Goal: Task Accomplishment & Management: Manage account settings

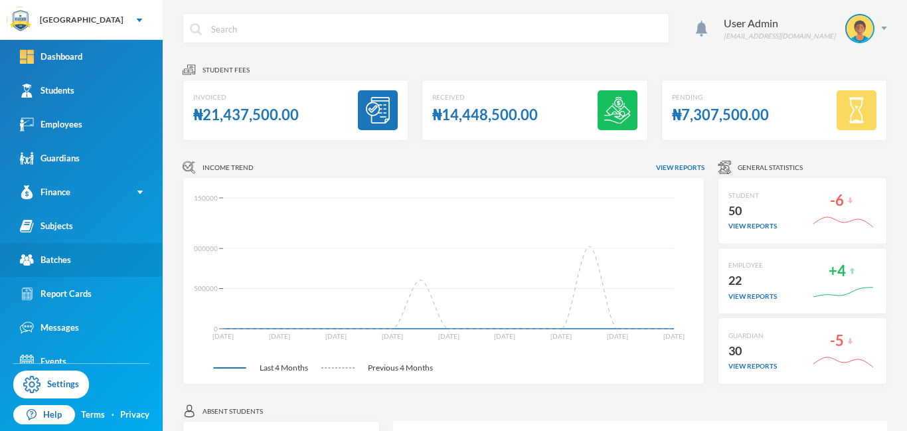
click at [63, 260] on div "Batches" at bounding box center [45, 260] width 51 height 14
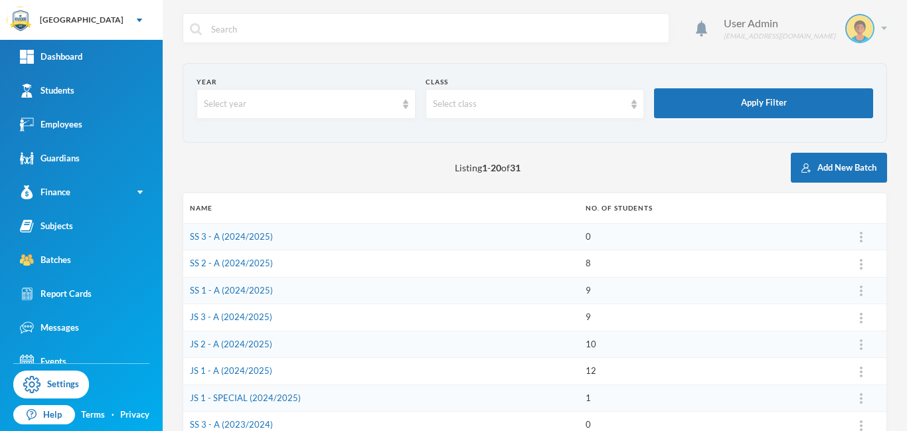
click at [881, 28] on img at bounding box center [884, 28] width 6 height 3
click at [852, 98] on button "Logout" at bounding box center [850, 97] width 60 height 20
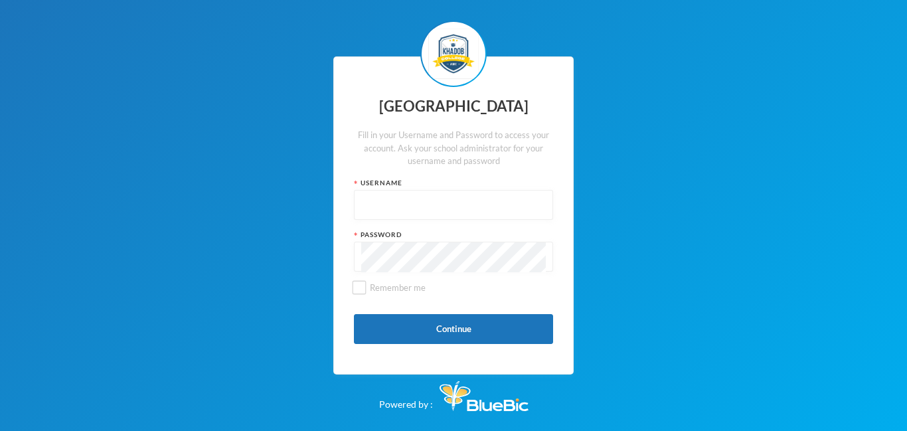
type input "admin"
click at [453, 330] on button "Continue" at bounding box center [453, 329] width 199 height 30
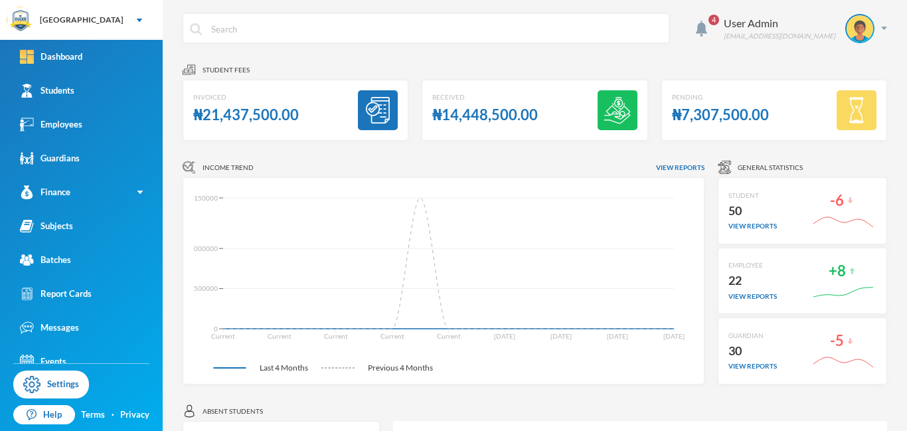
scroll to position [15, 0]
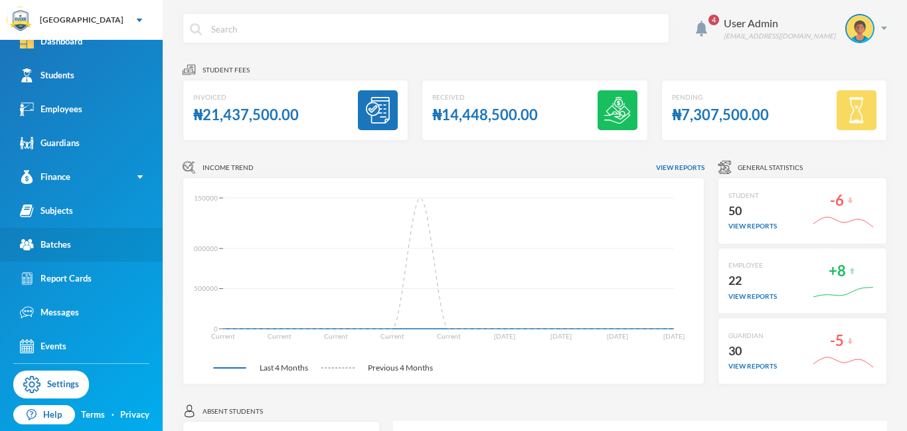
click at [50, 247] on div "Batches" at bounding box center [45, 245] width 51 height 14
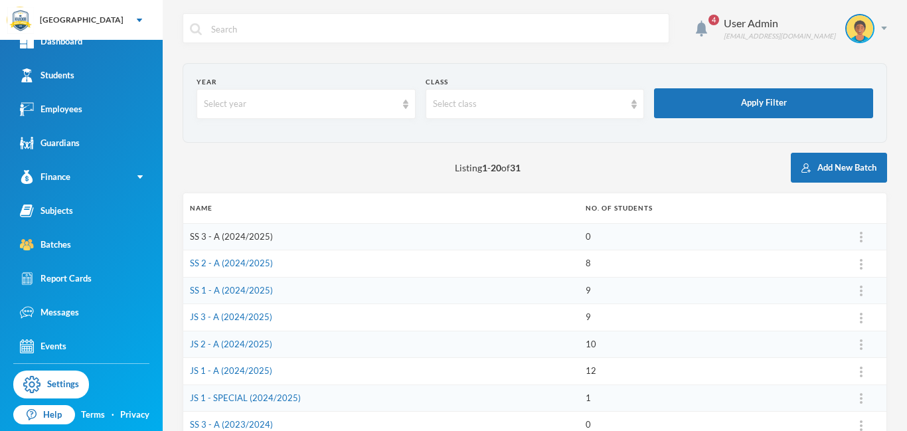
click at [218, 240] on link "SS 3 - A (2024/2025)" at bounding box center [231, 236] width 83 height 11
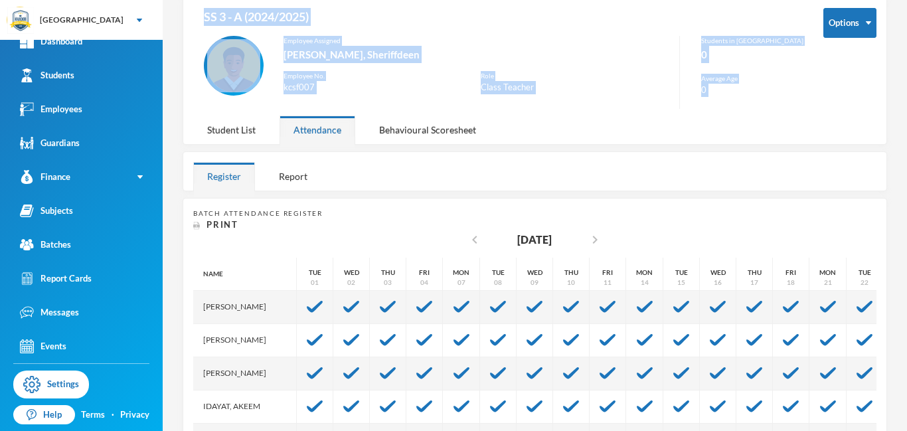
scroll to position [48, 0]
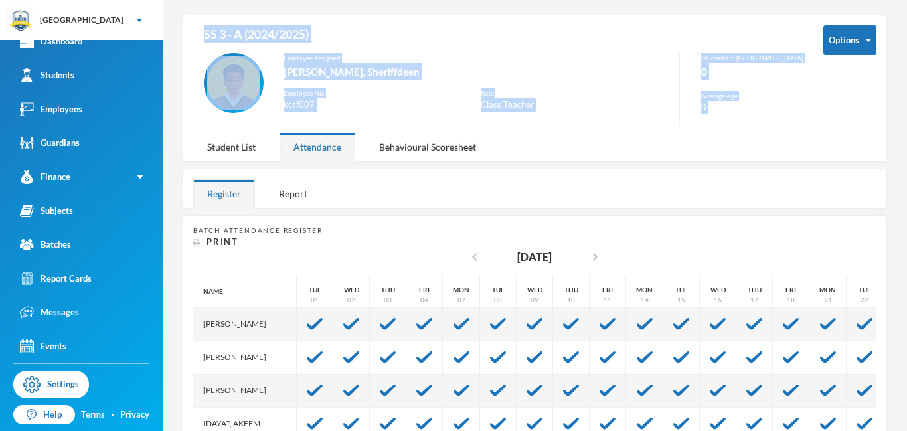
drag, startPoint x: 906, startPoint y: 153, endPoint x: 905, endPoint y: 189, distance: 35.8
click at [905, 189] on div "4 User Admin admin@bluebic.com Options SS 3 - A (2024/2025) Employee Assigned A…" at bounding box center [535, 215] width 744 height 431
click at [629, 202] on div at bounding box center [620, 188] width 511 height 38
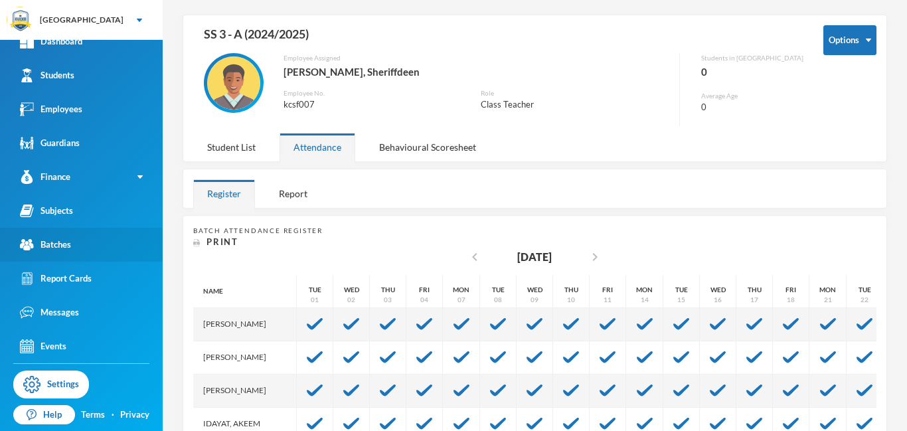
click at [62, 244] on div "Batches" at bounding box center [45, 245] width 51 height 14
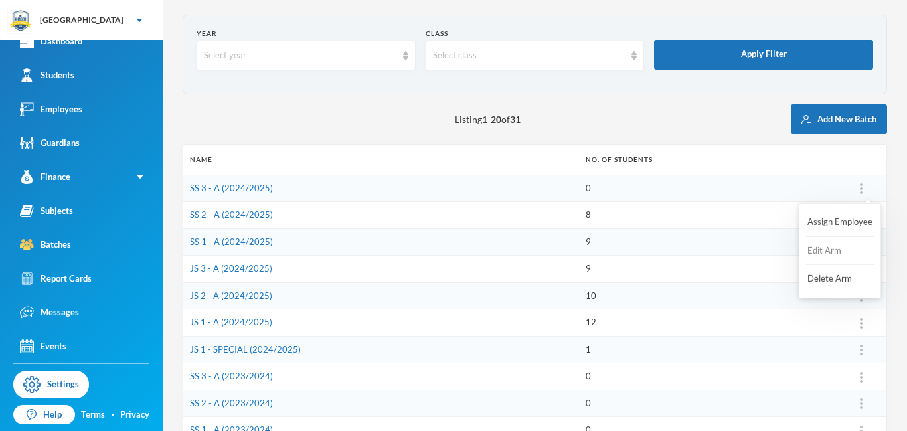
click at [824, 247] on button "Edit Arm" at bounding box center [832, 251] width 53 height 24
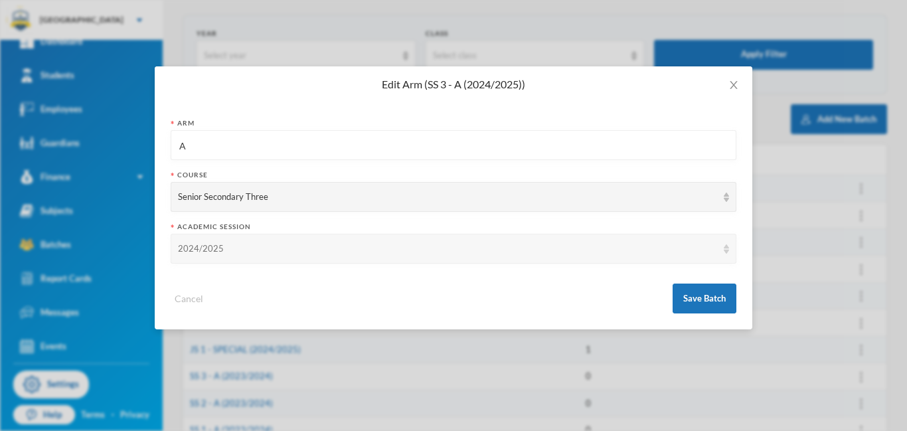
click at [725, 254] on div "2024/2025" at bounding box center [454, 249] width 566 height 30
click at [733, 86] on icon "icon: close" at bounding box center [732, 85] width 7 height 8
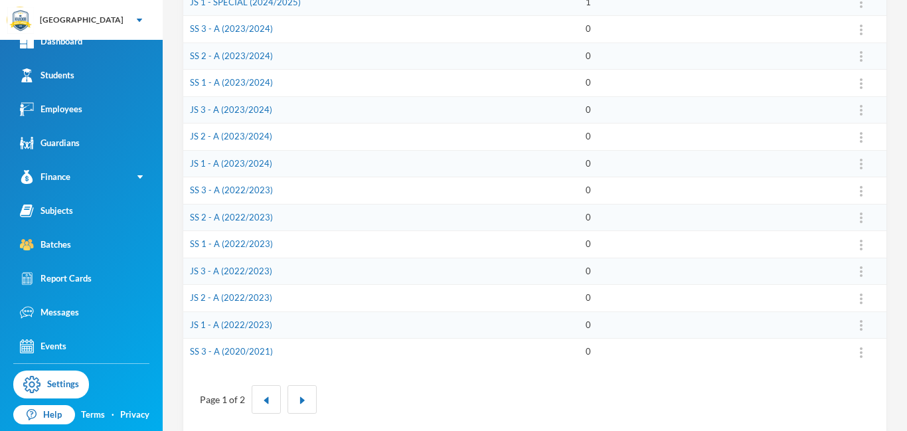
scroll to position [412, 0]
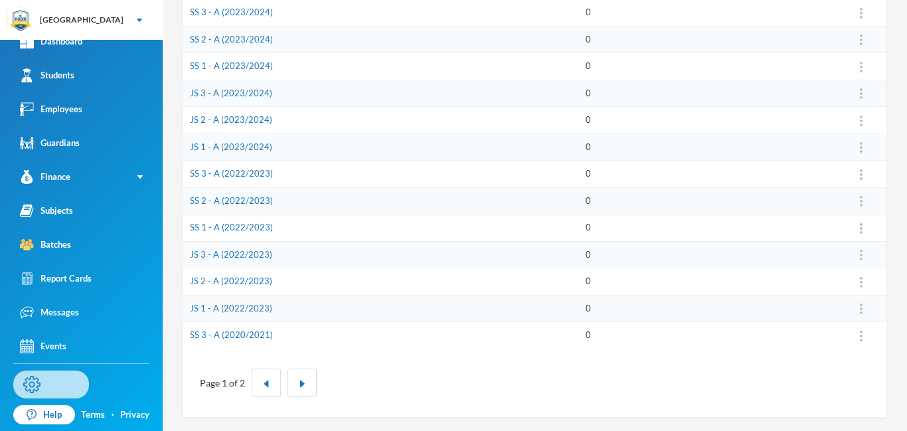
click at [53, 382] on link "Settings" at bounding box center [51, 384] width 76 height 28
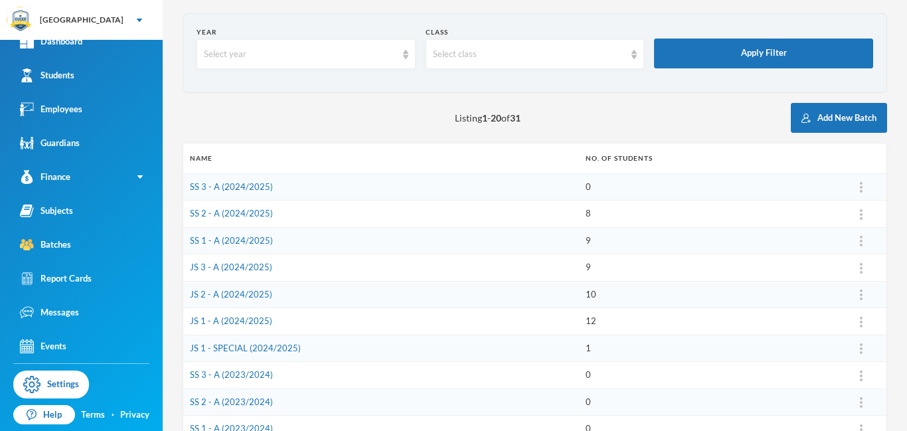
scroll to position [0, 0]
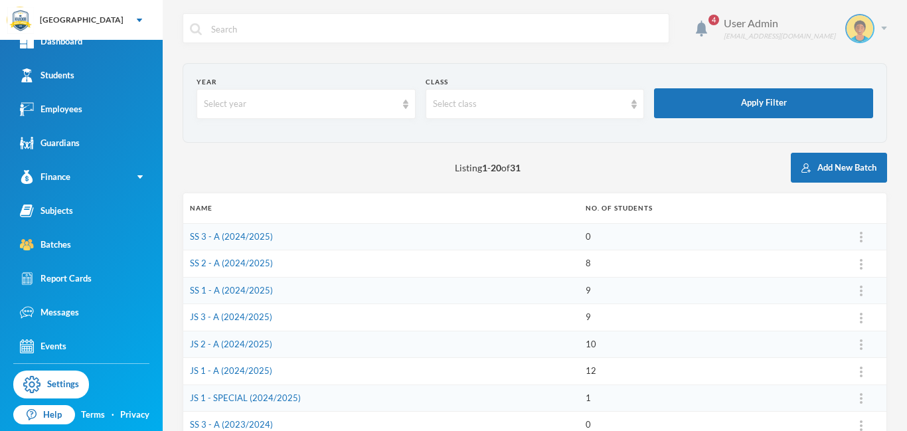
click at [885, 28] on img at bounding box center [884, 28] width 6 height 3
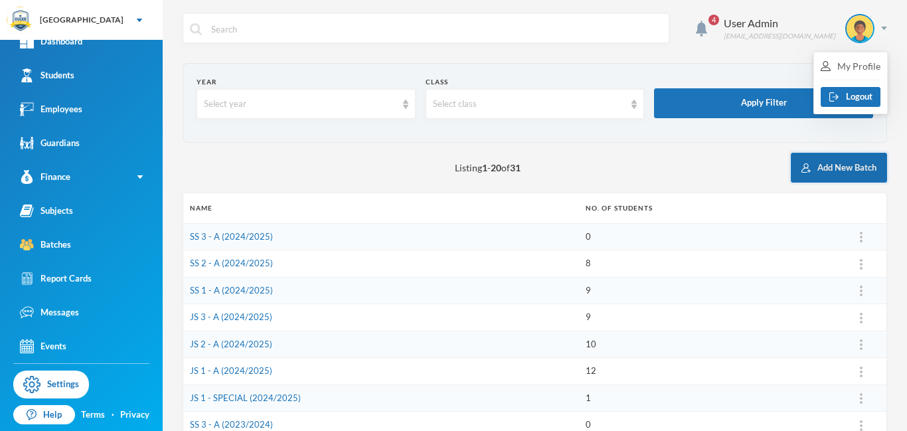
click at [835, 169] on button "Add New Batch" at bounding box center [839, 168] width 96 height 30
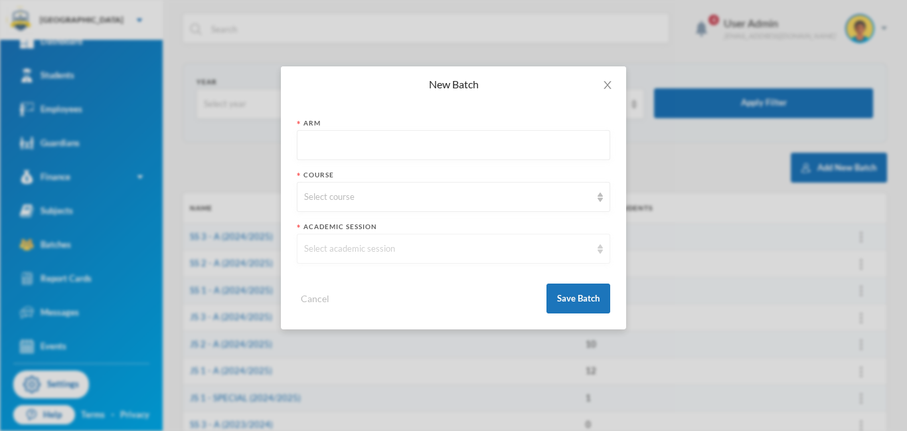
click at [457, 253] on div "Select academic session" at bounding box center [447, 248] width 287 height 13
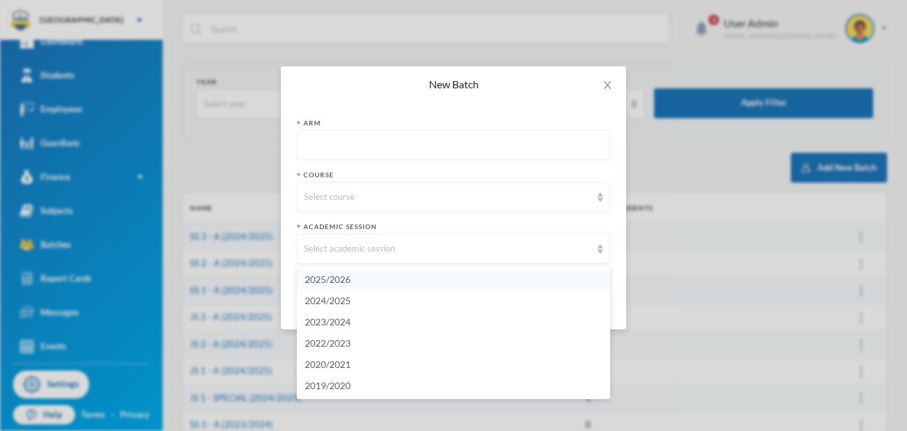
click at [341, 279] on span "2025/2026" at bounding box center [328, 278] width 46 height 11
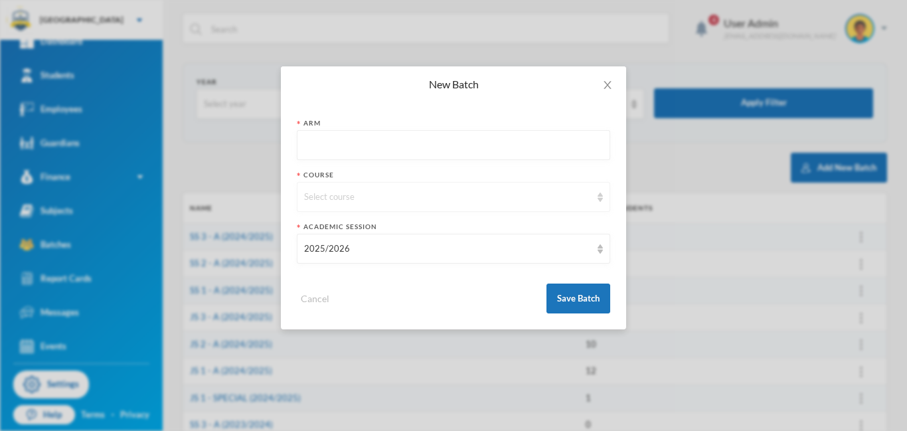
click at [418, 204] on div "Select course" at bounding box center [453, 197] width 313 height 30
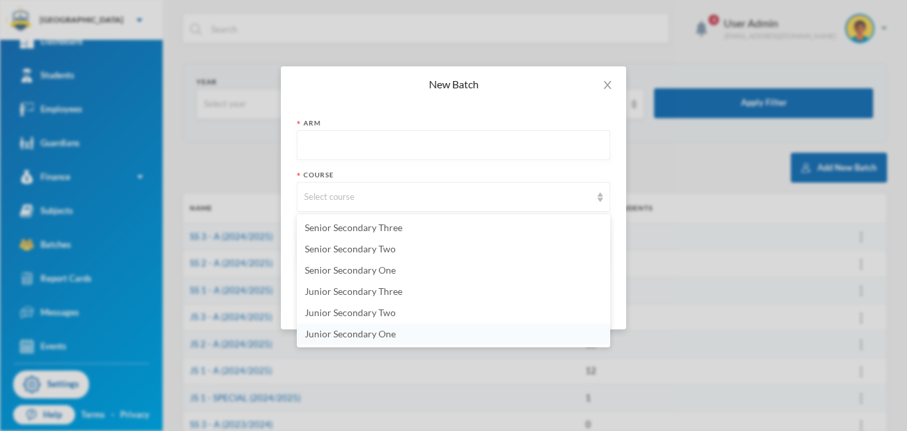
click at [369, 337] on span "Junior Secondary One" at bounding box center [350, 333] width 91 height 11
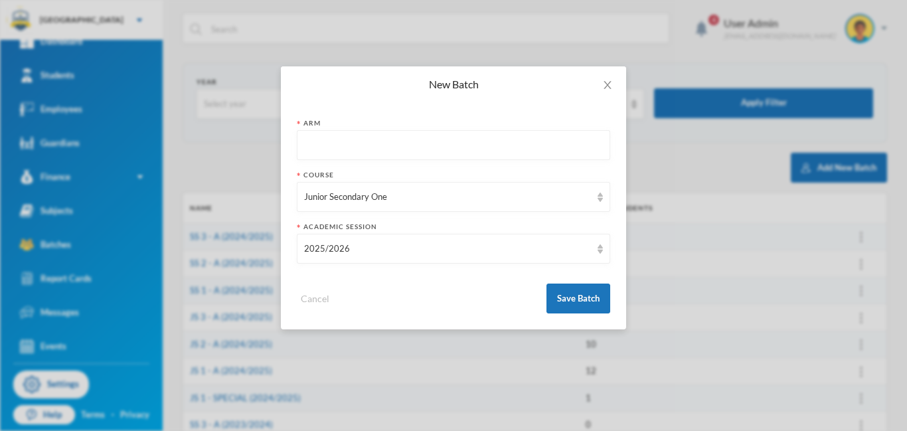
click at [330, 151] on input "text" at bounding box center [453, 146] width 299 height 30
click at [551, 180] on div "Course Junior Secondary One" at bounding box center [453, 191] width 313 height 42
click at [499, 154] on input "text" at bounding box center [453, 146] width 299 height 30
type input "A"
click at [573, 302] on button "Save Batch" at bounding box center [578, 298] width 64 height 30
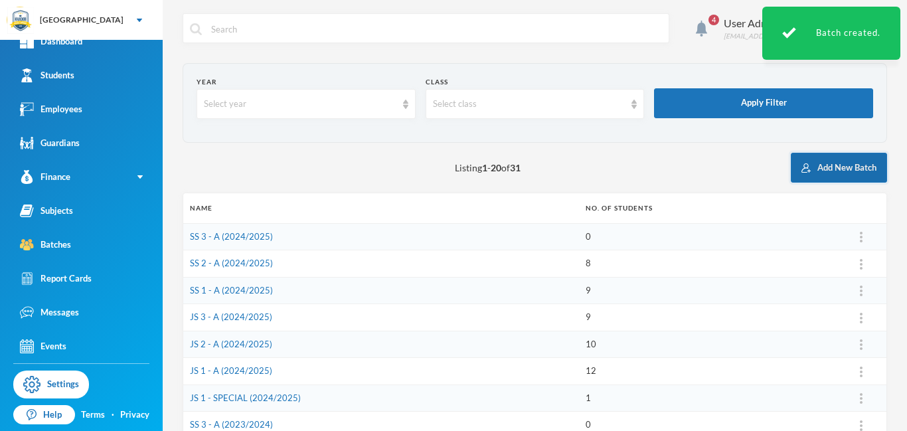
click at [845, 169] on button "Add New Batch" at bounding box center [839, 168] width 96 height 30
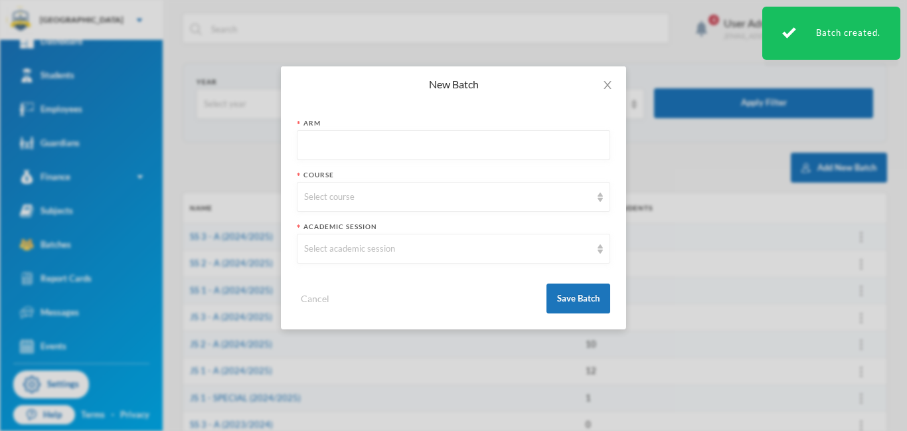
click at [360, 148] on input "text" at bounding box center [453, 146] width 299 height 30
type input "A"
click at [331, 198] on div "Select course" at bounding box center [447, 196] width 287 height 13
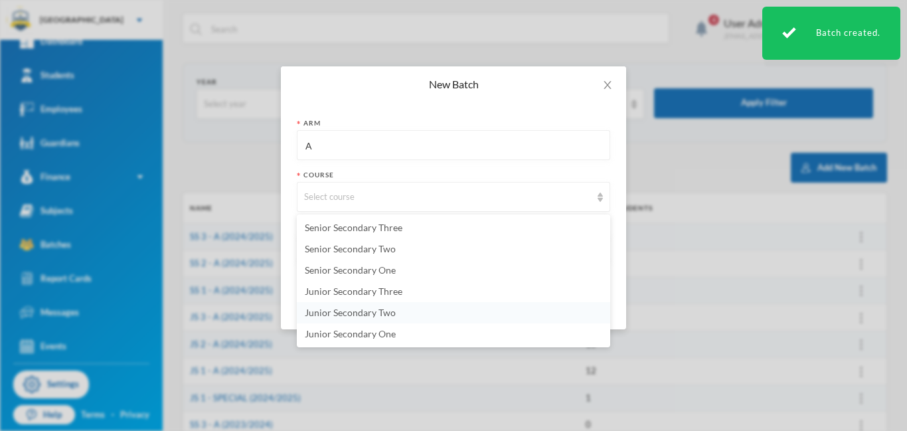
click at [334, 315] on span "Junior Secondary Two" at bounding box center [350, 312] width 91 height 11
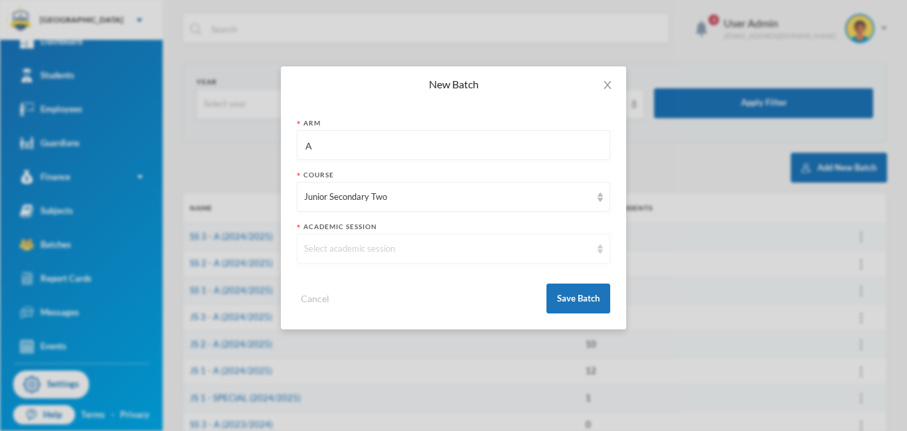
click at [368, 260] on div "Select academic session" at bounding box center [453, 249] width 313 height 30
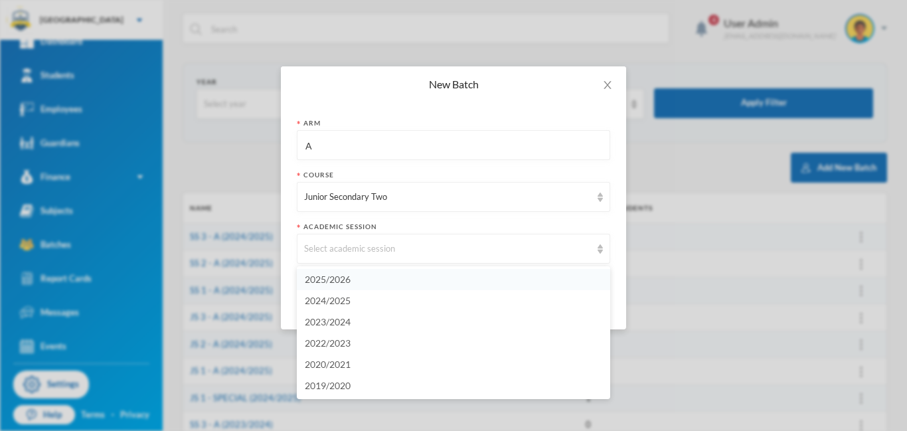
click at [339, 279] on span "2025/2026" at bounding box center [328, 278] width 46 height 11
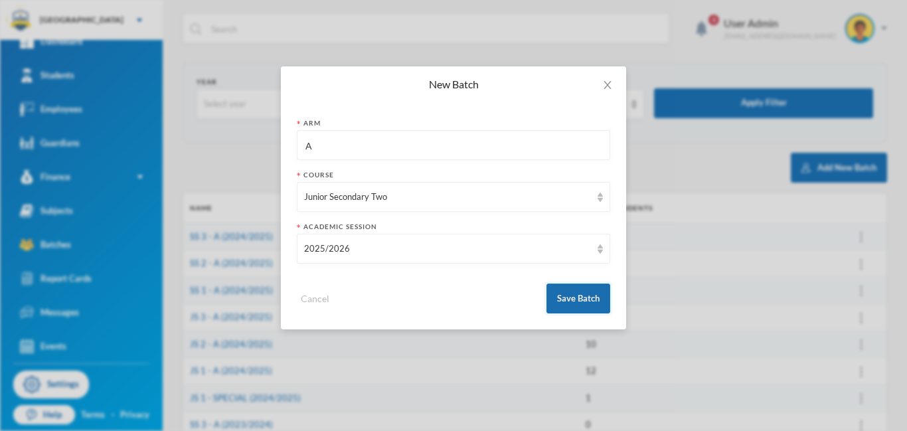
click at [571, 300] on button "Save Batch" at bounding box center [578, 298] width 64 height 30
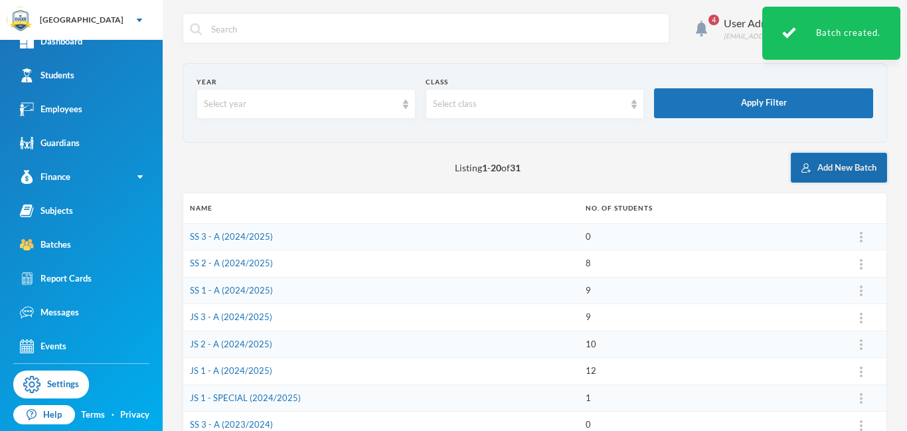
click at [868, 163] on button "Add New Batch" at bounding box center [839, 168] width 96 height 30
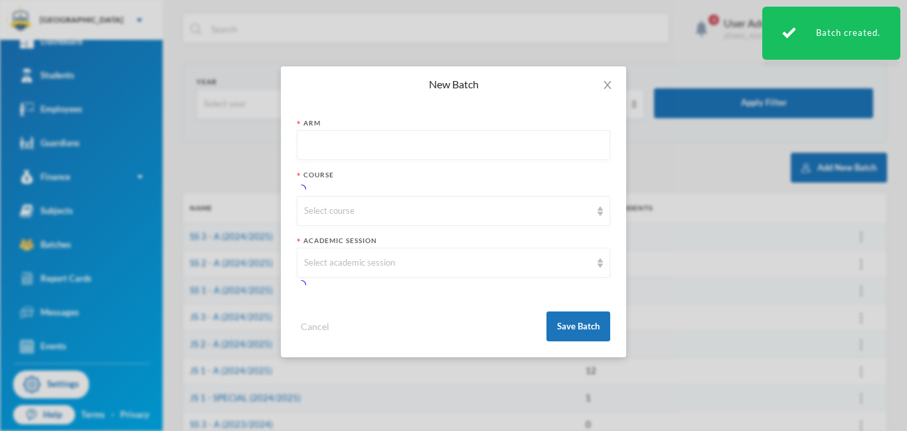
click at [362, 144] on input "text" at bounding box center [453, 146] width 299 height 30
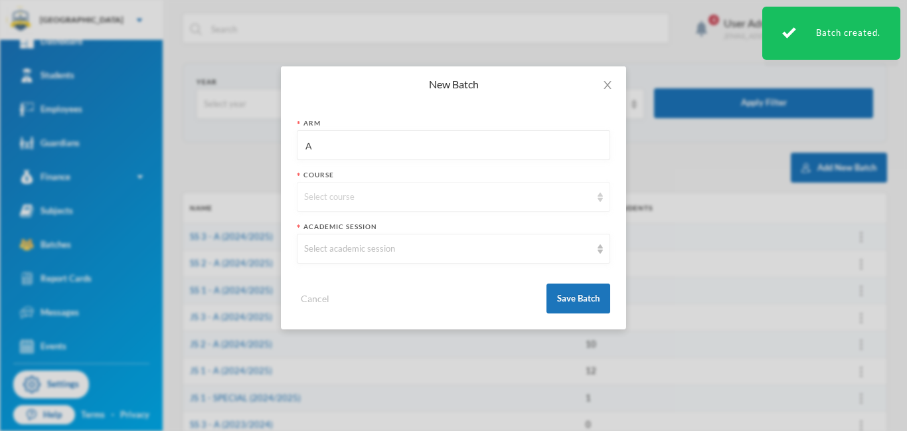
type input "A"
click at [360, 196] on div "Select course" at bounding box center [447, 196] width 287 height 13
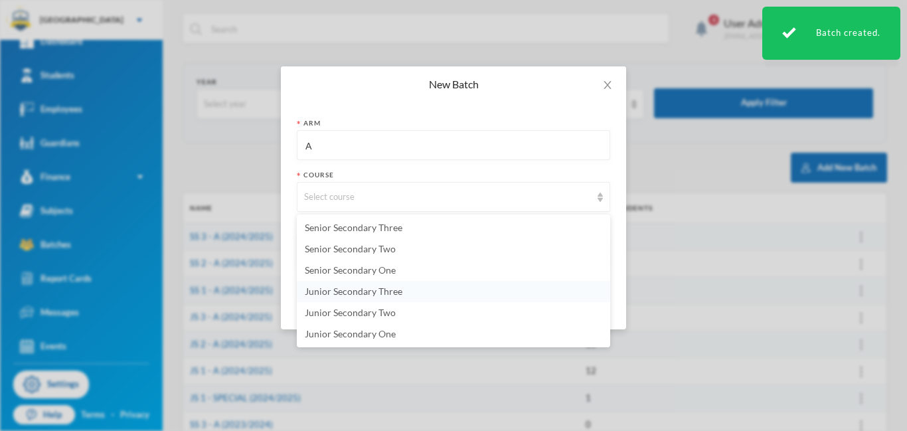
click at [367, 289] on span "Junior Secondary Three" at bounding box center [354, 290] width 98 height 11
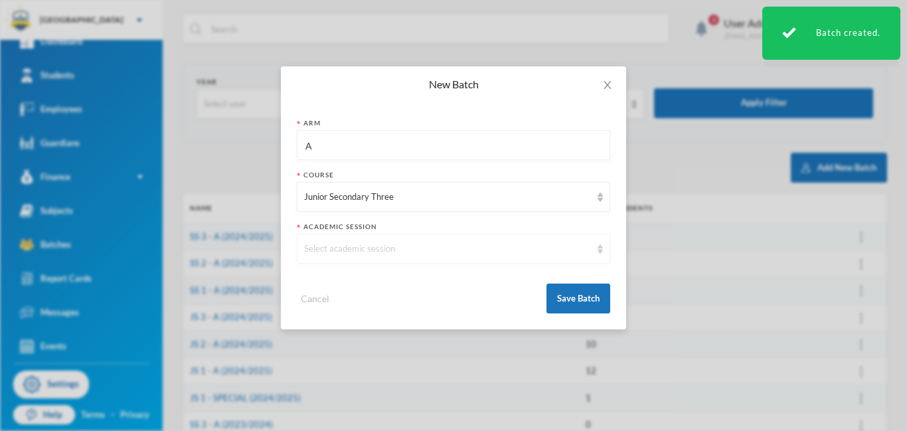
click at [419, 256] on div "Select academic session" at bounding box center [453, 249] width 313 height 30
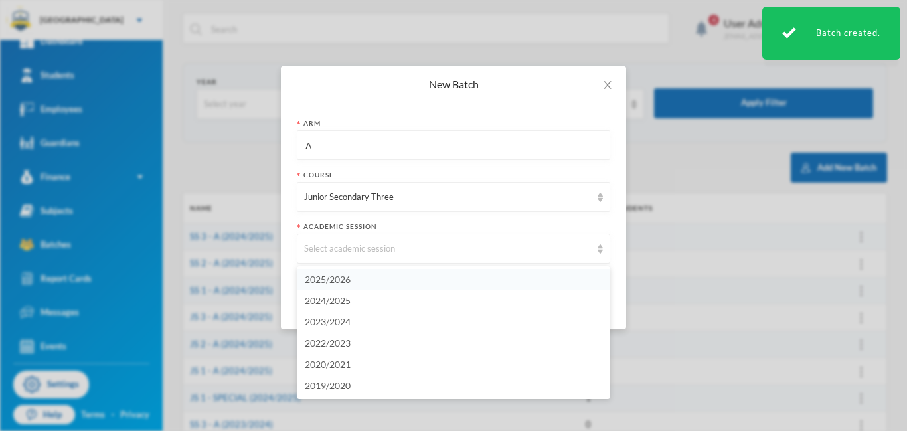
click at [341, 281] on span "2025/2026" at bounding box center [328, 278] width 46 height 11
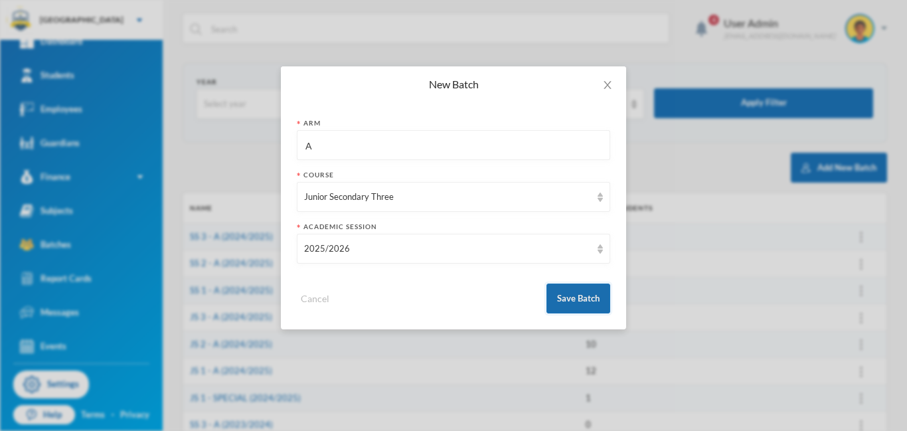
click at [580, 303] on button "Save Batch" at bounding box center [578, 298] width 64 height 30
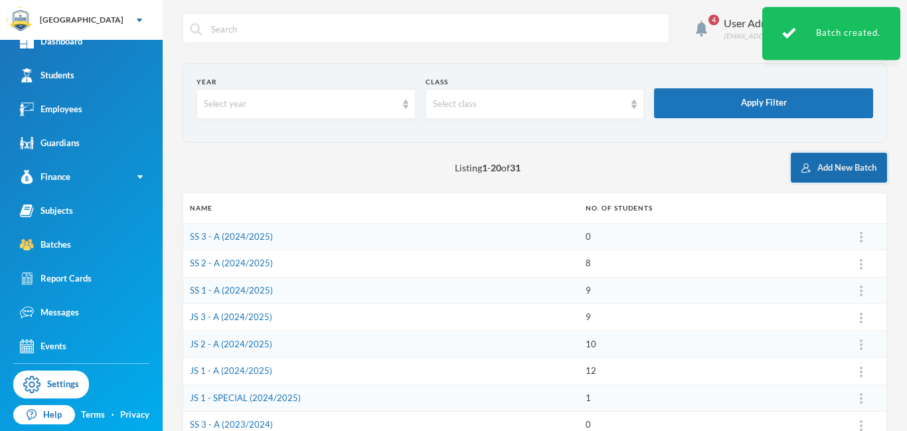
click at [837, 171] on button "Add New Batch" at bounding box center [839, 168] width 96 height 30
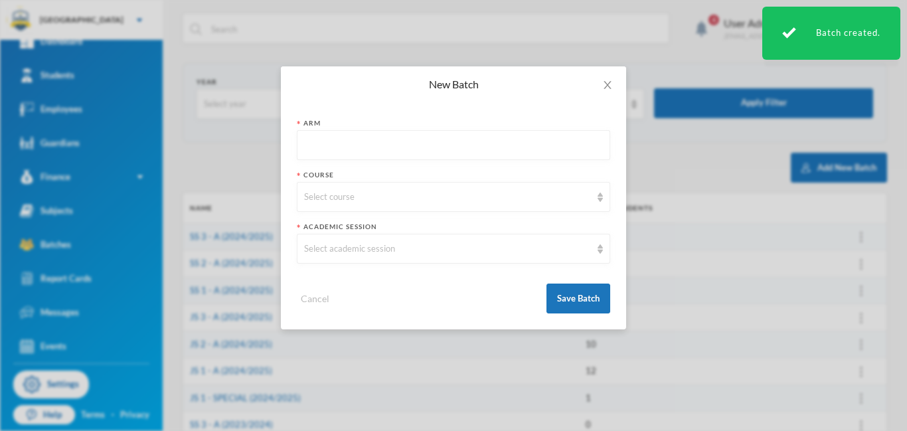
click at [360, 141] on input "text" at bounding box center [453, 146] width 299 height 30
type input "A"
click at [344, 194] on div "Select course" at bounding box center [447, 196] width 287 height 13
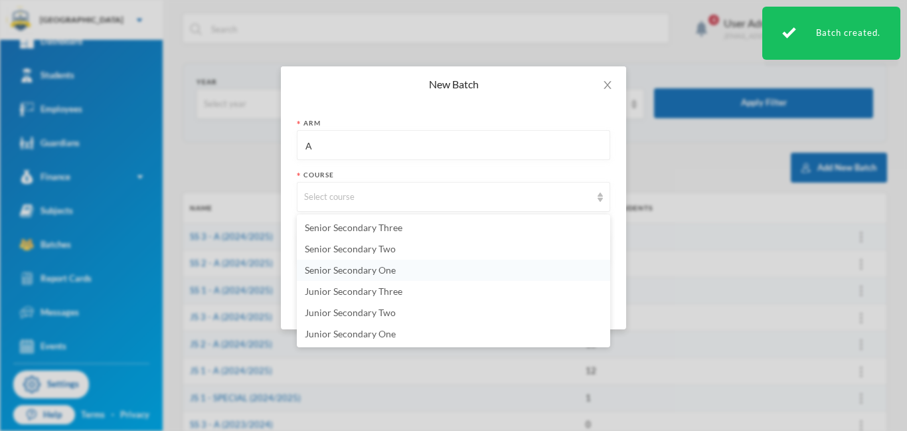
click at [364, 271] on span "Senior Secondary One" at bounding box center [350, 269] width 91 height 11
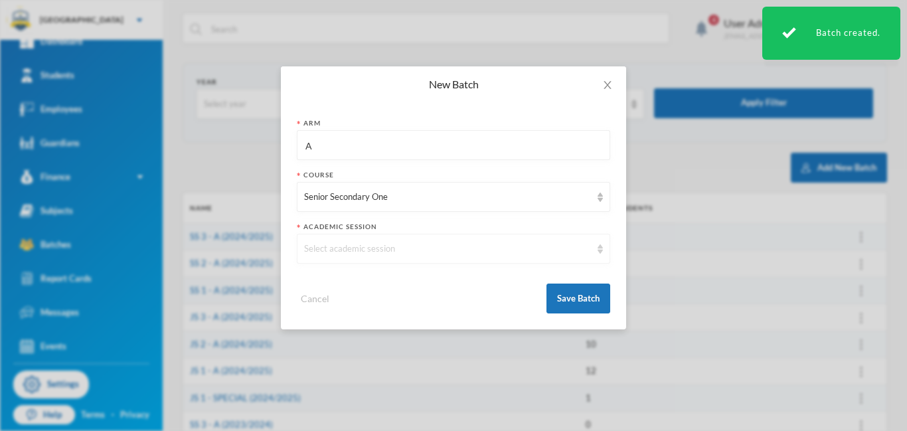
click at [425, 254] on div "Select academic session" at bounding box center [447, 248] width 287 height 13
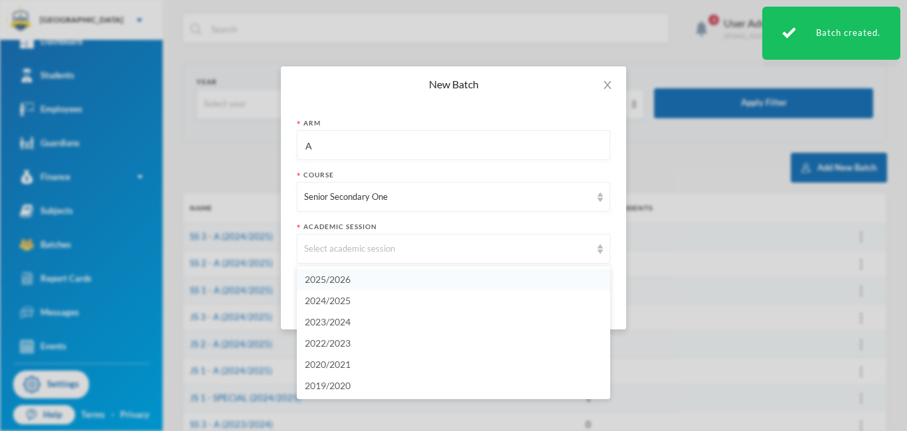
click at [330, 277] on span "2025/2026" at bounding box center [328, 278] width 46 height 11
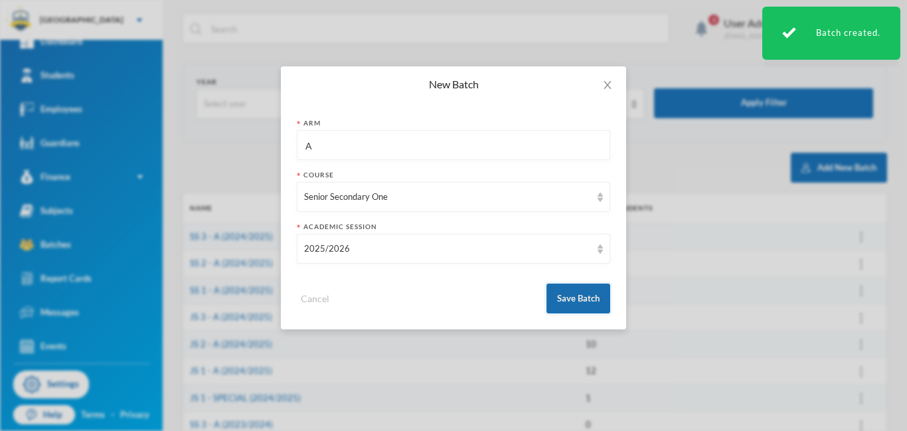
click at [582, 302] on button "Save Batch" at bounding box center [578, 298] width 64 height 30
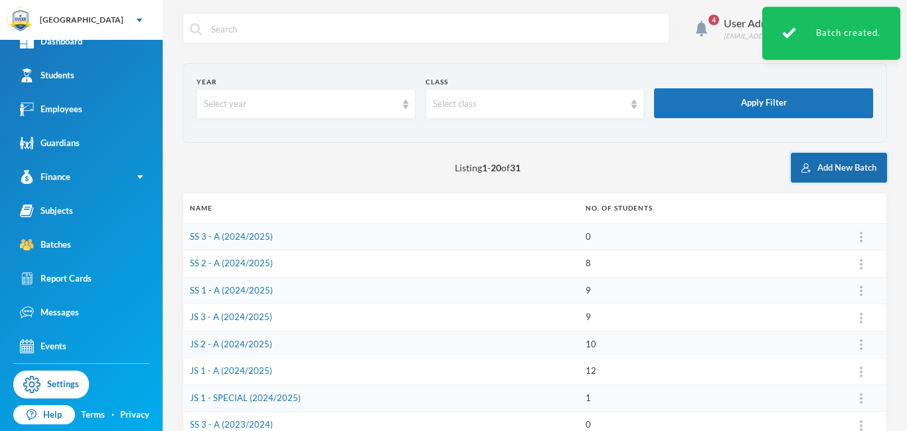
click at [868, 167] on button "Add New Batch" at bounding box center [839, 168] width 96 height 30
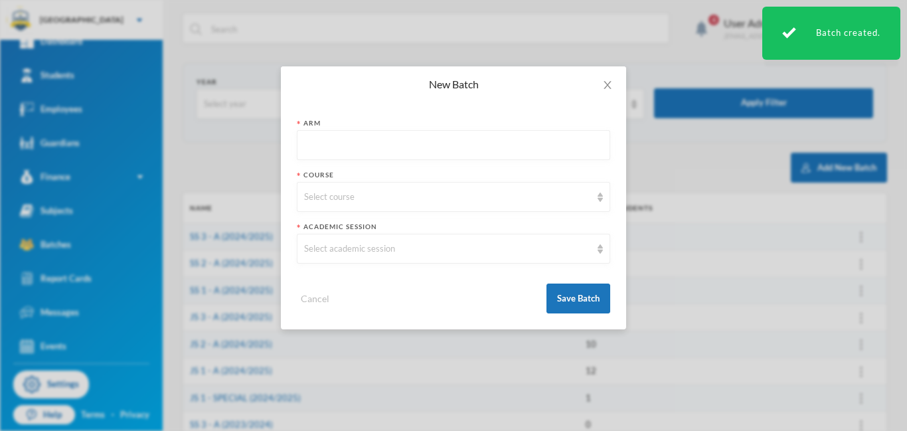
click at [344, 141] on input "text" at bounding box center [453, 146] width 299 height 30
type input "A"
click at [340, 198] on div "Select course" at bounding box center [447, 196] width 287 height 13
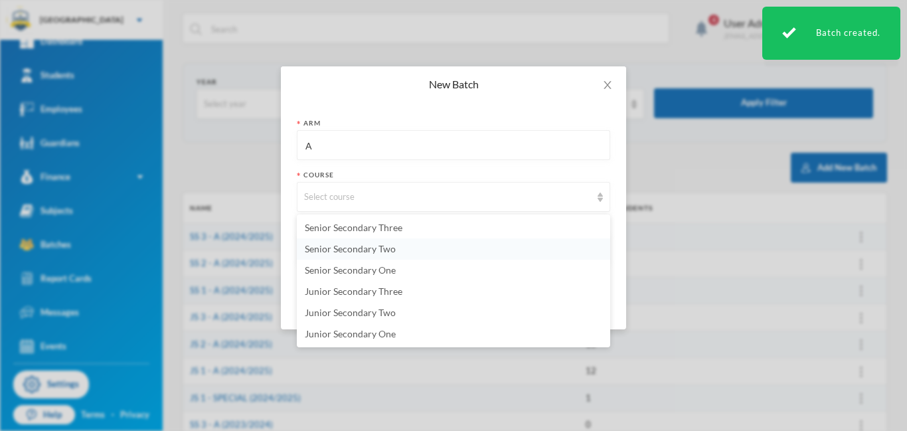
click at [340, 252] on span "Senior Secondary Two" at bounding box center [350, 248] width 91 height 11
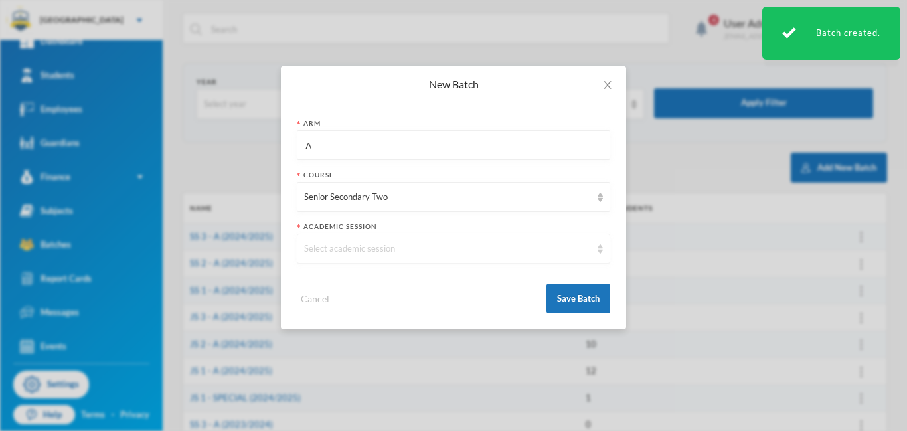
click at [426, 243] on div "Select academic session" at bounding box center [447, 248] width 287 height 13
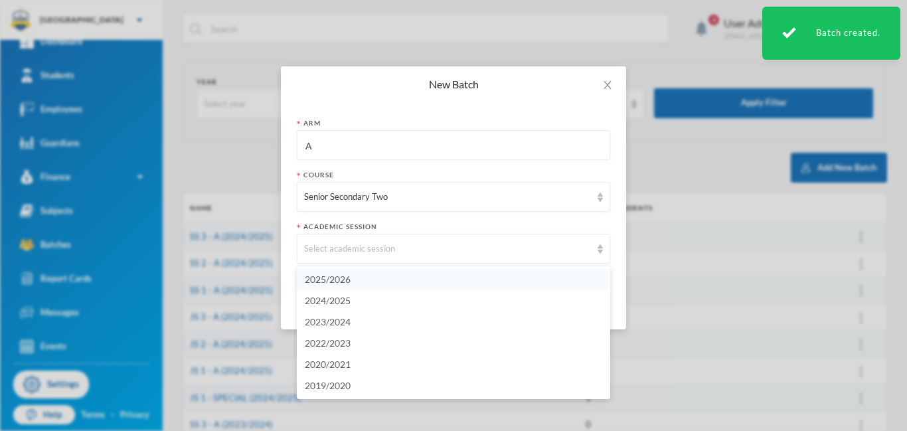
click at [326, 279] on span "2025/2026" at bounding box center [328, 278] width 46 height 11
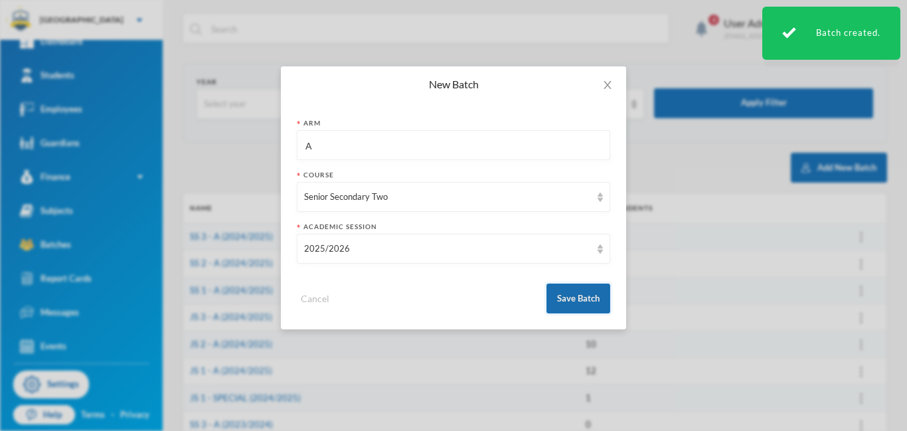
click at [589, 301] on button "Save Batch" at bounding box center [578, 298] width 64 height 30
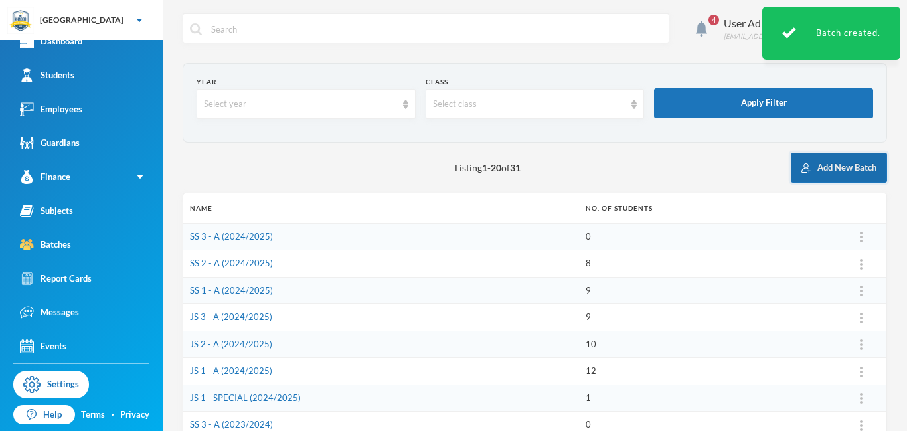
click at [855, 165] on button "Add New Batch" at bounding box center [839, 168] width 96 height 30
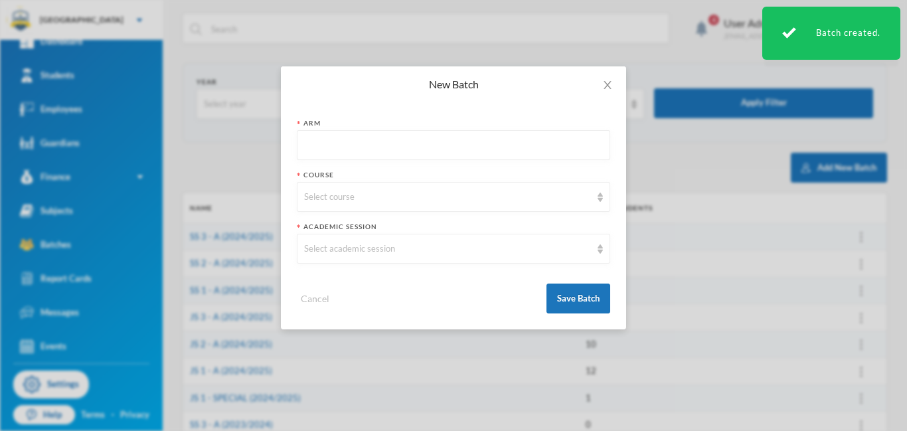
click at [333, 145] on input "text" at bounding box center [453, 146] width 299 height 30
type input "A"
click at [368, 201] on div "Select course" at bounding box center [447, 196] width 287 height 13
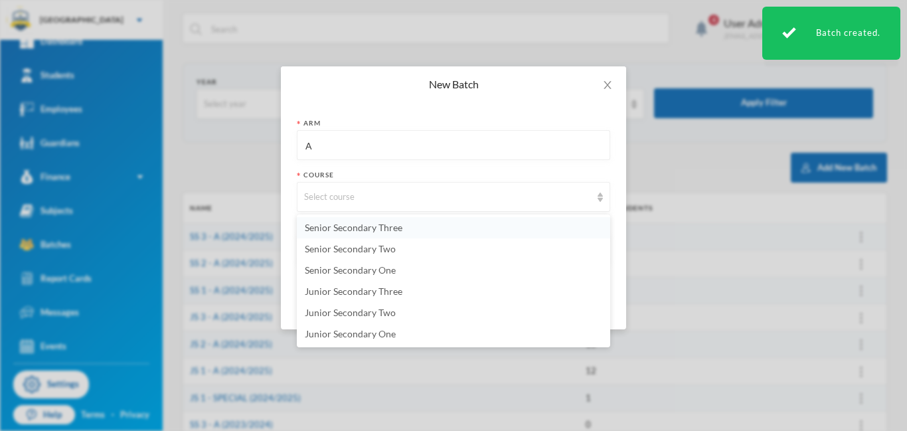
click at [364, 232] on span "Senior Secondary Three" at bounding box center [354, 227] width 98 height 11
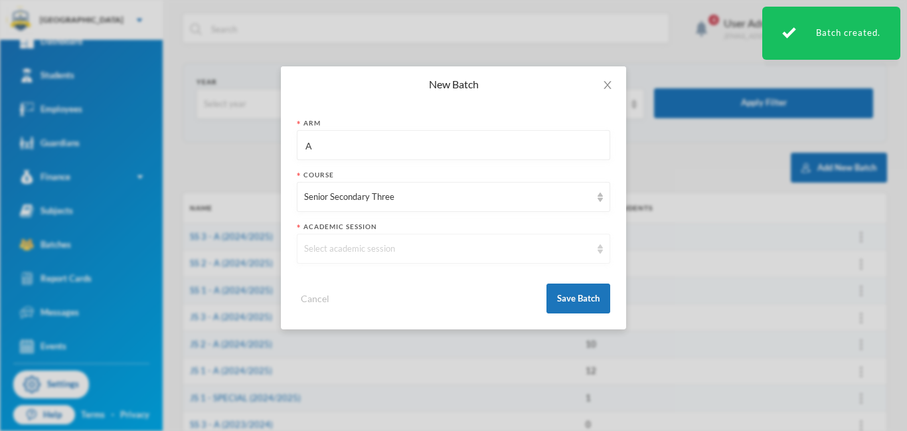
click at [409, 256] on div "Select academic session" at bounding box center [453, 249] width 313 height 30
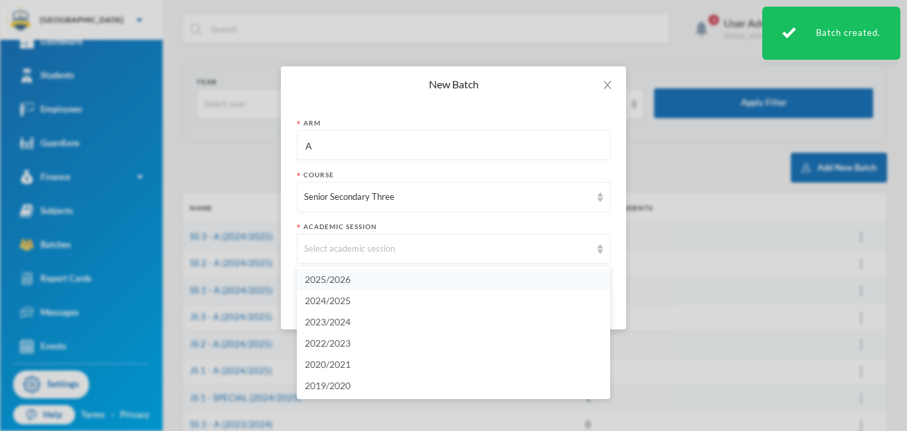
click at [348, 285] on li "2025/2026" at bounding box center [453, 279] width 313 height 21
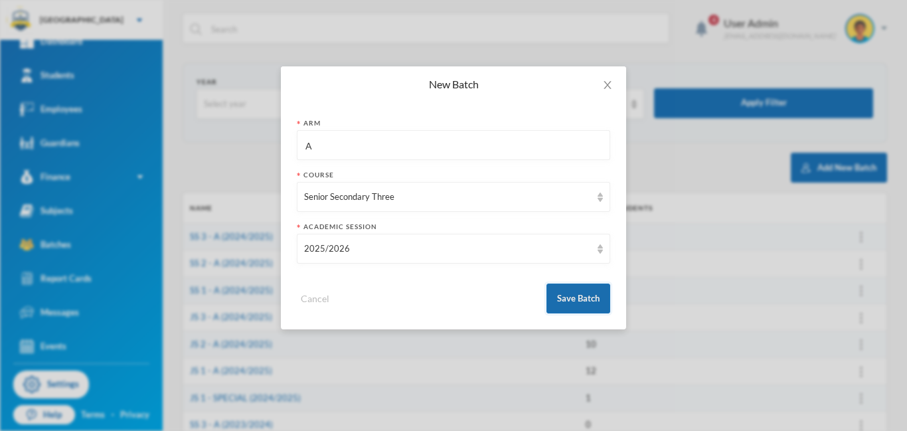
click at [579, 303] on button "Save Batch" at bounding box center [578, 298] width 64 height 30
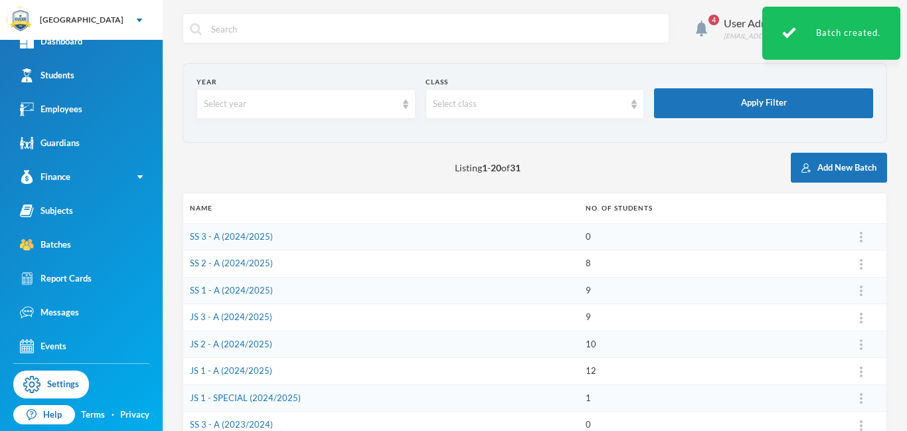
click at [344, 153] on div "Listing 1 - 20 of 31 Add New Batch" at bounding box center [535, 168] width 704 height 30
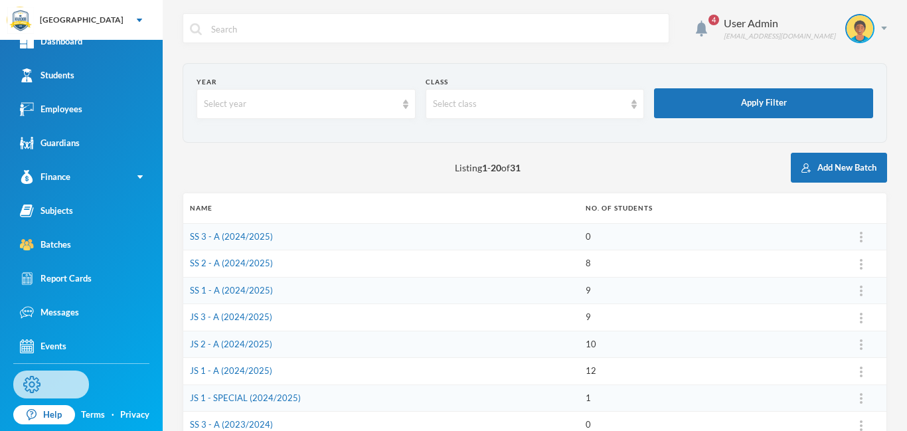
click at [58, 384] on link "Settings" at bounding box center [51, 384] width 76 height 28
click at [884, 27] on img at bounding box center [884, 28] width 6 height 3
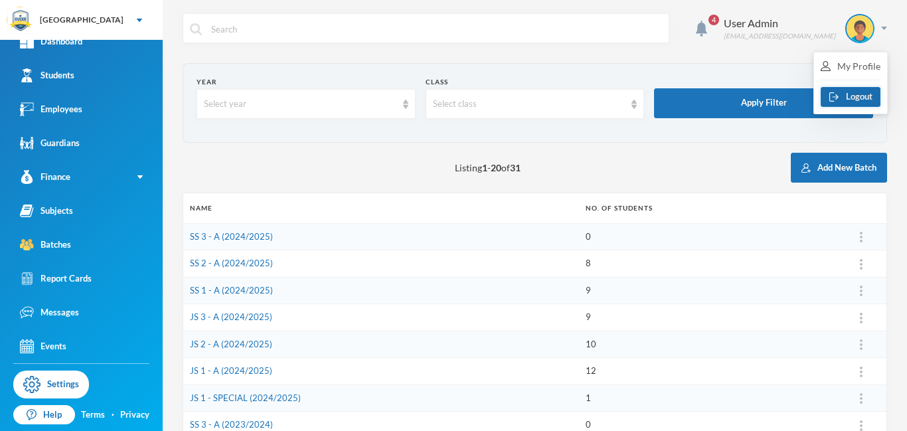
click at [849, 98] on button "Logout" at bounding box center [850, 97] width 60 height 20
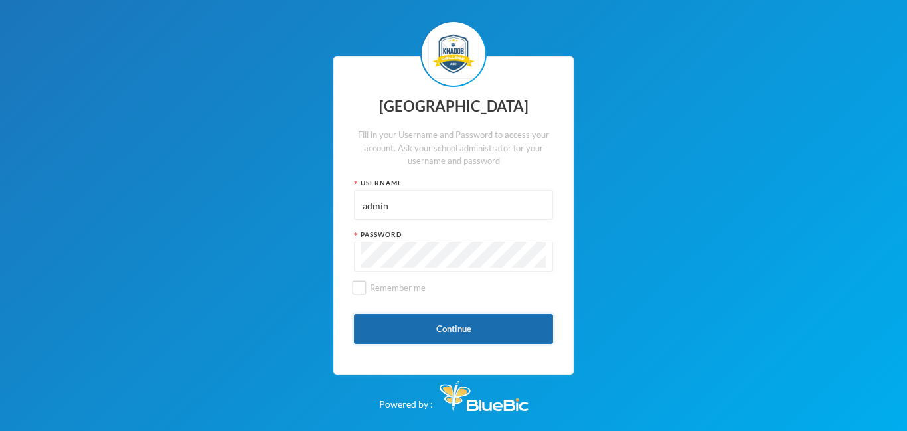
click at [437, 325] on button "Continue" at bounding box center [453, 329] width 199 height 30
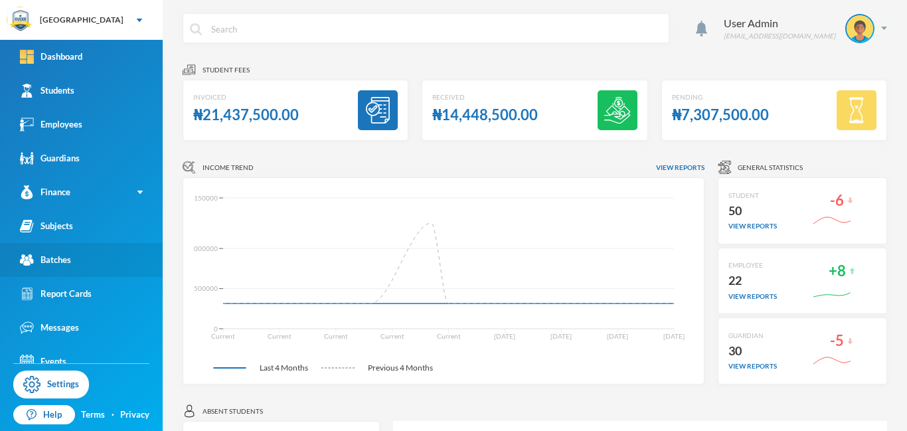
click at [57, 259] on div "Batches" at bounding box center [45, 260] width 51 height 14
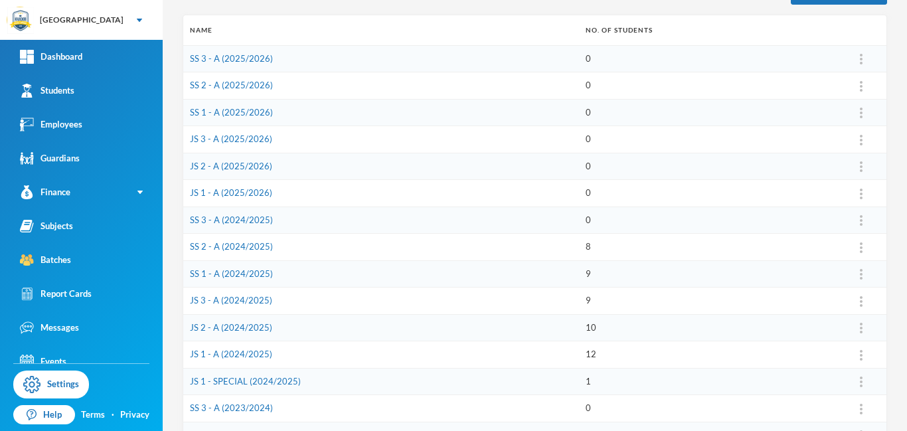
scroll to position [177, 0]
click at [255, 193] on link "JS 1 - A (2025/2026)" at bounding box center [231, 194] width 82 height 11
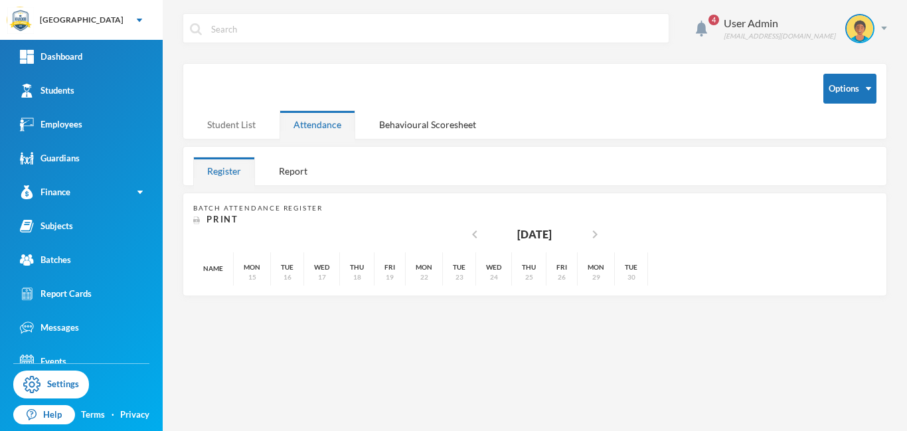
click at [245, 127] on div "Student List" at bounding box center [231, 124] width 76 height 29
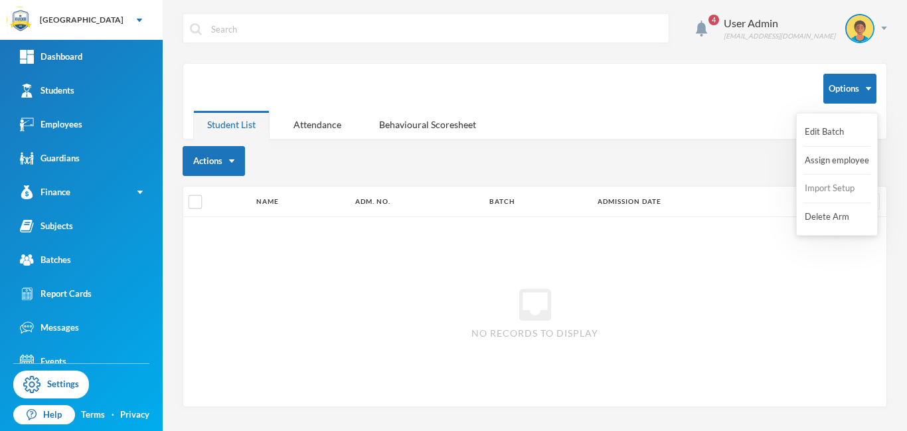
click at [839, 185] on button "Import Setup" at bounding box center [829, 189] width 53 height 24
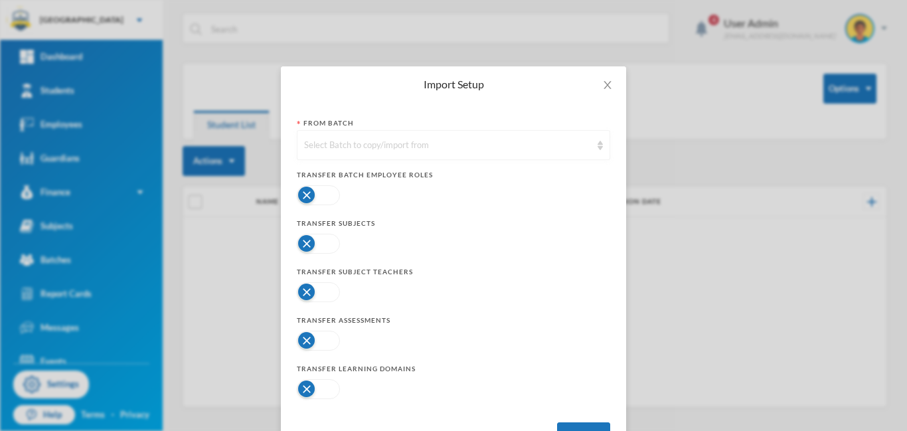
click at [460, 151] on div "Select Batch to copy/import from" at bounding box center [447, 145] width 287 height 13
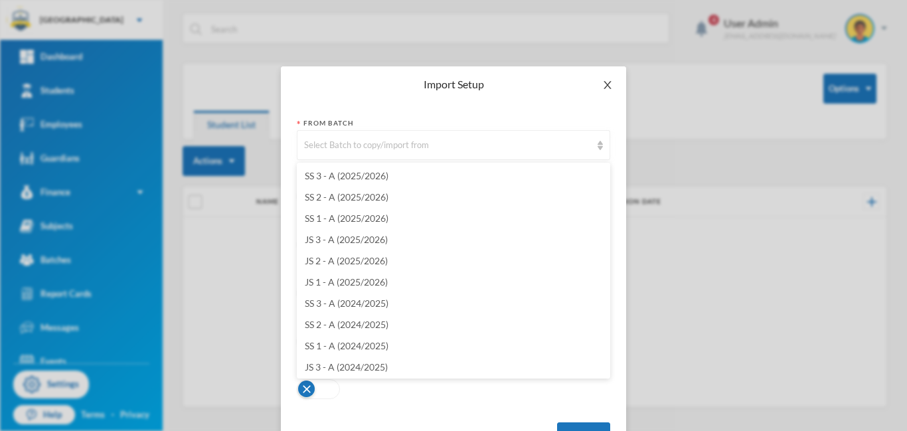
click at [607, 93] on span "Close" at bounding box center [607, 84] width 37 height 37
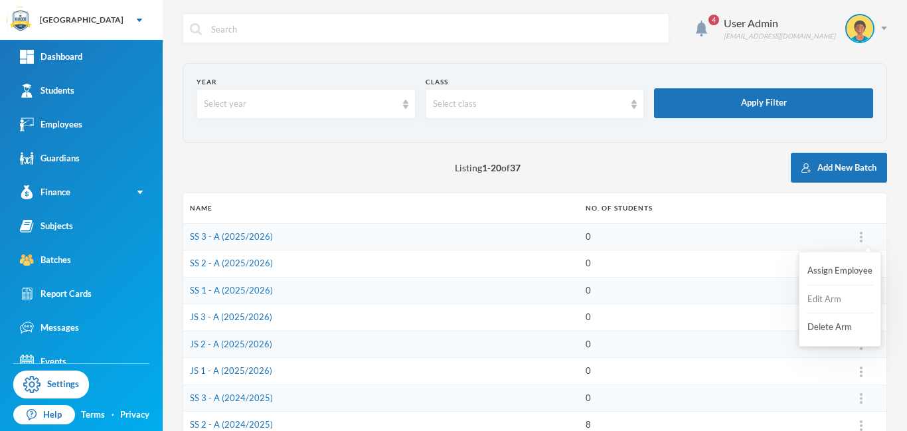
click at [828, 299] on button "Edit Arm" at bounding box center [832, 299] width 53 height 24
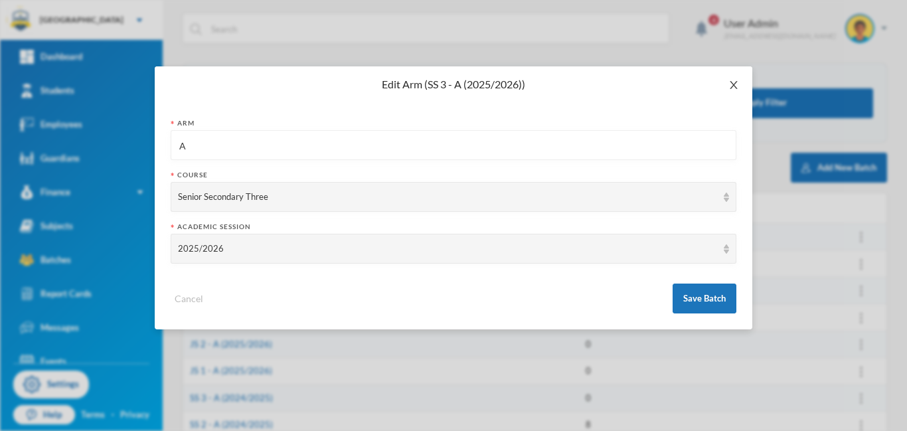
click at [733, 86] on icon "icon: close" at bounding box center [733, 85] width 11 height 11
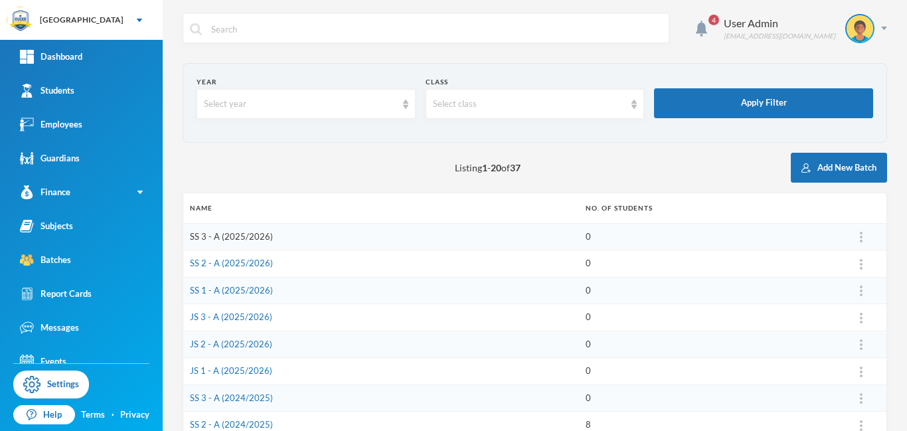
click at [244, 236] on link "SS 3 - A (2025/2026)" at bounding box center [231, 236] width 83 height 11
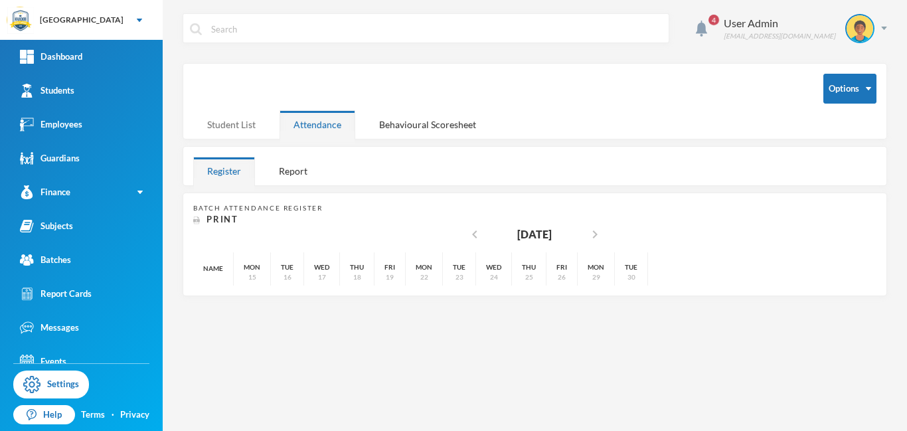
click at [240, 124] on div "Student List" at bounding box center [231, 124] width 76 height 29
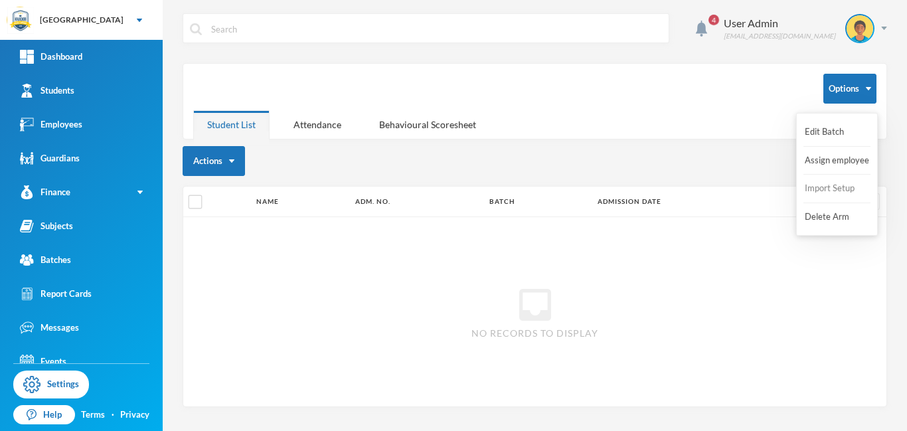
click at [822, 188] on button "Import Setup" at bounding box center [829, 189] width 53 height 24
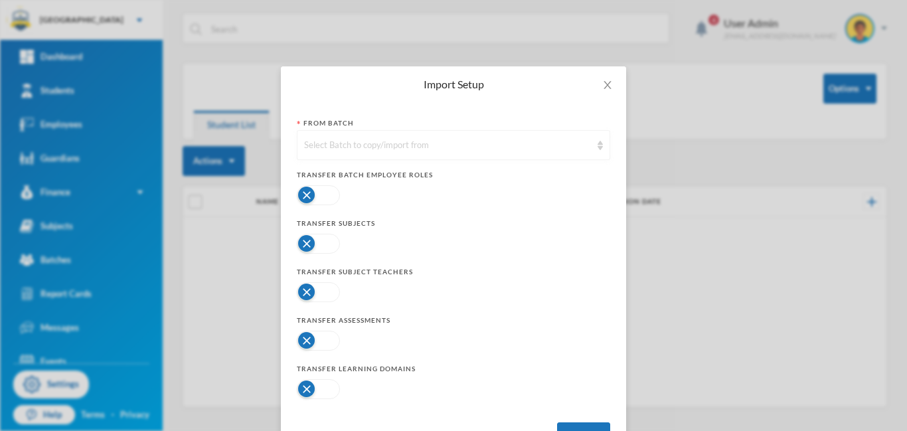
click at [358, 144] on div "Select Batch to copy/import from" at bounding box center [447, 145] width 287 height 13
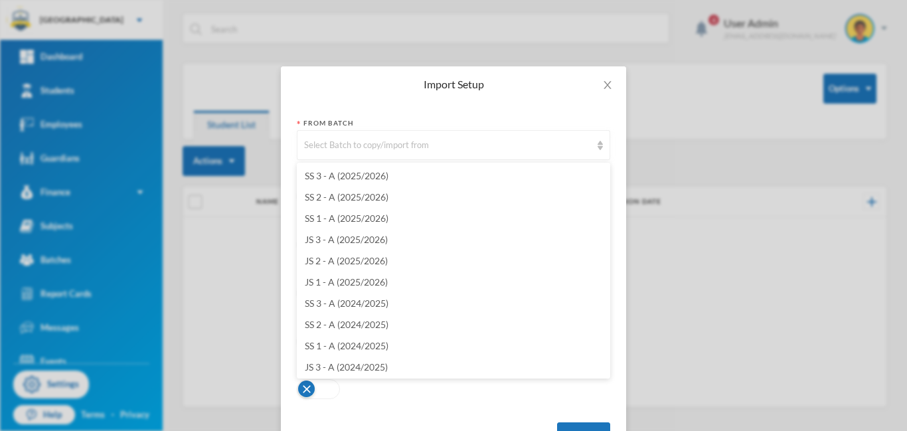
scroll to position [42, 0]
click at [374, 282] on span "SS 2 - A (2024/2025)" at bounding box center [347, 282] width 84 height 11
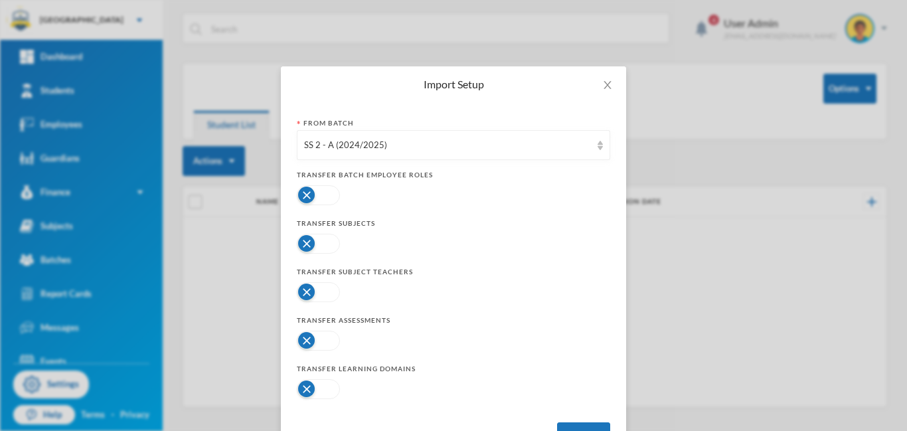
click at [325, 201] on button "button" at bounding box center [318, 195] width 43 height 20
click at [307, 195] on button "button" at bounding box center [318, 195] width 43 height 20
click at [333, 244] on button "button" at bounding box center [318, 244] width 43 height 20
click at [331, 293] on button "button" at bounding box center [318, 292] width 43 height 20
click at [329, 342] on button "button" at bounding box center [318, 341] width 43 height 20
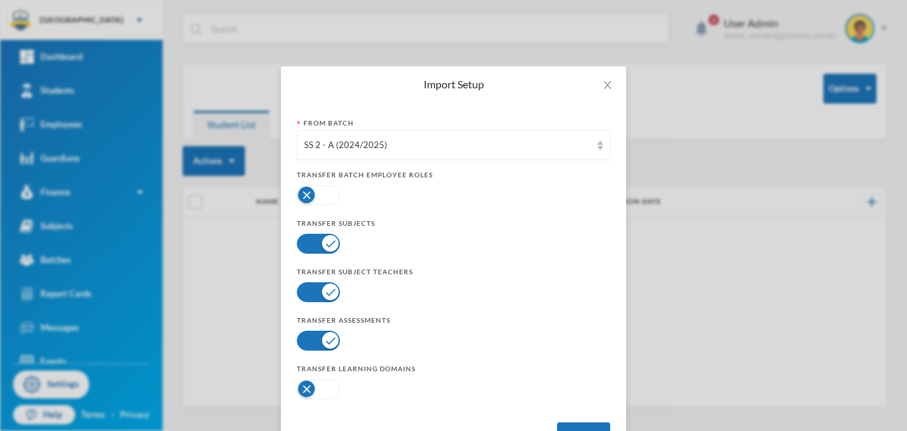
click at [332, 392] on button "button" at bounding box center [318, 389] width 43 height 20
click at [575, 424] on button "Import" at bounding box center [583, 437] width 53 height 30
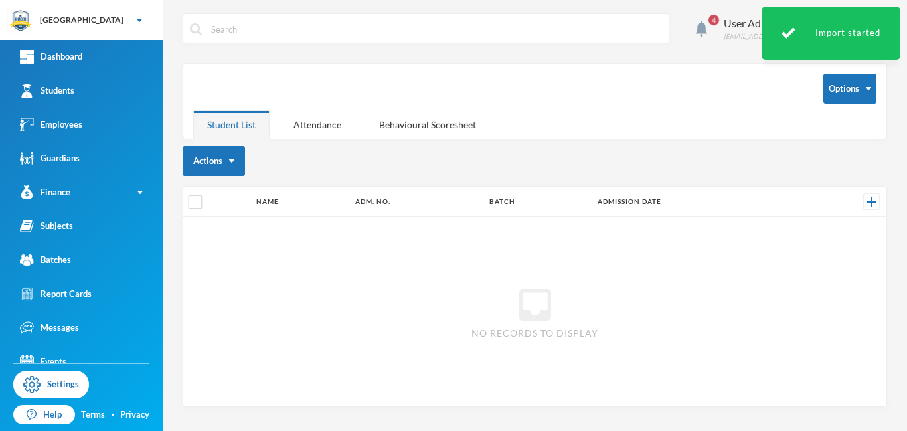
click at [905, 38] on div "4 User Admin admin@bluebic.com Options Student List Attendance Behavioural Scor…" at bounding box center [535, 215] width 744 height 431
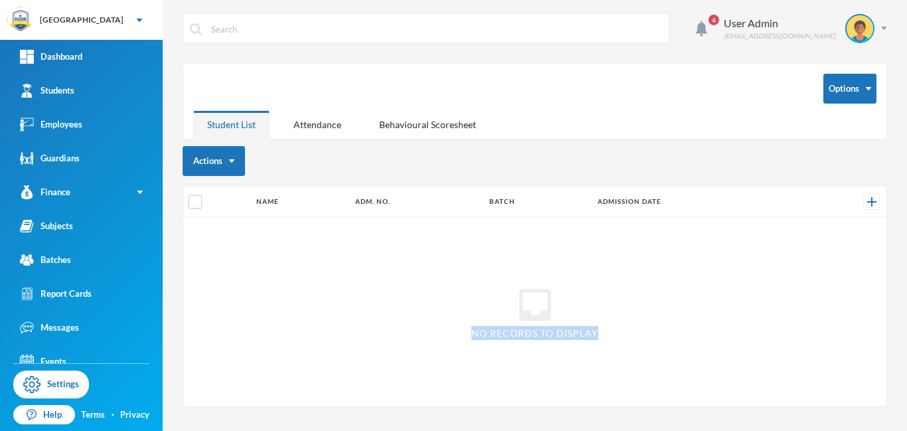
drag, startPoint x: 904, startPoint y: 251, endPoint x: 905, endPoint y: 327, distance: 76.3
click at [905, 327] on div "4 User Admin admin@bluebic.com Options Student List Attendance Behavioural Scor…" at bounding box center [535, 215] width 744 height 431
click at [710, 318] on div "inbox No records to display" at bounding box center [534, 311] width 703 height 189
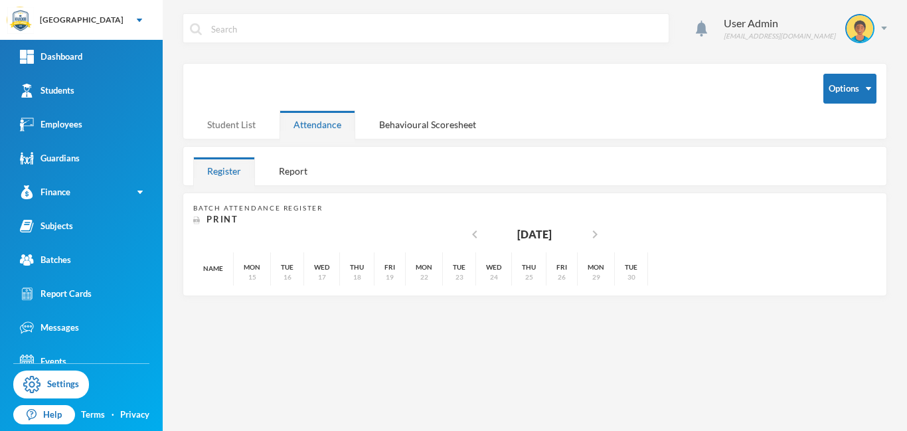
click at [249, 124] on div "Student List" at bounding box center [231, 124] width 76 height 29
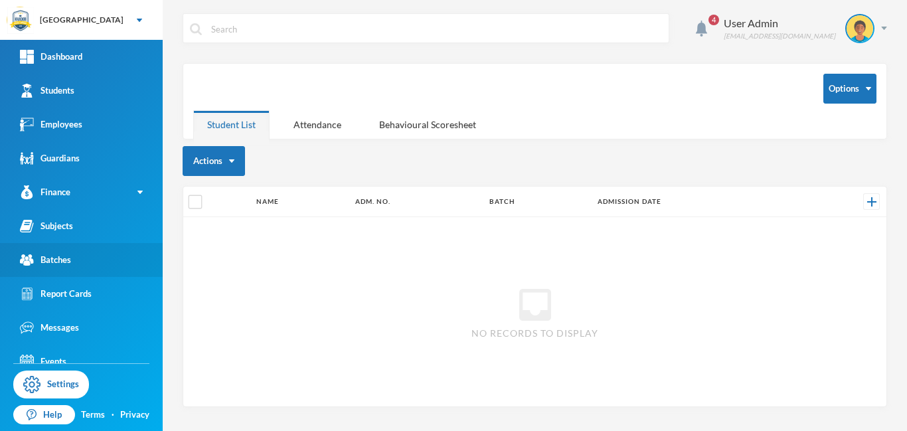
click at [56, 256] on div "Batches" at bounding box center [45, 260] width 51 height 14
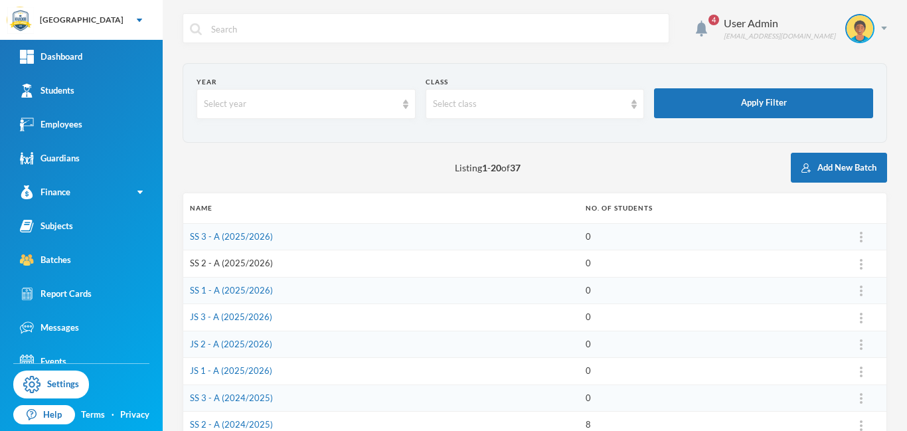
click at [248, 263] on link "SS 2 - A (2025/2026)" at bounding box center [231, 263] width 83 height 11
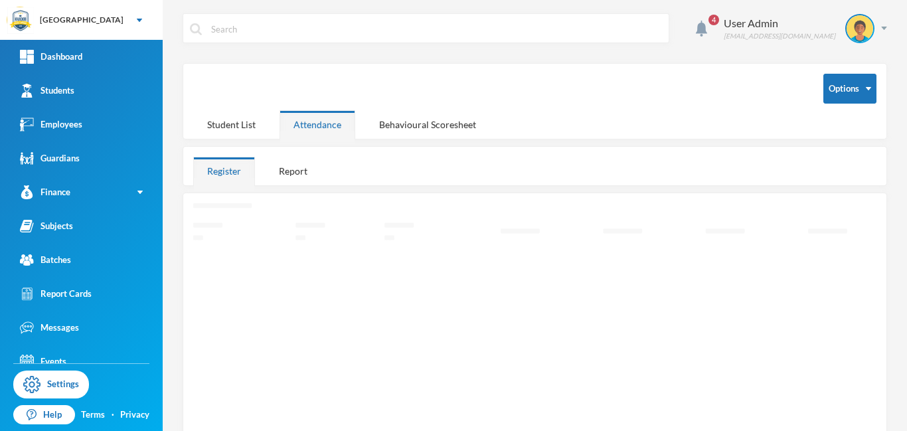
click at [244, 194] on div "Loading interface..." at bounding box center [535, 350] width 704 height 317
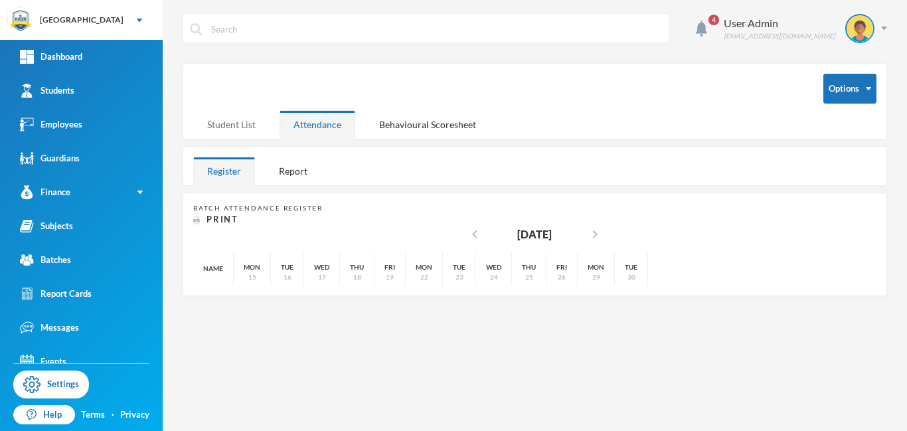
click at [238, 128] on div "Student List" at bounding box center [231, 124] width 76 height 29
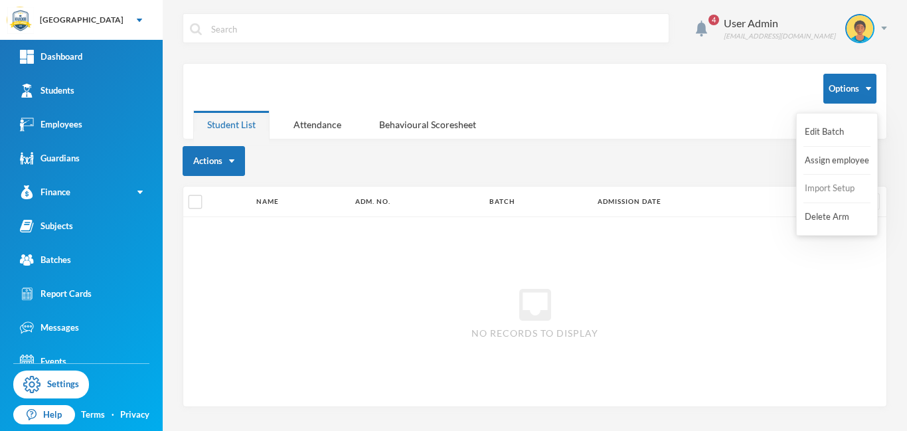
click at [835, 190] on button "Import Setup" at bounding box center [829, 189] width 53 height 24
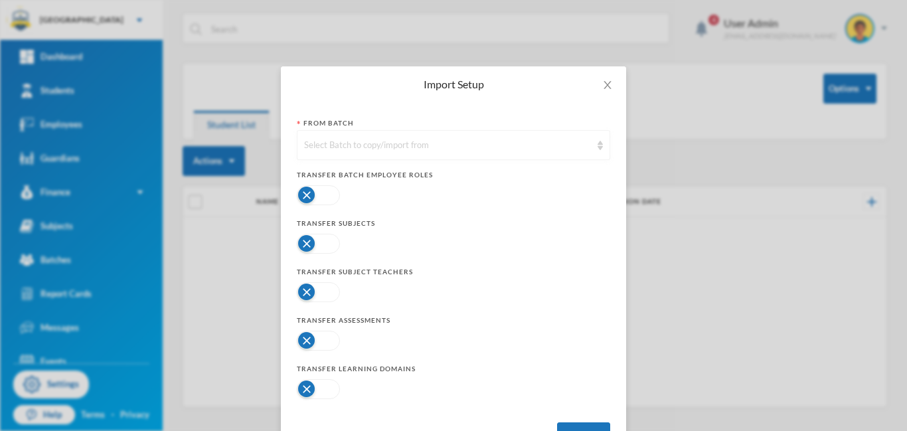
click at [410, 141] on div "Select Batch to copy/import from" at bounding box center [447, 145] width 287 height 13
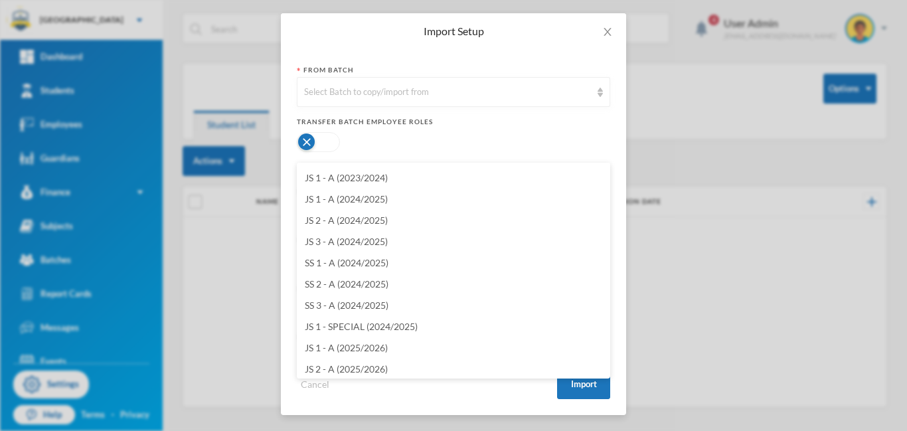
scroll to position [482, 0]
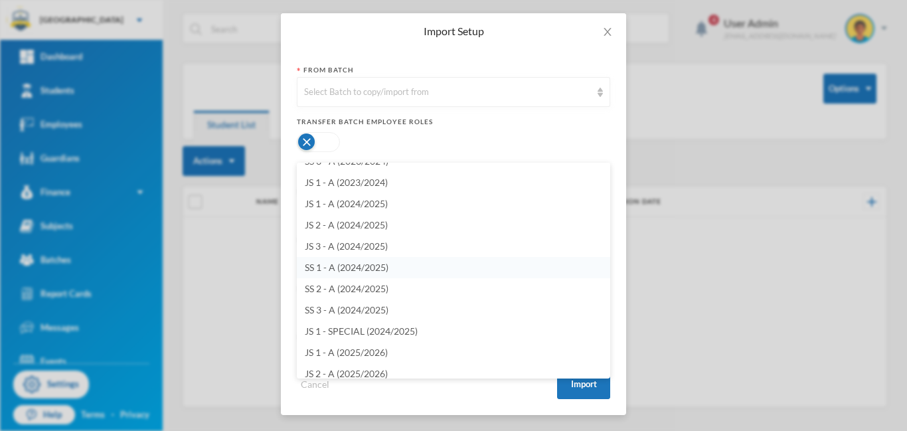
click at [370, 269] on span "SS 1 - A (2024/2025)" at bounding box center [347, 267] width 84 height 11
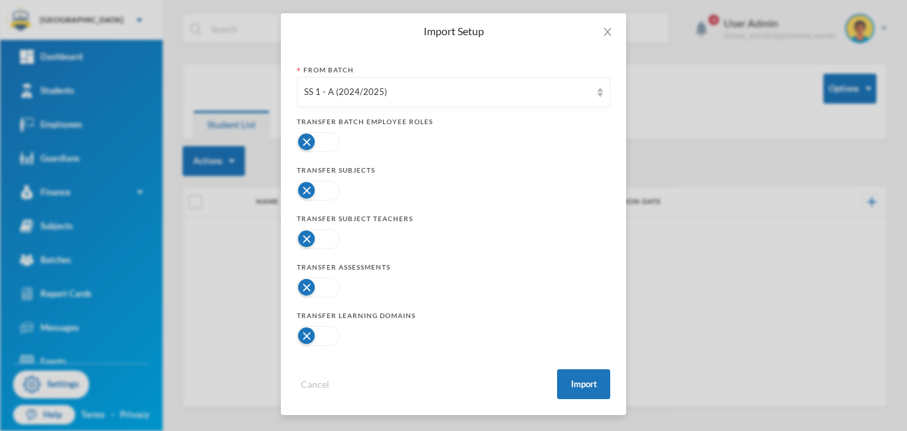
click at [327, 189] on button "button" at bounding box center [318, 191] width 43 height 20
click at [328, 245] on button "button" at bounding box center [318, 239] width 43 height 20
click at [328, 289] on button "button" at bounding box center [318, 287] width 43 height 20
click at [329, 334] on button "button" at bounding box center [318, 336] width 43 height 20
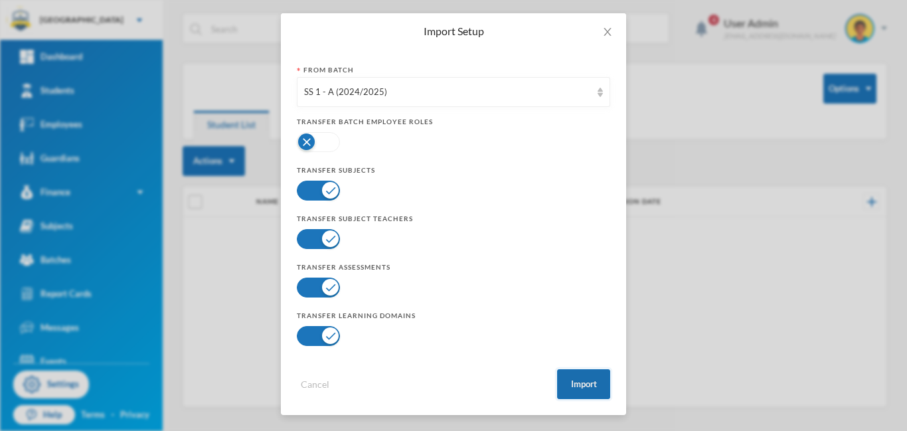
click at [576, 384] on button "Import" at bounding box center [583, 384] width 53 height 30
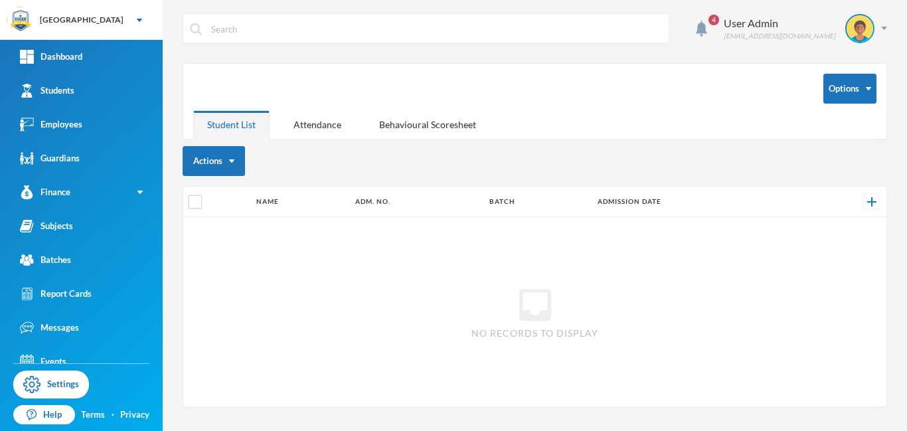
scroll to position [0, 0]
click at [60, 260] on div "Batches" at bounding box center [45, 260] width 51 height 14
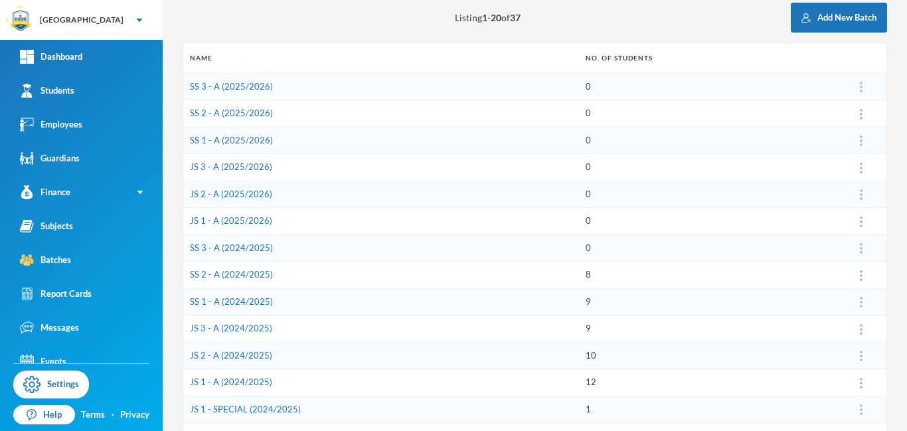
scroll to position [153, 0]
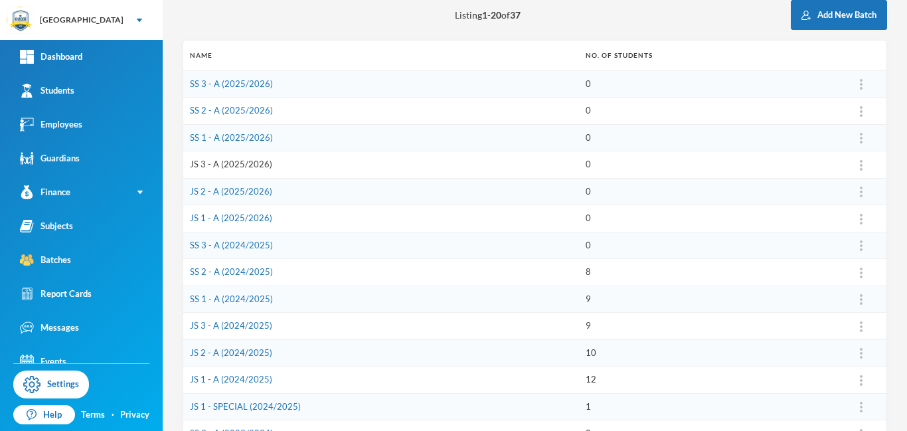
click at [226, 167] on link "JS 3 - A (2025/2026)" at bounding box center [231, 164] width 82 height 11
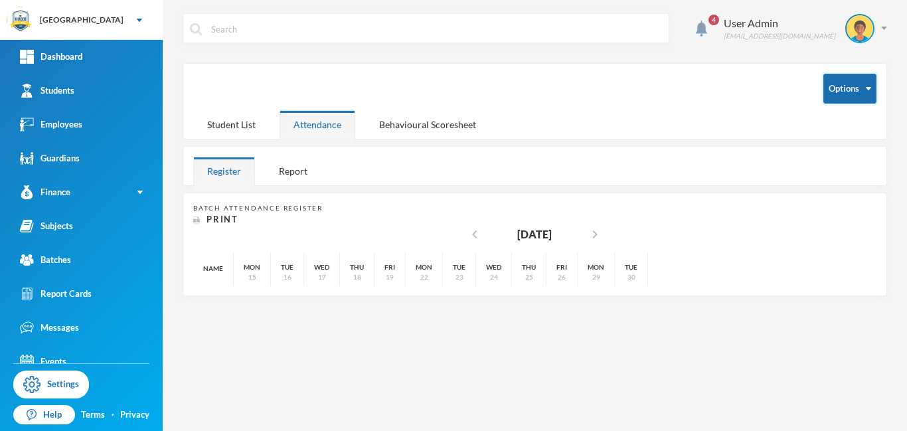
click at [865, 84] on button "Options" at bounding box center [849, 89] width 53 height 30
click at [834, 189] on button "Import Setup" at bounding box center [829, 189] width 53 height 24
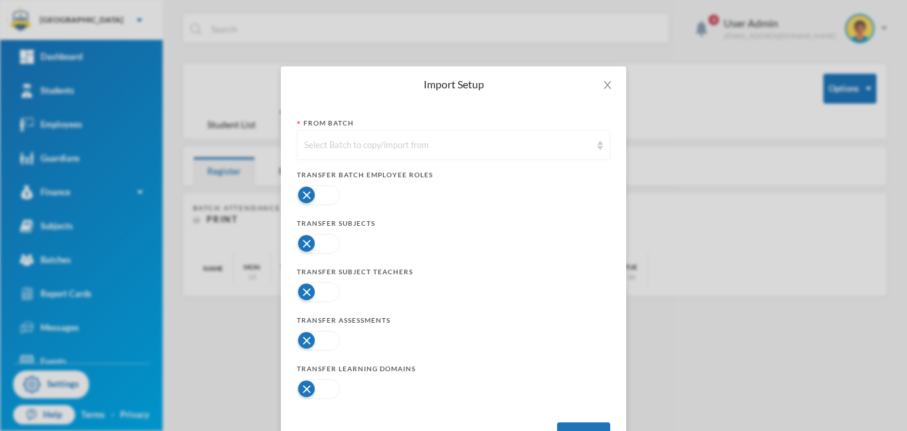
click at [415, 143] on div "Select Batch to copy/import from" at bounding box center [447, 145] width 287 height 13
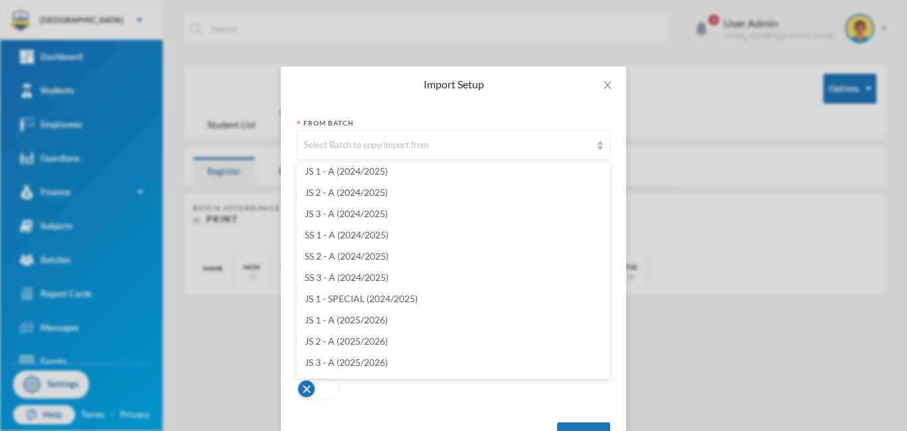
scroll to position [519, 0]
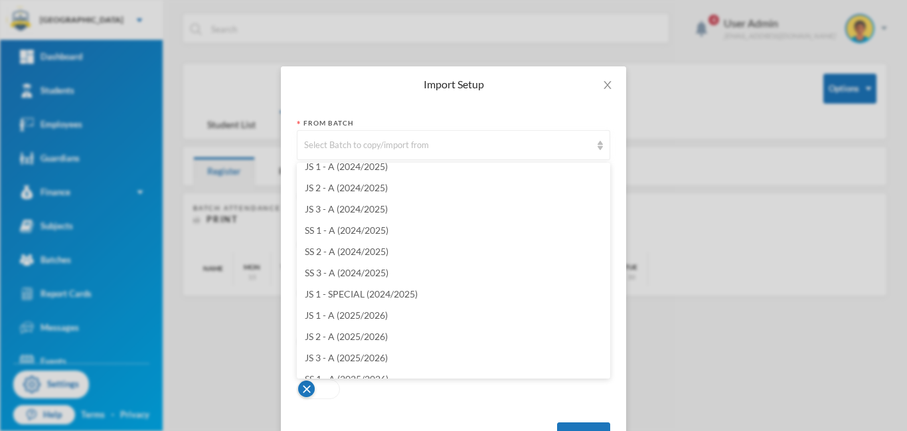
drag, startPoint x: 609, startPoint y: 178, endPoint x: 622, endPoint y: 319, distance: 141.9
click at [622, 319] on body "Khadob College Your Bluebic Account Khadob College Add a New School Dashboard S…" at bounding box center [453, 215] width 907 height 431
click at [330, 189] on span "JS 2 - A (2024/2025)" at bounding box center [346, 187] width 83 height 11
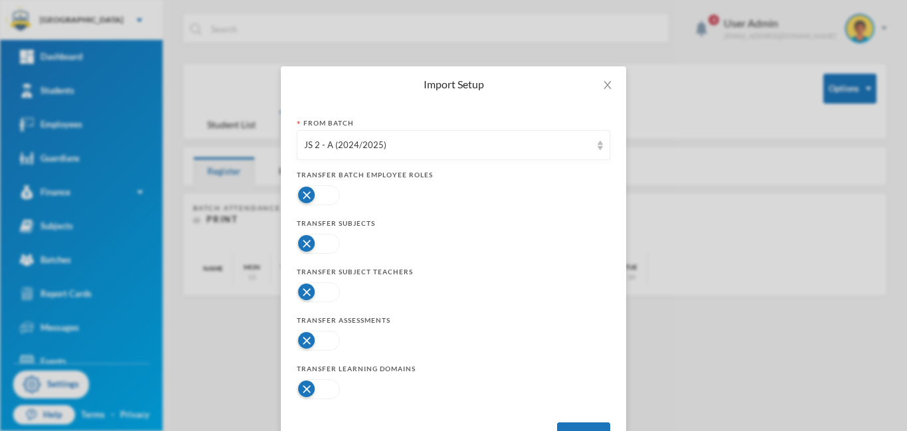
click at [333, 244] on button "button" at bounding box center [318, 244] width 43 height 20
click at [327, 292] on button "button" at bounding box center [318, 292] width 43 height 20
click at [329, 343] on button "button" at bounding box center [318, 341] width 43 height 20
click at [328, 395] on button "button" at bounding box center [318, 389] width 43 height 20
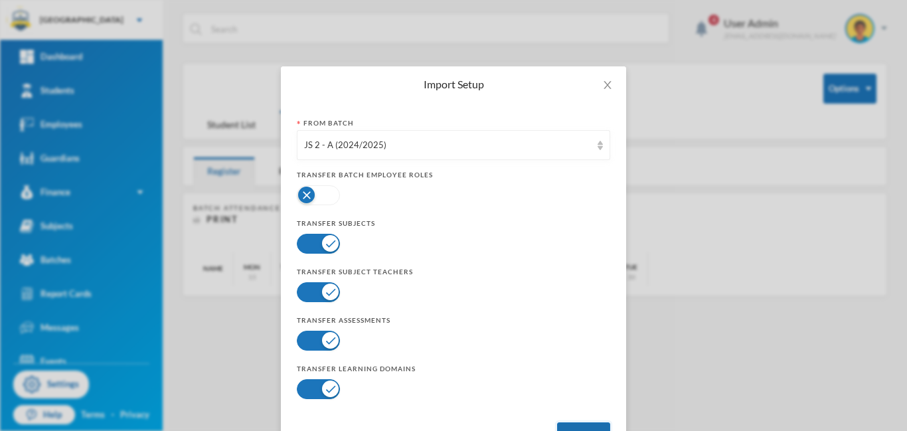
click at [583, 424] on button "Import" at bounding box center [583, 437] width 53 height 30
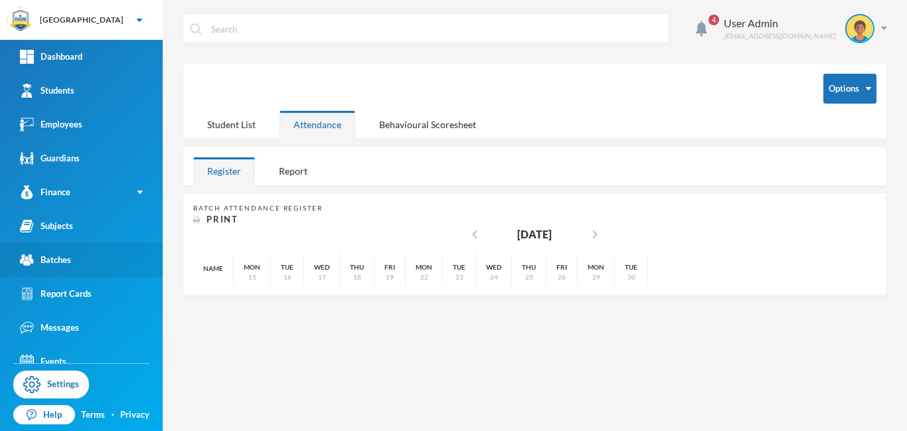
click at [64, 255] on div "Batches" at bounding box center [45, 260] width 51 height 14
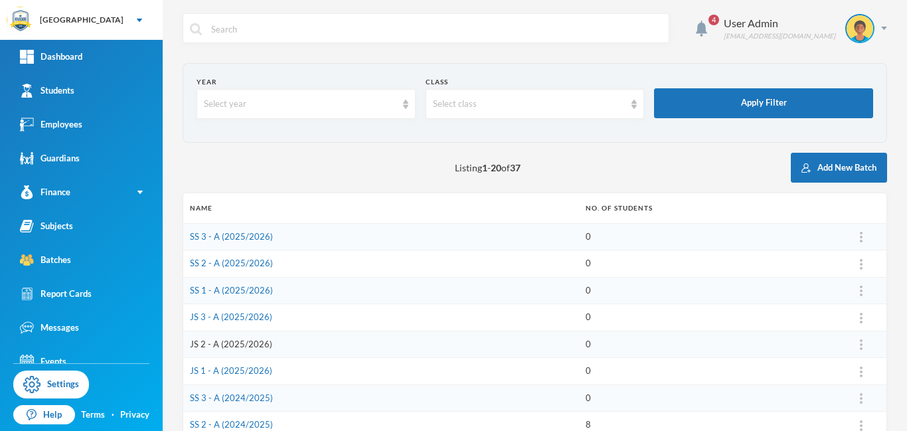
click at [239, 344] on link "JS 2 - A (2025/2026)" at bounding box center [231, 344] width 82 height 11
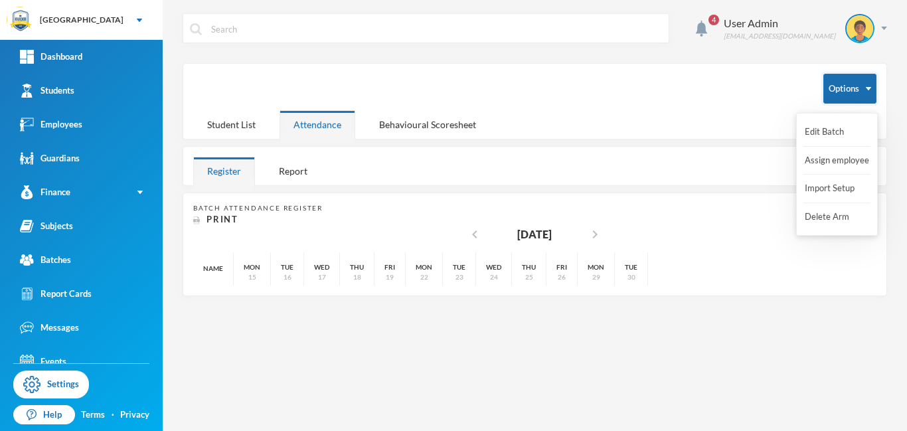
click at [870, 87] on img "button" at bounding box center [868, 88] width 5 height 3
click at [831, 187] on button "Import Setup" at bounding box center [829, 189] width 53 height 24
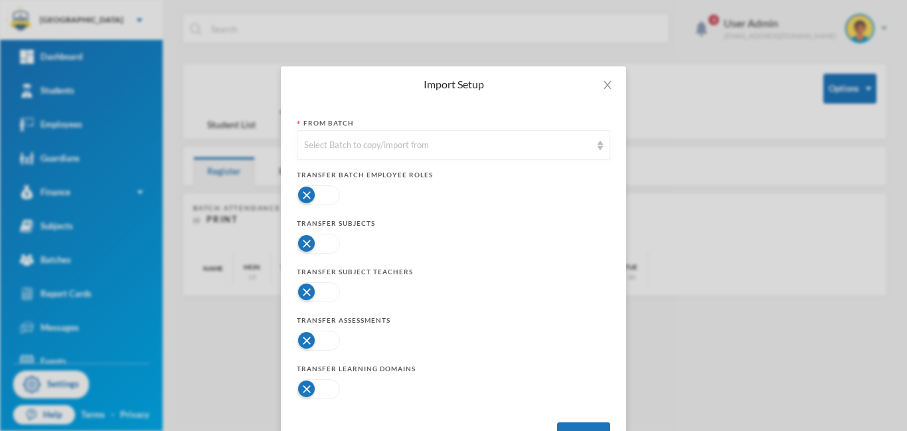
click at [333, 241] on button "button" at bounding box center [318, 244] width 43 height 20
click at [333, 289] on button "button" at bounding box center [318, 292] width 43 height 20
click at [329, 341] on button "button" at bounding box center [318, 341] width 43 height 20
click at [327, 388] on button "button" at bounding box center [318, 389] width 43 height 20
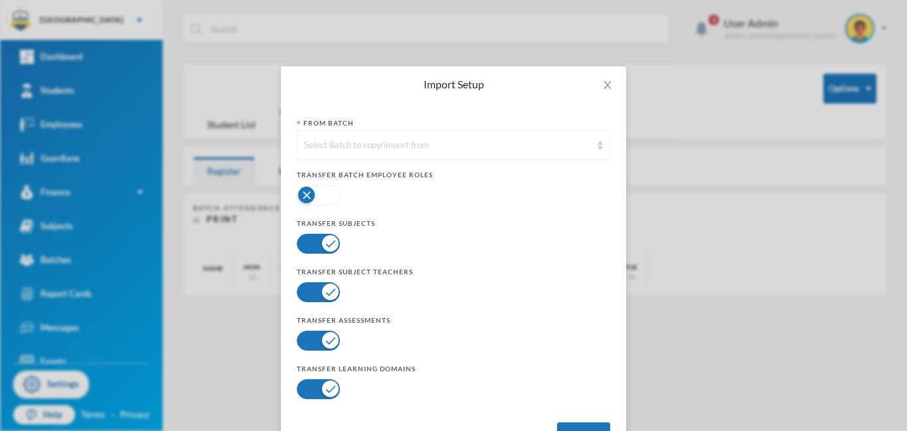
click at [489, 139] on div "Select Batch to copy/import from" at bounding box center [447, 145] width 287 height 13
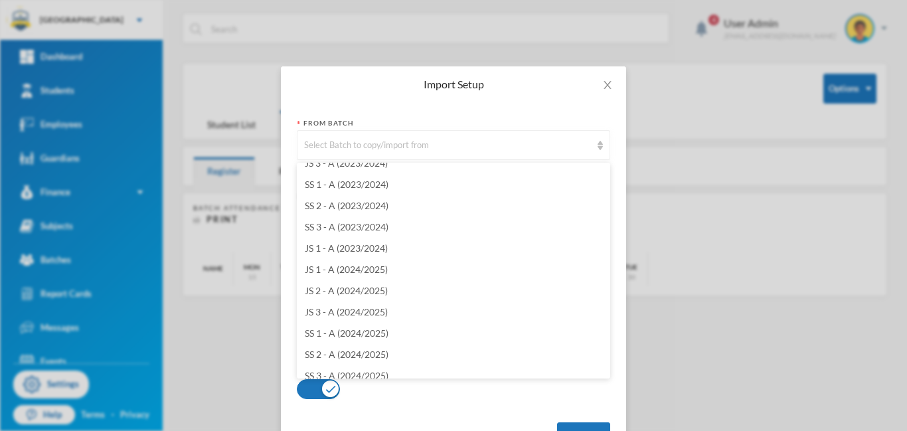
scroll to position [431, 0]
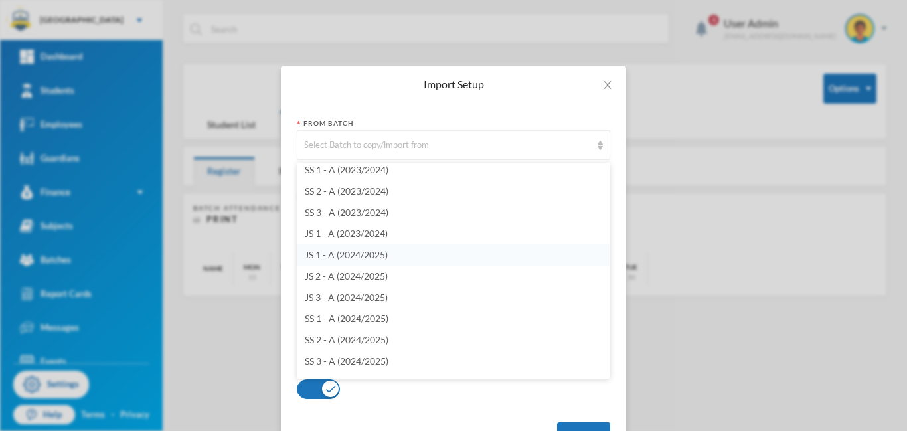
click at [376, 256] on span "JS 1 - A (2024/2025)" at bounding box center [346, 254] width 83 height 11
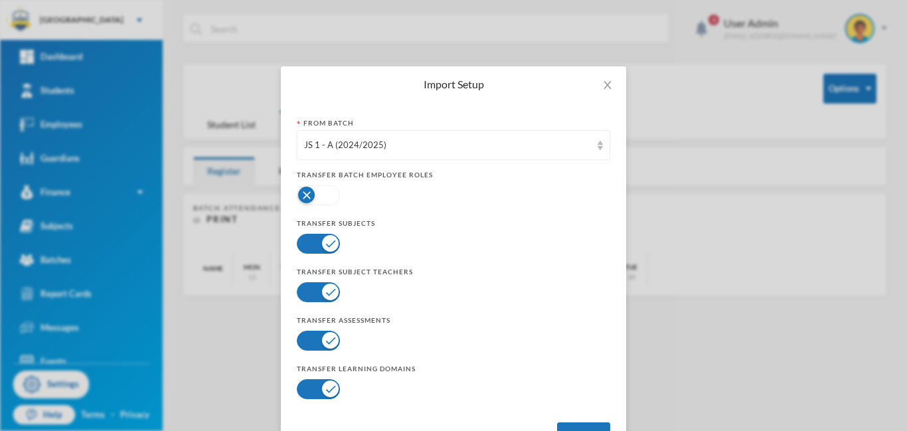
scroll to position [53, 0]
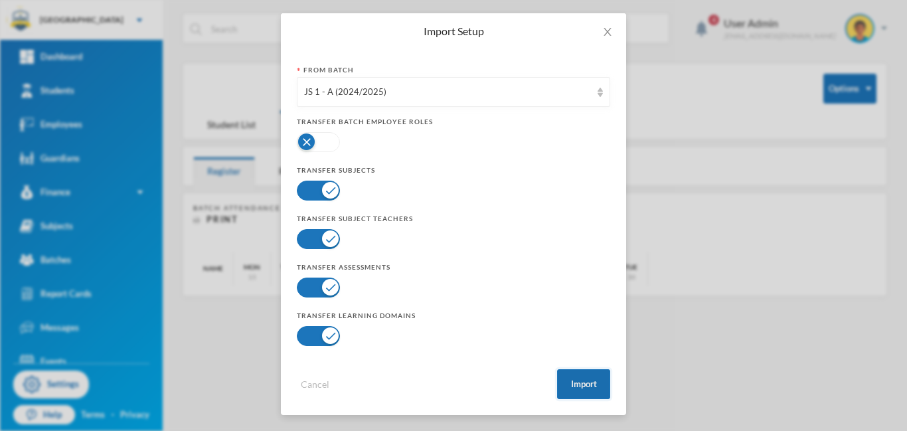
click at [585, 383] on button "Import" at bounding box center [583, 384] width 53 height 30
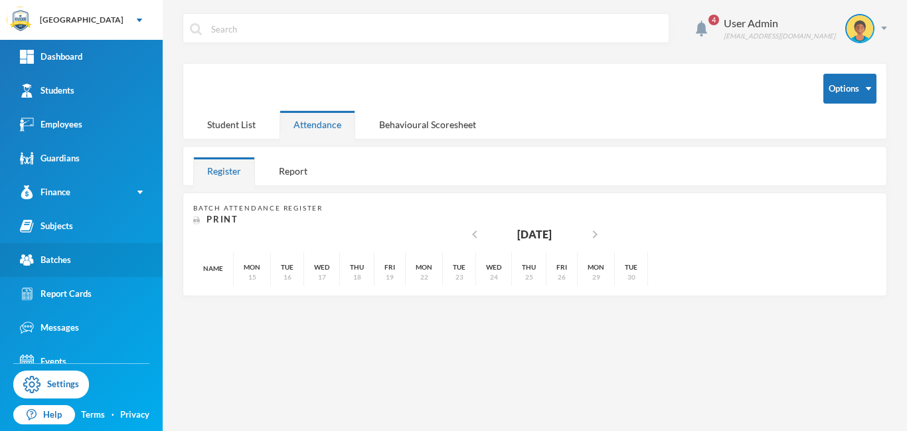
click at [62, 254] on div "Batches" at bounding box center [45, 260] width 51 height 14
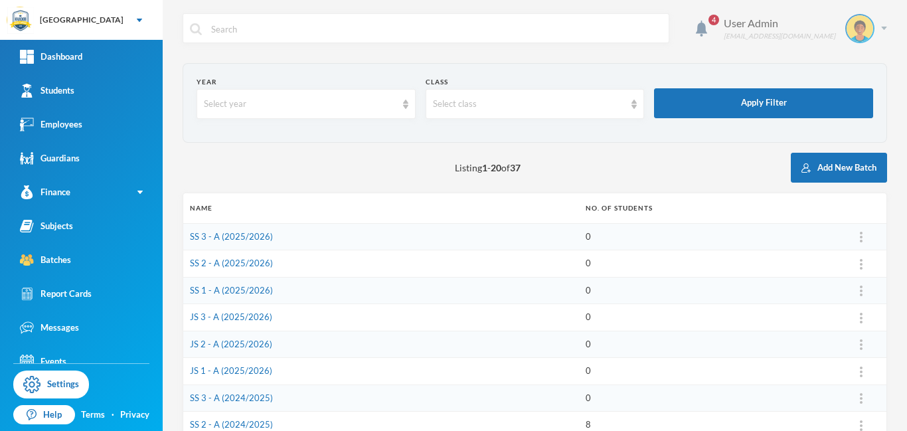
click at [883, 28] on img at bounding box center [884, 28] width 6 height 3
click at [854, 101] on button "Logout" at bounding box center [850, 97] width 60 height 20
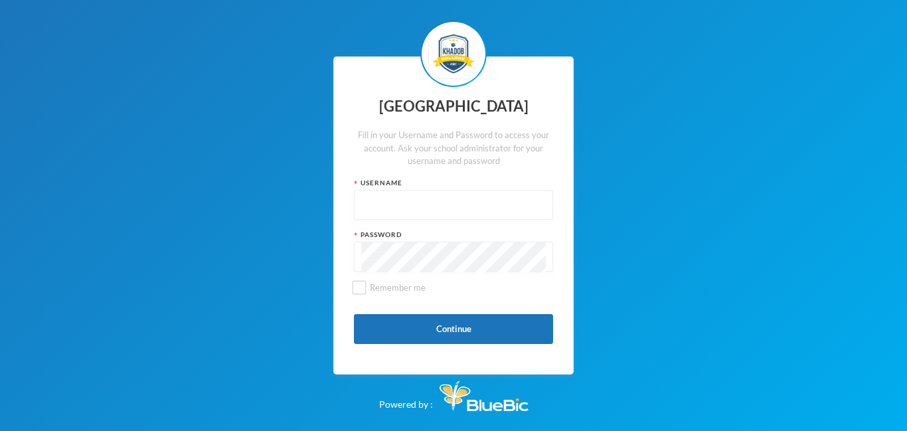
type input "admin"
click at [451, 330] on button "Continue" at bounding box center [453, 329] width 199 height 30
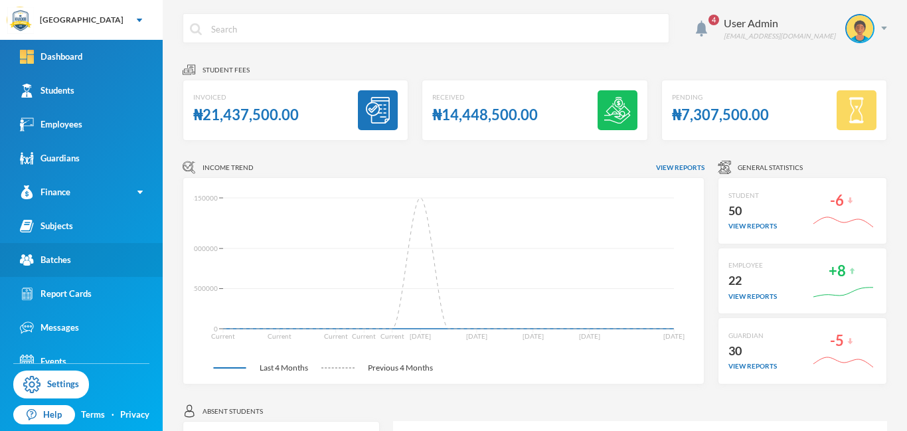
click at [50, 260] on div "Batches" at bounding box center [45, 260] width 51 height 14
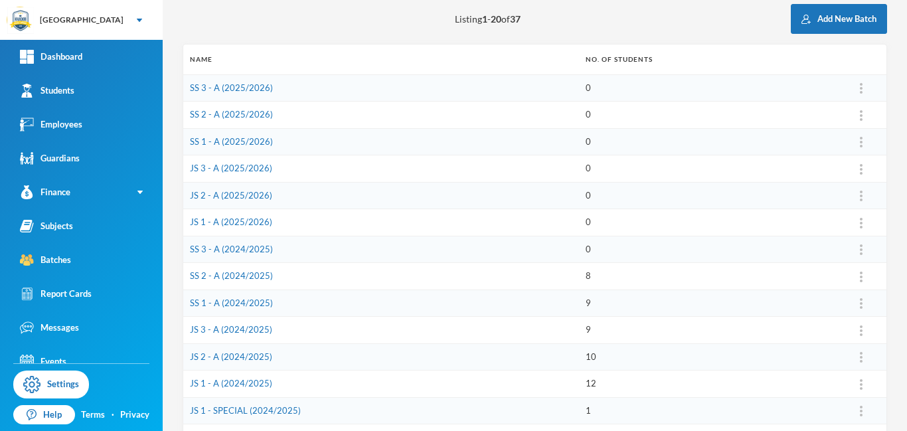
scroll to position [147, 0]
click at [220, 278] on link "SS 2 - A (2024/2025)" at bounding box center [231, 276] width 83 height 11
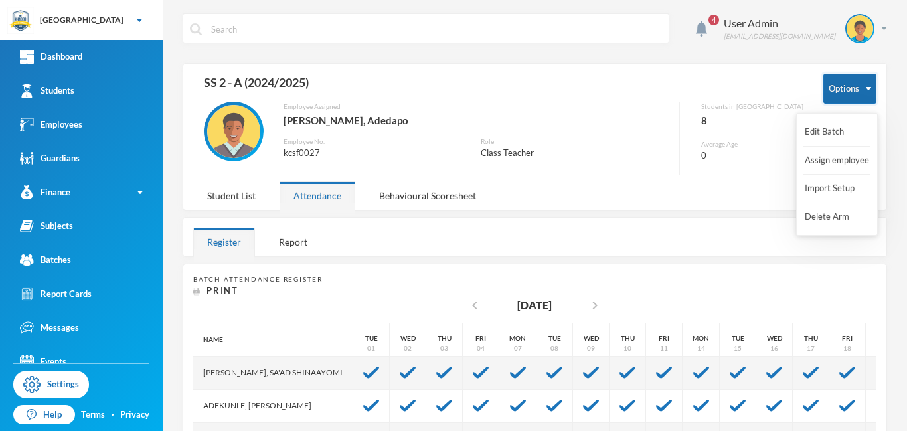
click at [863, 88] on button "Options" at bounding box center [849, 89] width 53 height 30
click at [829, 189] on button "Import Setup" at bounding box center [829, 189] width 53 height 24
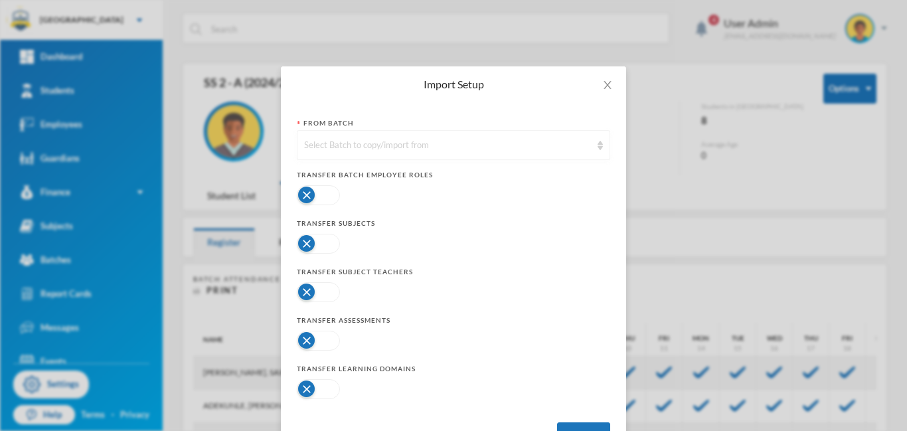
click at [392, 144] on div "Select Batch to copy/import from" at bounding box center [447, 145] width 287 height 13
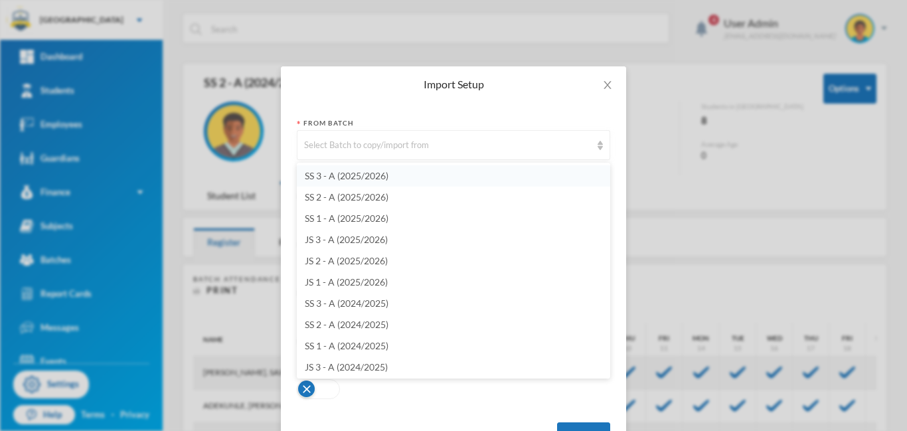
click at [359, 178] on span "SS 3 - A (2025/2026)" at bounding box center [347, 175] width 84 height 11
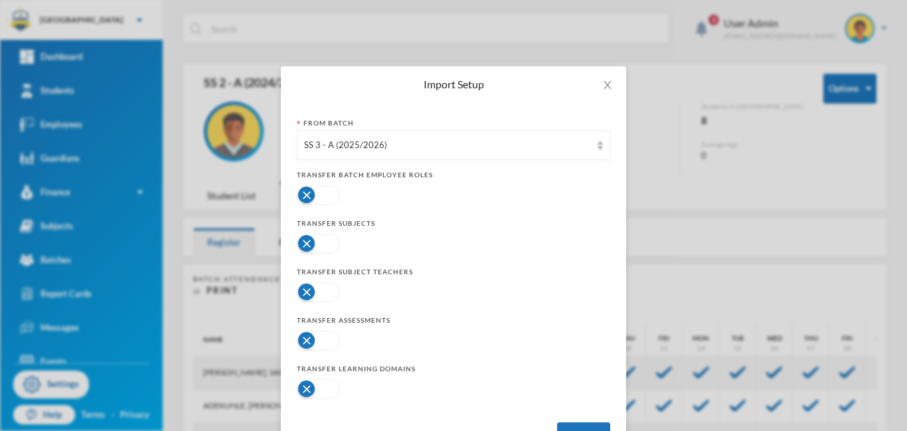
click at [331, 243] on button "button" at bounding box center [318, 244] width 43 height 20
click at [333, 292] on button "button" at bounding box center [318, 292] width 43 height 20
click at [329, 339] on button "button" at bounding box center [318, 341] width 43 height 20
click at [329, 391] on button "button" at bounding box center [318, 389] width 43 height 20
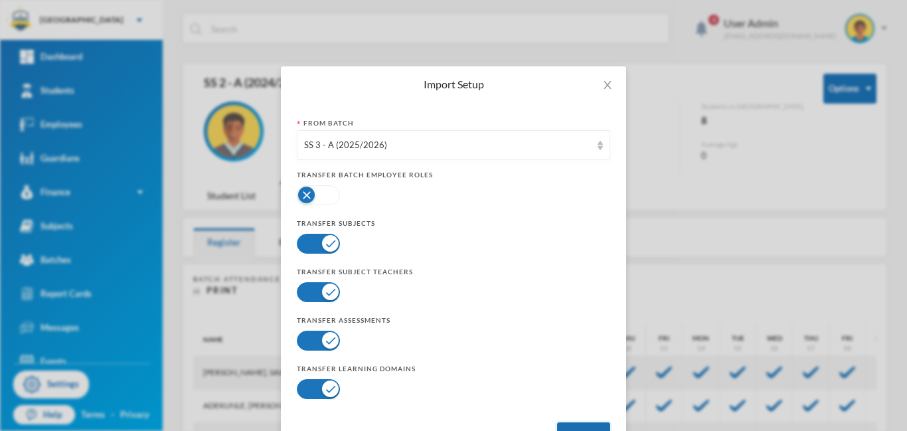
click at [577, 429] on button "Import" at bounding box center [583, 437] width 53 height 30
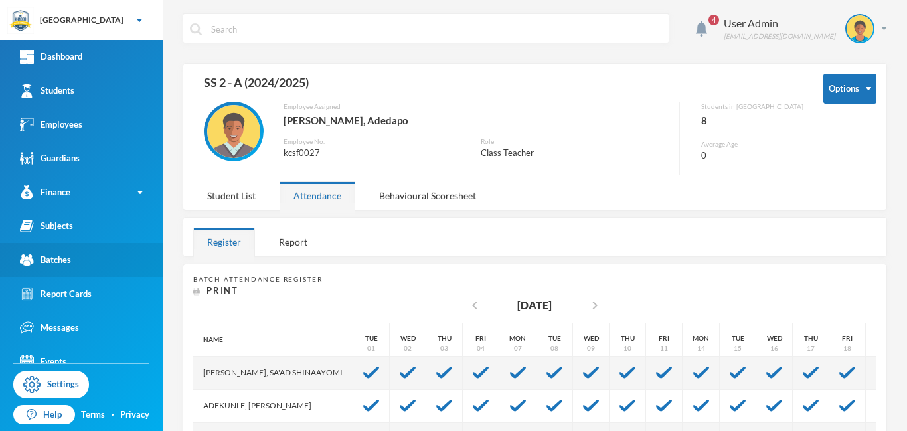
click at [59, 264] on div "Batches" at bounding box center [45, 260] width 51 height 14
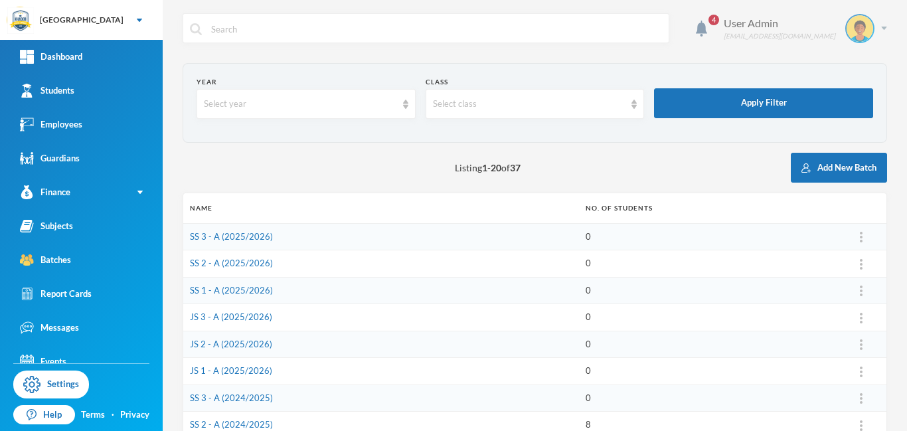
click at [883, 27] on img at bounding box center [884, 28] width 6 height 3
click at [854, 98] on button "Logout" at bounding box center [850, 97] width 60 height 20
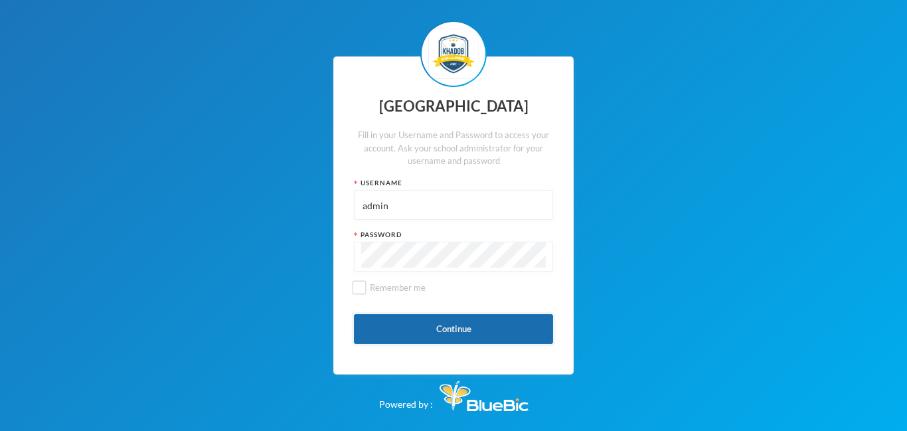
click at [449, 334] on button "Continue" at bounding box center [453, 329] width 199 height 30
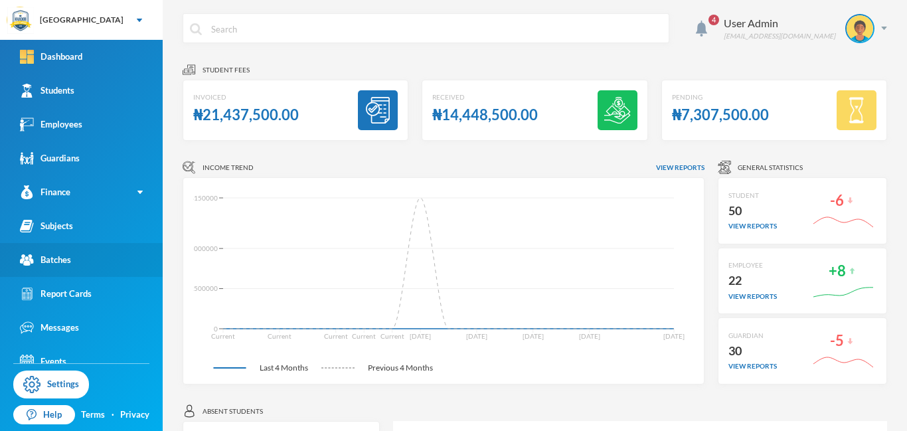
click at [67, 258] on div "Batches" at bounding box center [45, 260] width 51 height 14
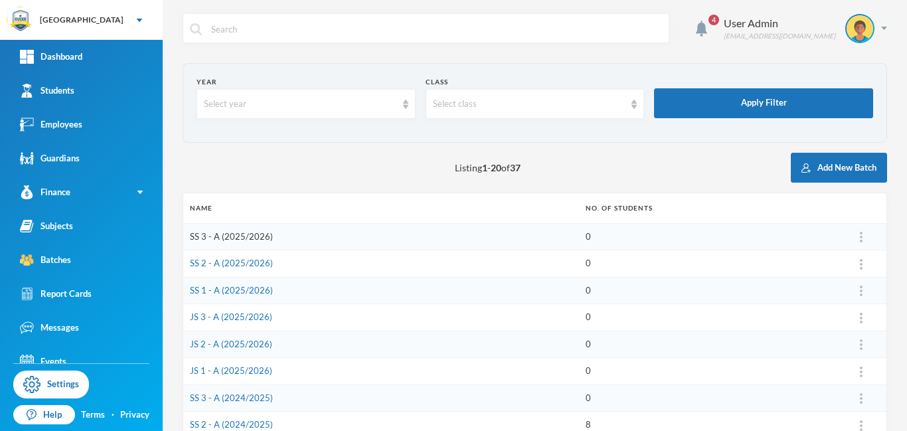
click at [253, 238] on link "SS 3 - A (2025/2026)" at bounding box center [231, 236] width 83 height 11
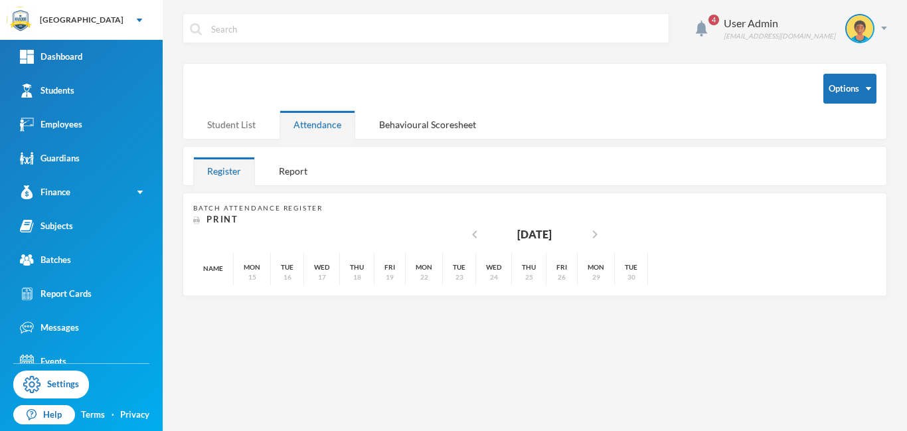
click at [225, 124] on div "Student List" at bounding box center [231, 124] width 76 height 29
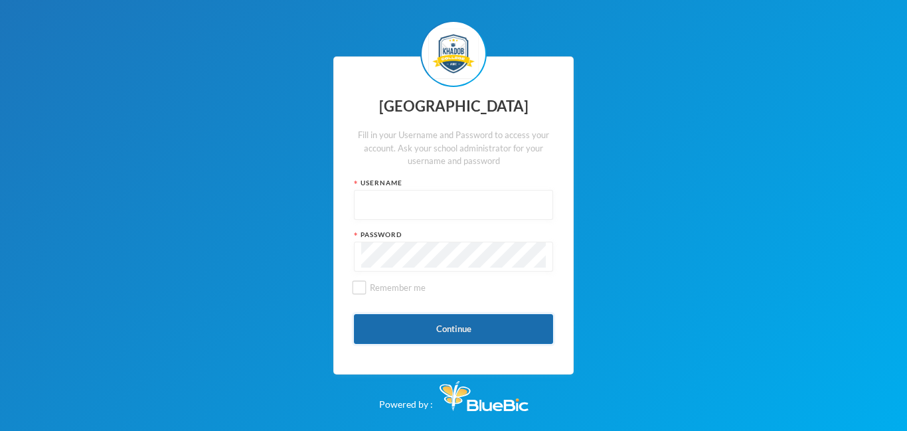
type input "admin"
click at [461, 329] on button "Continue" at bounding box center [453, 329] width 199 height 30
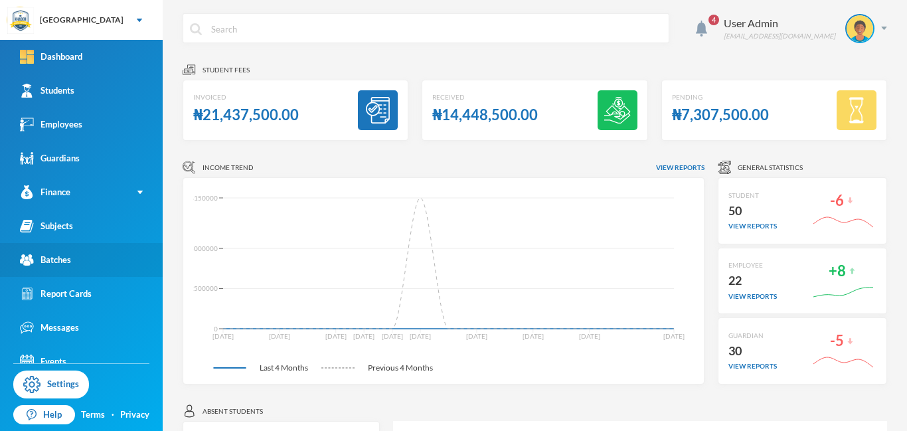
click at [49, 259] on div "Batches" at bounding box center [45, 260] width 51 height 14
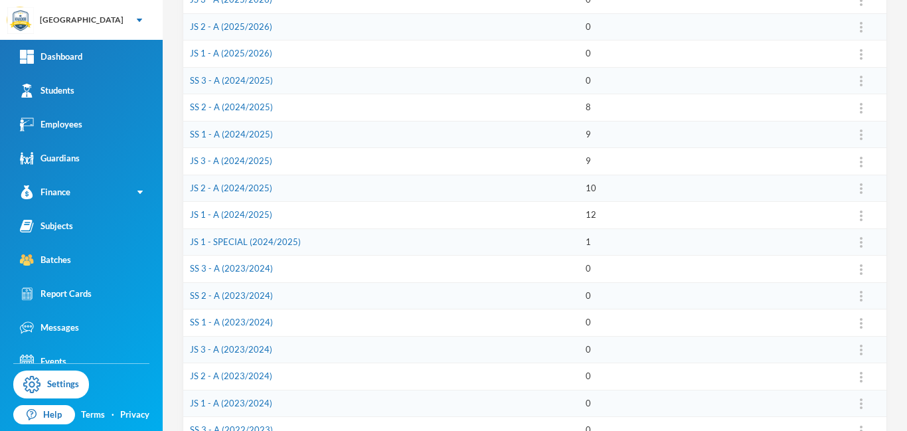
scroll to position [319, 0]
click at [236, 217] on link "JS 1 - A (2024/2025)" at bounding box center [231, 213] width 82 height 11
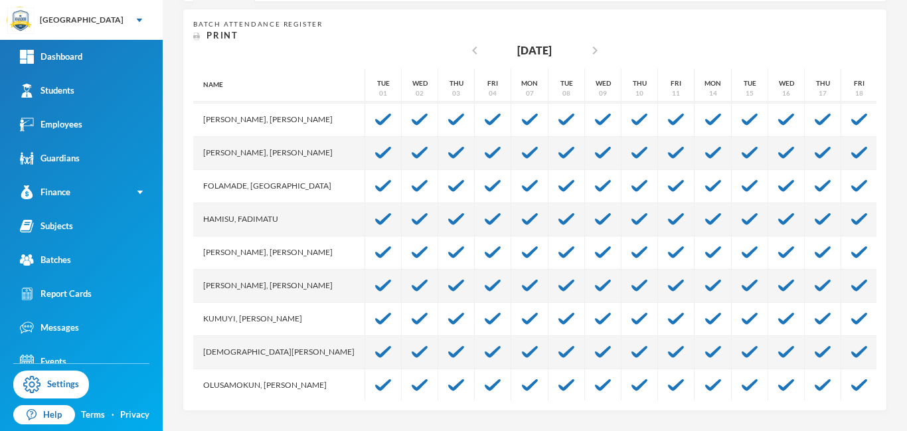
scroll to position [96, 0]
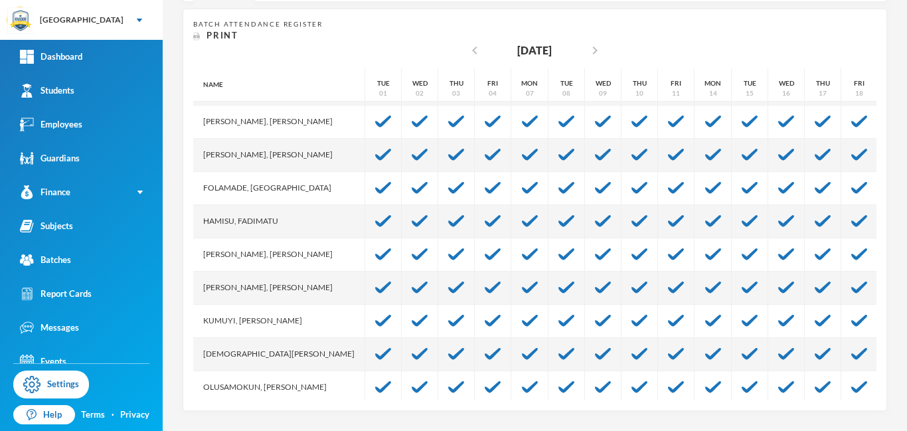
click at [884, 320] on div "Batch Attendance Register Print chevron_left [DATE] chevron_right Name [PERSON_…" at bounding box center [535, 210] width 704 height 402
click at [879, 318] on div "Batch Attendance Register Print chevron_left [DATE] chevron_right Name [PERSON_…" at bounding box center [535, 210] width 704 height 402
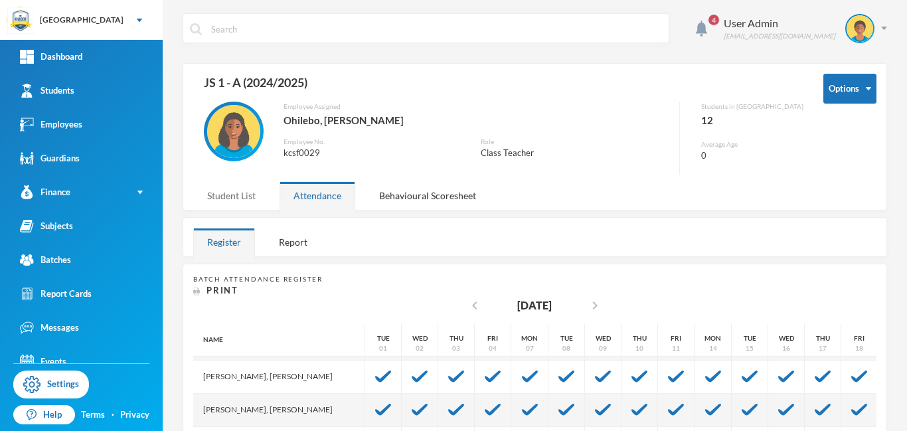
click at [232, 194] on div "Student List" at bounding box center [231, 195] width 76 height 29
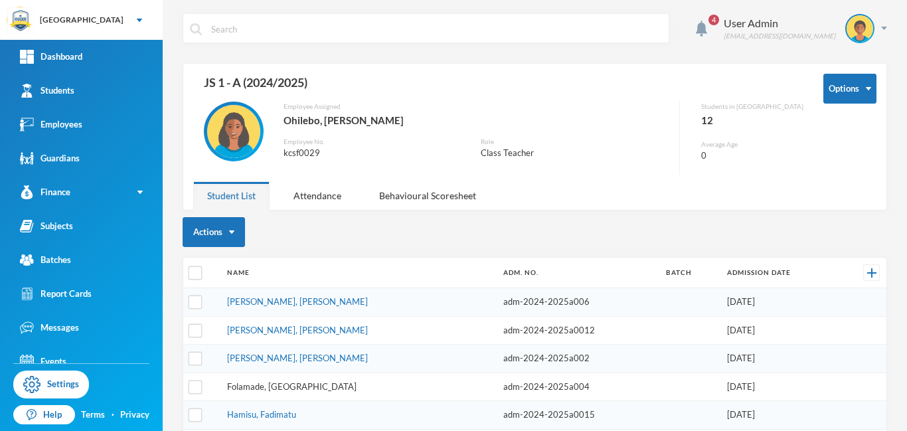
click at [274, 386] on link "Folamade, [GEOGRAPHIC_DATA]" at bounding box center [291, 386] width 129 height 11
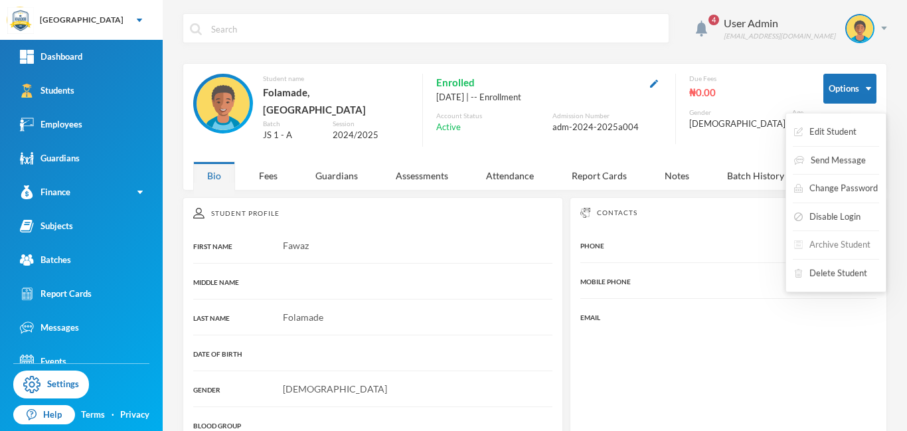
click at [842, 244] on button "Archive Student" at bounding box center [832, 245] width 79 height 24
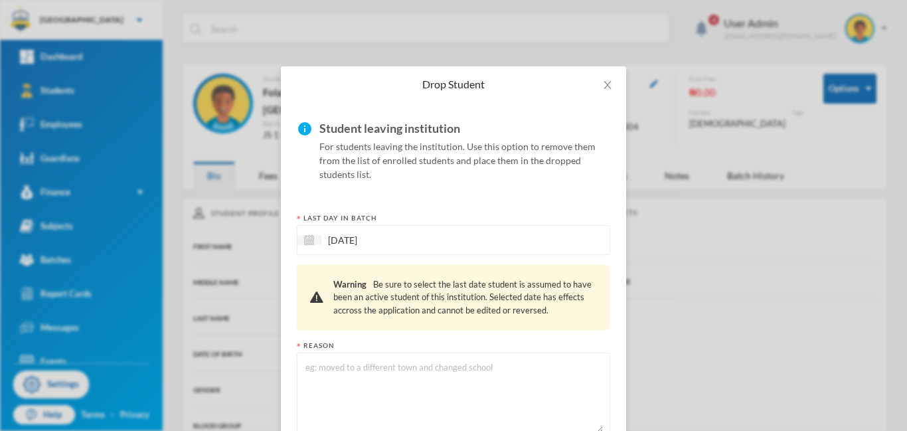
click at [333, 365] on textarea at bounding box center [453, 396] width 299 height 72
type textarea "MOVED CITIES"
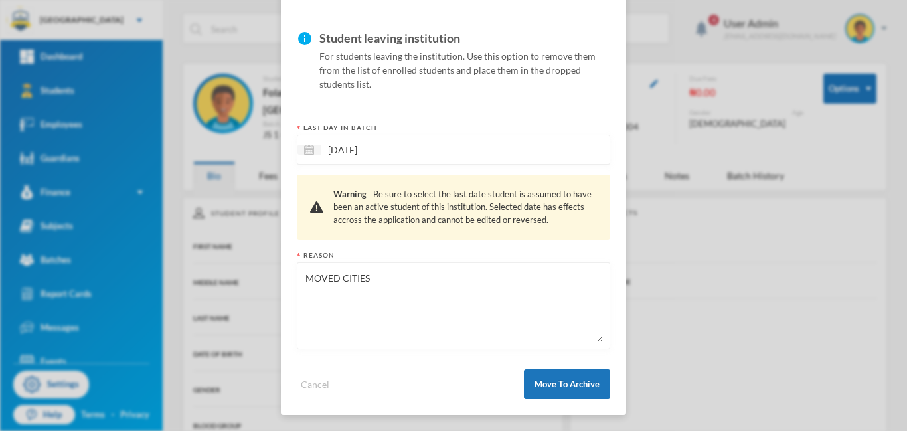
click at [603, 356] on form "info Student leaving institution For students leaving the institution. Use this…" at bounding box center [453, 213] width 313 height 371
click at [576, 383] on button "Move To Archive" at bounding box center [567, 384] width 86 height 30
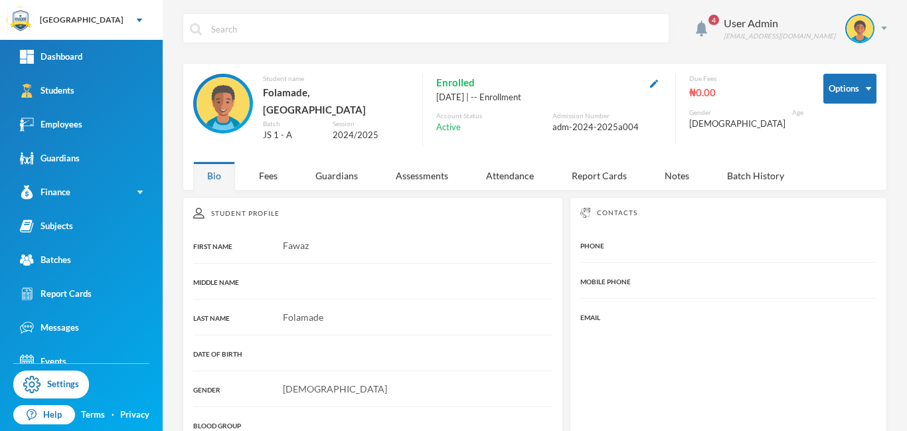
scroll to position [24, 0]
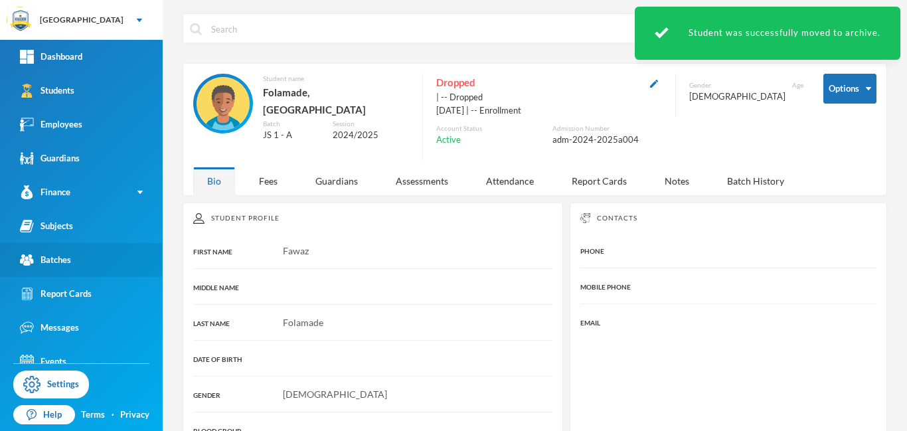
click at [50, 256] on div "Batches" at bounding box center [45, 260] width 51 height 14
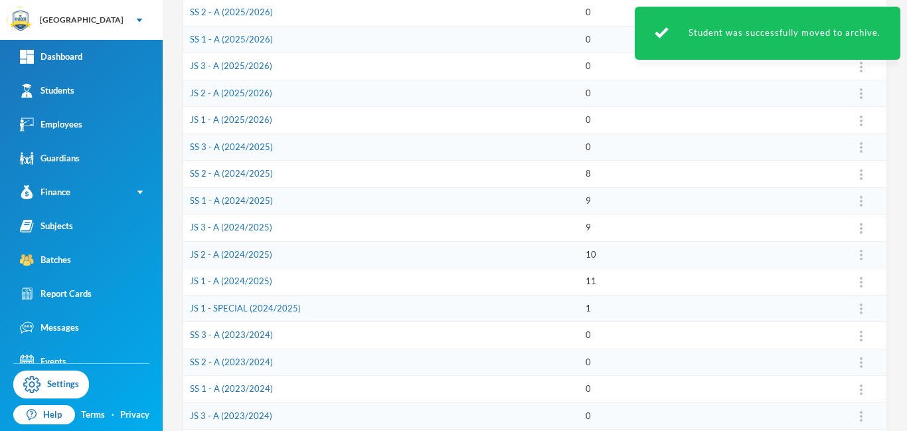
scroll to position [252, 0]
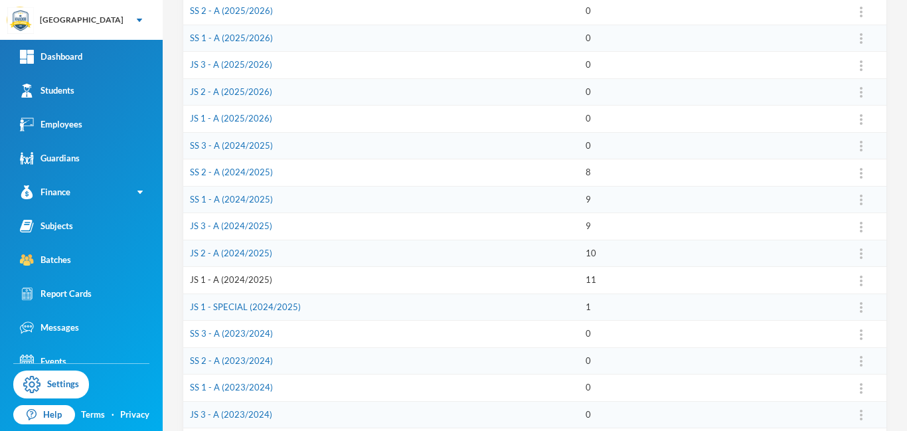
click at [200, 279] on link "JS 1 - A (2024/2025)" at bounding box center [231, 279] width 82 height 11
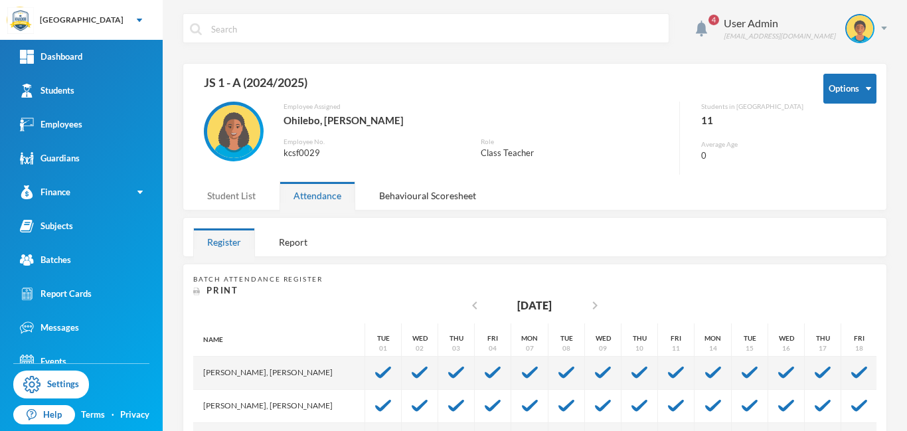
click at [242, 197] on div "Student List" at bounding box center [231, 195] width 76 height 29
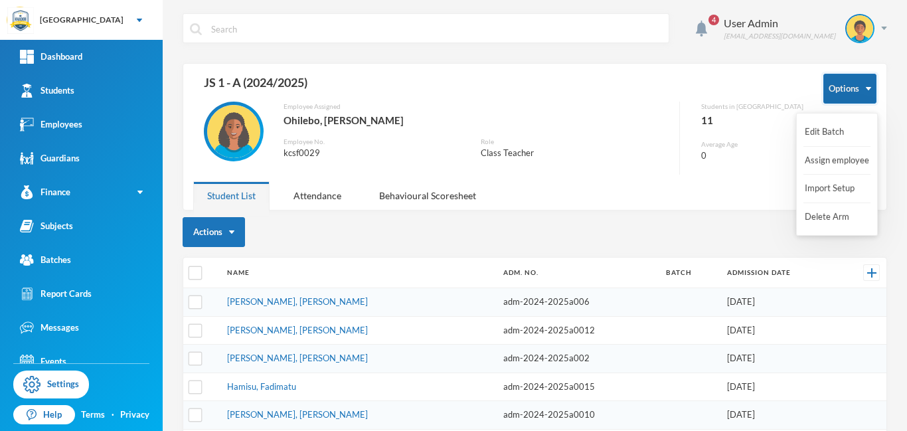
click at [861, 92] on button "Options" at bounding box center [849, 89] width 53 height 30
click at [834, 185] on button "Import Setup" at bounding box center [829, 189] width 53 height 24
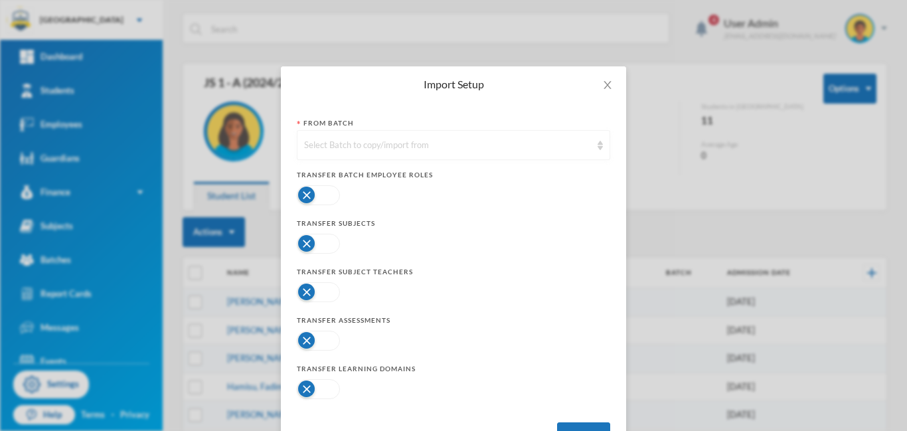
click at [508, 149] on div "Select Batch to copy/import from" at bounding box center [447, 145] width 287 height 13
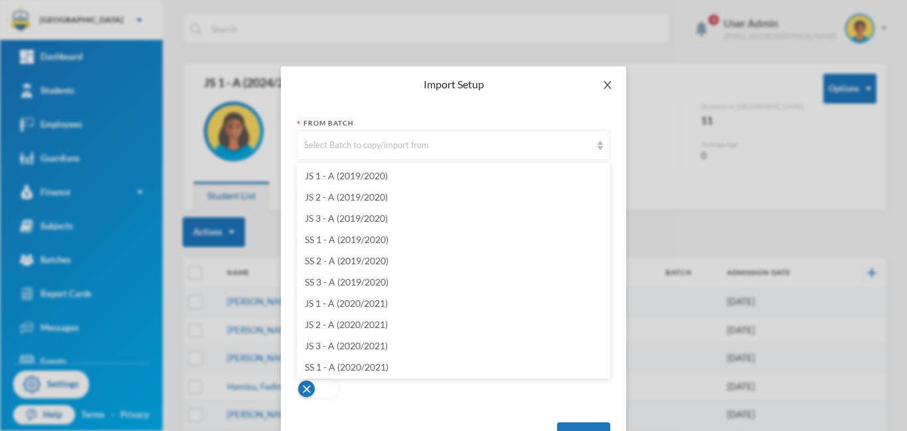
click at [609, 85] on icon "icon: close" at bounding box center [607, 85] width 11 height 11
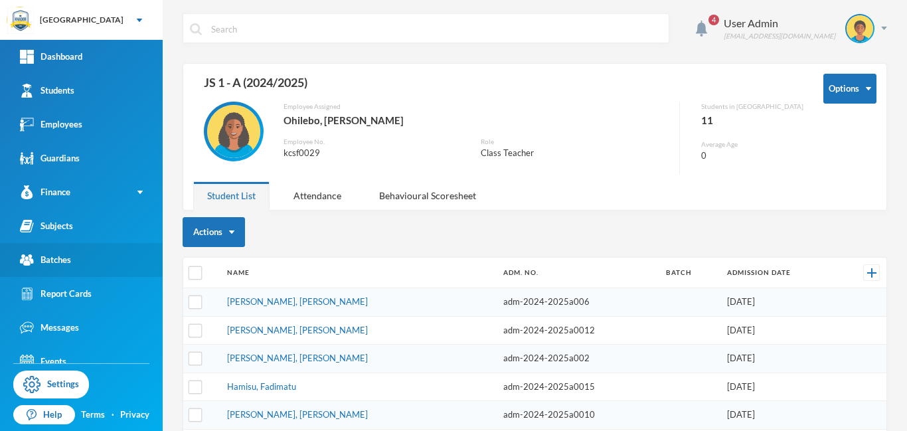
click at [46, 257] on div "Batches" at bounding box center [45, 260] width 51 height 14
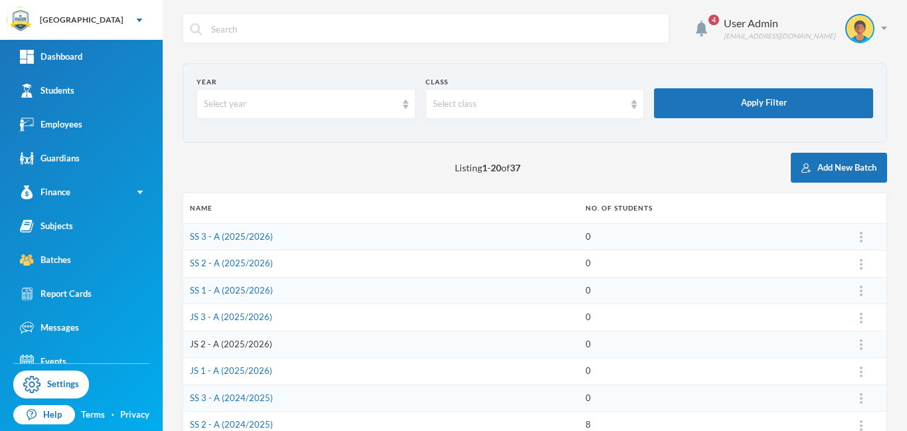
click at [228, 344] on link "JS 2 - A (2025/2026)" at bounding box center [231, 344] width 82 height 11
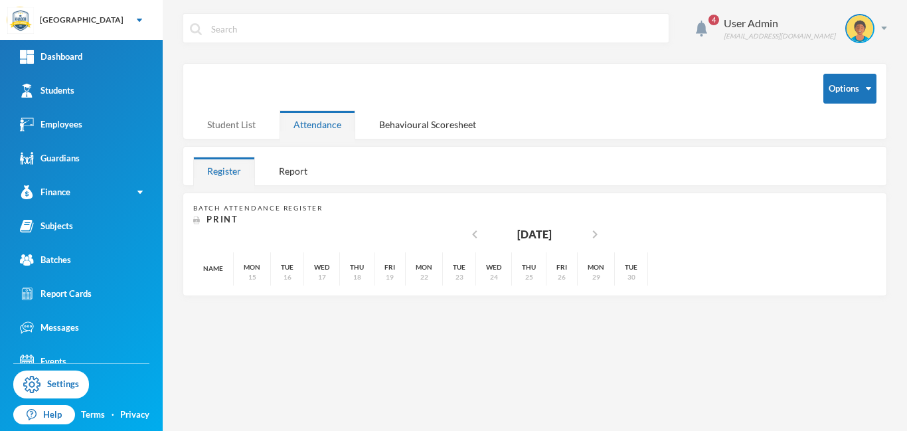
click at [235, 127] on div "Student List" at bounding box center [231, 124] width 76 height 29
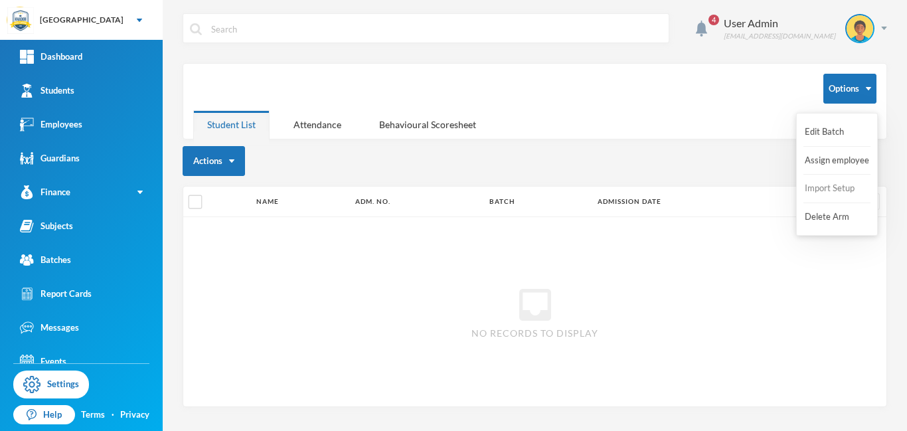
click at [832, 188] on button "Import Setup" at bounding box center [829, 189] width 53 height 24
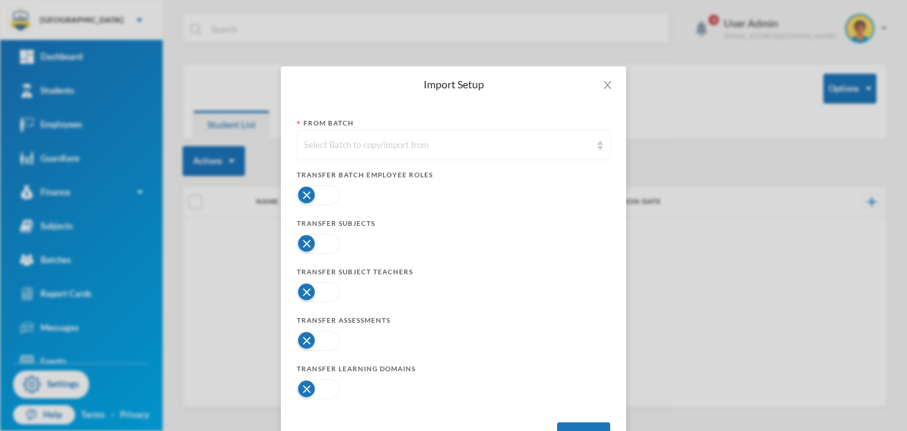
click at [477, 153] on div "Select Batch to copy/import from" at bounding box center [453, 145] width 313 height 30
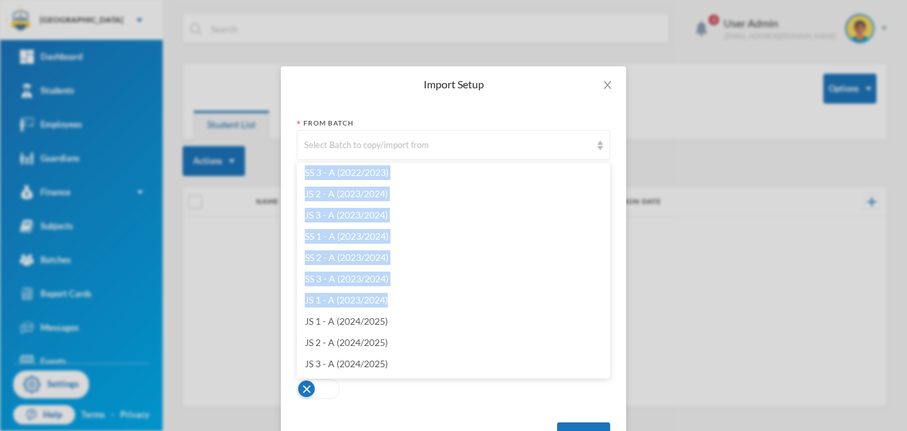
scroll to position [369, 0]
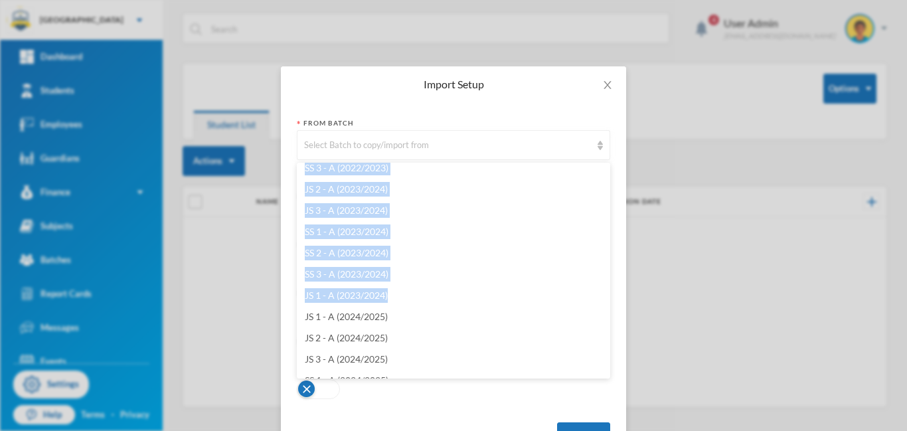
drag, startPoint x: 608, startPoint y: 194, endPoint x: 607, endPoint y: 295, distance: 100.9
click at [607, 295] on ul "JS 1 - A (2019/2020) JS 2 - A (2019/2020) JS 3 - A (2019/2020) SS 1 - A (2019/2…" at bounding box center [453, 271] width 313 height 216
click at [477, 303] on li "JS 1 - A (2023/2024)" at bounding box center [453, 295] width 313 height 21
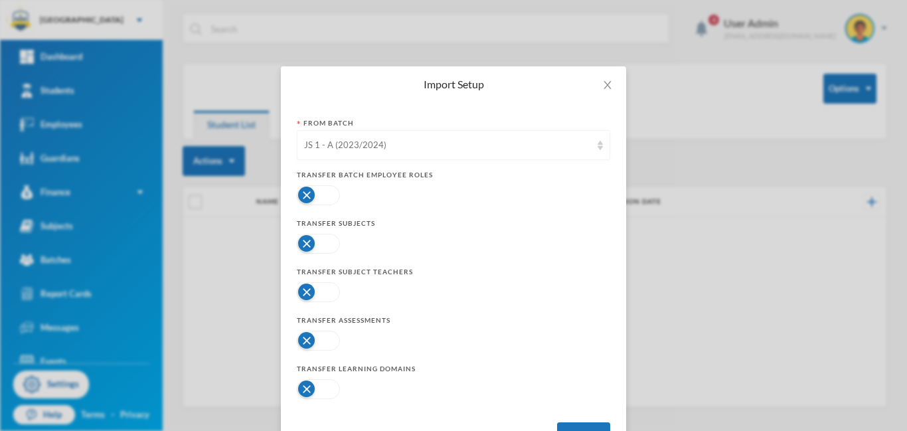
click at [562, 147] on div "JS 1 - A (2023/2024)" at bounding box center [447, 145] width 287 height 13
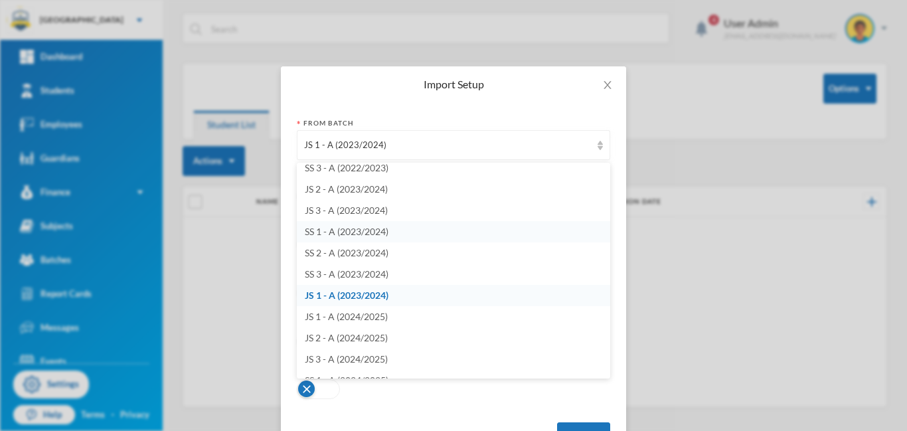
scroll to position [364, 0]
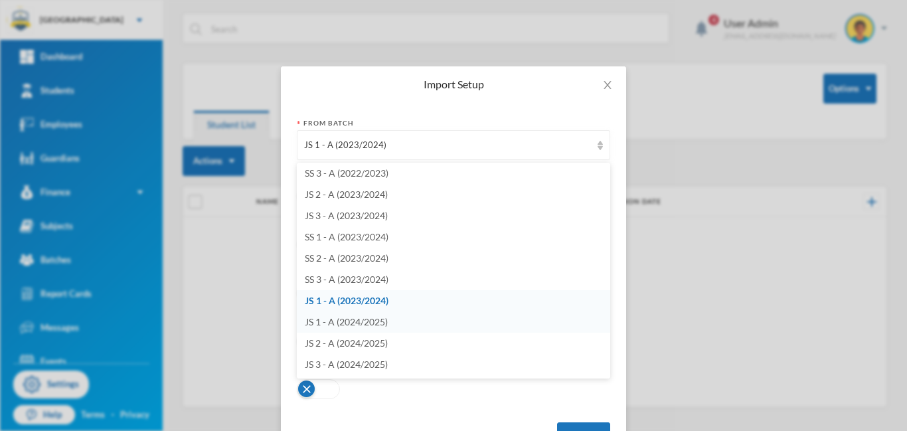
click at [353, 325] on span "JS 1 - A (2024/2025)" at bounding box center [346, 321] width 83 height 11
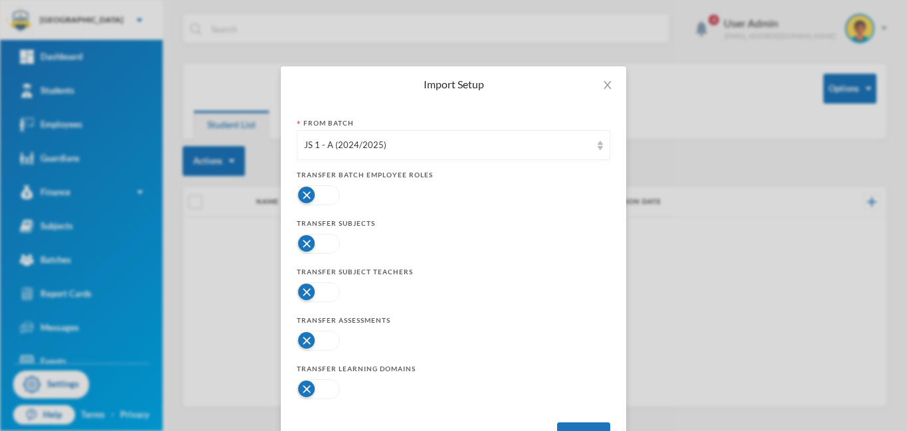
click at [331, 245] on button "button" at bounding box center [318, 244] width 43 height 20
click at [329, 292] on button "button" at bounding box center [318, 292] width 43 height 20
click at [333, 342] on button "button" at bounding box center [318, 341] width 43 height 20
click at [331, 391] on button "button" at bounding box center [318, 389] width 43 height 20
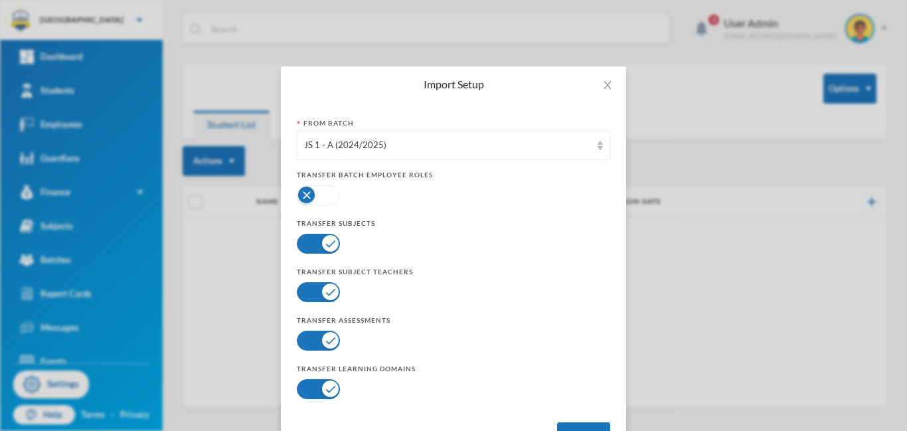
click at [327, 196] on button "button" at bounding box center [318, 195] width 43 height 20
click at [325, 195] on button "button" at bounding box center [318, 195] width 43 height 20
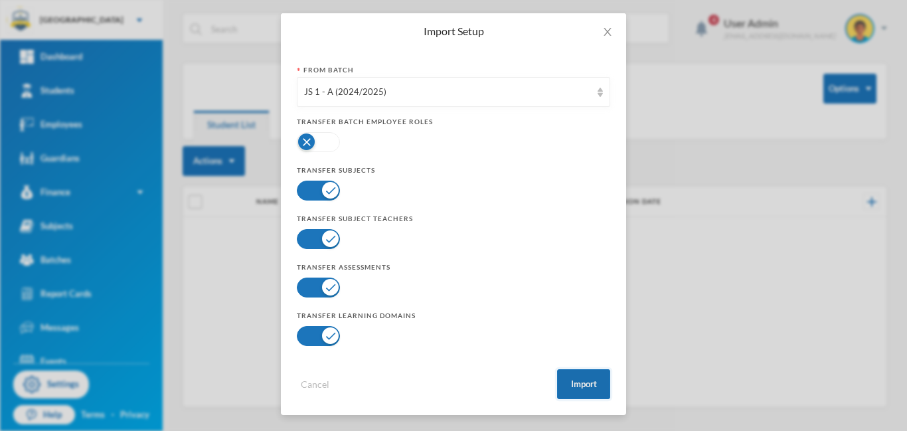
click at [581, 384] on button "Import" at bounding box center [583, 384] width 53 height 30
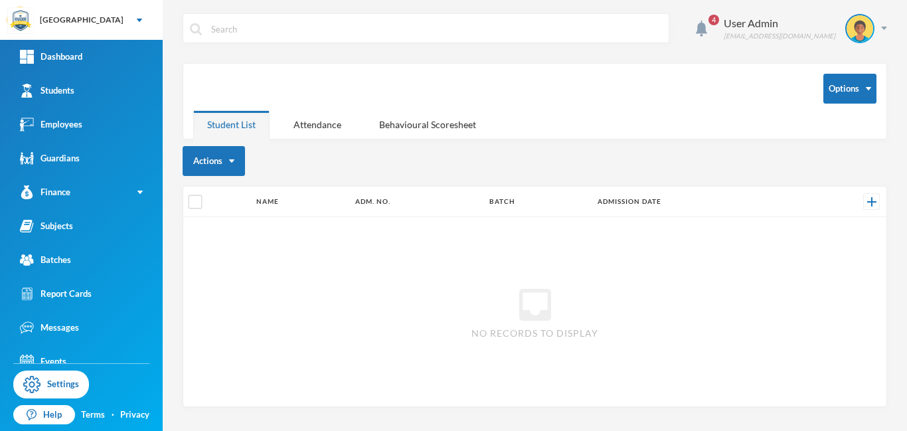
scroll to position [0, 0]
click at [66, 384] on link "Settings" at bounding box center [51, 384] width 76 height 28
click at [884, 27] on img at bounding box center [884, 28] width 6 height 3
click at [849, 98] on button "Logout" at bounding box center [850, 97] width 60 height 20
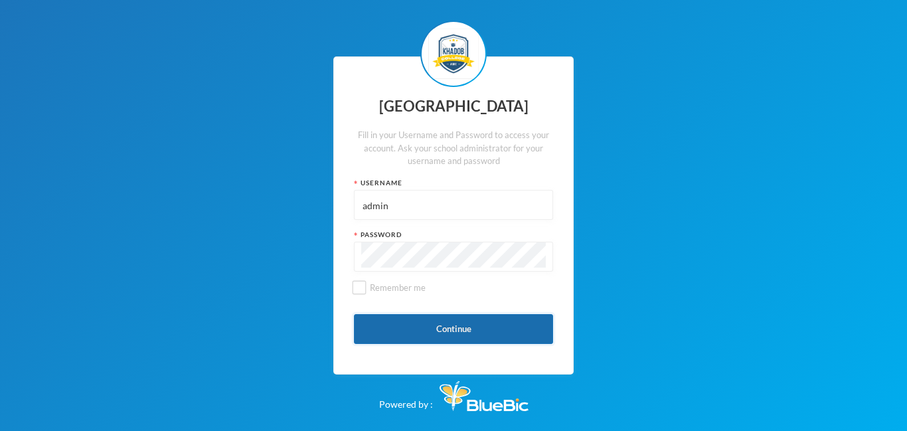
click at [447, 330] on button "Continue" at bounding box center [453, 329] width 199 height 30
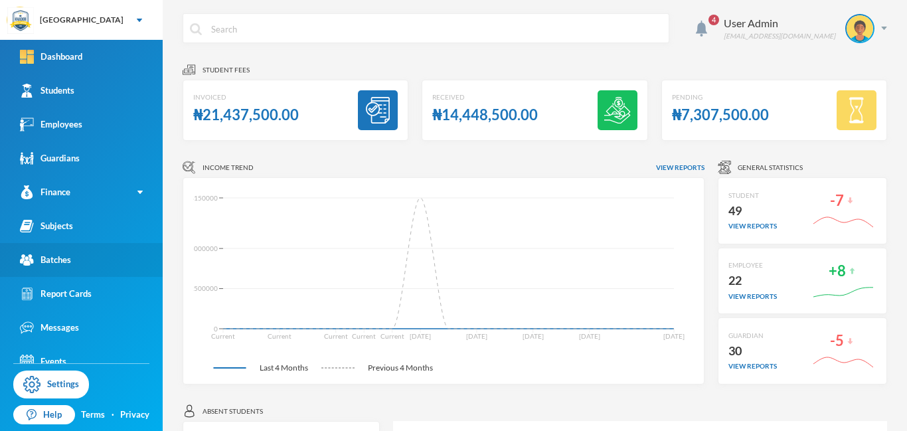
click at [40, 256] on div "Batches" at bounding box center [45, 260] width 51 height 14
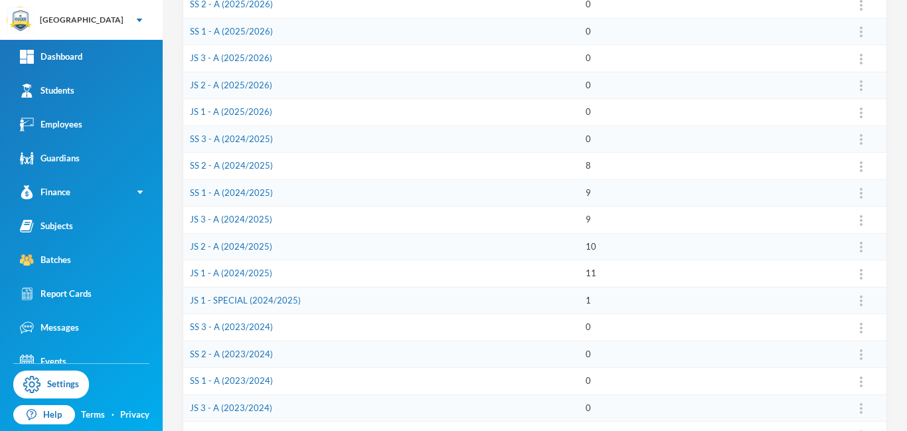
scroll to position [267, 0]
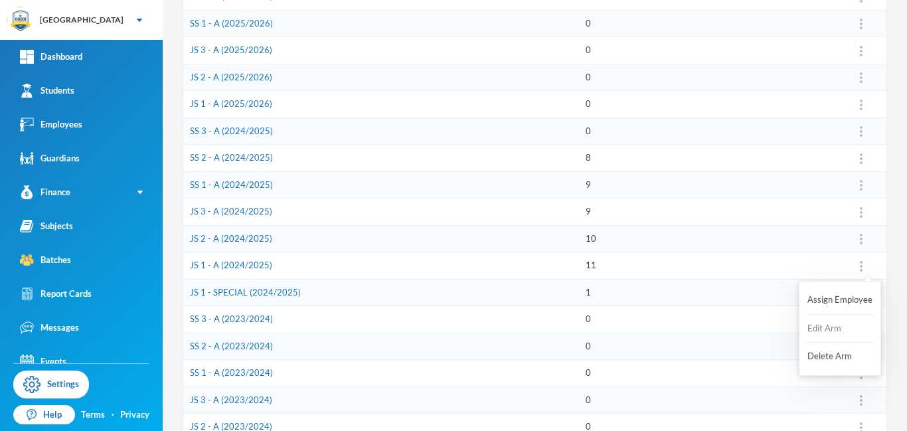
click at [826, 331] on button "Edit Arm" at bounding box center [832, 329] width 53 height 24
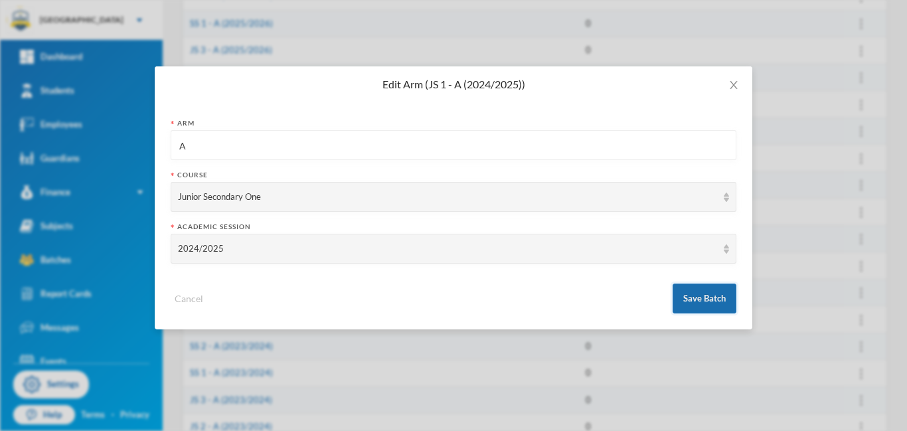
click at [702, 295] on button "Save Batch" at bounding box center [704, 298] width 64 height 30
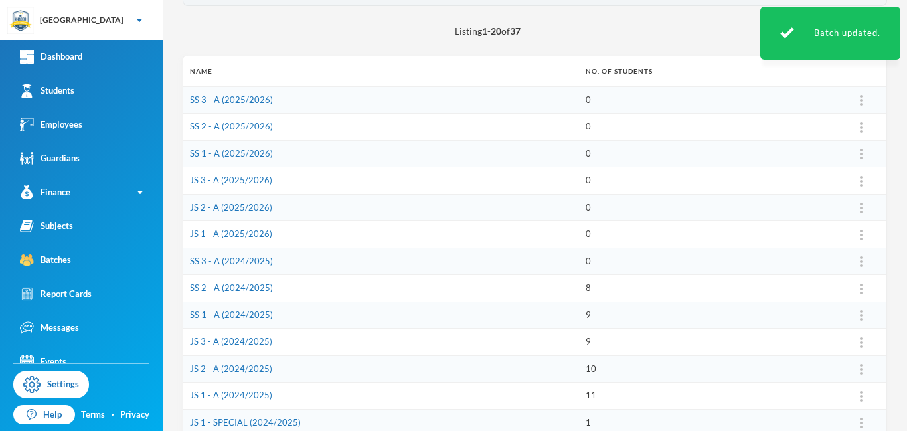
scroll to position [131, 0]
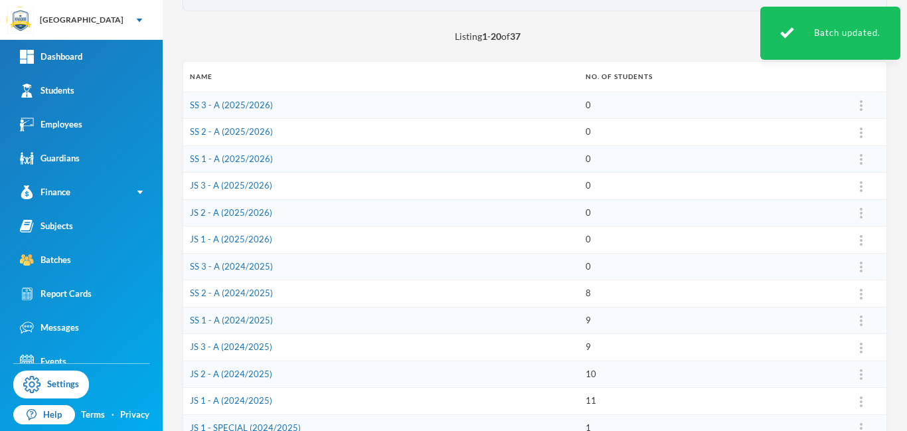
drag, startPoint x: 905, startPoint y: 203, endPoint x: 905, endPoint y: 134, distance: 69.0
click at [905, 134] on div "4 User Admin [EMAIL_ADDRESS][DOMAIN_NAME] Year Select year Class Select class A…" at bounding box center [535, 215] width 744 height 431
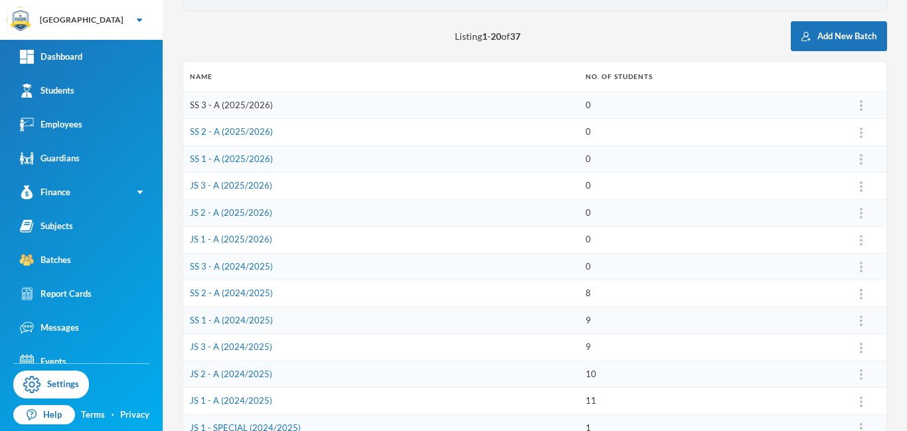
click at [256, 105] on link "SS 3 - A (2025/2026)" at bounding box center [231, 105] width 83 height 11
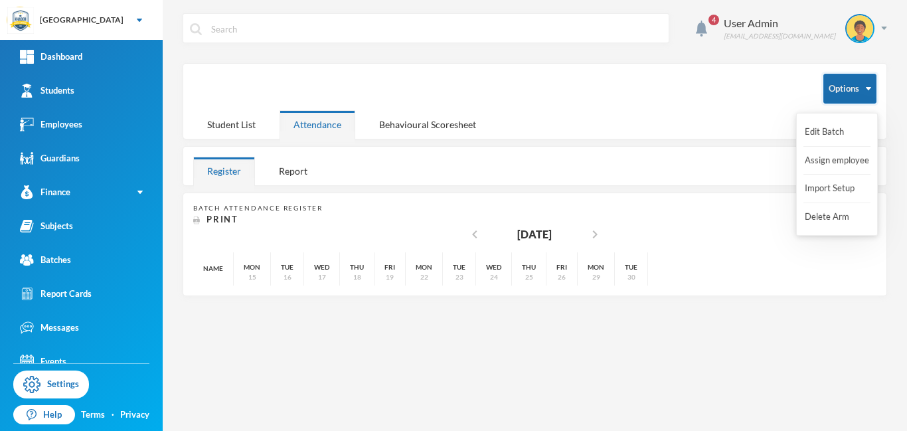
click at [850, 95] on button "Options" at bounding box center [849, 89] width 53 height 30
click at [830, 191] on button "Import Setup" at bounding box center [829, 189] width 53 height 24
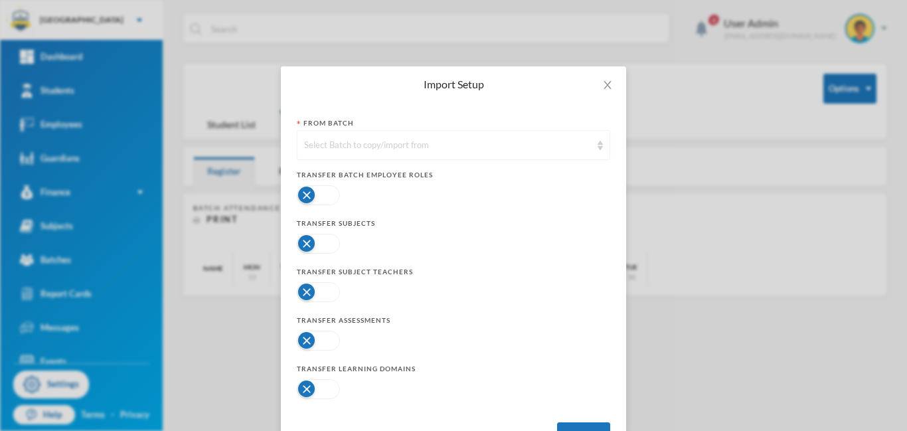
click at [348, 155] on div "Select Batch to copy/import from" at bounding box center [453, 145] width 313 height 30
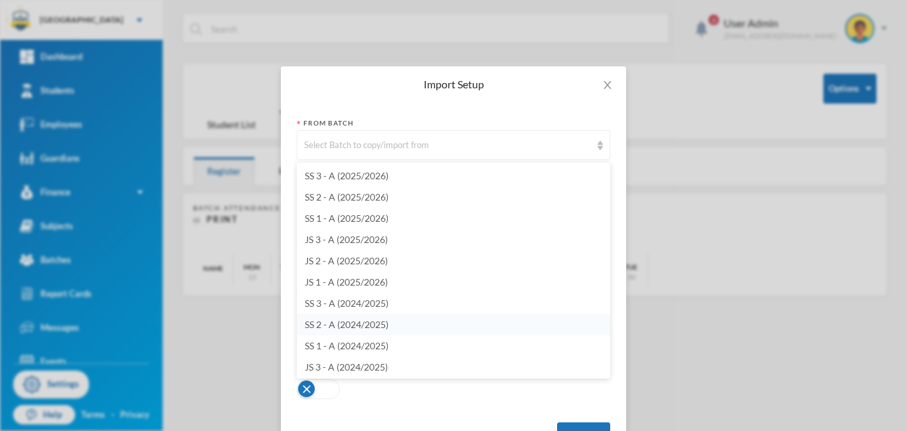
click at [377, 327] on span "SS 2 - A (2024/2025)" at bounding box center [347, 324] width 84 height 11
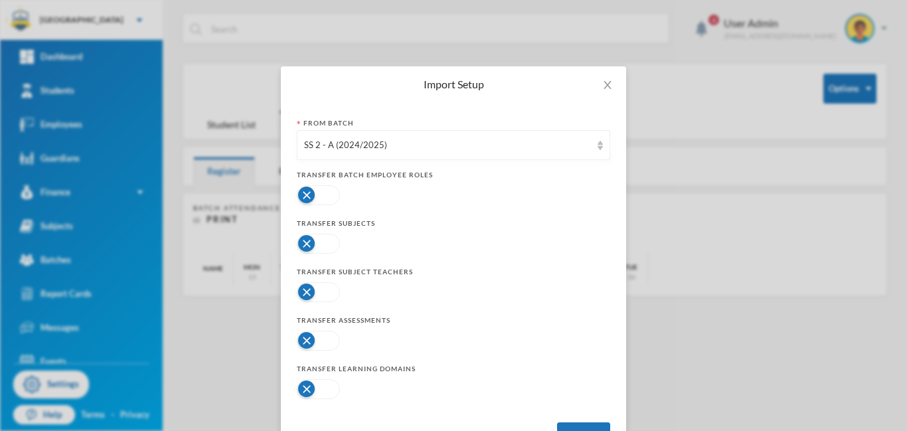
click at [326, 199] on button "button" at bounding box center [318, 195] width 43 height 20
click at [336, 246] on button "button" at bounding box center [318, 244] width 43 height 20
click at [327, 294] on button "button" at bounding box center [318, 292] width 43 height 20
click at [325, 342] on button "button" at bounding box center [318, 341] width 43 height 20
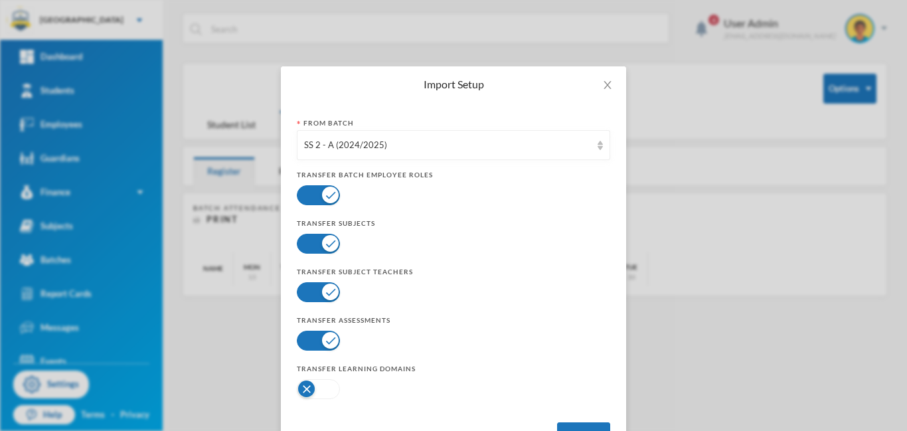
click at [324, 392] on button "button" at bounding box center [318, 389] width 43 height 20
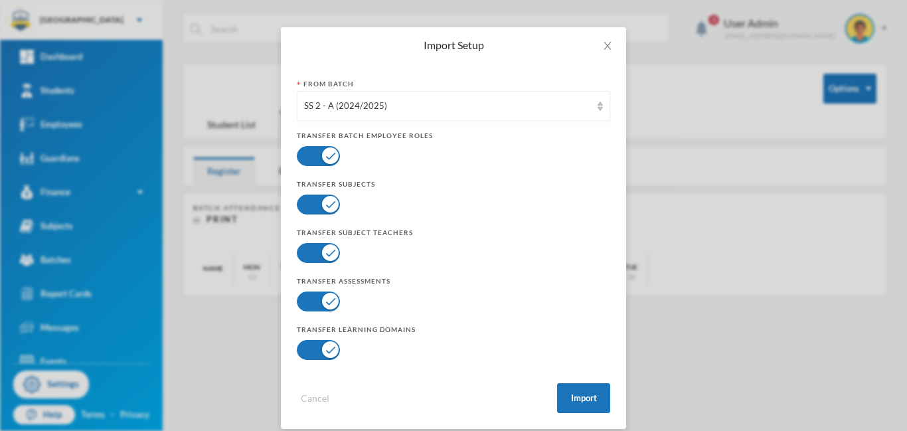
scroll to position [53, 0]
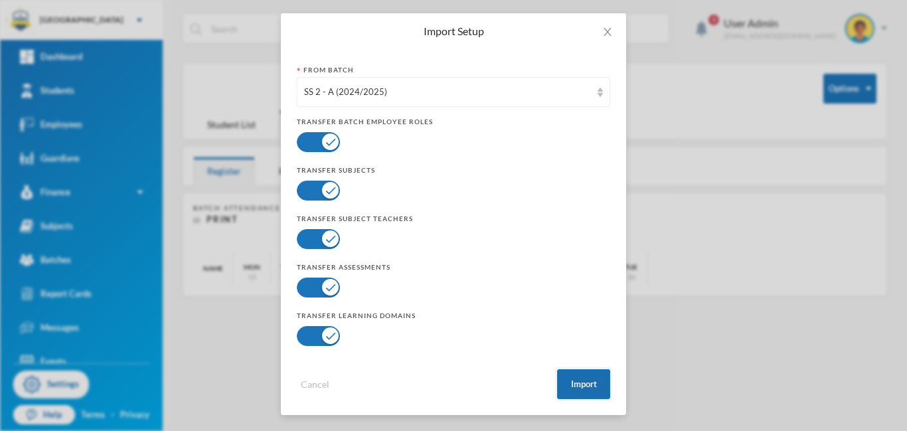
click at [584, 384] on button "Import" at bounding box center [583, 384] width 53 height 30
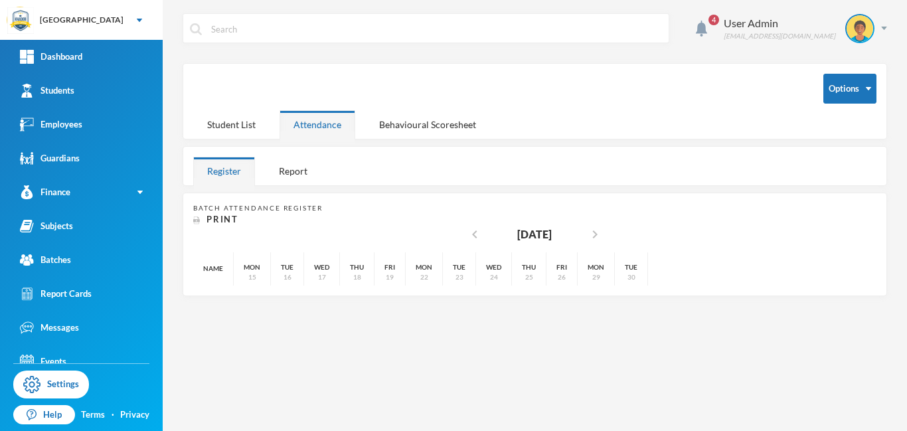
scroll to position [0, 0]
click at [232, 128] on div "Student List" at bounding box center [231, 124] width 76 height 29
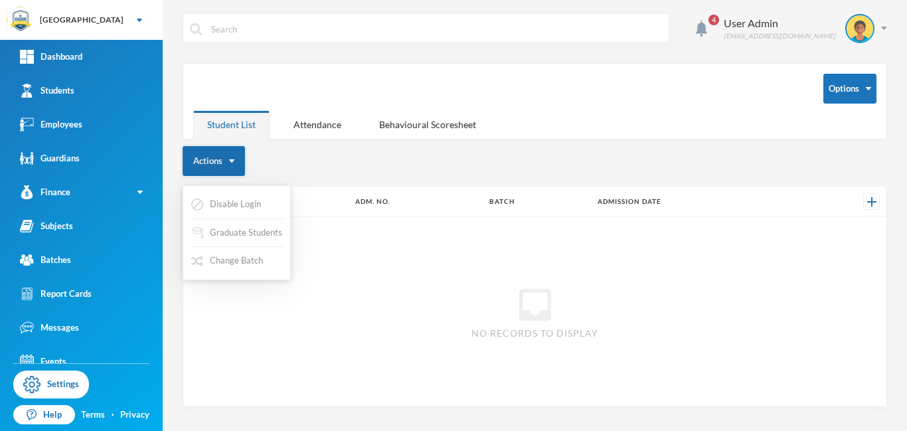
click at [229, 161] on img "button" at bounding box center [231, 160] width 5 height 3
click at [530, 121] on div "Options Student List Attendance Behavioural Scoresheet" at bounding box center [535, 101] width 704 height 76
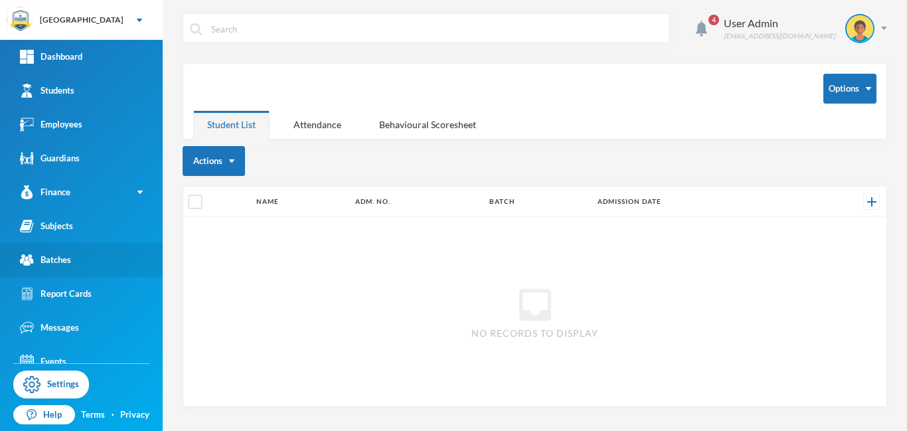
click at [57, 260] on div "Batches" at bounding box center [45, 260] width 51 height 14
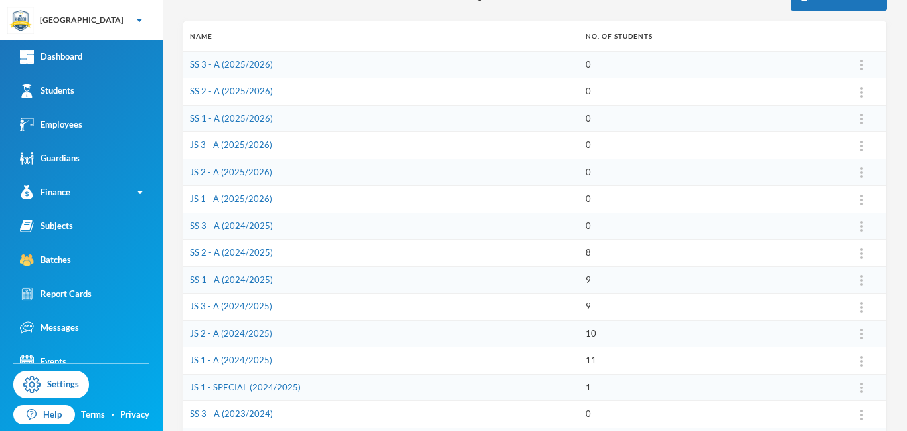
scroll to position [173, 0]
click at [249, 222] on link "SS 3 - A (2024/2025)" at bounding box center [231, 224] width 83 height 11
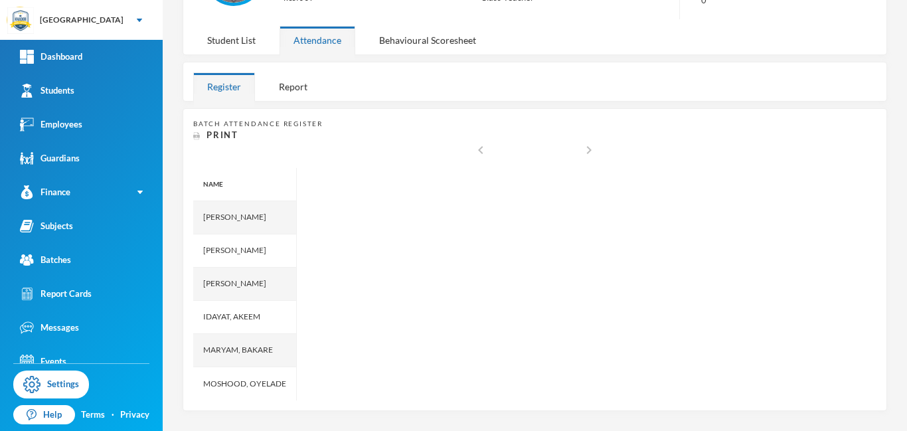
scroll to position [155, 0]
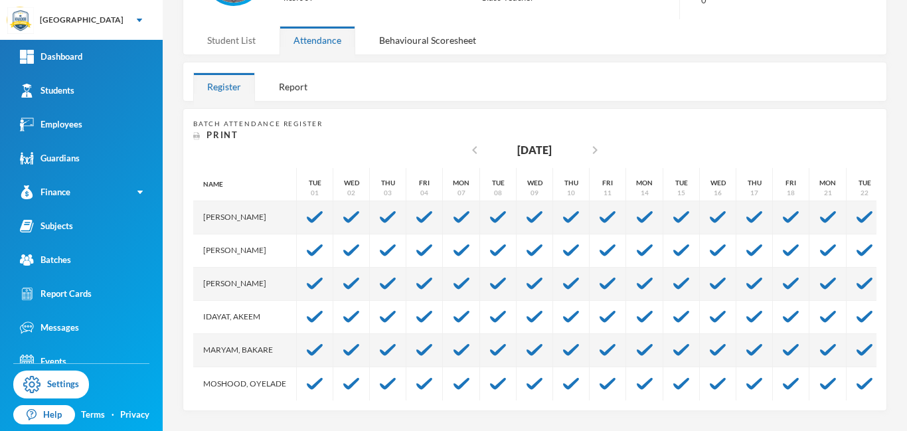
click at [240, 42] on div "Student List" at bounding box center [231, 40] width 76 height 29
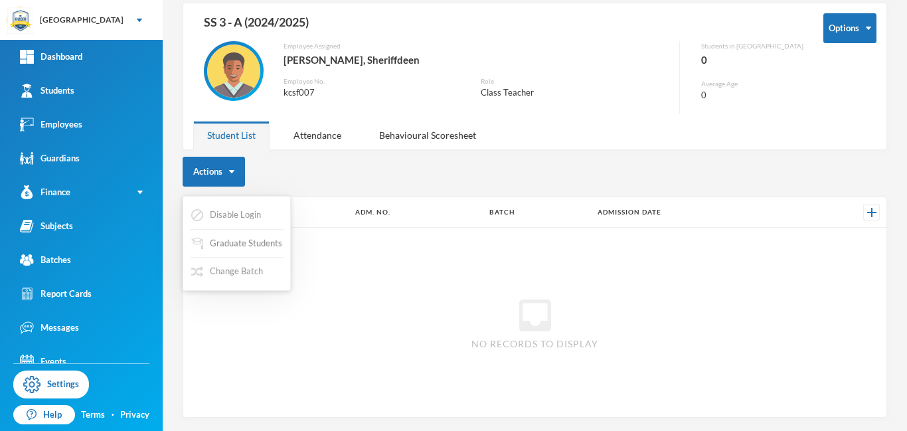
click at [242, 248] on button "Graduate Students" at bounding box center [237, 244] width 94 height 24
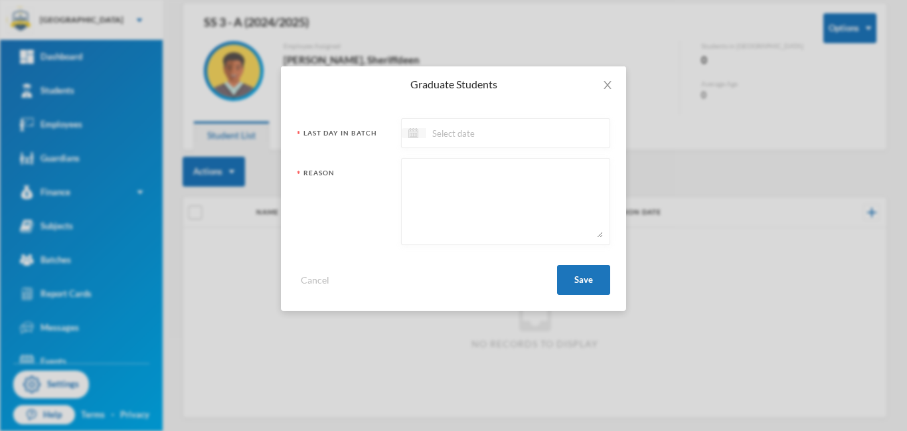
click at [413, 134] on img at bounding box center [413, 133] width 10 height 10
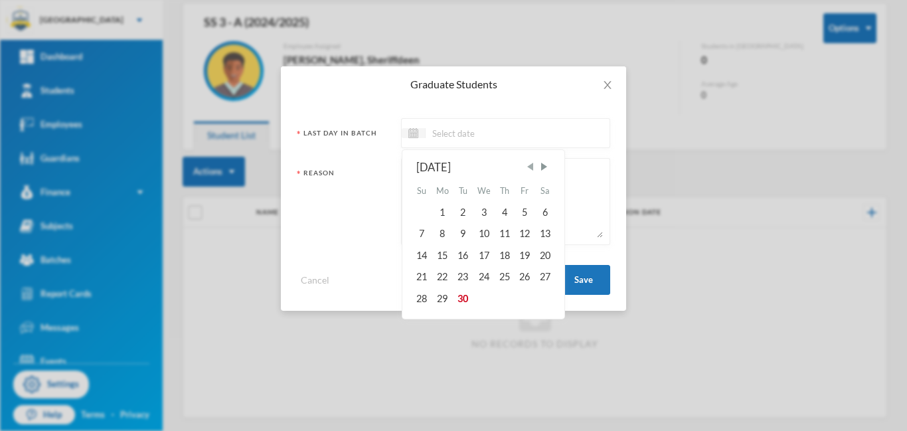
click at [530, 166] on span "Previous Month" at bounding box center [530, 167] width 12 height 12
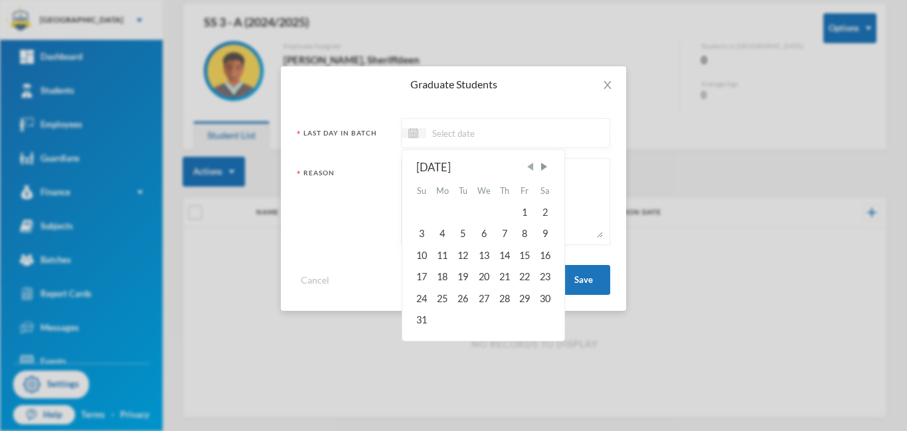
click at [530, 166] on span "Previous Month" at bounding box center [530, 167] width 12 height 12
click at [500, 279] on div "24" at bounding box center [504, 276] width 20 height 21
type input "[DATE]"
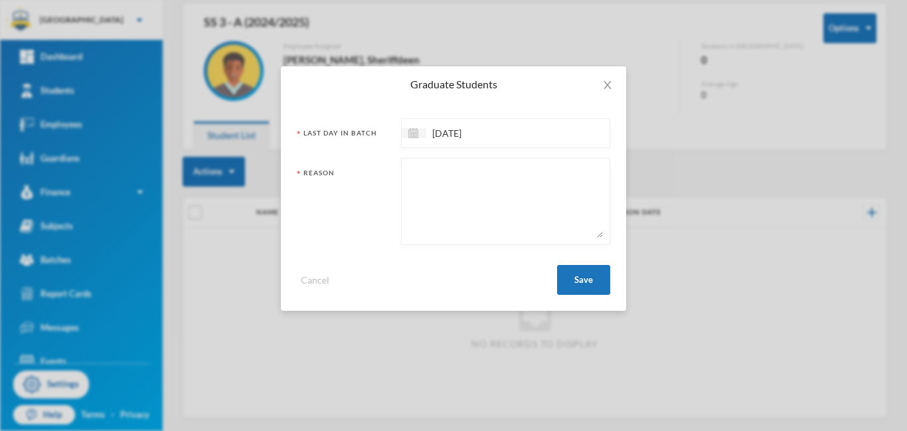
click at [439, 187] on textarea at bounding box center [505, 201] width 194 height 72
click at [581, 284] on button "Save" at bounding box center [583, 280] width 53 height 30
click at [587, 280] on button "Save" at bounding box center [583, 280] width 53 height 30
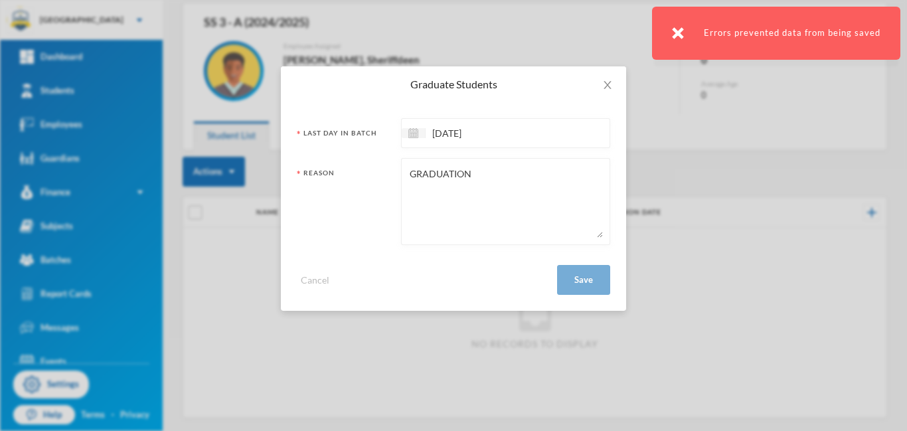
click at [526, 162] on div "GRADUATION" at bounding box center [505, 201] width 209 height 87
click at [500, 174] on textarea "GRADUATION" at bounding box center [505, 201] width 194 height 72
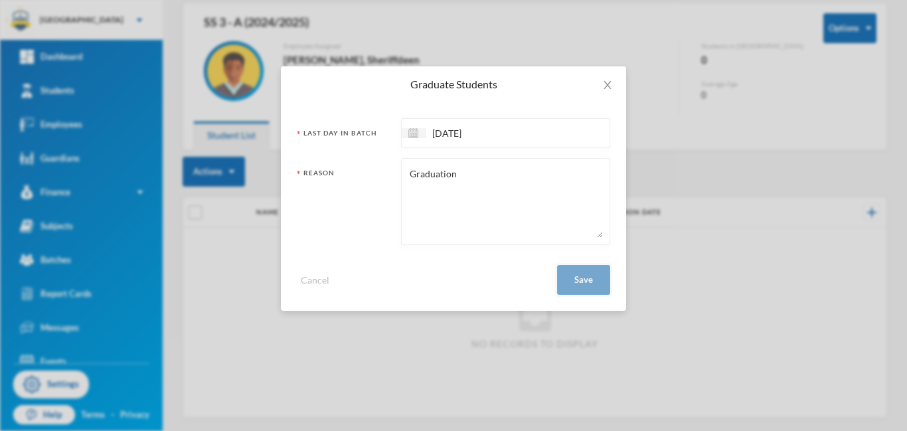
type textarea "Graduation"
click at [577, 281] on button "Save" at bounding box center [583, 280] width 53 height 30
click at [589, 281] on button "Save" at bounding box center [583, 280] width 53 height 30
click at [587, 287] on button "Save" at bounding box center [583, 280] width 53 height 30
click at [581, 281] on button "Save" at bounding box center [583, 280] width 53 height 30
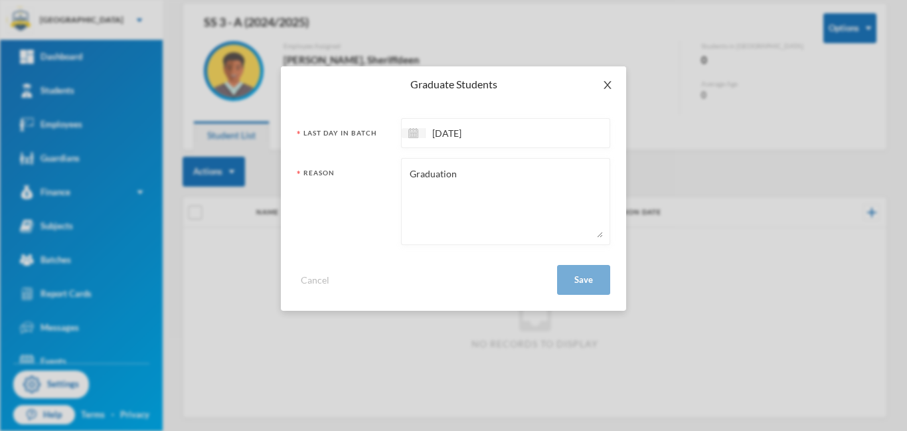
click at [608, 85] on icon "icon: close" at bounding box center [606, 85] width 7 height 8
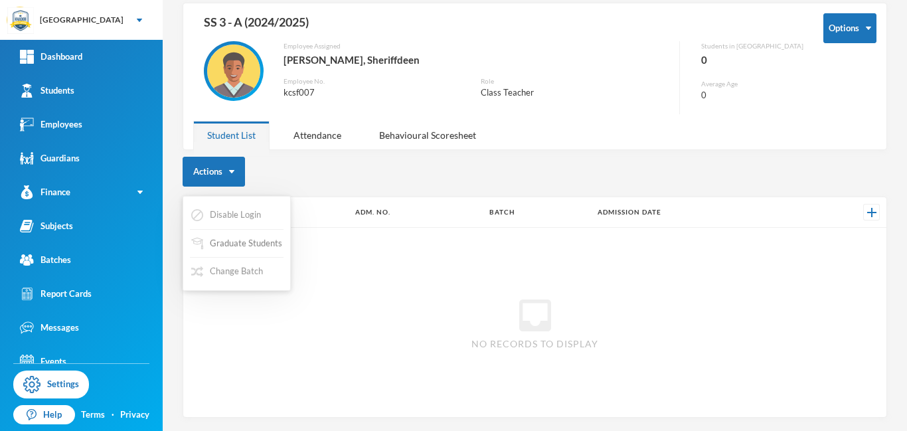
click at [246, 245] on button "Graduate Students" at bounding box center [237, 244] width 94 height 24
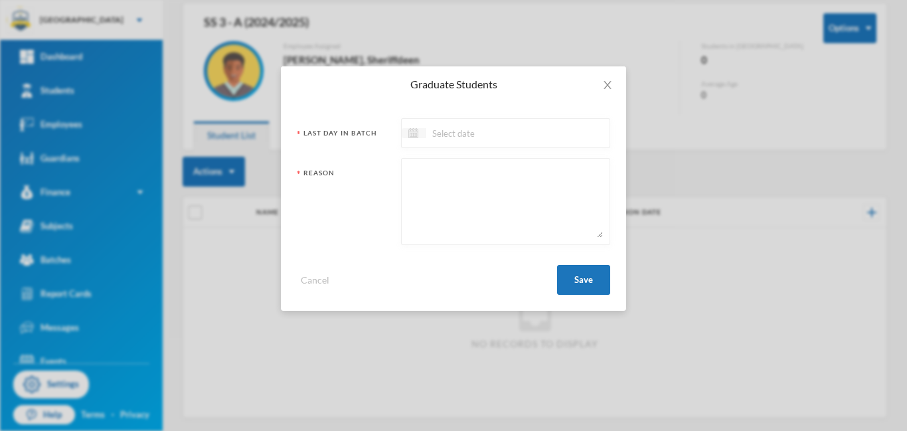
click at [410, 135] on img at bounding box center [413, 133] width 10 height 10
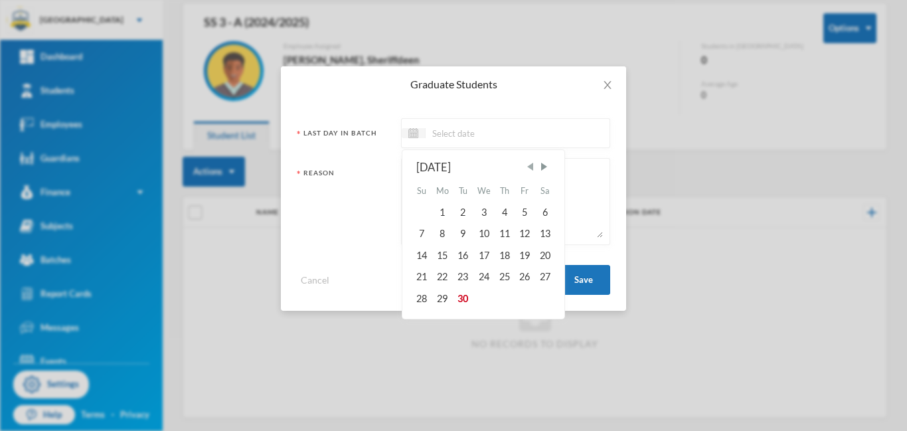
click at [530, 169] on span "Previous Month" at bounding box center [530, 167] width 12 height 12
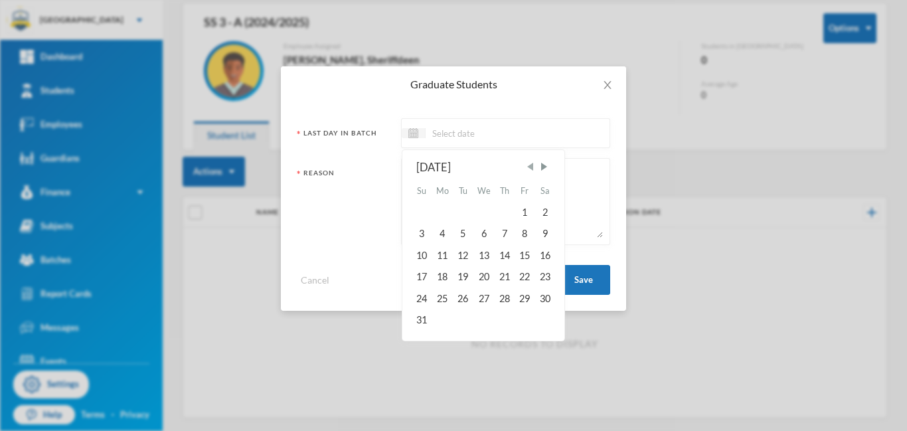
click at [530, 169] on span "Previous Month" at bounding box center [530, 167] width 12 height 12
click at [528, 275] on div "25" at bounding box center [524, 276] width 20 height 21
type input "[DATE]"
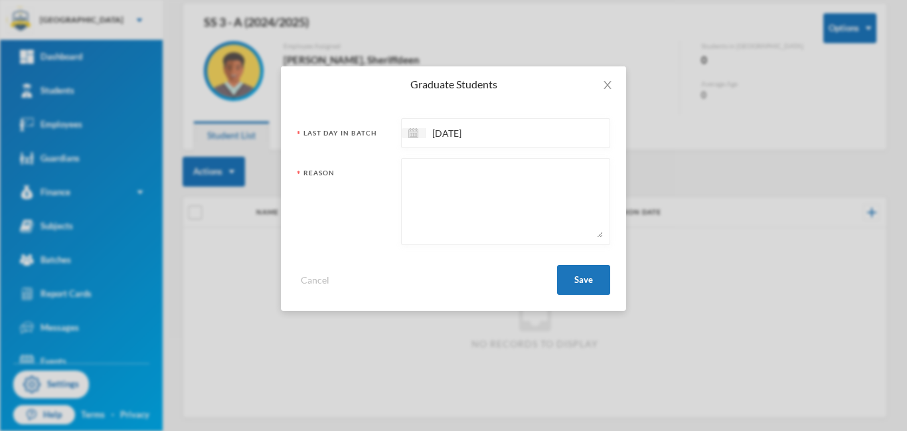
click at [431, 187] on textarea at bounding box center [505, 201] width 194 height 72
type textarea "graduation"
click at [585, 275] on button "Save" at bounding box center [583, 280] width 53 height 30
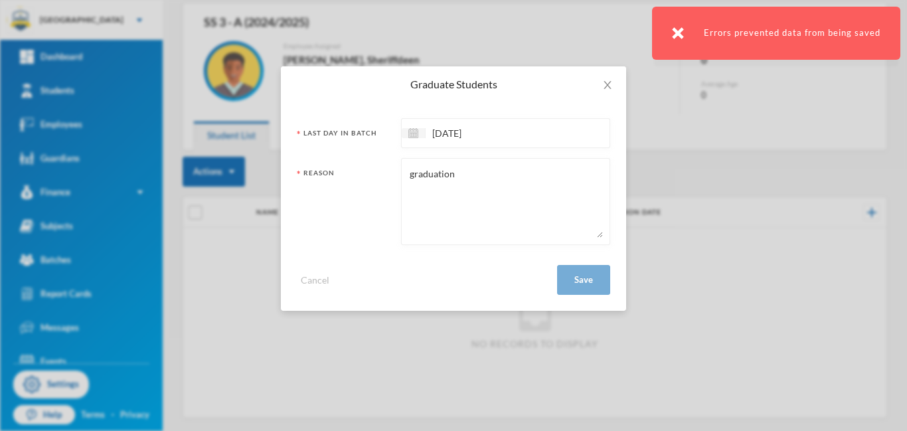
click at [682, 38] on img at bounding box center [678, 33] width 12 height 12
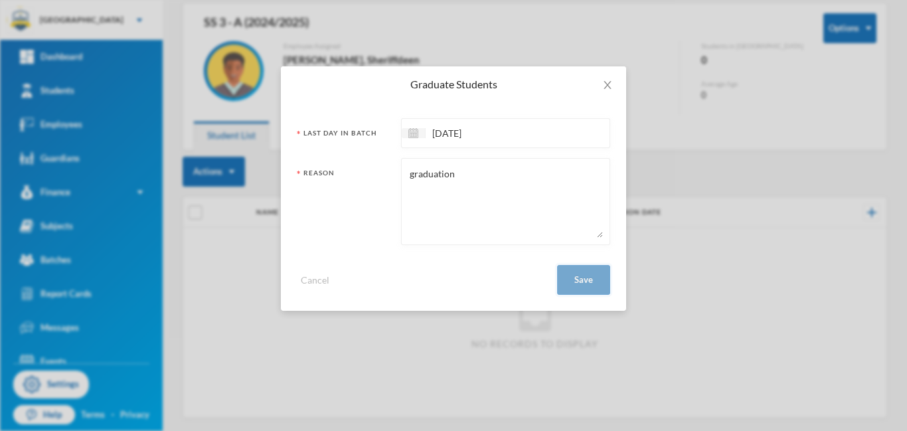
click at [579, 281] on button "Save" at bounding box center [583, 280] width 53 height 30
click at [607, 83] on icon "icon: close" at bounding box center [607, 85] width 11 height 11
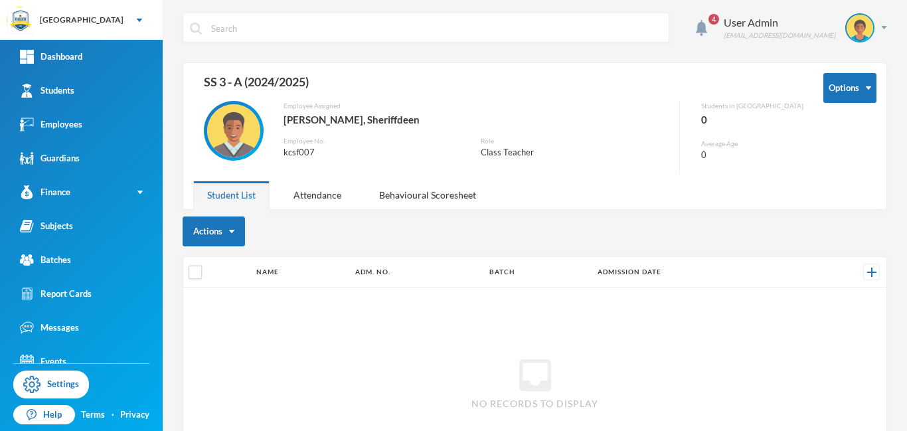
scroll to position [0, 0]
click at [227, 307] on button "Graduate Students" at bounding box center [237, 304] width 94 height 24
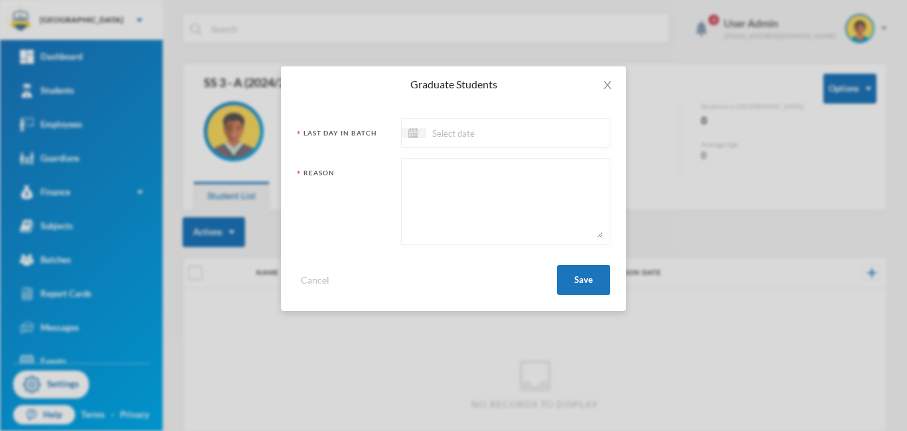
click at [711, 179] on div "Graduate Students Last Day In [GEOGRAPHIC_DATA] Reason Cancel Save" at bounding box center [453, 215] width 907 height 431
click at [606, 82] on icon "icon: close" at bounding box center [607, 85] width 11 height 11
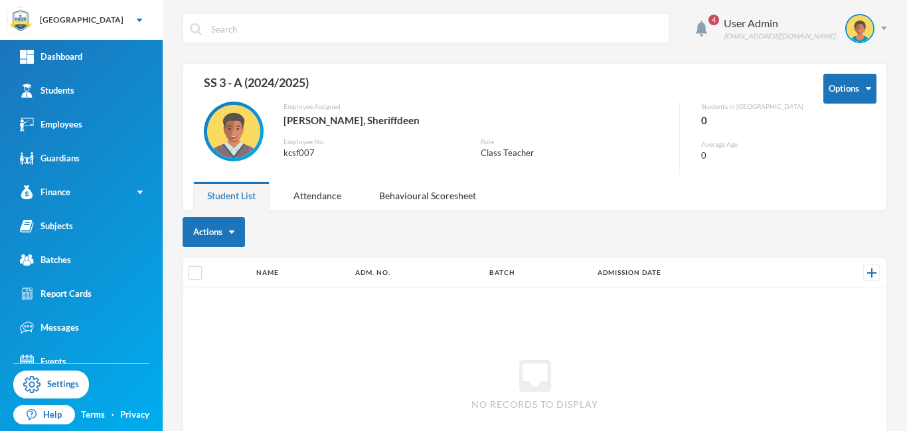
click at [769, 117] on div "0" at bounding box center [752, 120] width 102 height 17
click at [246, 306] on button "Graduate Students" at bounding box center [237, 304] width 94 height 24
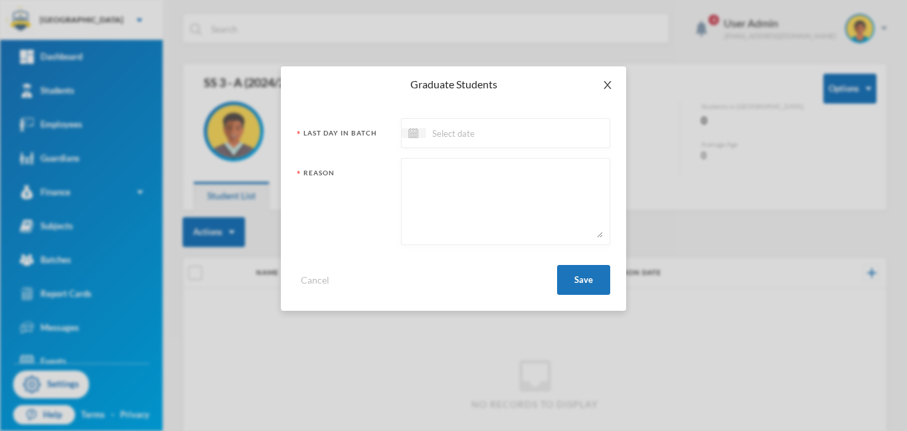
click at [607, 84] on icon "icon: close" at bounding box center [606, 85] width 7 height 8
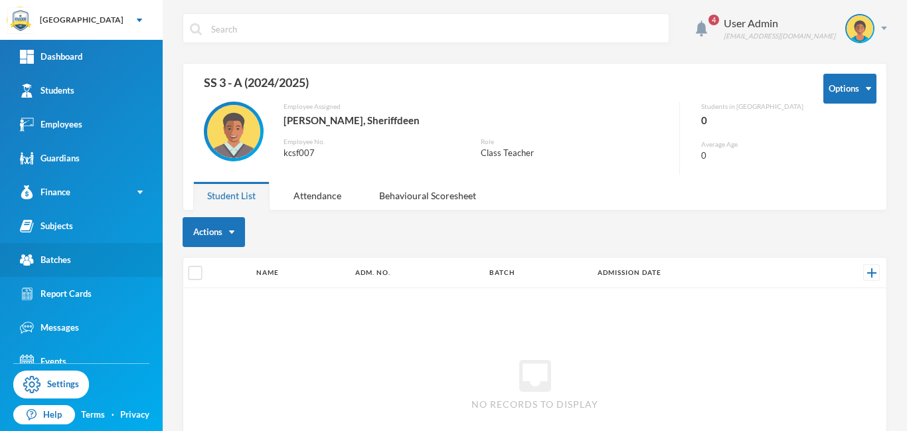
click at [52, 260] on div "Batches" at bounding box center [45, 260] width 51 height 14
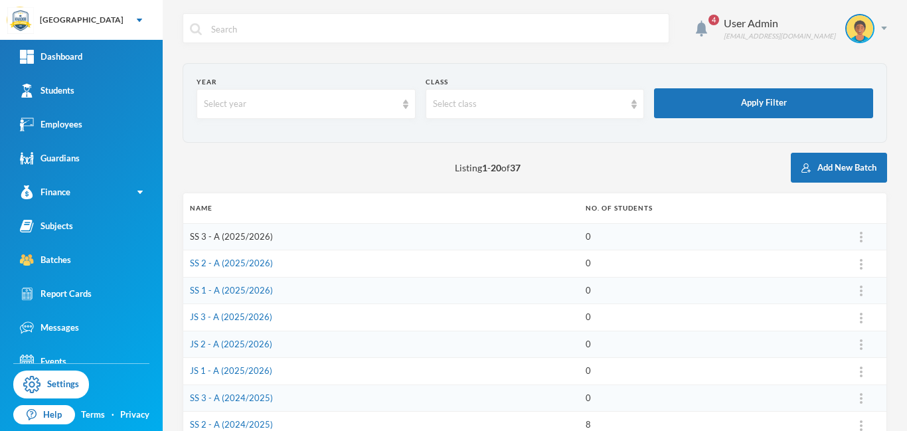
click at [228, 239] on link "SS 3 - A (2025/2026)" at bounding box center [231, 236] width 83 height 11
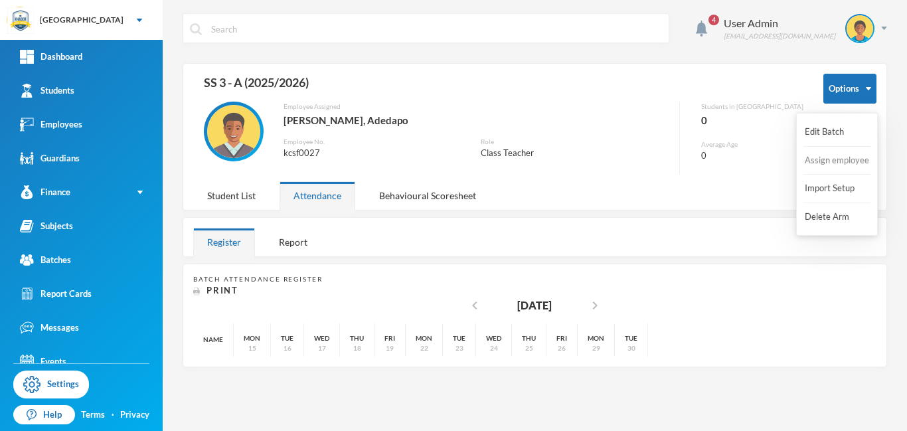
click at [826, 163] on button "Assign employee" at bounding box center [836, 161] width 67 height 24
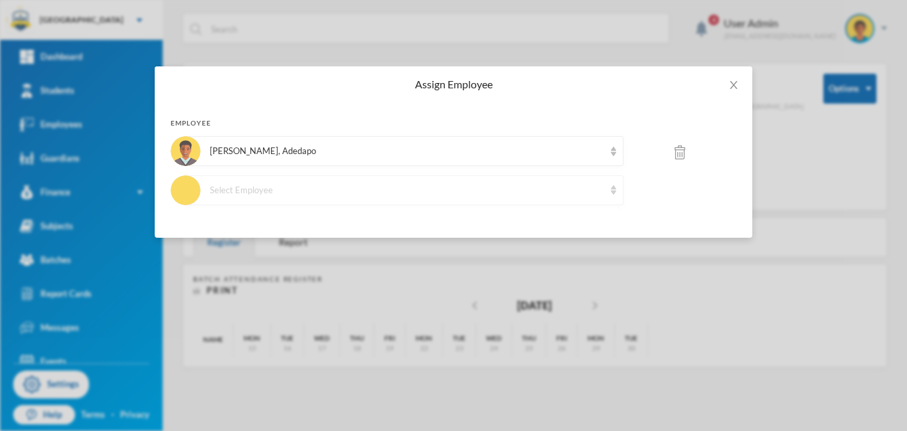
click at [611, 193] on img at bounding box center [613, 189] width 5 height 9
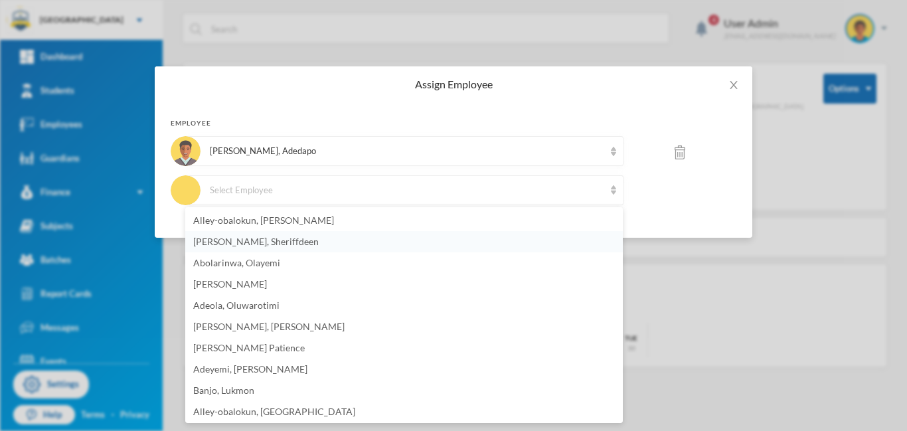
click at [254, 240] on span "[PERSON_NAME], Sheriffdeen" at bounding box center [255, 241] width 125 height 11
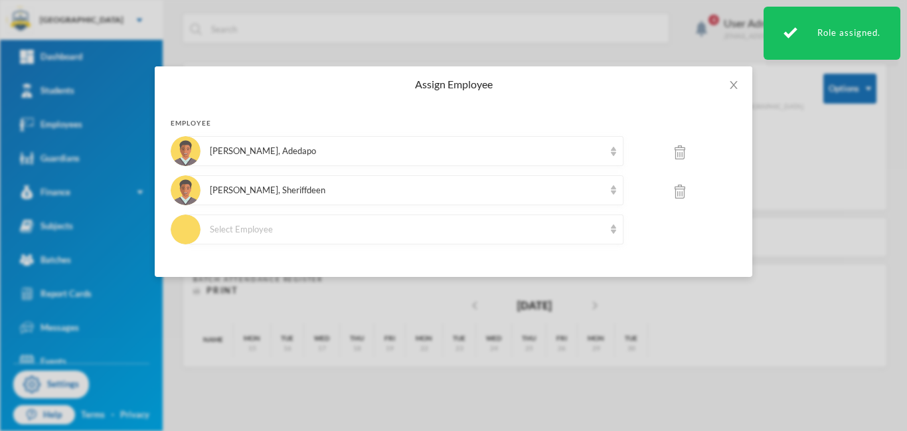
click at [678, 153] on img at bounding box center [679, 152] width 11 height 14
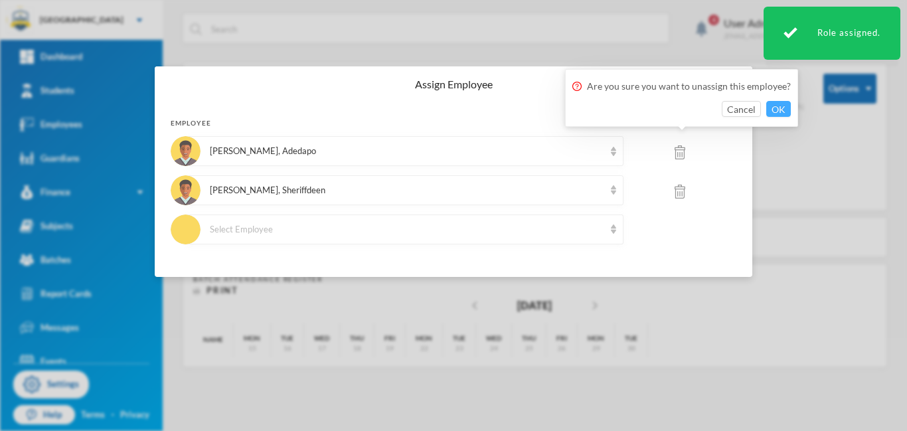
click at [778, 109] on button "OK" at bounding box center [778, 109] width 25 height 16
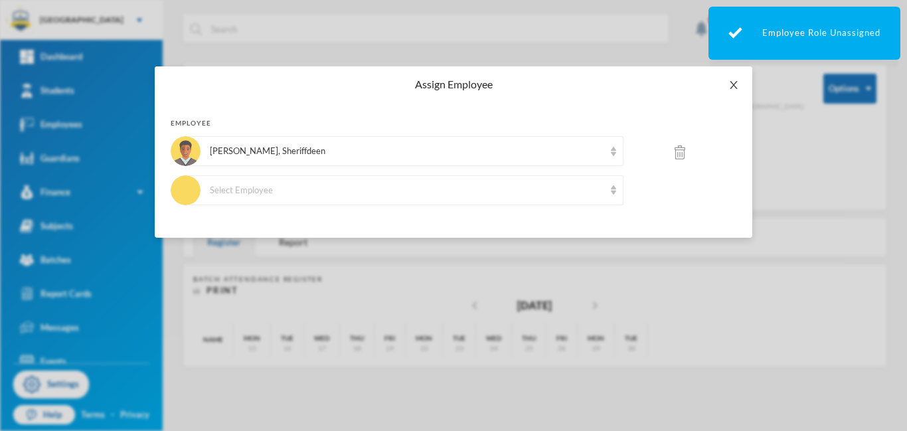
click at [733, 84] on icon "icon: close" at bounding box center [732, 85] width 7 height 8
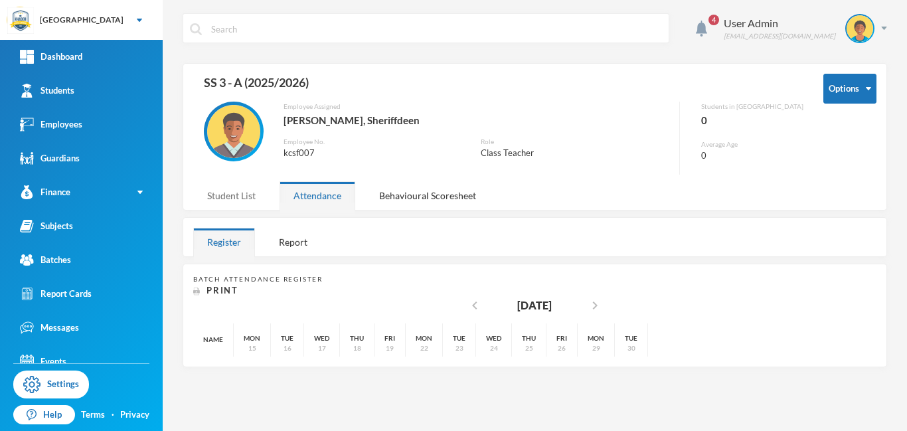
click at [248, 197] on div "Student List" at bounding box center [231, 195] width 76 height 29
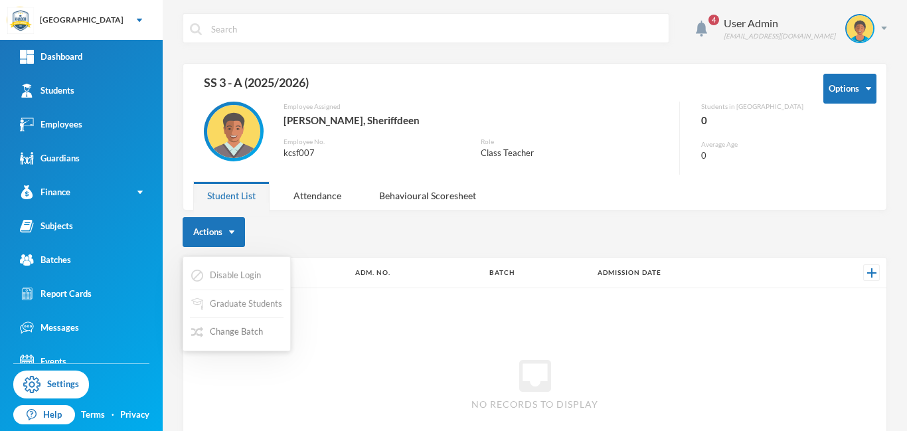
click at [248, 333] on button "Change Batch" at bounding box center [227, 332] width 74 height 24
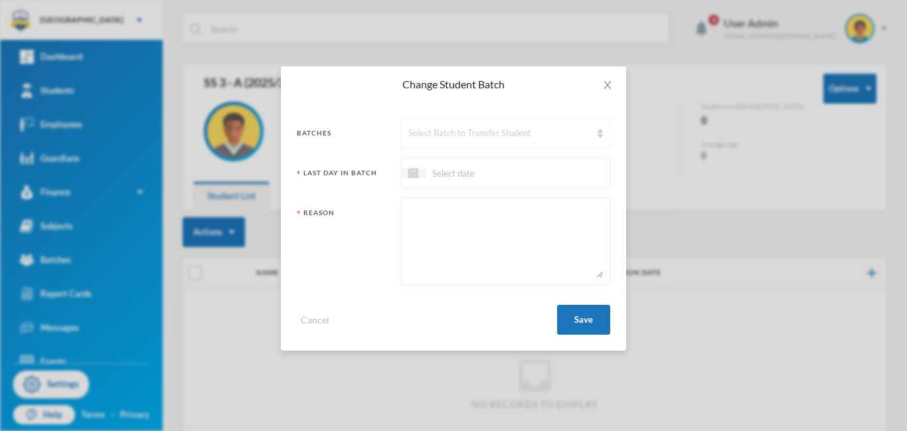
click at [542, 141] on div "Select Batch to Transfer Student" at bounding box center [505, 133] width 209 height 30
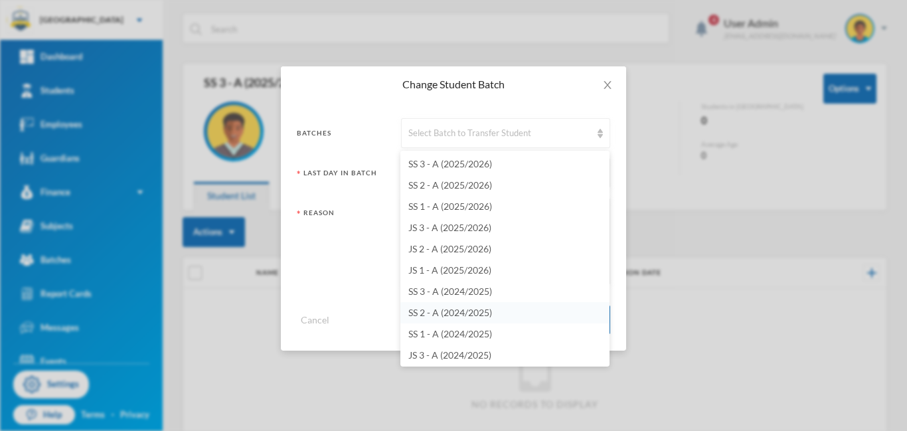
click at [474, 314] on span "SS 2 - A (2024/2025)" at bounding box center [450, 312] width 84 height 11
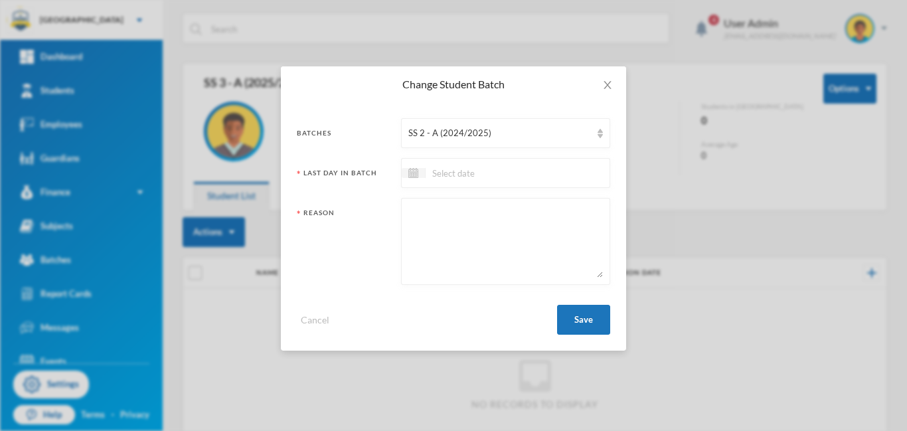
click at [444, 171] on input at bounding box center [481, 172] width 112 height 15
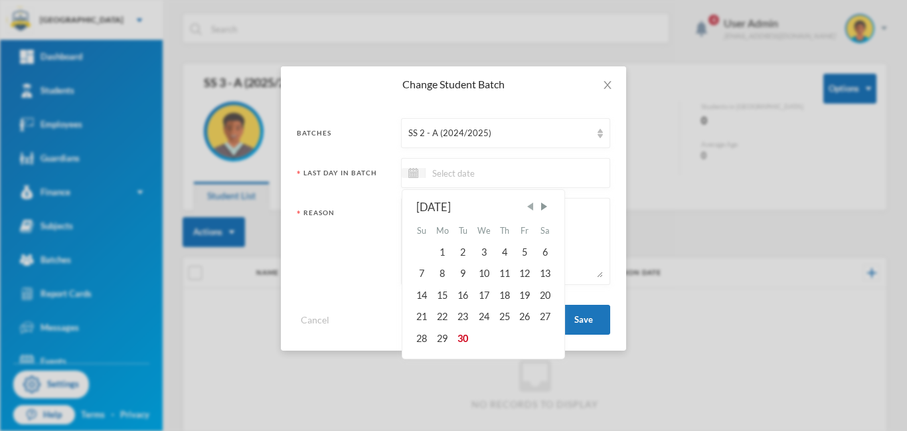
click at [530, 206] on span "Previous Month" at bounding box center [530, 206] width 12 height 12
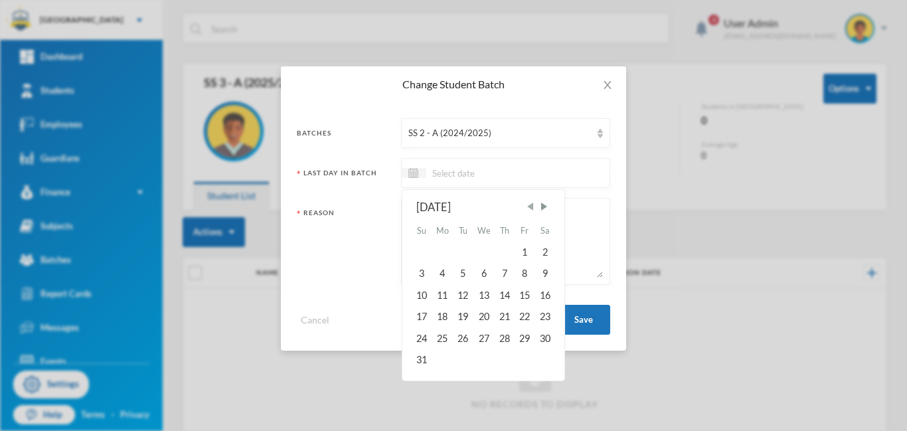
click at [530, 206] on span "Previous Month" at bounding box center [530, 206] width 12 height 12
click at [525, 316] on div "25" at bounding box center [524, 316] width 20 height 21
type input "[DATE]"
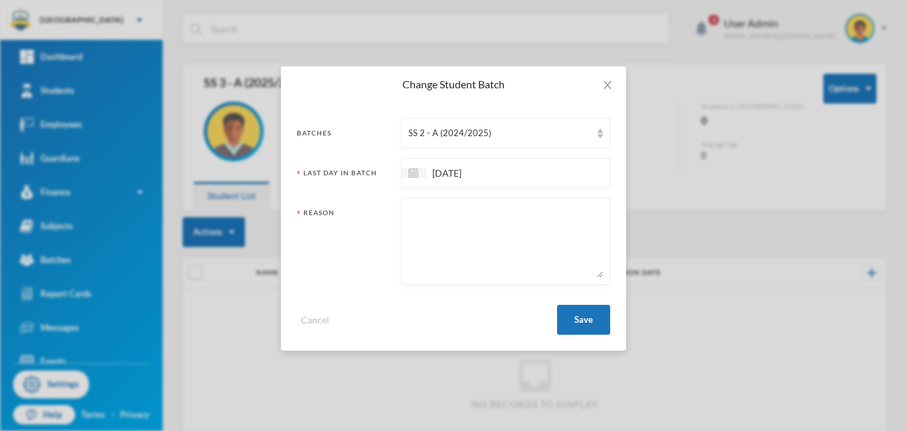
click at [455, 236] on textarea at bounding box center [505, 241] width 194 height 72
type textarea "promotion"
click at [570, 319] on button "Save" at bounding box center [583, 320] width 53 height 30
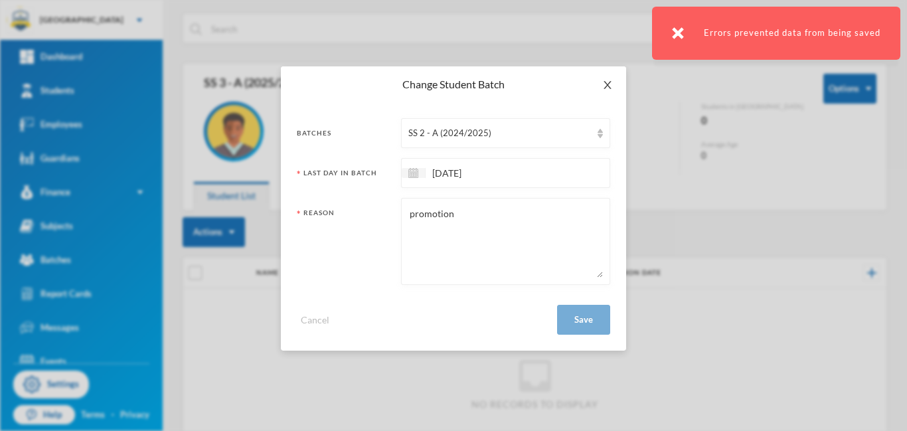
click at [607, 84] on icon "icon: close" at bounding box center [606, 85] width 7 height 8
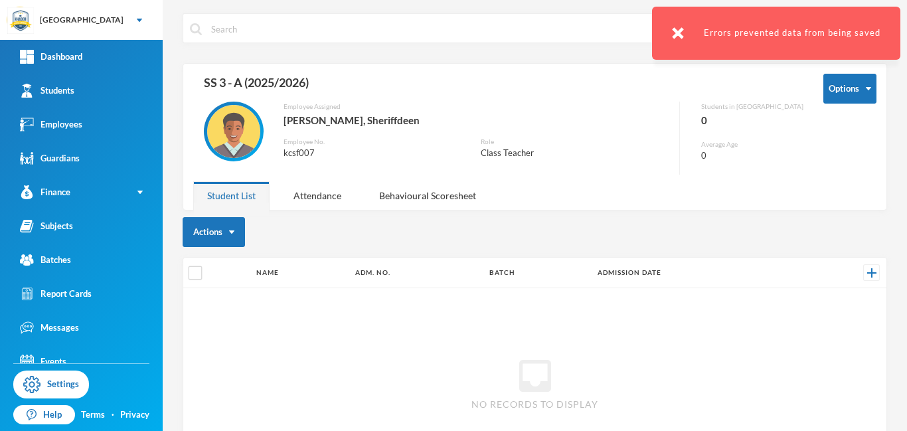
click at [680, 33] on img at bounding box center [678, 33] width 12 height 12
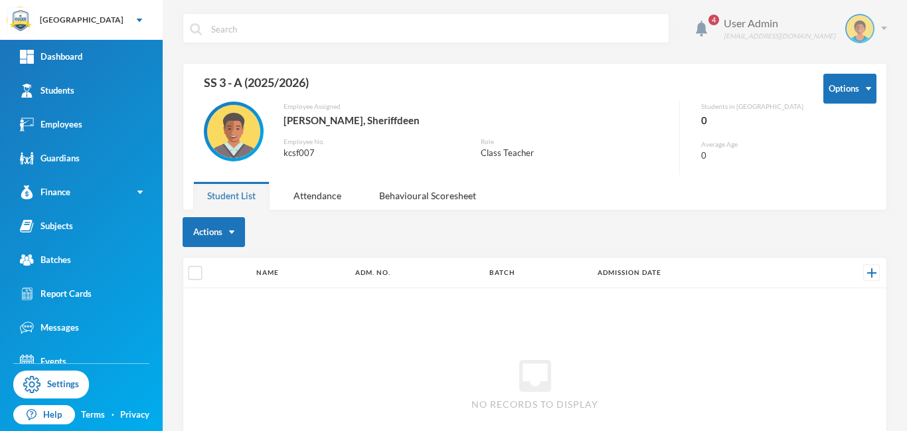
click at [881, 29] on img at bounding box center [884, 28] width 6 height 3
click at [855, 98] on button "Logout" at bounding box center [850, 97] width 60 height 20
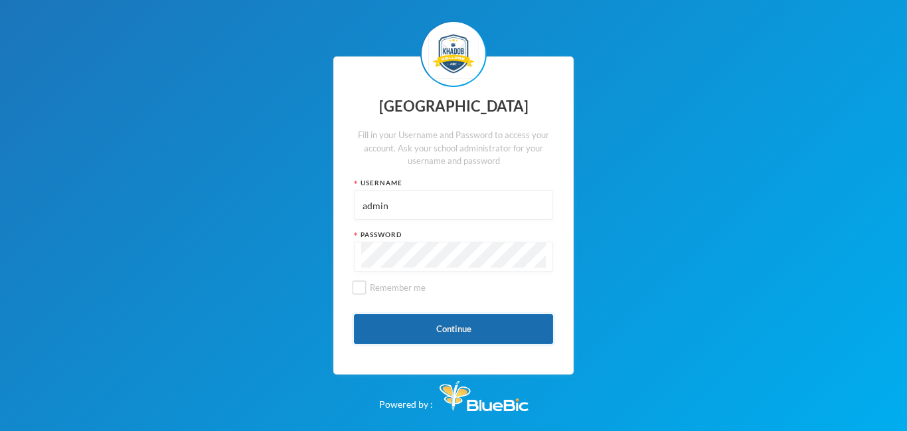
click at [448, 329] on button "Continue" at bounding box center [453, 329] width 199 height 30
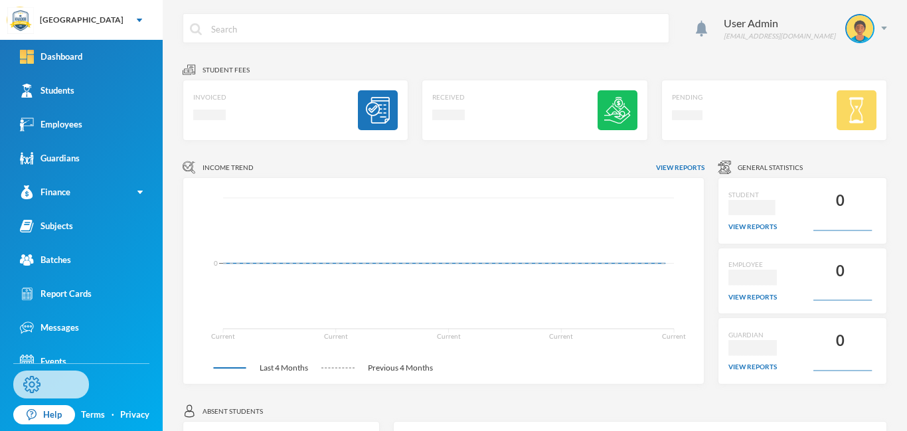
click at [45, 383] on link "Settings" at bounding box center [51, 384] width 76 height 28
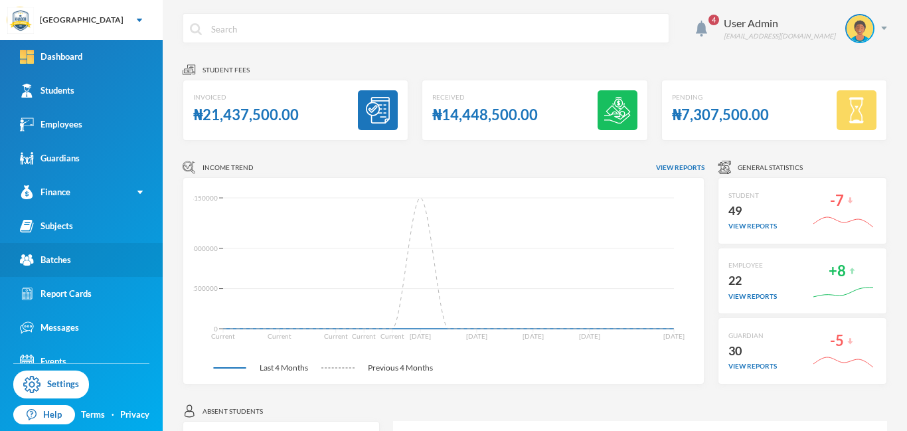
click at [60, 260] on div "Batches" at bounding box center [45, 260] width 51 height 14
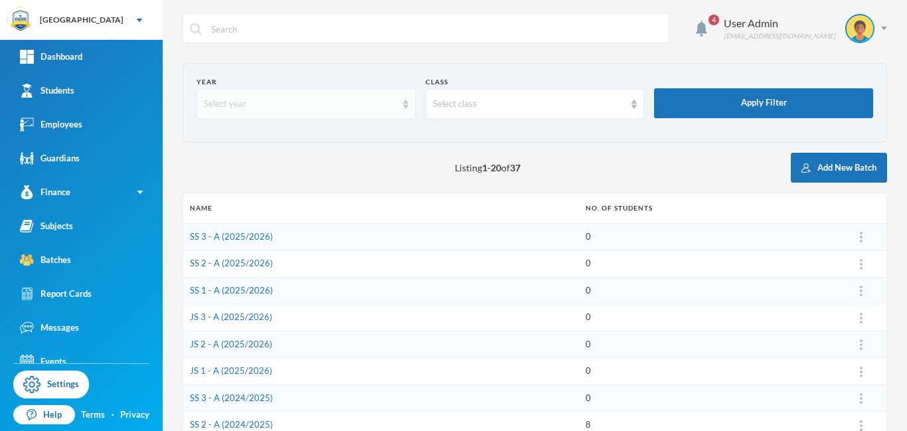
click at [361, 105] on div "Select year" at bounding box center [300, 104] width 192 height 13
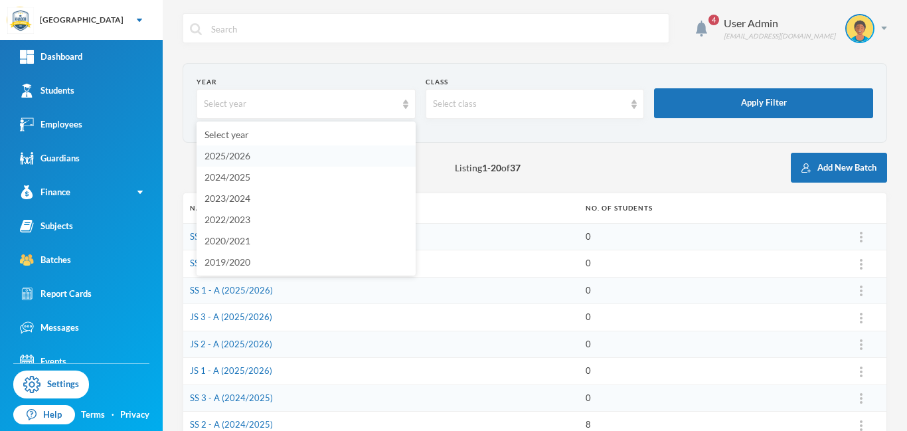
click at [246, 158] on span "2025/2026" at bounding box center [227, 155] width 46 height 11
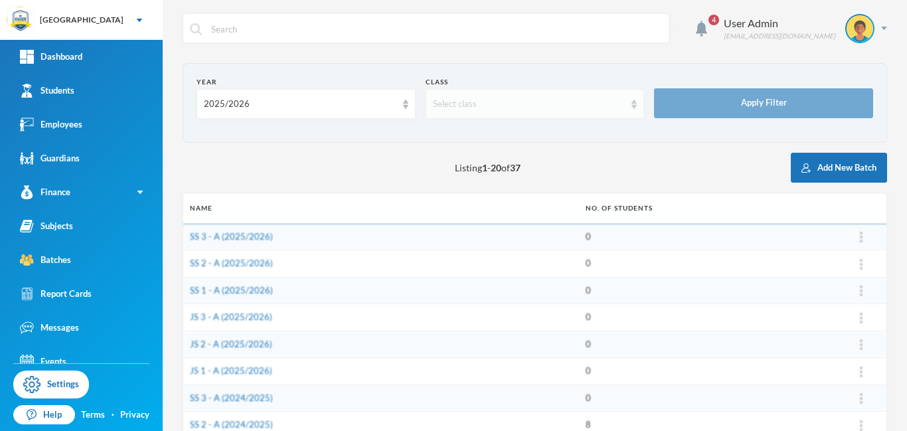
click at [489, 107] on div "Select class" at bounding box center [529, 104] width 192 height 13
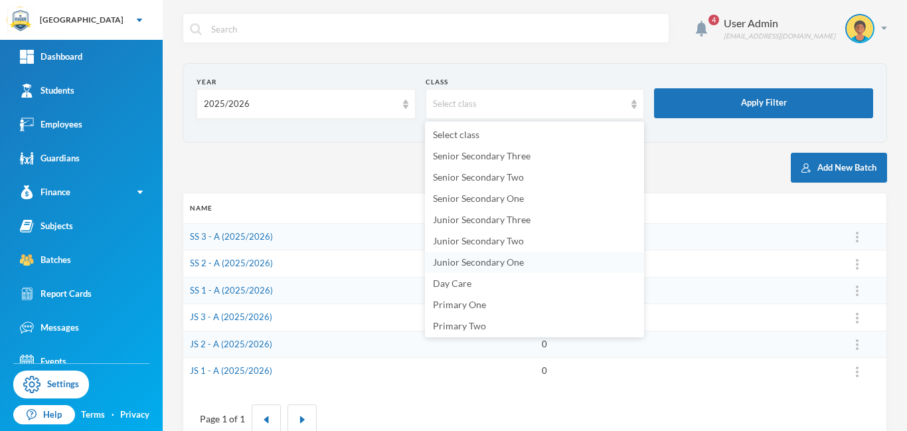
click at [488, 267] on span "Junior Secondary One" at bounding box center [478, 261] width 91 height 11
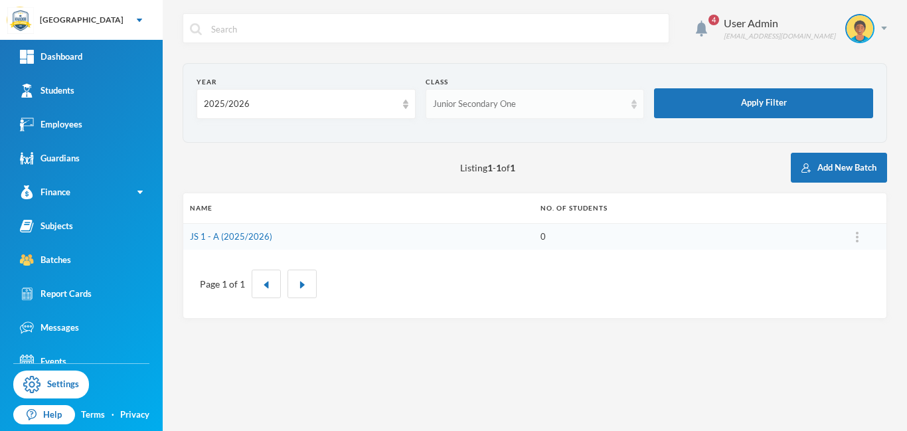
click at [613, 106] on div "Junior Secondary One" at bounding box center [529, 104] width 192 height 13
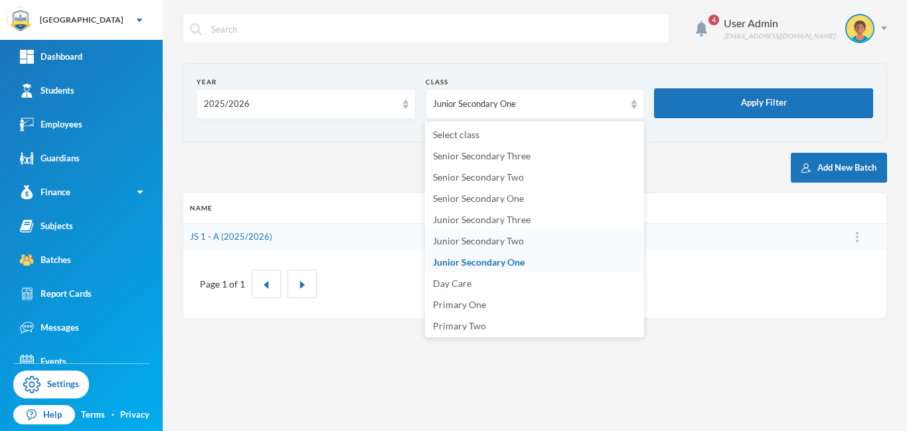
click at [491, 244] on span "Junior Secondary Two" at bounding box center [478, 240] width 91 height 11
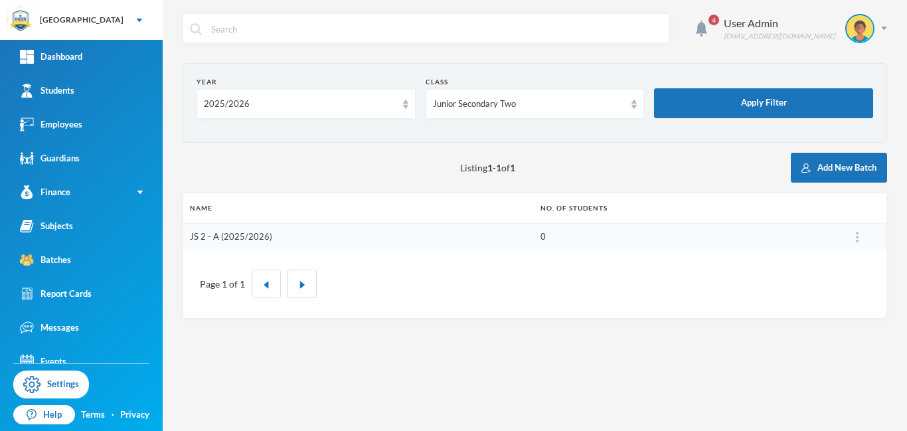
click at [221, 236] on link "JS 2 - A (2025/2026)" at bounding box center [231, 236] width 82 height 11
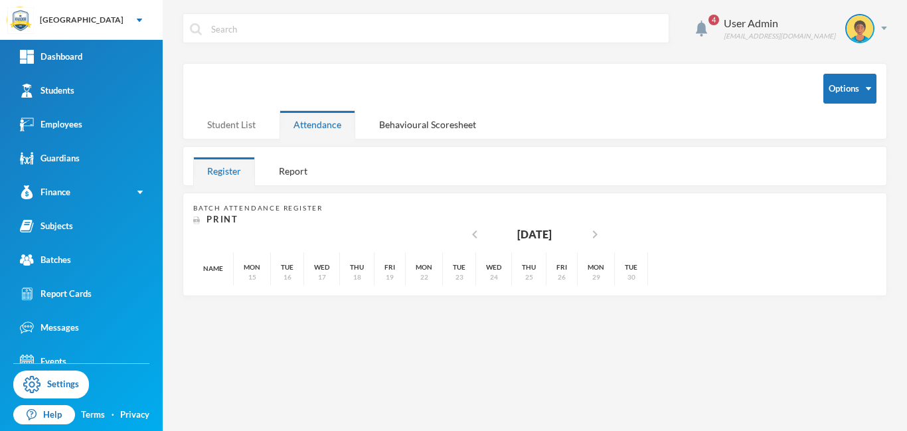
click at [235, 127] on div "Student List" at bounding box center [231, 124] width 76 height 29
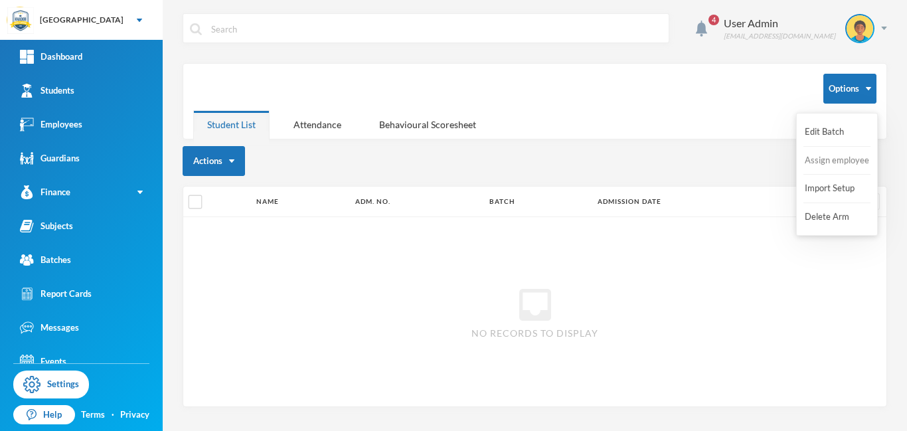
click at [836, 161] on button "Assign employee" at bounding box center [836, 161] width 67 height 24
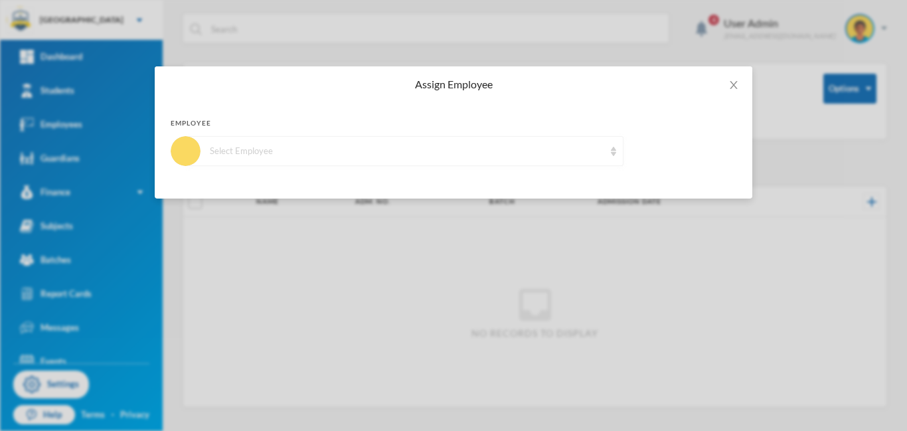
click at [314, 150] on div "Select Employee" at bounding box center [407, 151] width 394 height 13
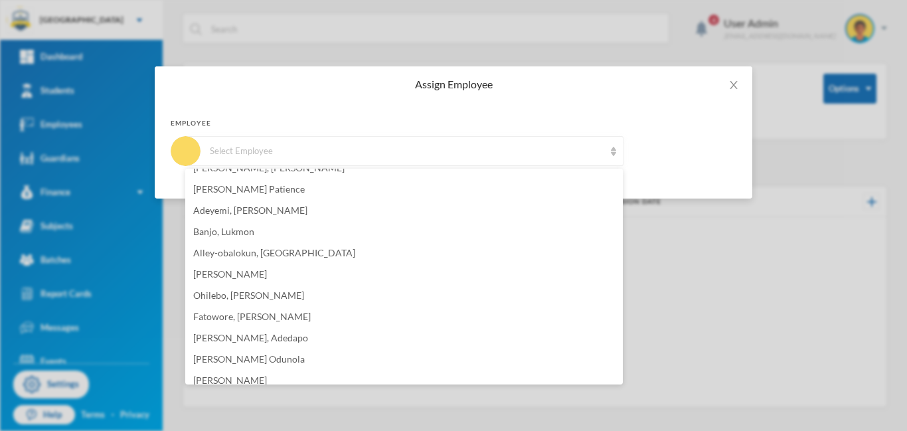
scroll to position [149, 0]
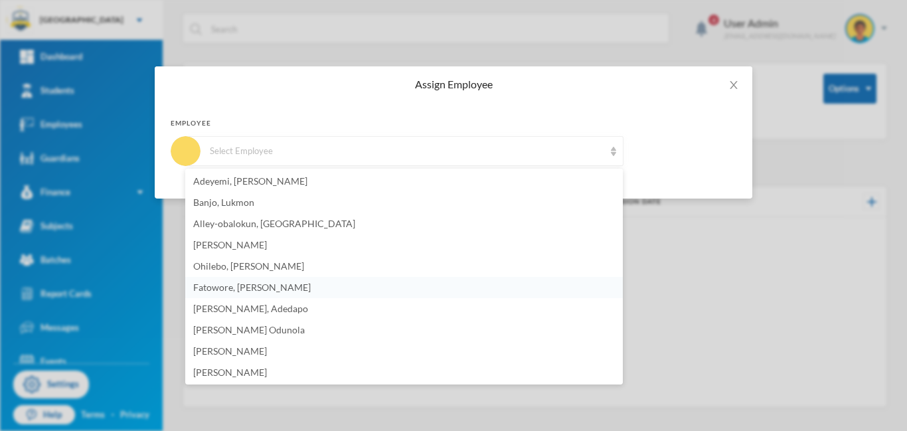
click at [269, 290] on li "Fatowore, [PERSON_NAME]" at bounding box center [403, 287] width 437 height 21
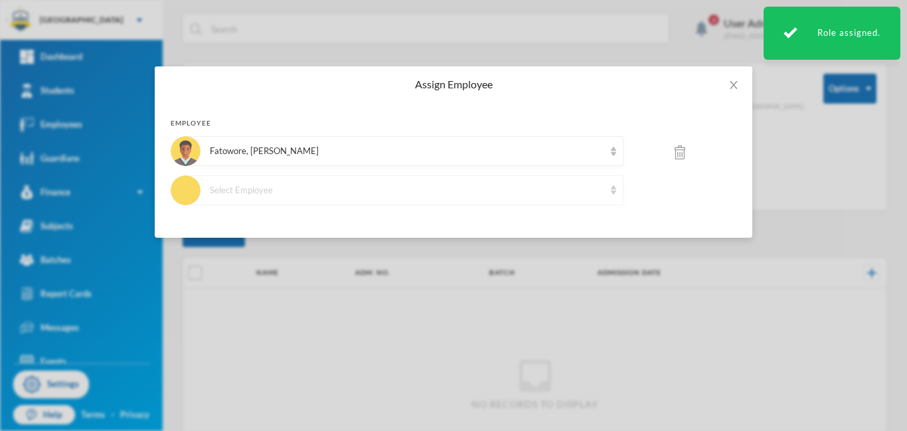
click at [564, 185] on div "Select Employee" at bounding box center [407, 190] width 394 height 13
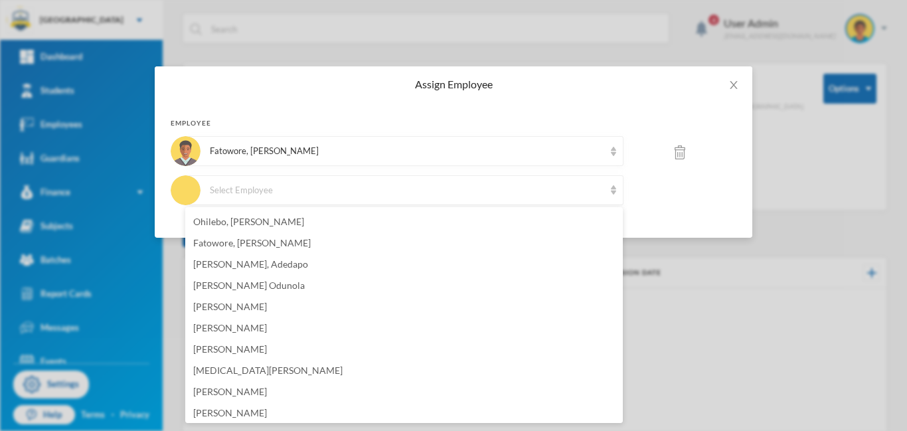
drag, startPoint x: 619, startPoint y: 283, endPoint x: 643, endPoint y: 391, distance: 110.2
click at [643, 391] on body "Khadob College Your Bluebic Account Khadob College Add a New School Dashboard S…" at bounding box center [453, 215] width 907 height 431
click at [209, 352] on span "[PERSON_NAME]" at bounding box center [230, 347] width 74 height 11
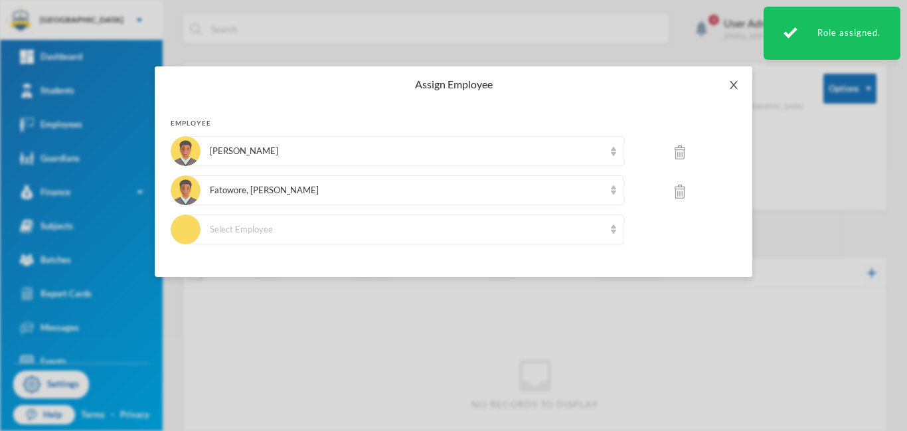
click at [730, 86] on icon "icon: close" at bounding box center [733, 85] width 11 height 11
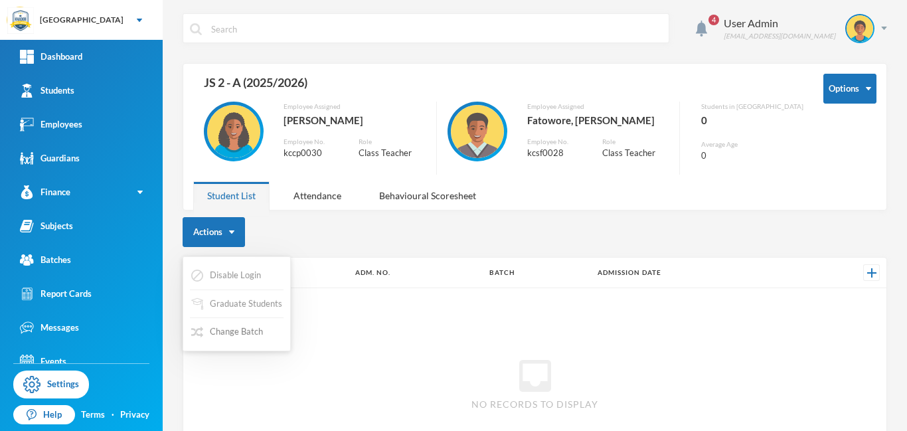
click at [236, 335] on button "Change Batch" at bounding box center [227, 332] width 74 height 24
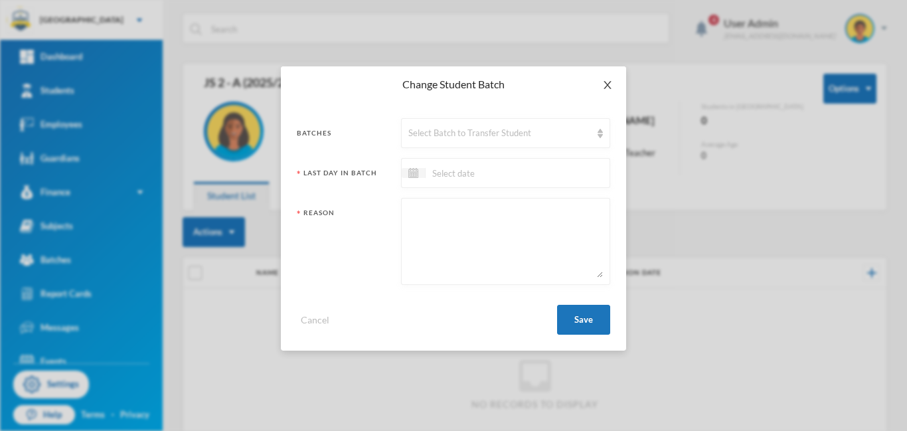
click at [609, 86] on icon "icon: close" at bounding box center [607, 85] width 11 height 11
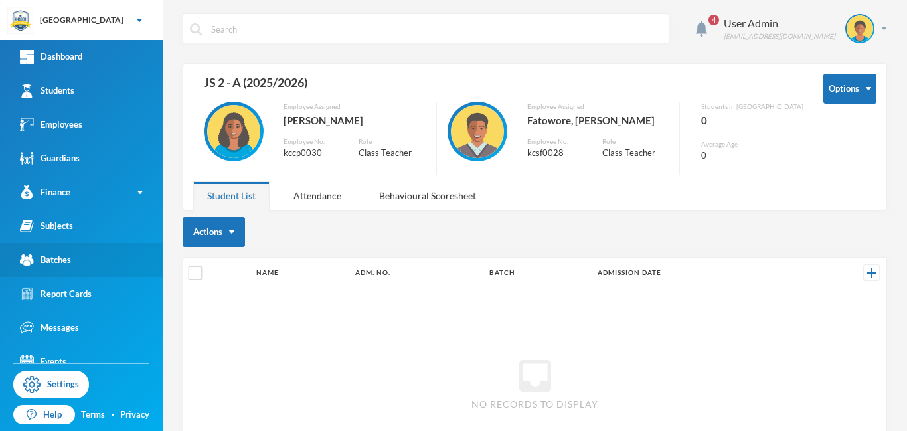
click at [42, 256] on div "Batches" at bounding box center [45, 260] width 51 height 14
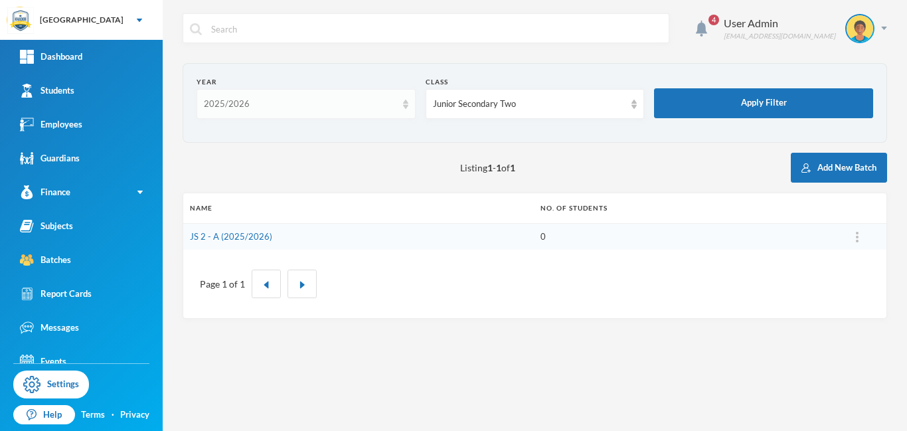
click at [289, 102] on div "2025/2026" at bounding box center [300, 104] width 192 height 13
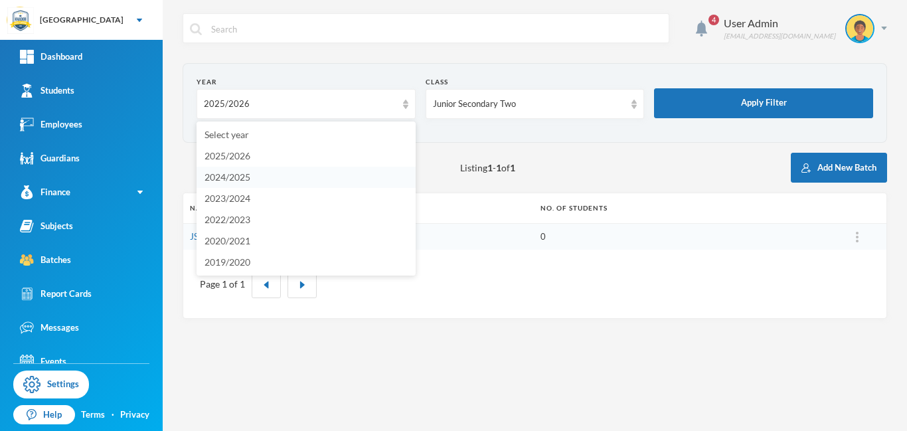
click at [269, 172] on li "2024/2025" at bounding box center [305, 177] width 219 height 21
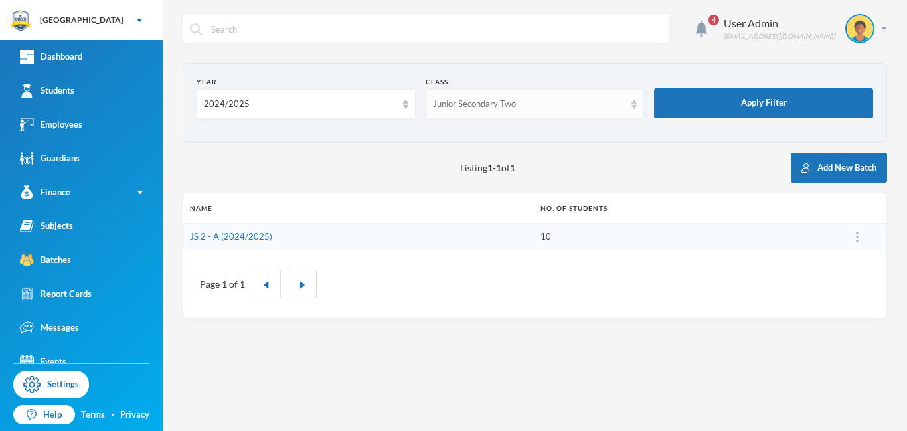
click at [566, 115] on div "Junior Secondary Two" at bounding box center [534, 104] width 219 height 30
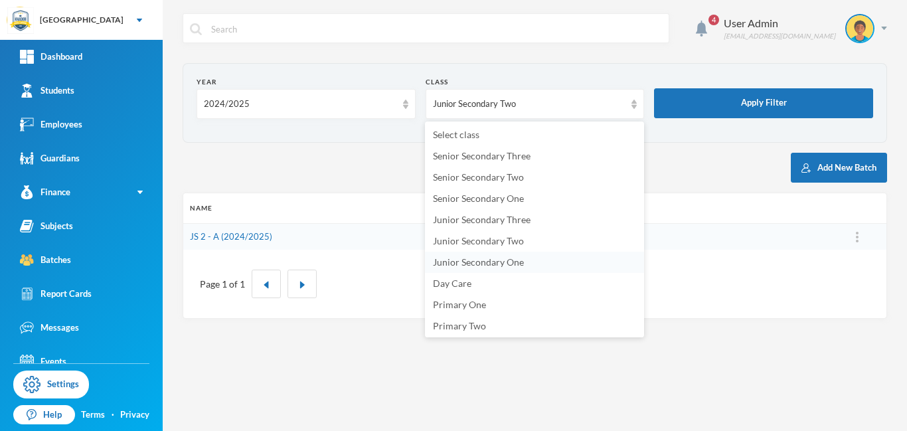
click at [490, 265] on span "Junior Secondary One" at bounding box center [478, 261] width 91 height 11
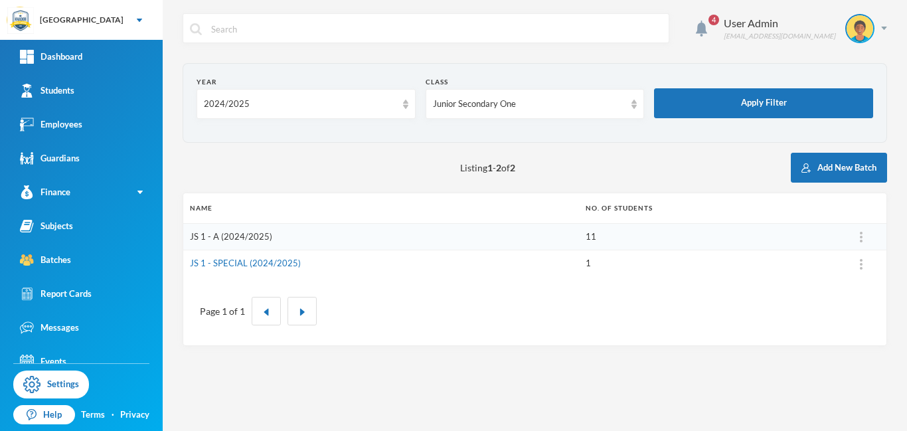
click at [244, 238] on link "JS 1 - A (2024/2025)" at bounding box center [231, 236] width 82 height 11
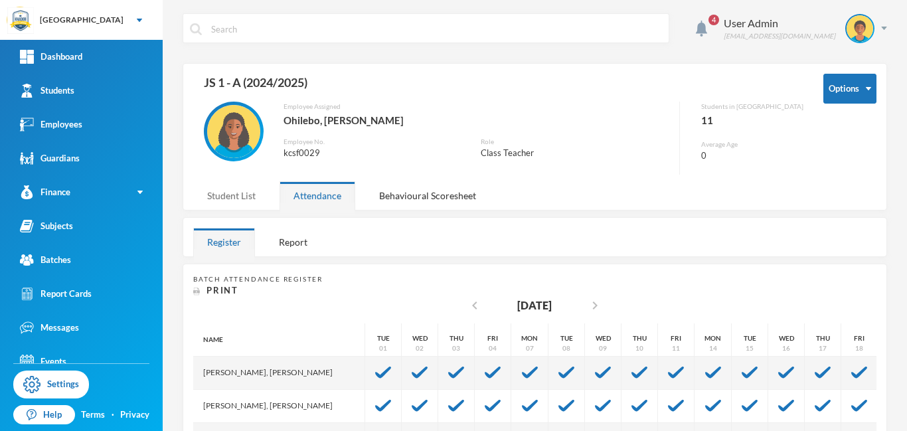
click at [235, 195] on div "Student List" at bounding box center [231, 195] width 76 height 29
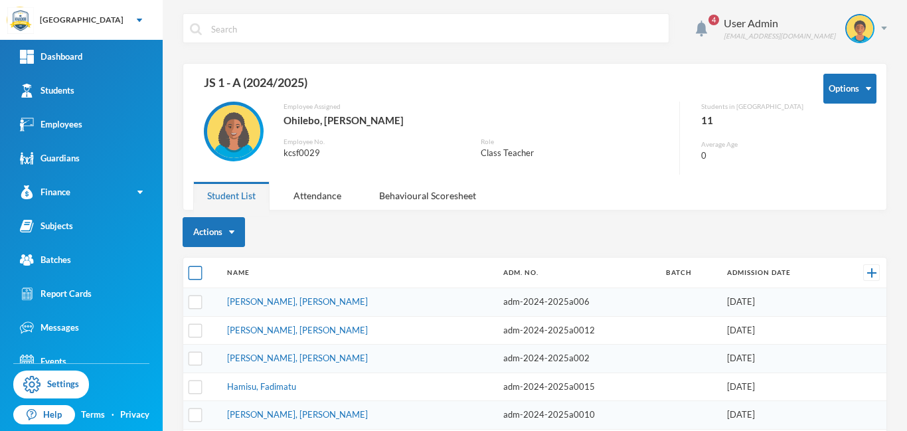
click at [194, 271] on input "checkbox" at bounding box center [196, 273] width 14 height 14
checkbox input "true"
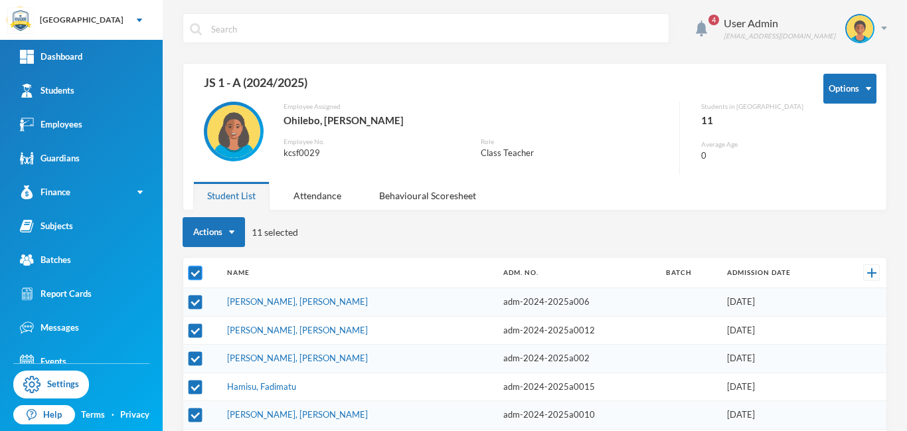
checkbox input "true"
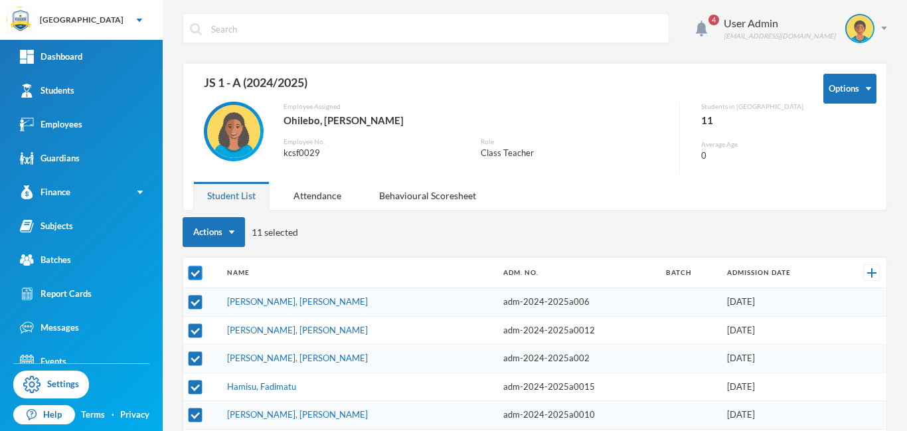
checkbox input "true"
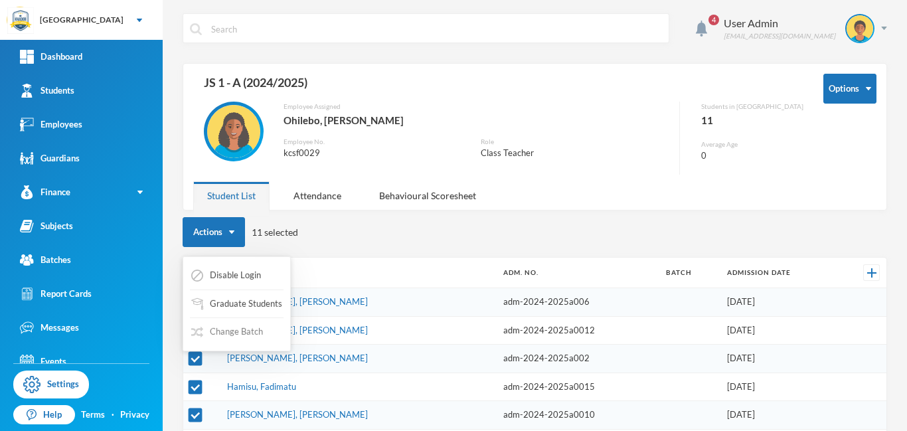
click at [238, 332] on button "Change Batch" at bounding box center [227, 332] width 74 height 24
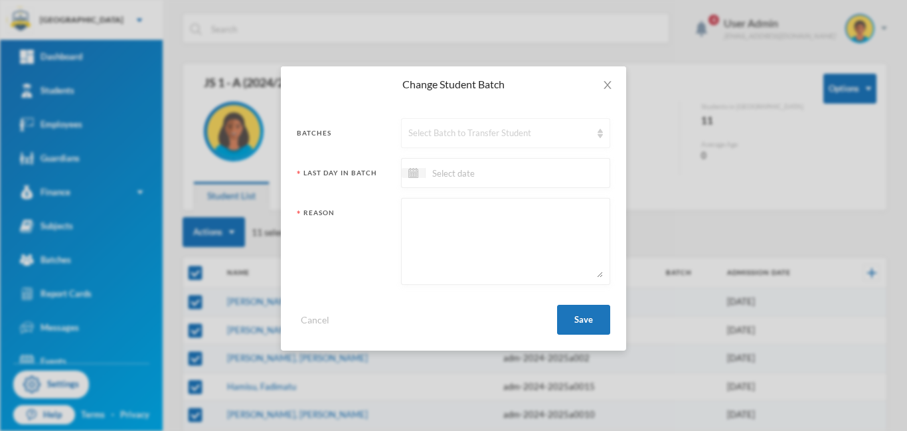
click at [460, 136] on div "Select Batch to Transfer Student" at bounding box center [499, 133] width 183 height 13
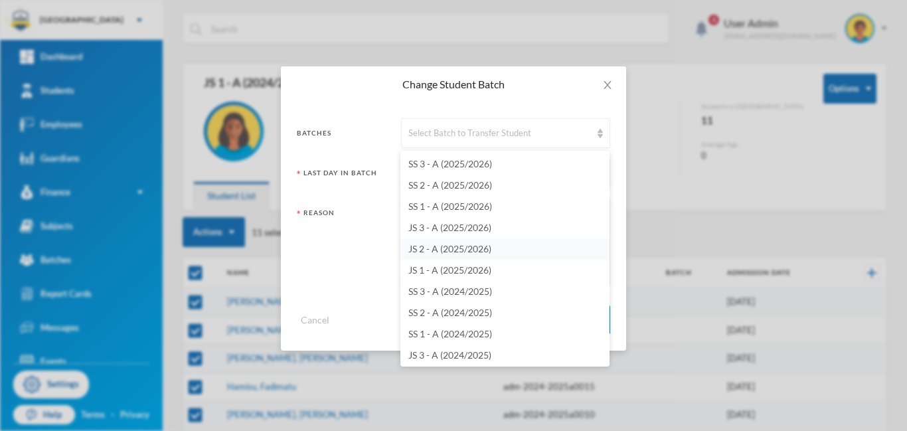
click at [451, 250] on span "JS 2 - A (2025/2026)" at bounding box center [449, 248] width 83 height 11
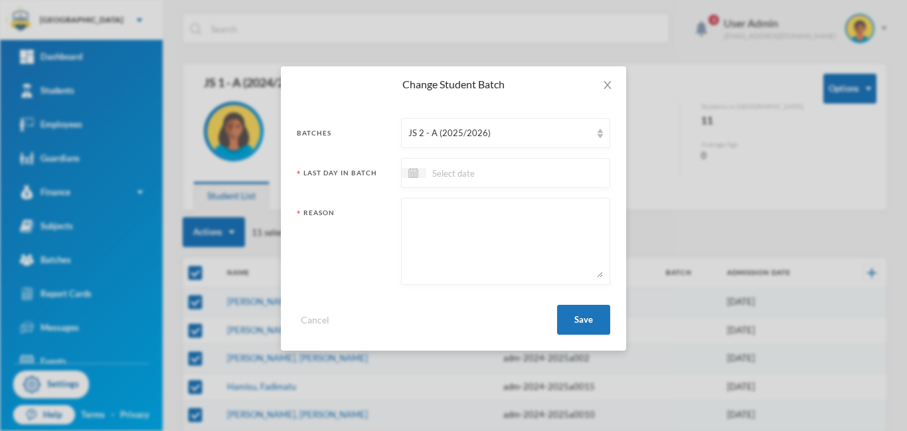
click at [464, 177] on input at bounding box center [481, 172] width 112 height 15
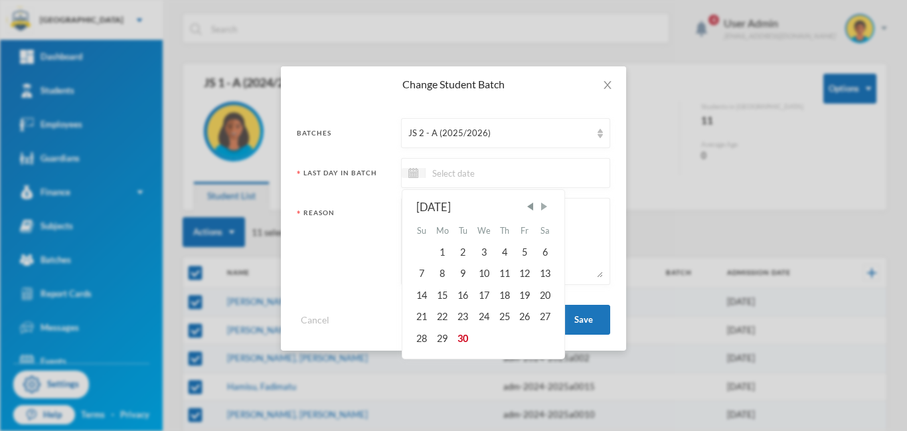
click at [547, 206] on span "Next Month" at bounding box center [544, 206] width 12 height 12
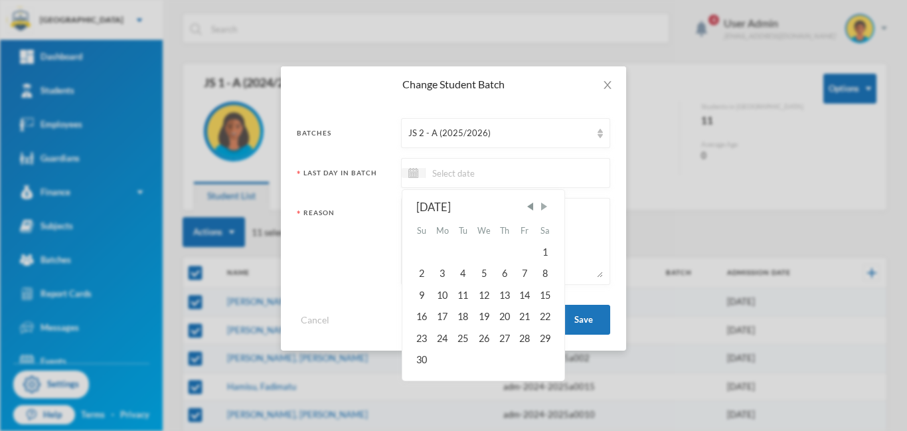
click at [547, 206] on span "Next Month" at bounding box center [544, 206] width 12 height 12
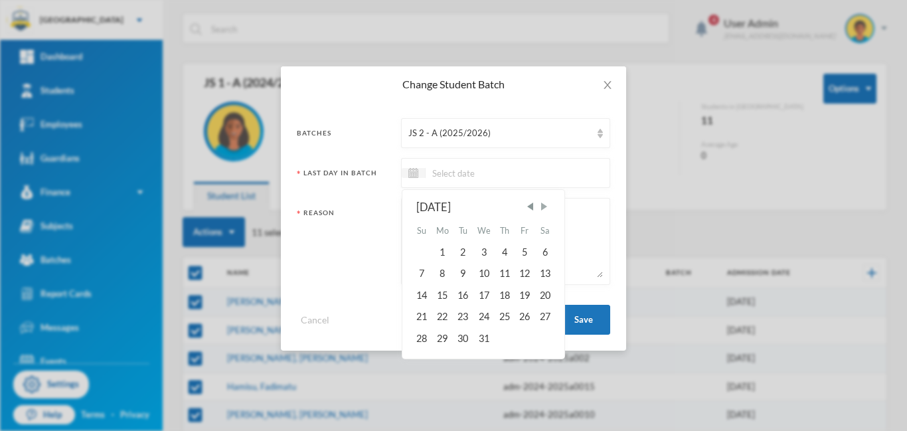
click at [547, 206] on span "Next Month" at bounding box center [544, 206] width 12 height 12
click at [548, 205] on span "Next Month" at bounding box center [544, 206] width 12 height 12
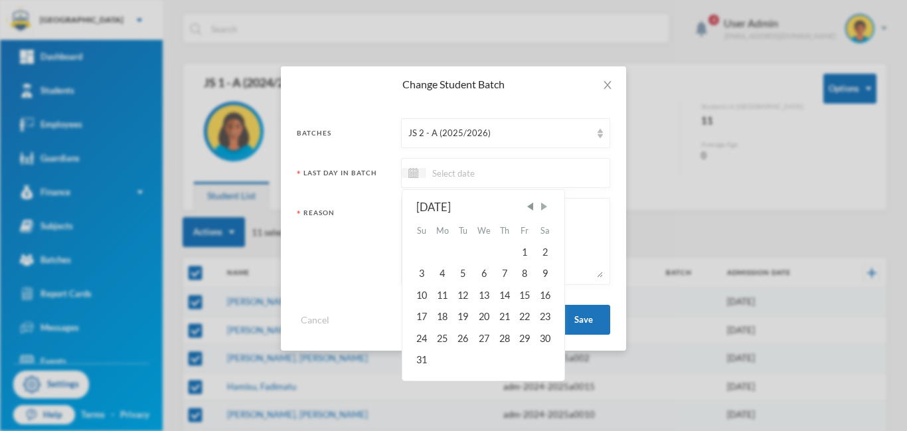
click at [547, 207] on span "Next Month" at bounding box center [544, 206] width 12 height 12
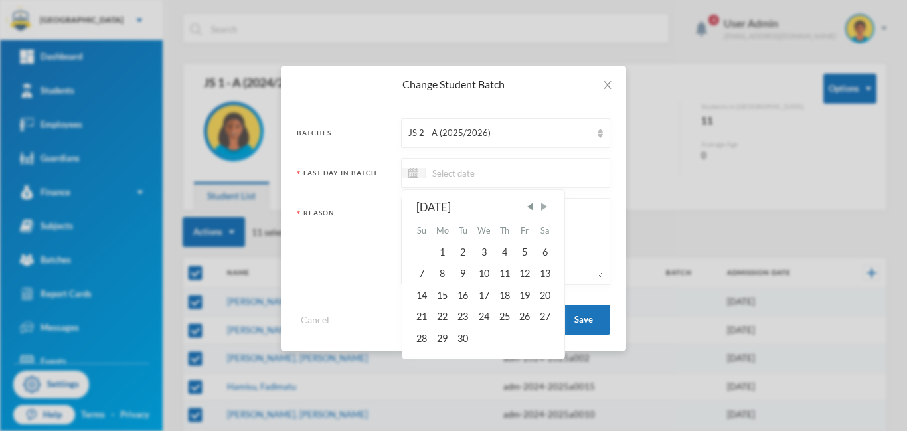
click at [547, 207] on span "Next Month" at bounding box center [544, 206] width 12 height 12
click at [528, 316] on div "24" at bounding box center [524, 316] width 20 height 21
type input "[DATE]"
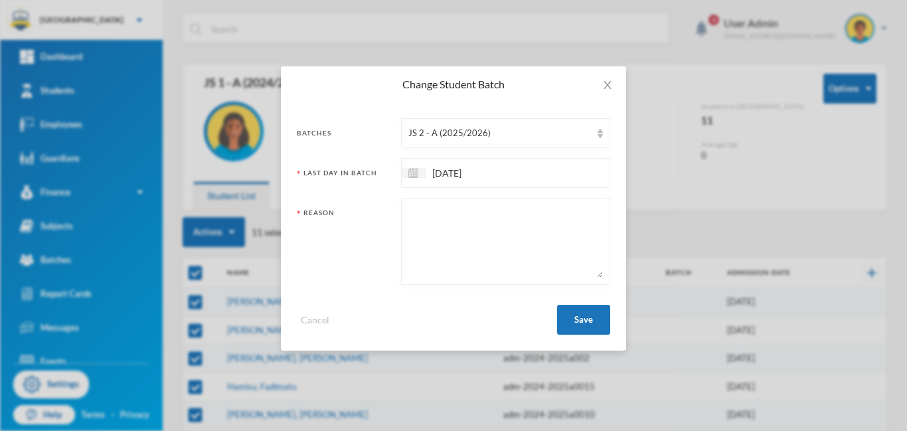
click at [439, 220] on textarea at bounding box center [505, 241] width 194 height 72
type textarea "promotion"
click at [575, 314] on button "Save" at bounding box center [583, 320] width 53 height 30
checkbox input "false"
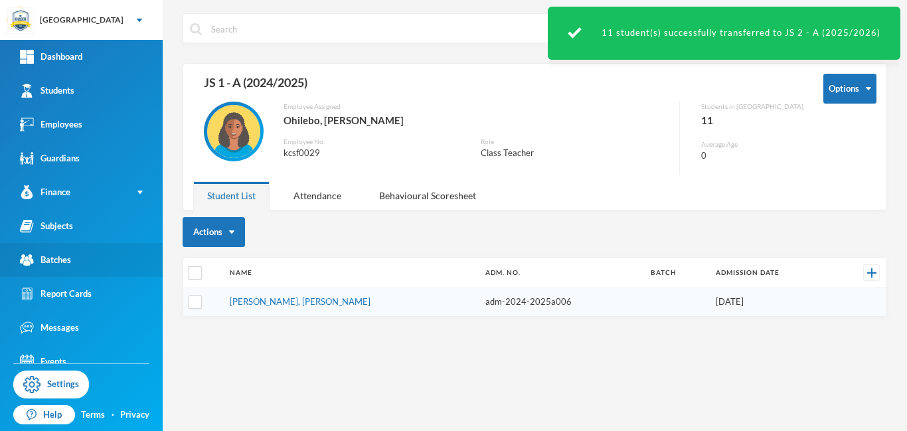
click at [48, 260] on div "Batches" at bounding box center [45, 260] width 51 height 14
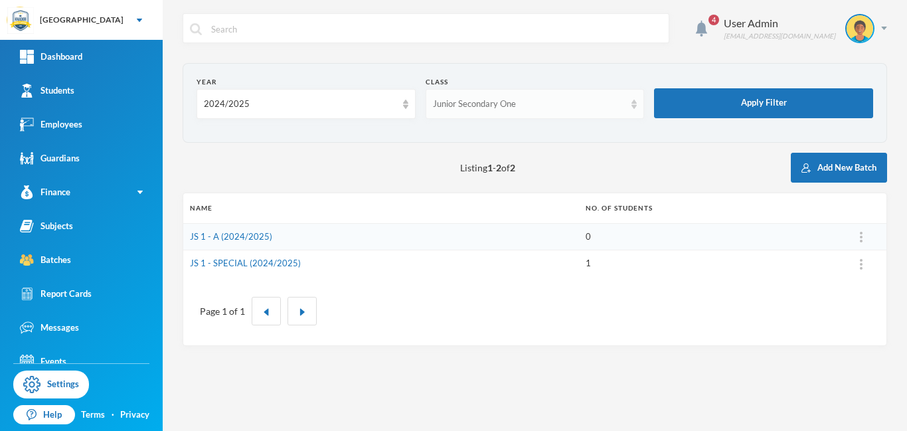
click at [608, 113] on div "Junior Secondary One" at bounding box center [534, 104] width 219 height 30
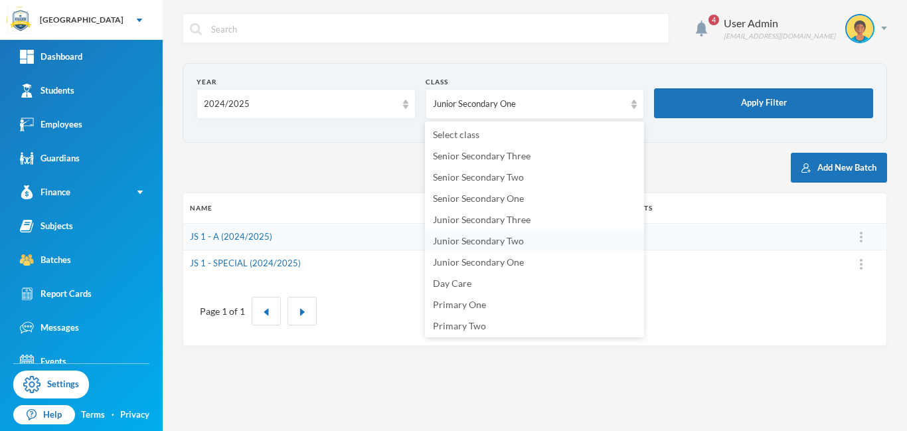
click at [492, 242] on span "Junior Secondary Two" at bounding box center [478, 240] width 91 height 11
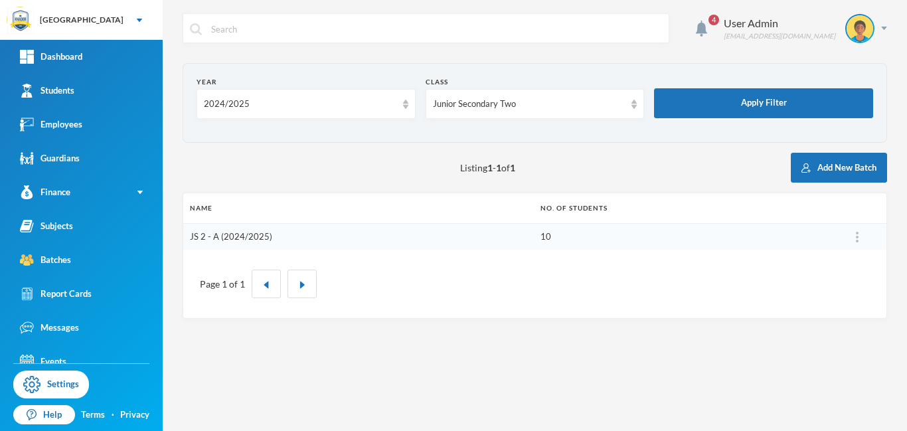
click at [243, 235] on link "JS 2 - A (2024/2025)" at bounding box center [231, 236] width 82 height 11
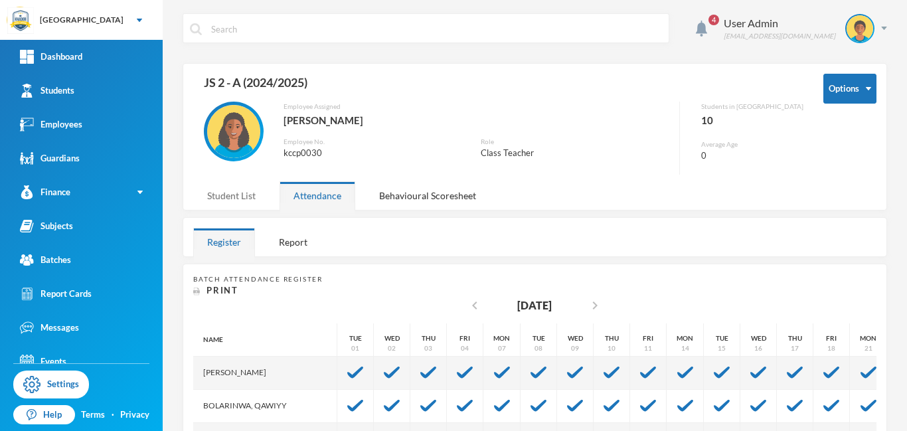
click at [242, 192] on div "Student List" at bounding box center [231, 195] width 76 height 29
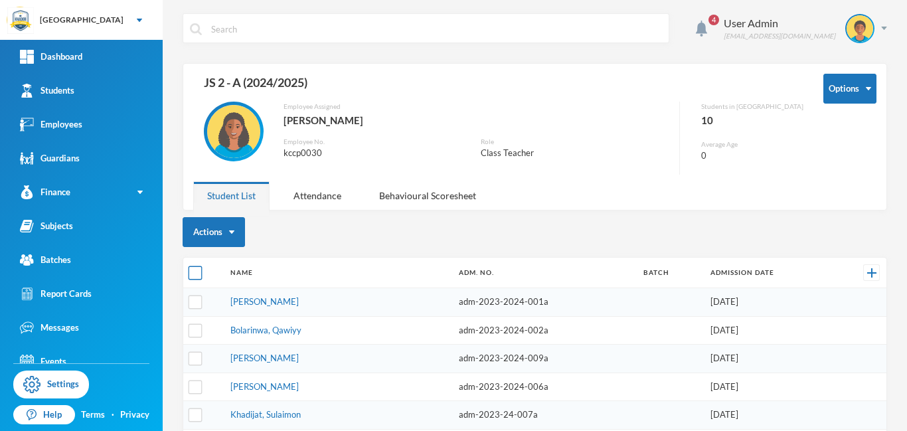
click at [197, 276] on input "checkbox" at bounding box center [196, 273] width 14 height 14
checkbox input "true"
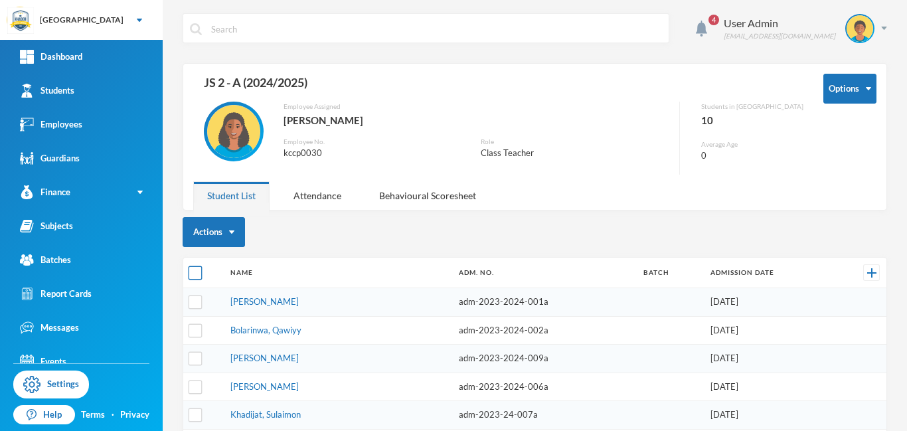
checkbox input "true"
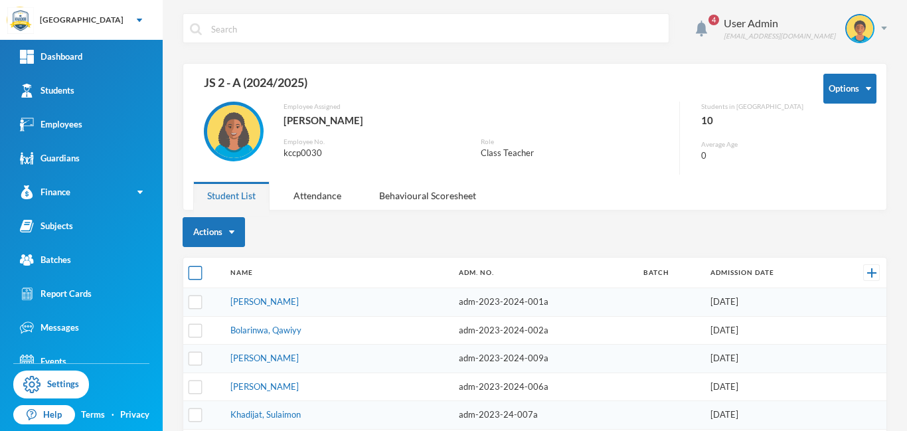
checkbox input "true"
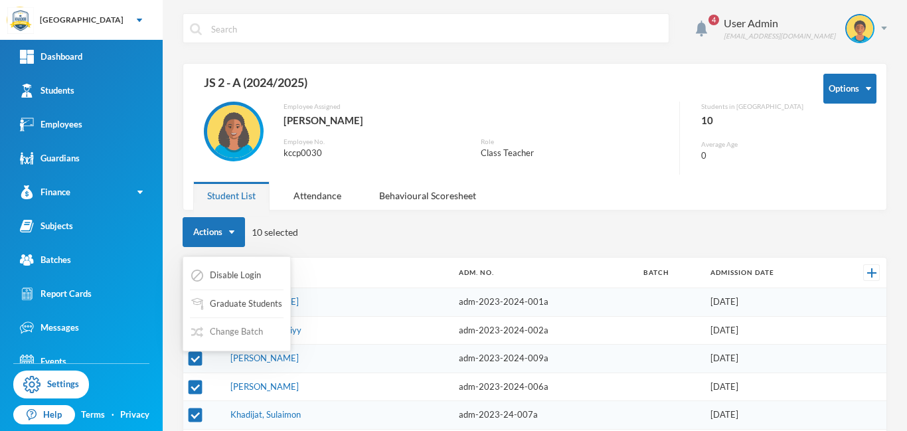
click at [234, 335] on button "Change Batch" at bounding box center [227, 332] width 74 height 24
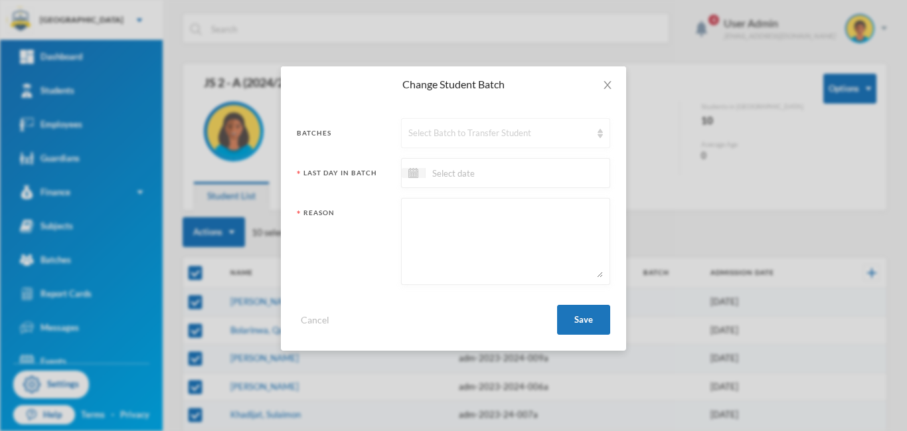
click at [488, 137] on div "Select Batch to Transfer Student" at bounding box center [499, 133] width 183 height 13
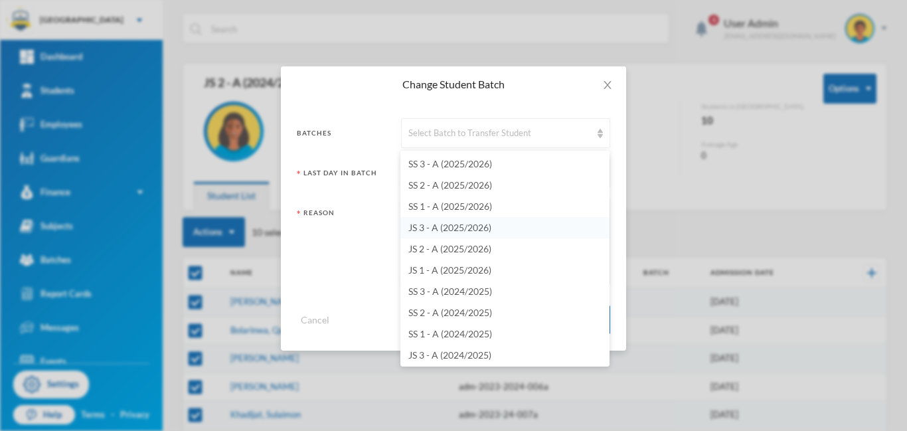
click at [449, 228] on span "JS 3 - A (2025/2026)" at bounding box center [449, 227] width 83 height 11
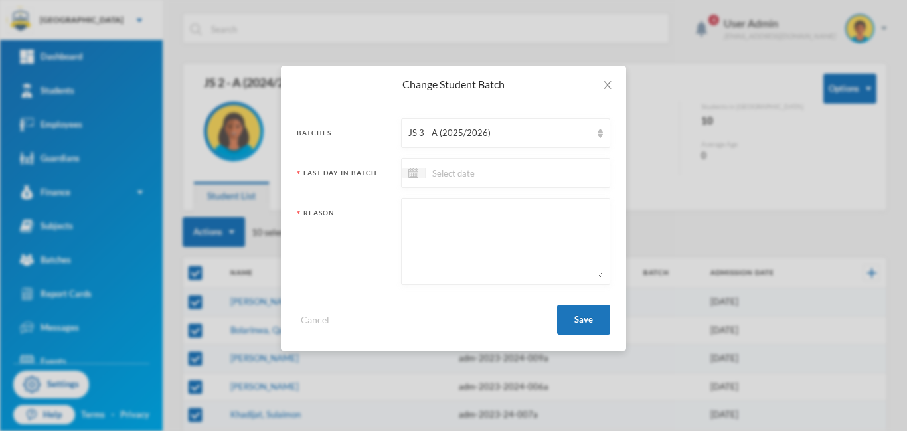
click at [448, 175] on input at bounding box center [481, 172] width 112 height 15
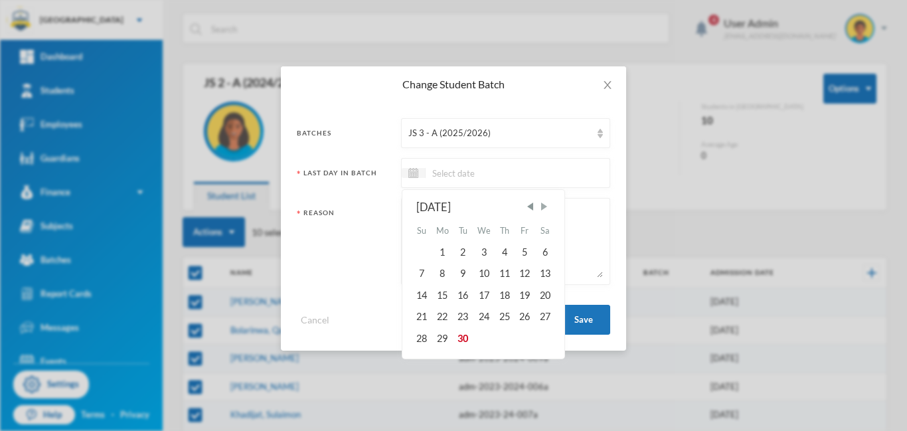
click at [545, 206] on span "Next Month" at bounding box center [544, 206] width 12 height 12
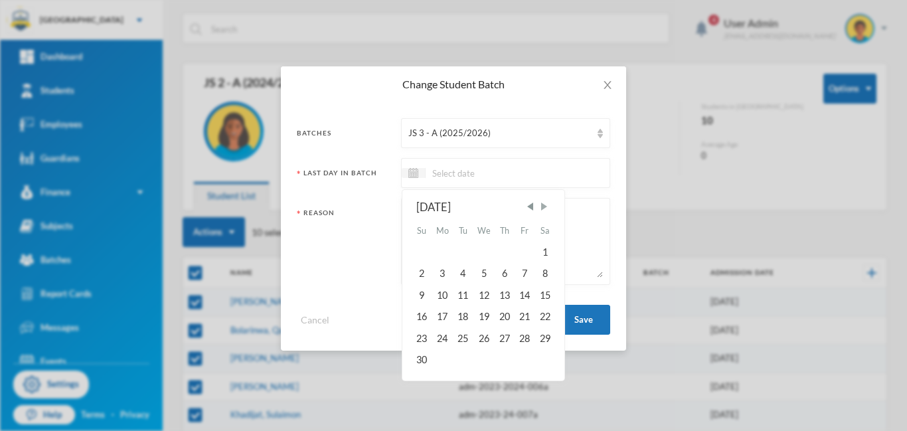
click at [545, 206] on span "Next Month" at bounding box center [544, 206] width 12 height 12
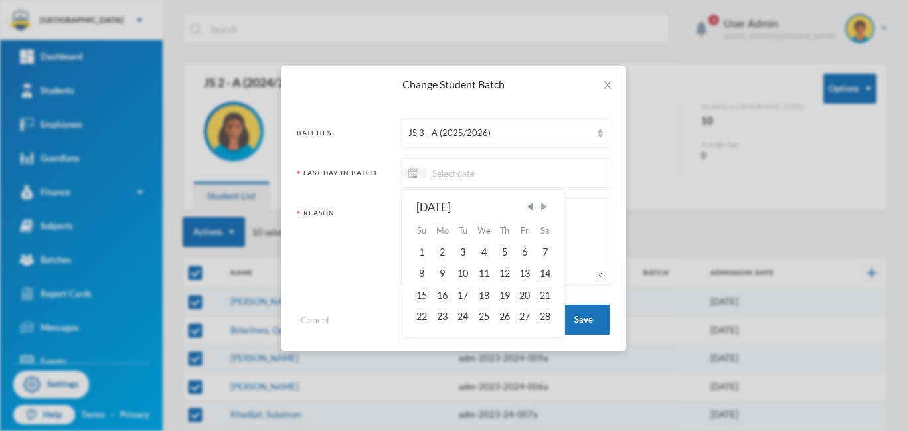
click at [545, 206] on span "Next Month" at bounding box center [544, 206] width 12 height 12
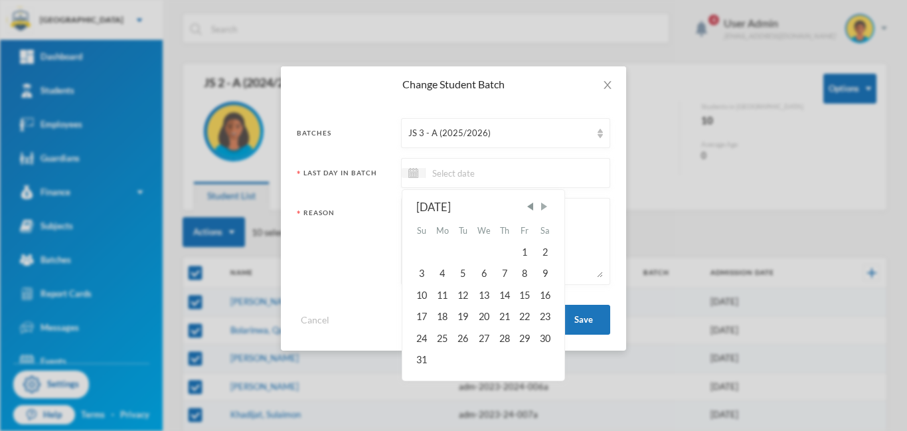
click at [545, 206] on span "Next Month" at bounding box center [544, 206] width 12 height 12
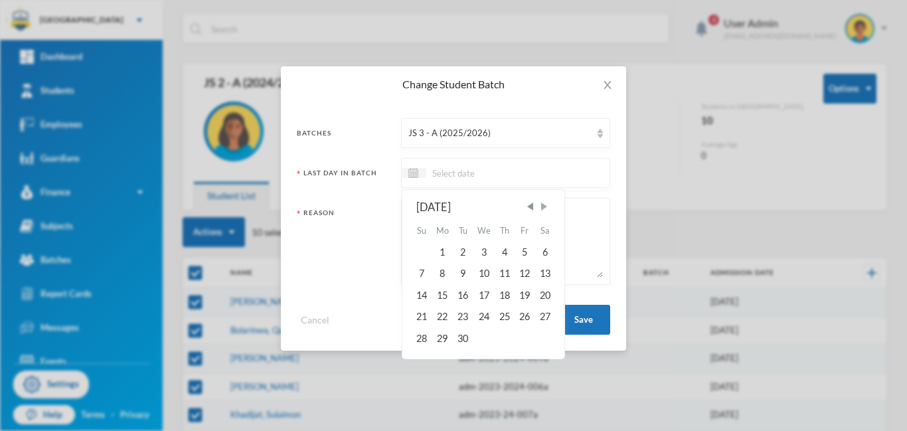
click at [545, 206] on span "Next Month" at bounding box center [544, 206] width 12 height 12
click at [526, 317] on div "24" at bounding box center [524, 316] width 20 height 21
type input "[DATE]"
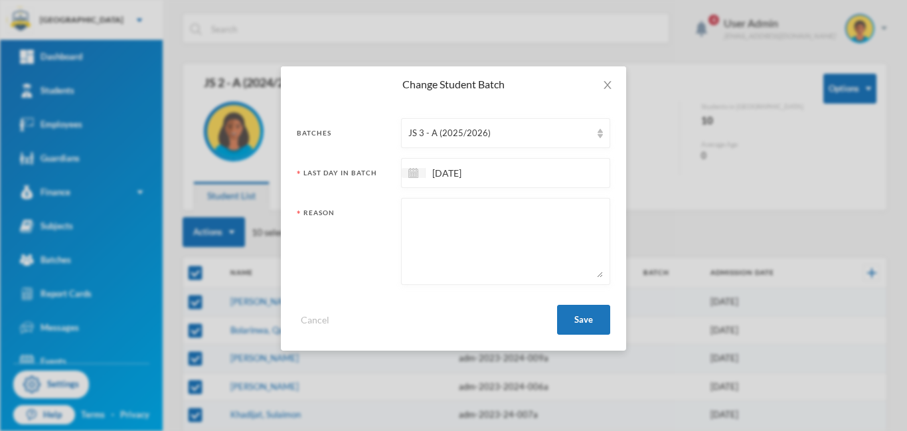
click at [418, 214] on textarea at bounding box center [505, 241] width 194 height 72
type textarea "promotion"
click at [580, 315] on button "Save" at bounding box center [583, 320] width 53 height 30
checkbox input "false"
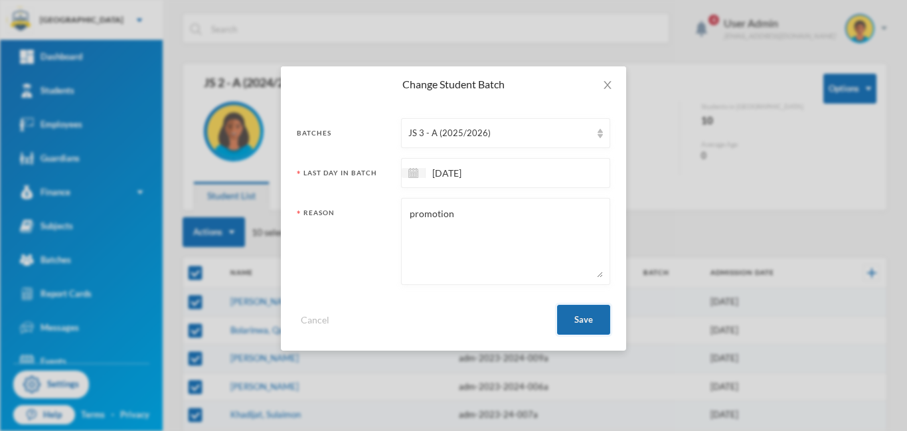
checkbox input "false"
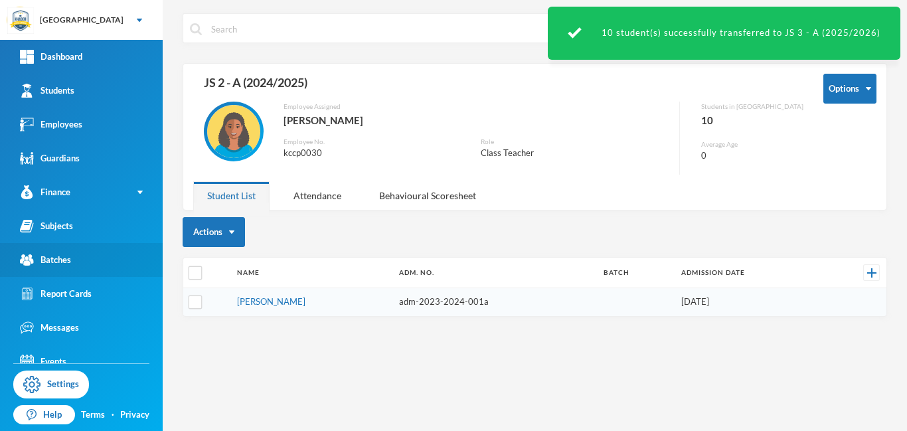
click at [70, 260] on div "Batches" at bounding box center [45, 260] width 51 height 14
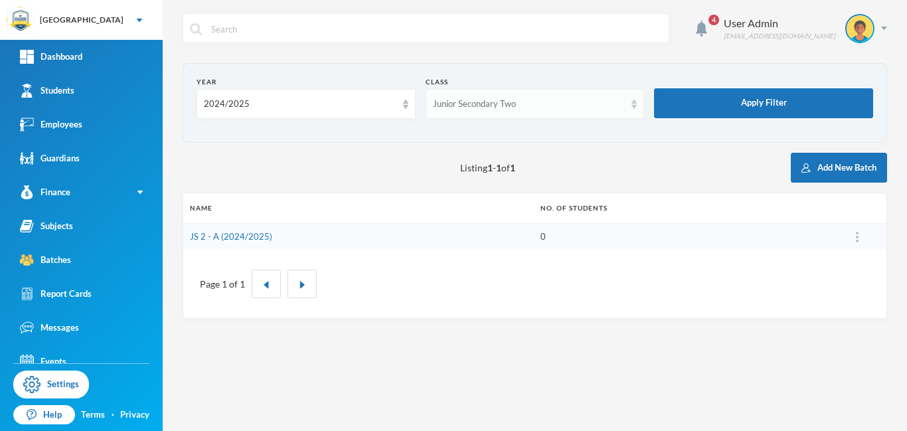
click at [623, 106] on div "Junior Secondary Two" at bounding box center [529, 104] width 192 height 13
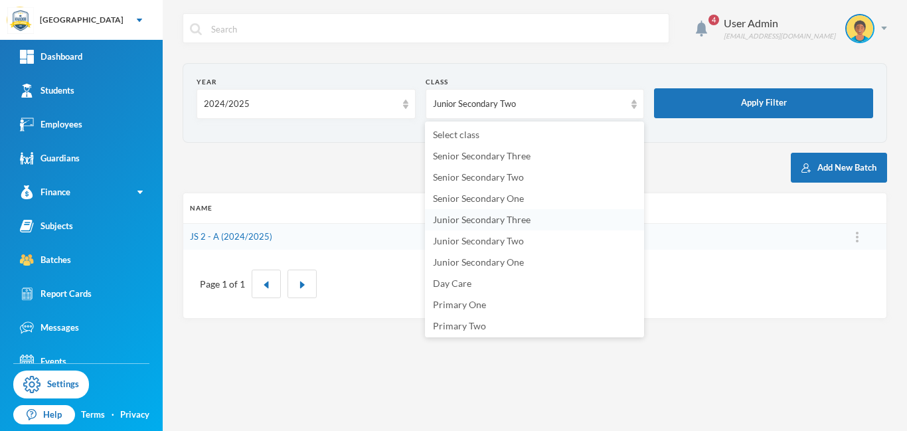
click at [510, 224] on span "Junior Secondary Three" at bounding box center [482, 219] width 98 height 11
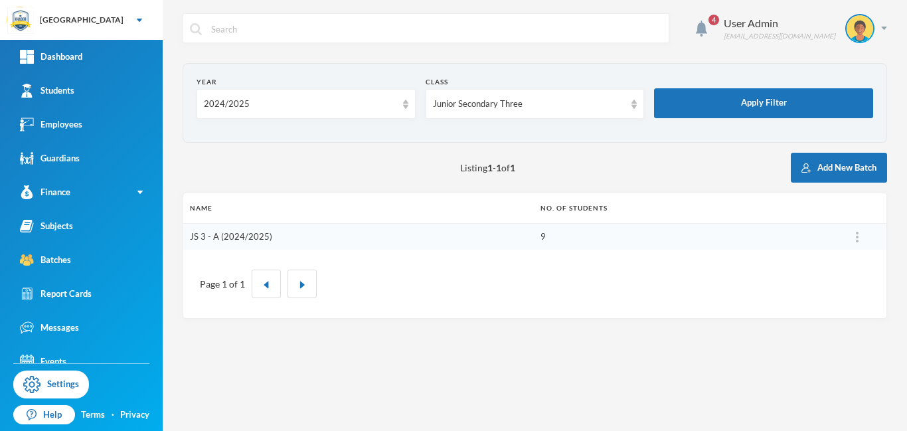
click at [226, 236] on link "JS 3 - A (2024/2025)" at bounding box center [231, 236] width 82 height 11
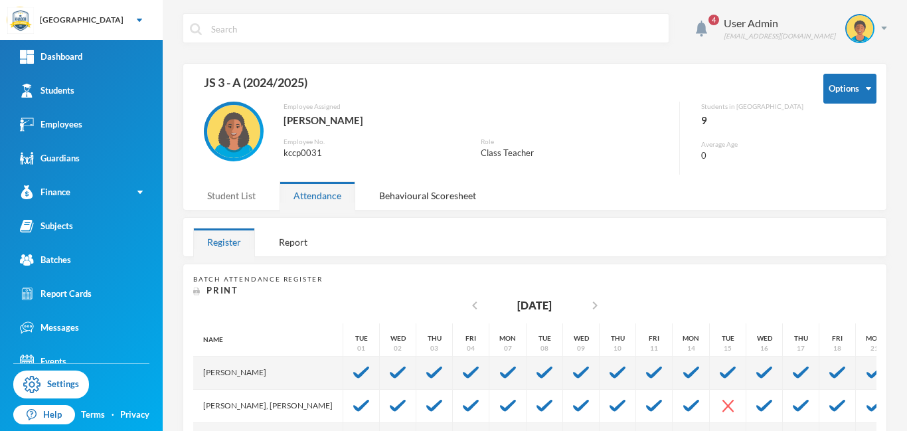
click at [232, 197] on div "Student List" at bounding box center [231, 195] width 76 height 29
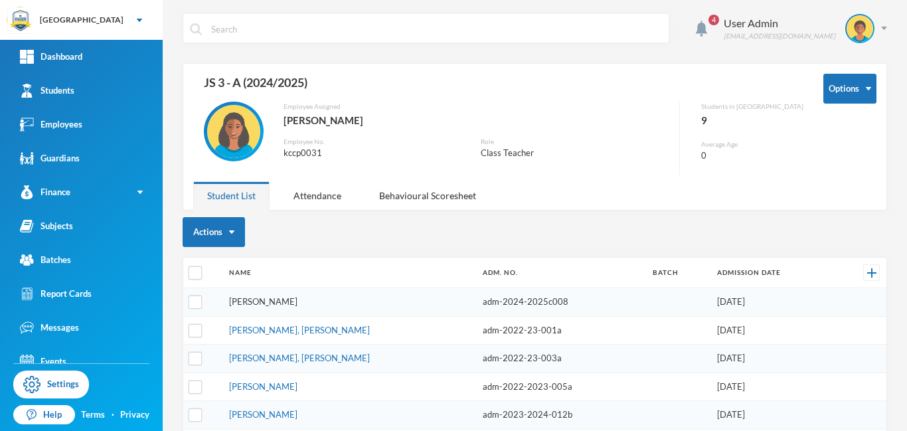
click at [275, 300] on link "[PERSON_NAME]" at bounding box center [263, 301] width 68 height 11
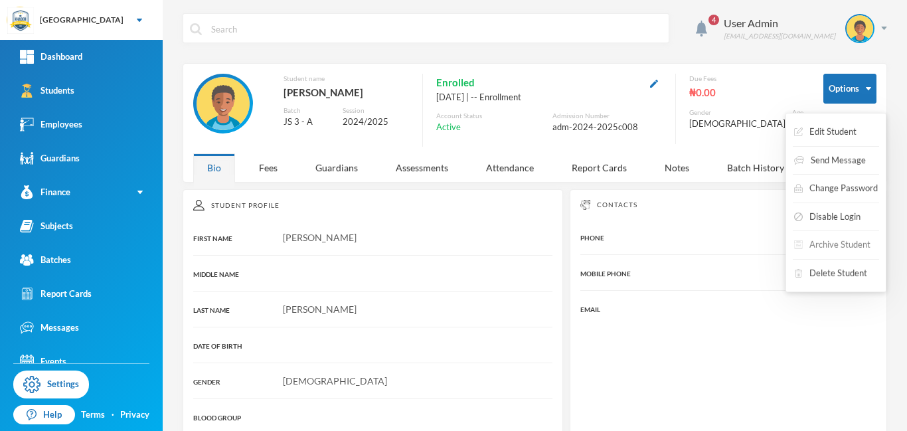
click at [838, 244] on button "Archive Student" at bounding box center [832, 245] width 79 height 24
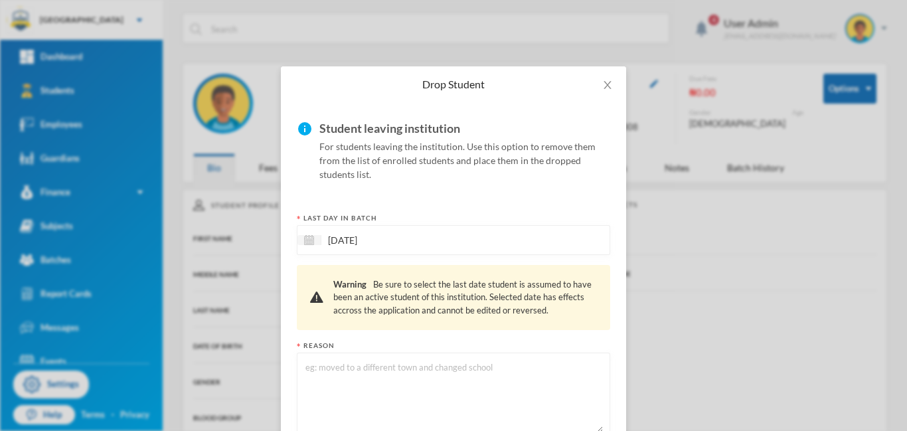
click at [343, 372] on textarea at bounding box center [453, 396] width 299 height 72
type textarea "changed school"
click at [310, 239] on img at bounding box center [309, 240] width 10 height 10
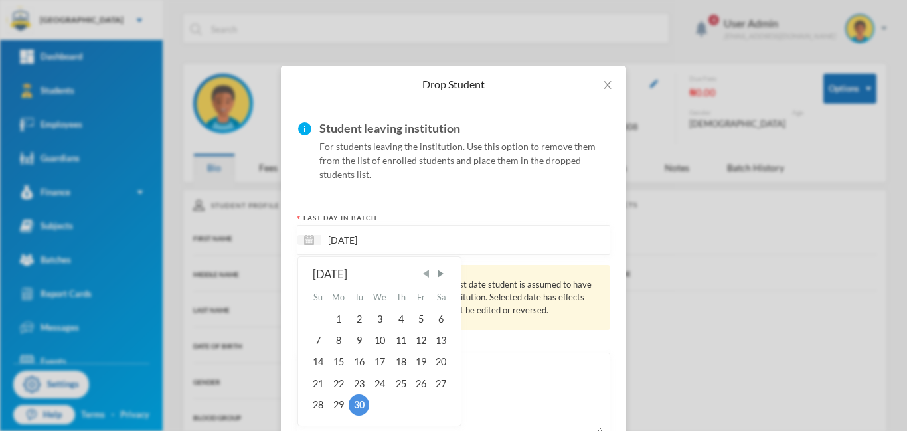
click at [429, 277] on span "Previous Month" at bounding box center [426, 273] width 12 height 12
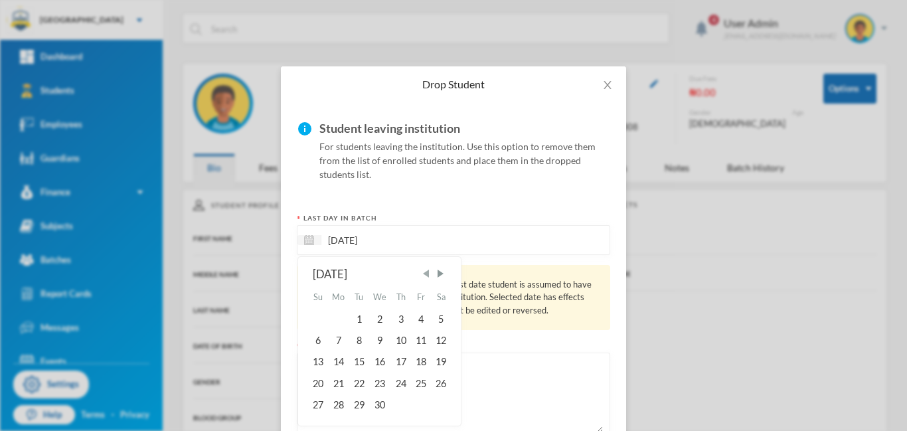
click at [429, 277] on span "Previous Month" at bounding box center [426, 273] width 12 height 12
click at [443, 274] on span "Next Month" at bounding box center [440, 273] width 12 height 12
click at [378, 362] on div "16" at bounding box center [380, 361] width 22 height 21
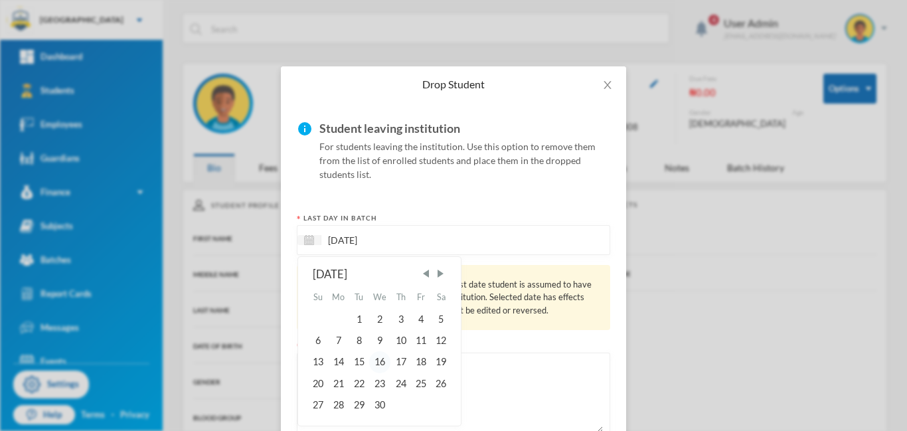
type input "[DATE]"
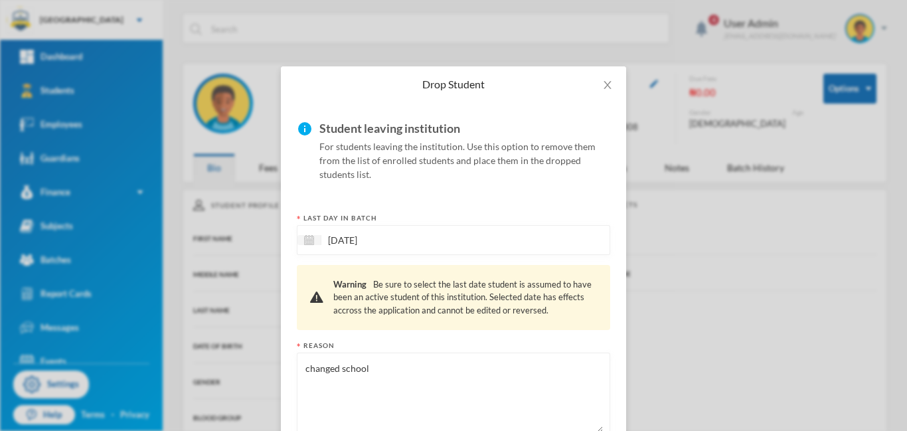
scroll to position [90, 0]
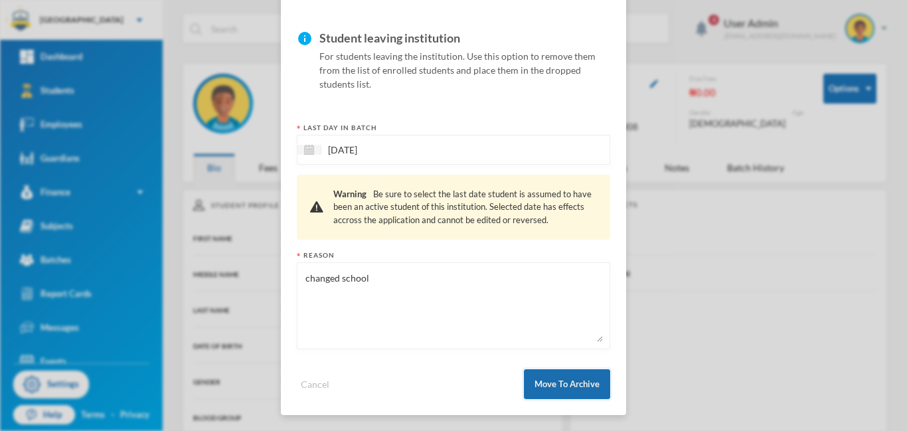
click at [575, 388] on button "Move To Archive" at bounding box center [567, 384] width 86 height 30
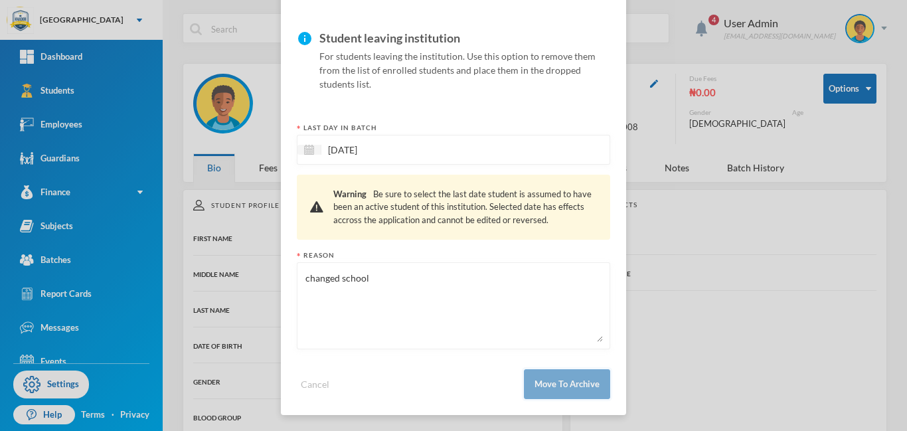
scroll to position [24, 0]
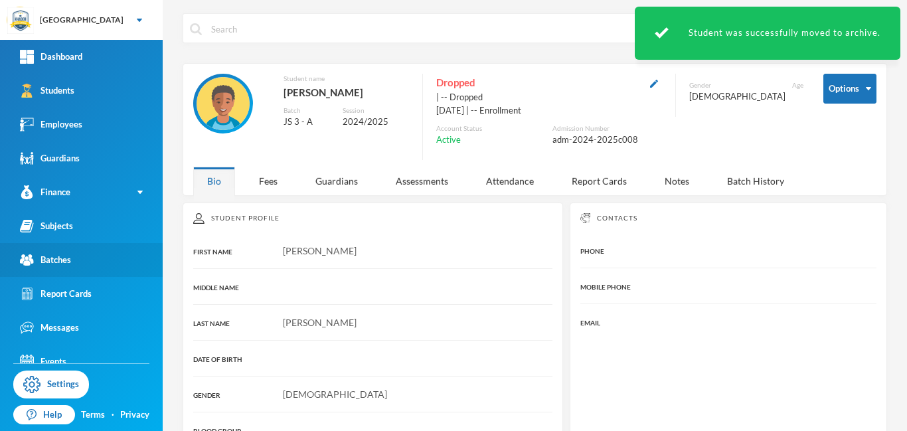
click at [58, 263] on div "Batches" at bounding box center [45, 260] width 51 height 14
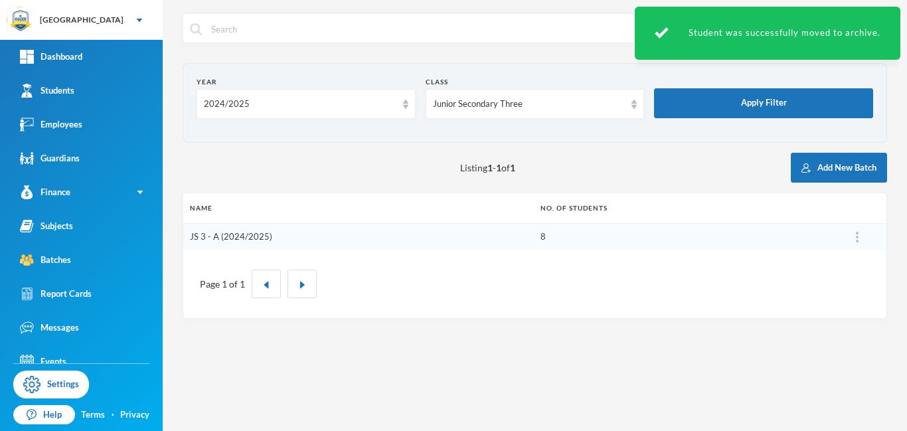
click at [234, 238] on link "JS 3 - A (2024/2025)" at bounding box center [231, 236] width 82 height 11
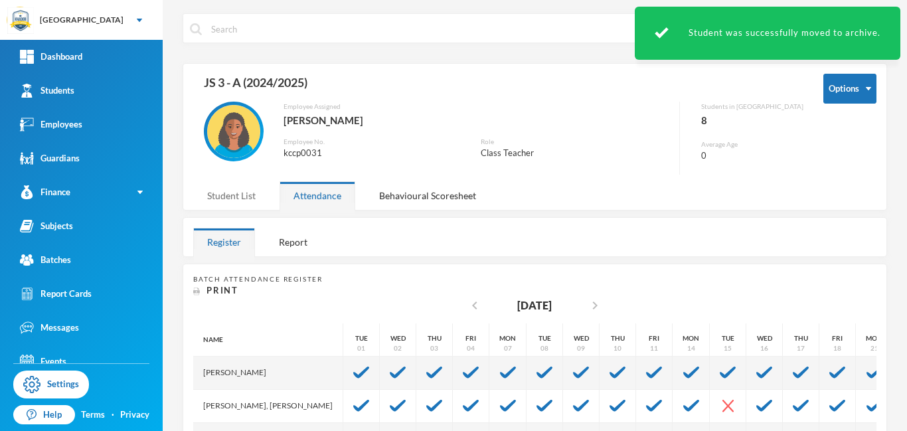
click at [225, 195] on div "Student List" at bounding box center [231, 195] width 76 height 29
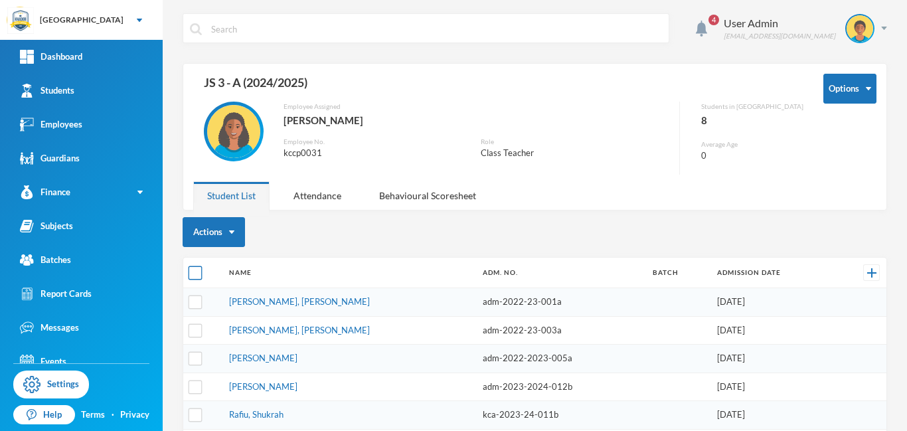
click at [194, 273] on input "checkbox" at bounding box center [196, 273] width 14 height 14
checkbox input "true"
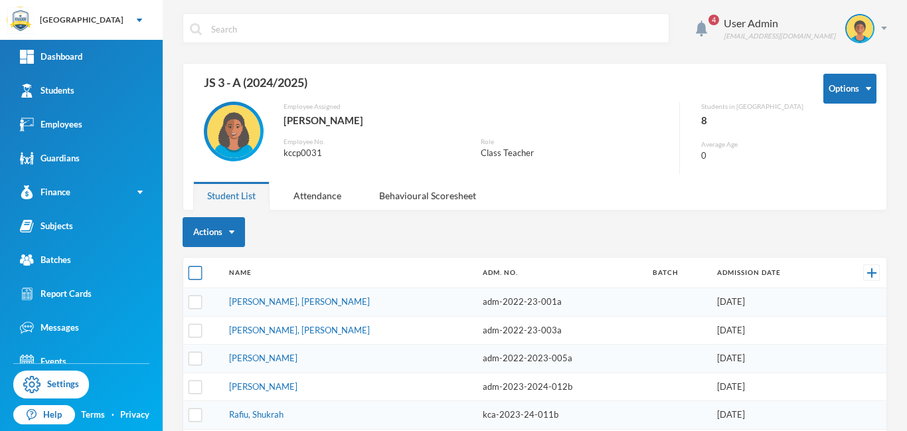
checkbox input "true"
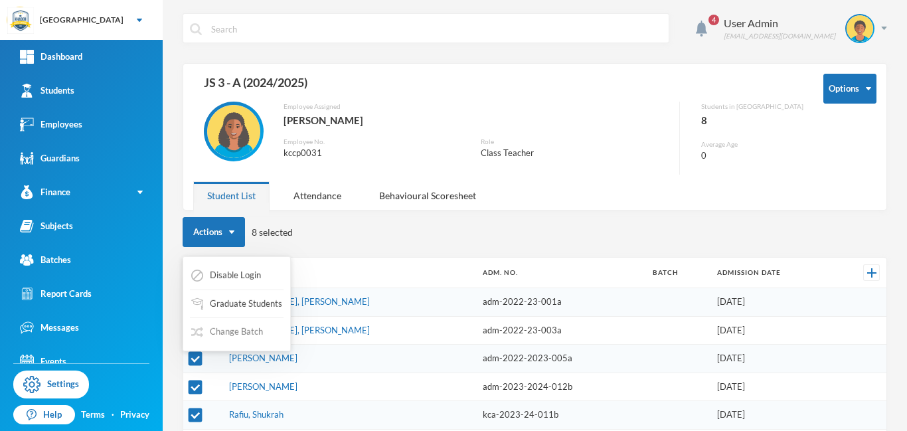
click at [246, 331] on button "Change Batch" at bounding box center [227, 332] width 74 height 24
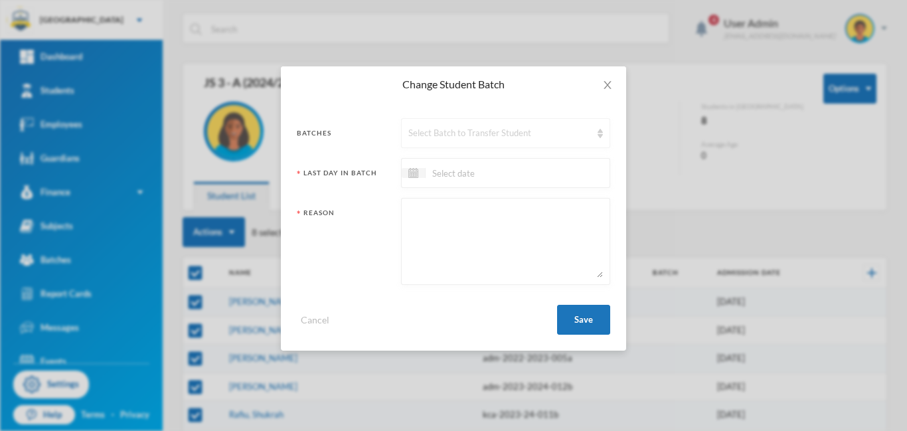
click at [439, 135] on div "Select Batch to Transfer Student" at bounding box center [499, 133] width 183 height 13
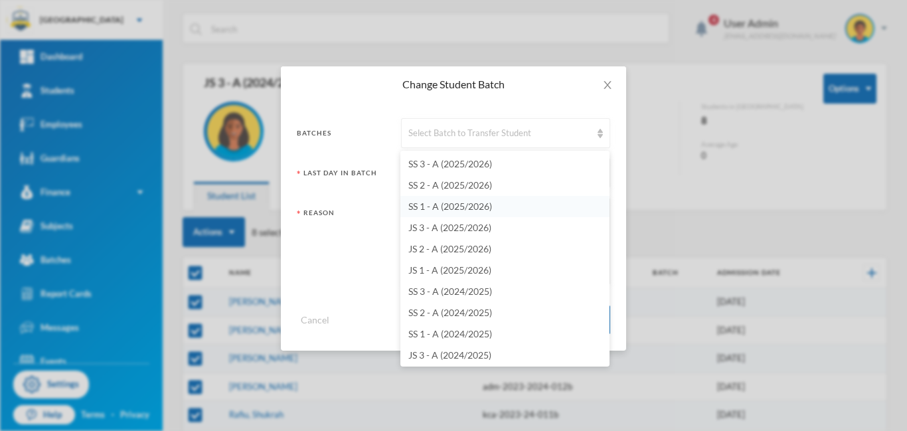
click at [449, 206] on span "SS 1 - A (2025/2026)" at bounding box center [450, 205] width 84 height 11
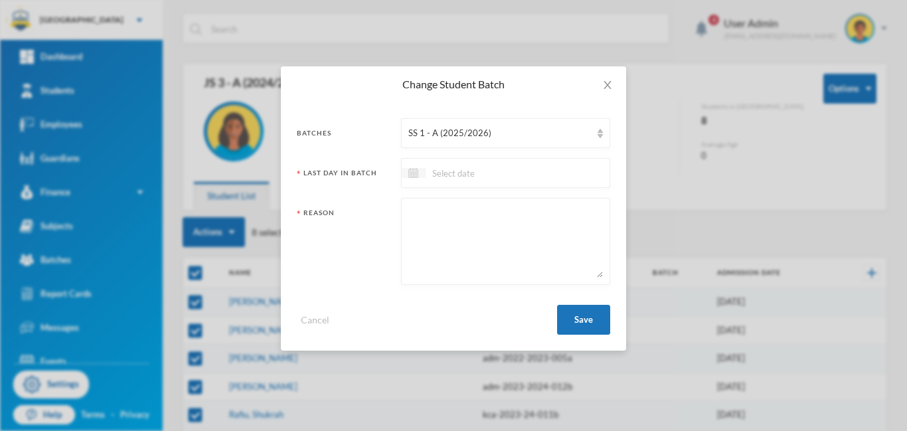
click at [410, 171] on img at bounding box center [413, 173] width 10 height 10
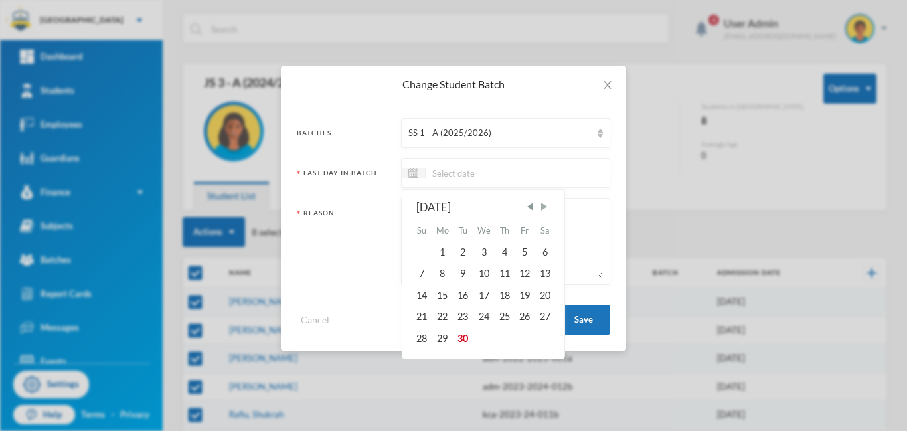
click at [543, 206] on span "Next Month" at bounding box center [544, 206] width 12 height 12
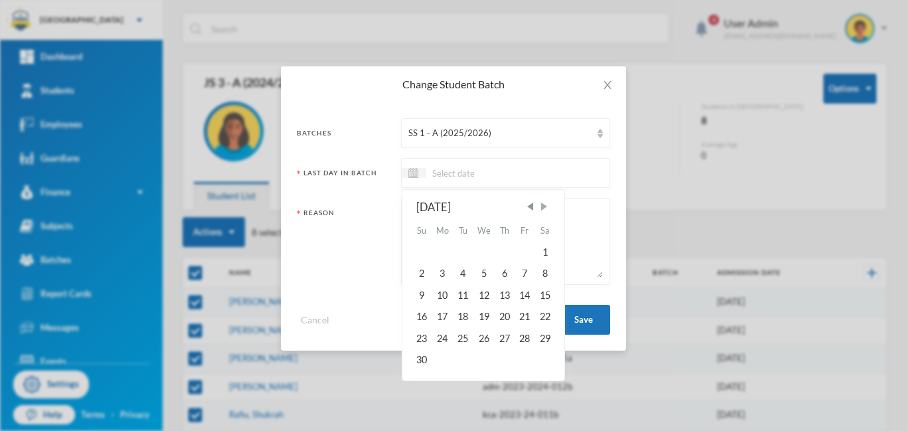
click at [543, 206] on span "Next Month" at bounding box center [544, 206] width 12 height 12
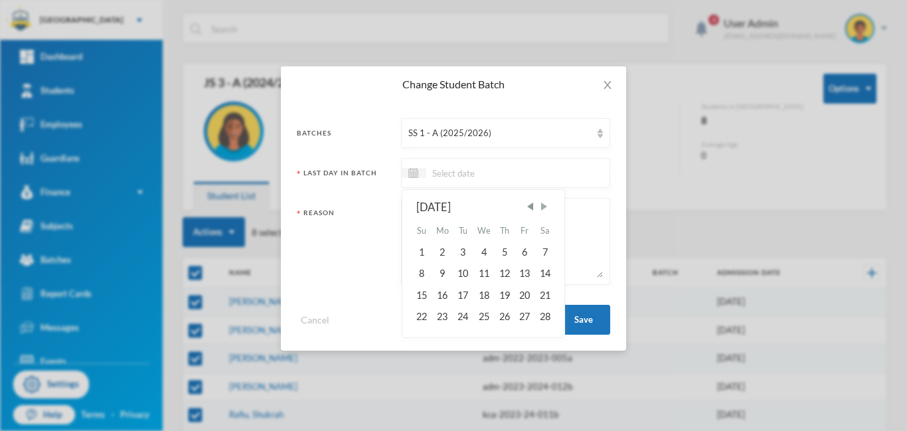
click at [543, 206] on span "Next Month" at bounding box center [544, 206] width 12 height 12
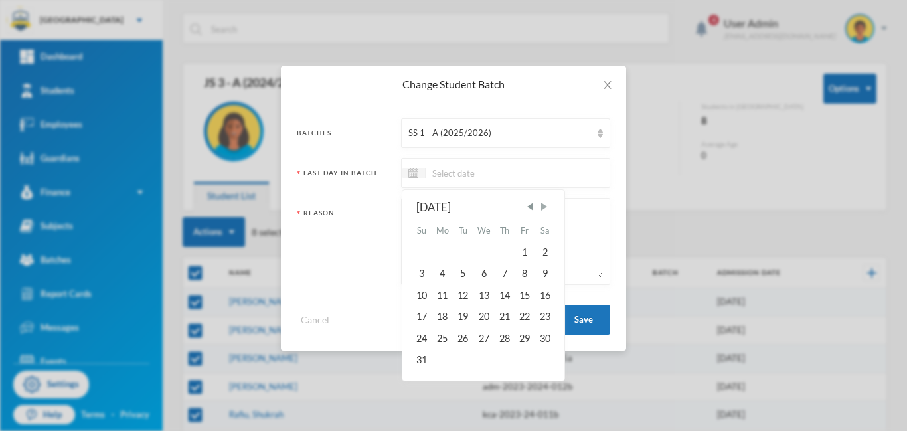
click at [543, 206] on span "Next Month" at bounding box center [544, 206] width 12 height 12
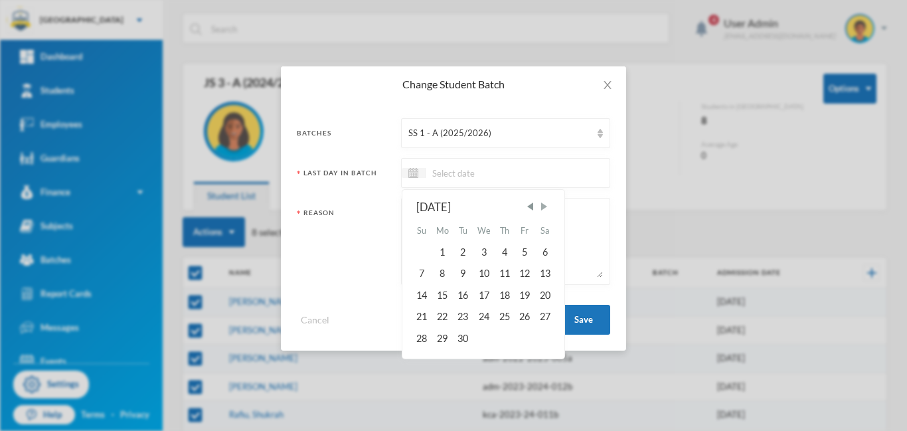
click at [543, 206] on span "Next Month" at bounding box center [544, 206] width 12 height 12
click at [524, 315] on div "24" at bounding box center [524, 316] width 20 height 21
type input "[DATE]"
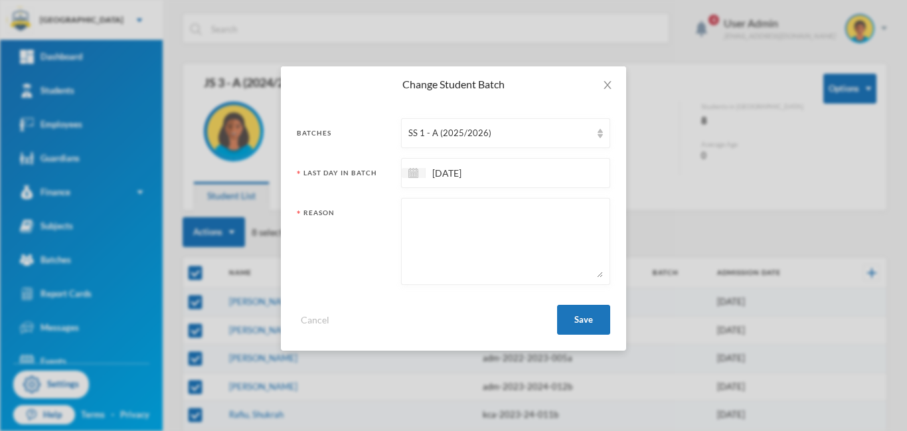
click at [457, 242] on textarea at bounding box center [505, 241] width 194 height 72
type textarea "promotion"
click at [579, 320] on button "Save" at bounding box center [583, 320] width 53 height 30
checkbox input "false"
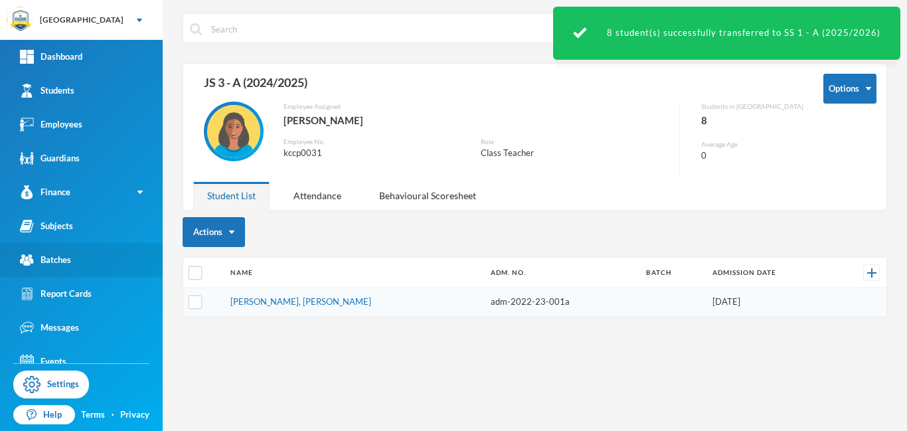
click at [54, 262] on div "Batches" at bounding box center [45, 260] width 51 height 14
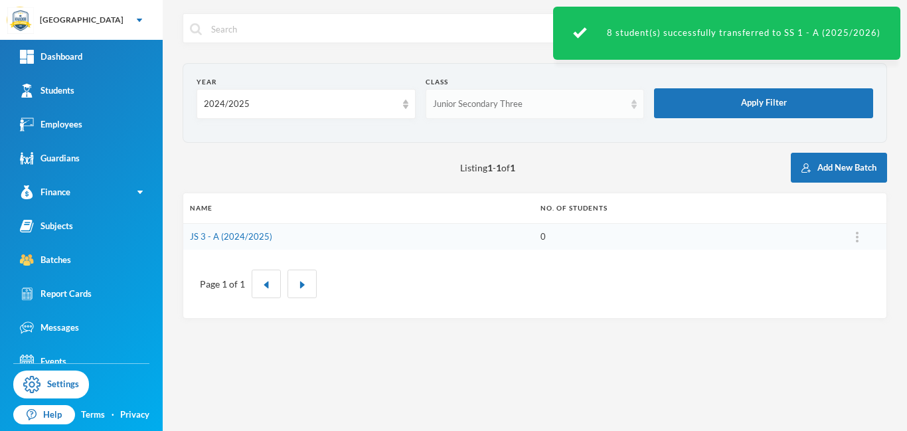
click at [577, 109] on div "Junior Secondary Three" at bounding box center [529, 104] width 192 height 13
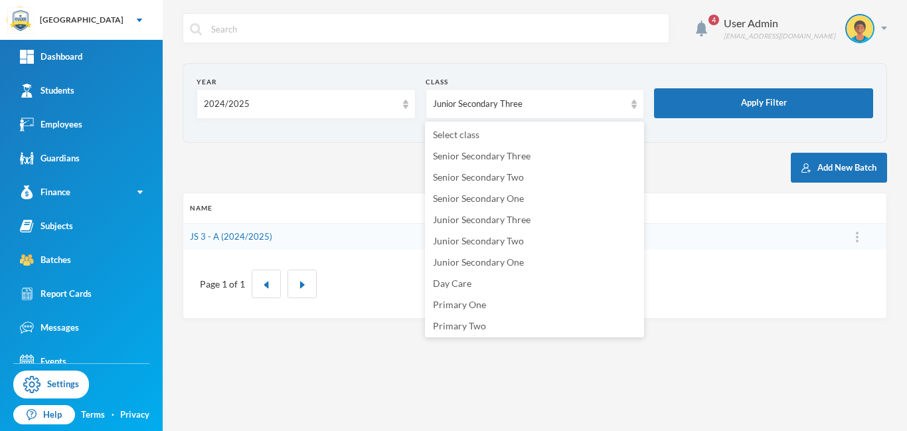
click at [303, 144] on div "Year 2024/2025 Class Junior Secondary Three Apply Filter Listing 1 - 1 of 1 Add…" at bounding box center [535, 191] width 704 height 256
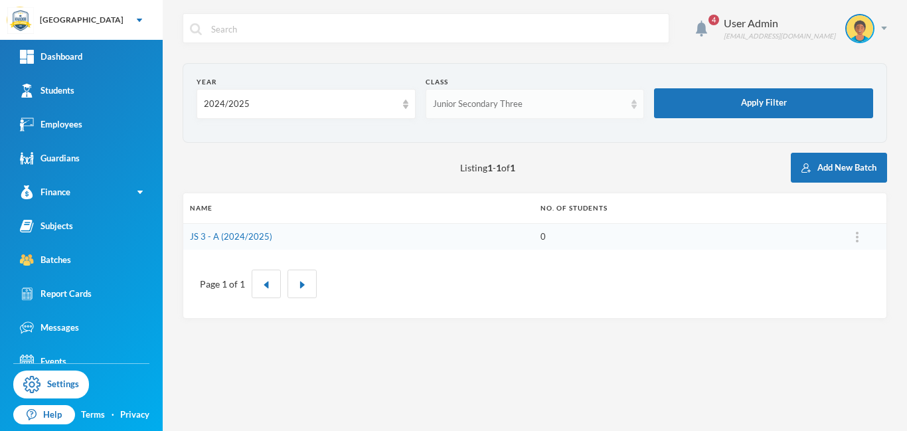
click at [558, 112] on div "Junior Secondary Three" at bounding box center [534, 104] width 219 height 30
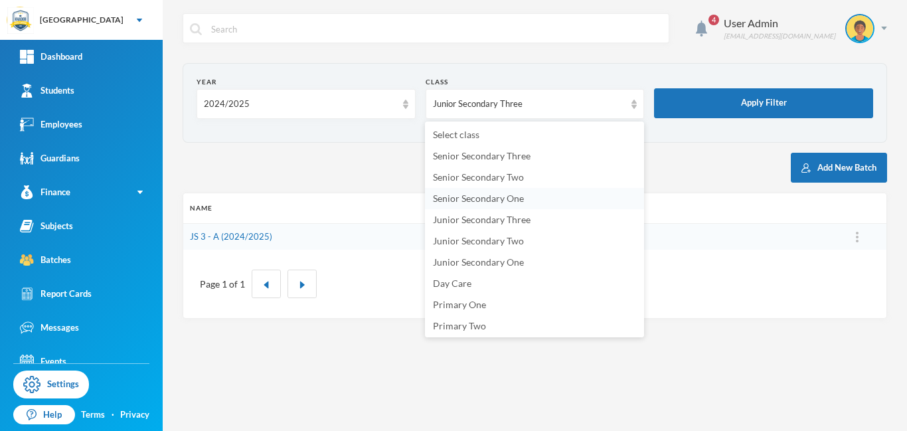
click at [481, 198] on span "Senior Secondary One" at bounding box center [478, 197] width 91 height 11
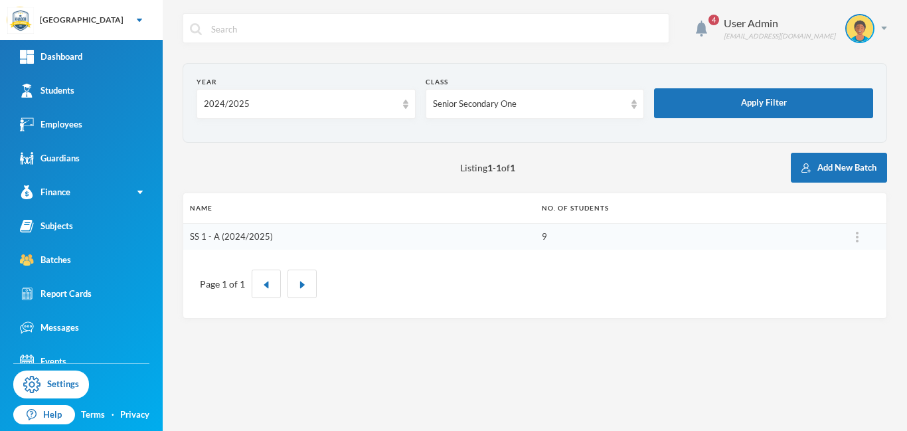
click at [253, 237] on link "SS 1 - A (2024/2025)" at bounding box center [231, 236] width 83 height 11
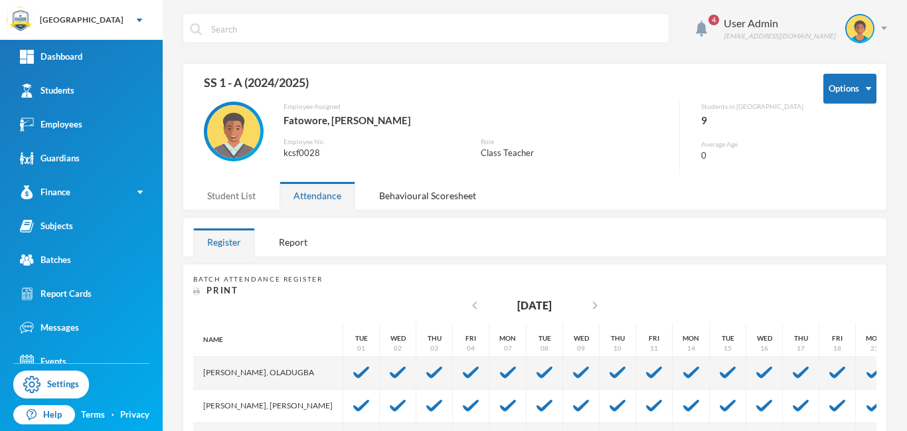
click at [244, 196] on div "Student List" at bounding box center [231, 195] width 76 height 29
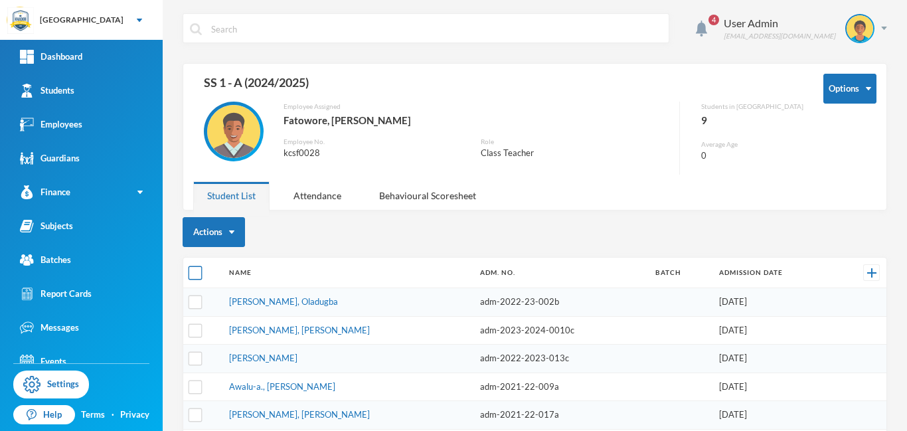
click at [196, 270] on input "checkbox" at bounding box center [196, 273] width 14 height 14
checkbox input "true"
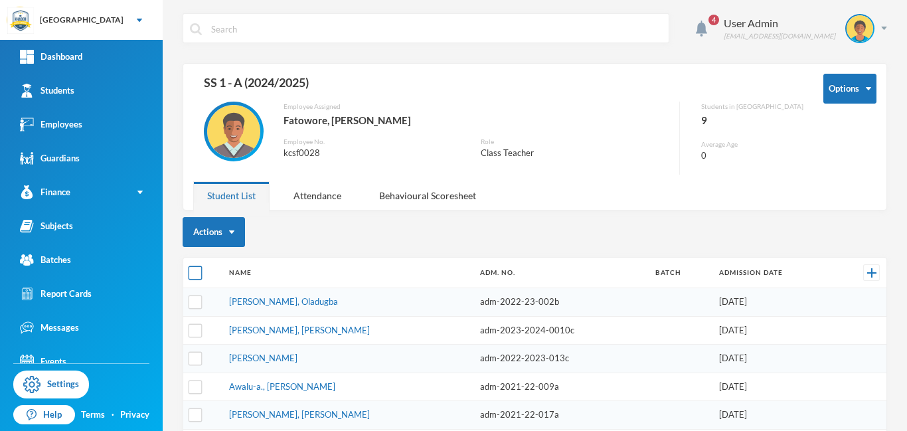
checkbox input "true"
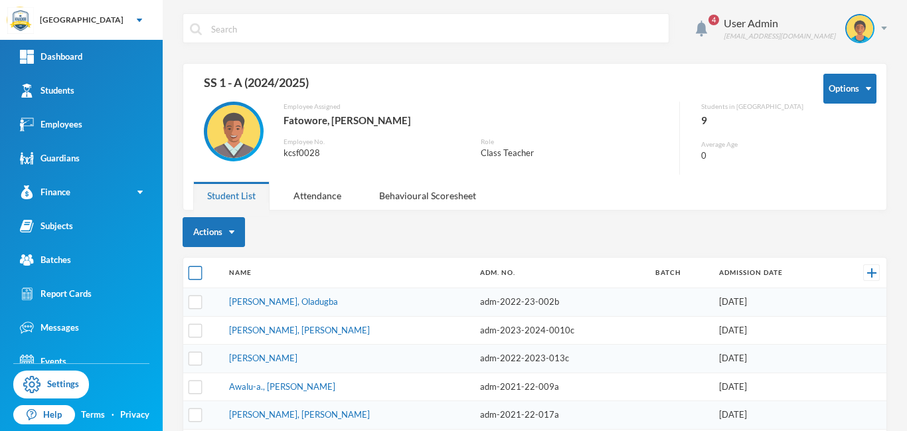
checkbox input "true"
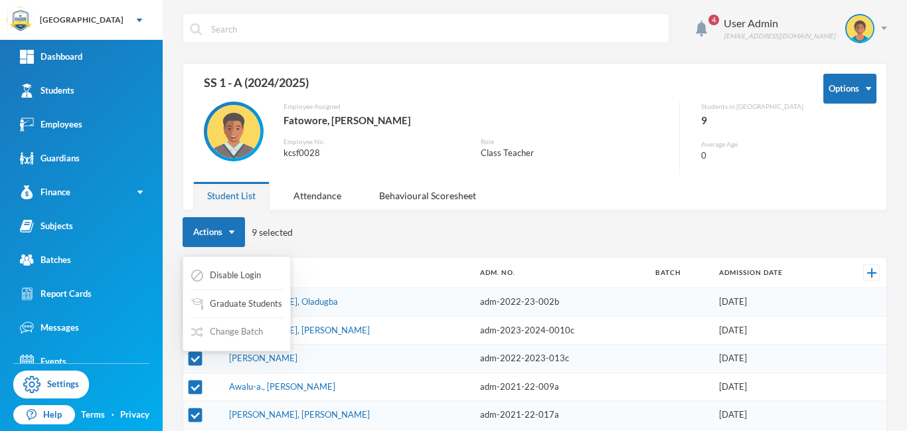
click at [233, 335] on button "Change Batch" at bounding box center [227, 332] width 74 height 24
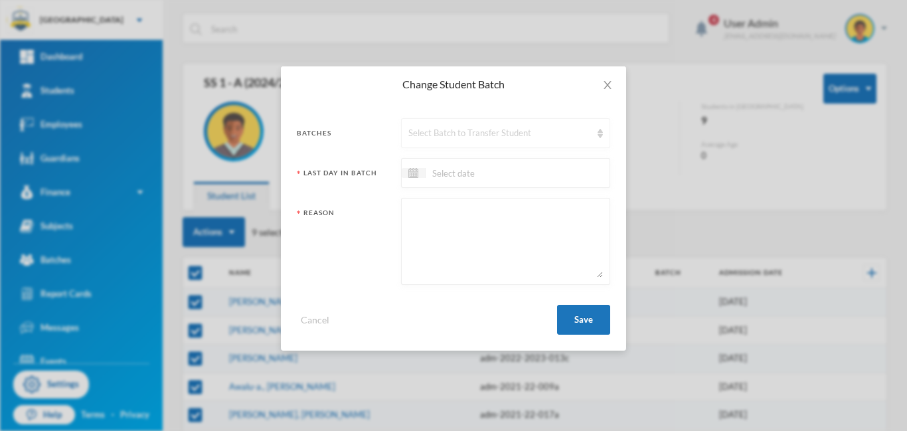
click at [499, 130] on div "Select Batch to Transfer Student" at bounding box center [499, 133] width 183 height 13
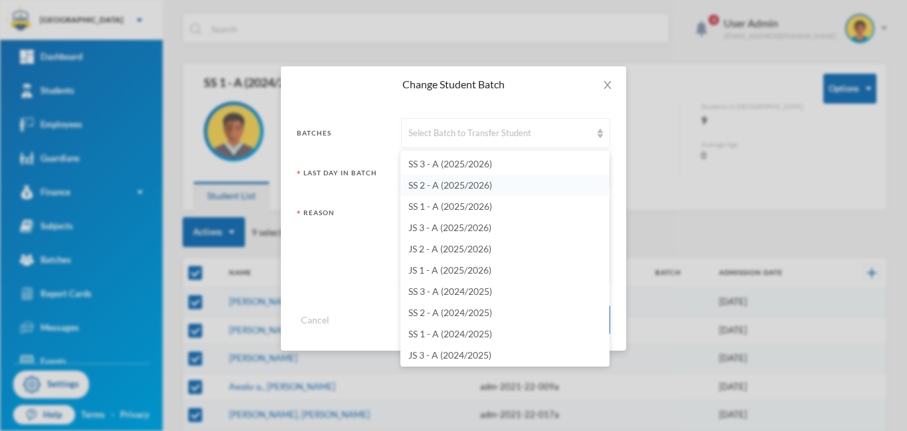
click at [471, 187] on span "SS 2 - A (2025/2026)" at bounding box center [450, 184] width 84 height 11
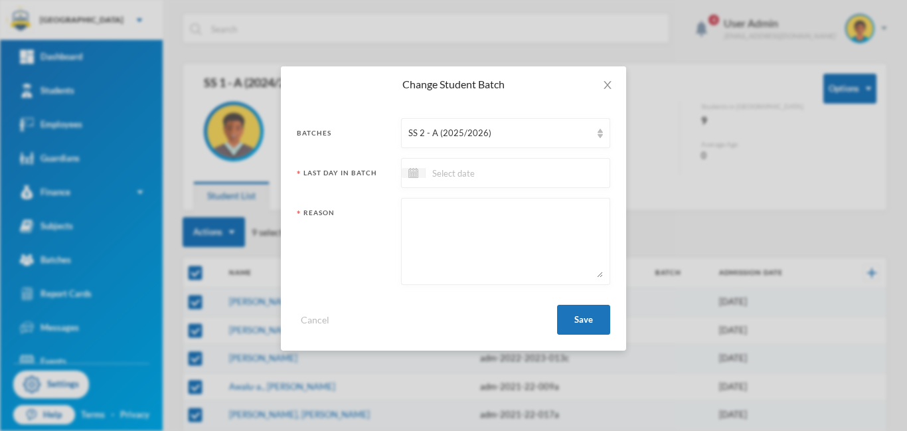
click at [439, 179] on input at bounding box center [481, 172] width 112 height 15
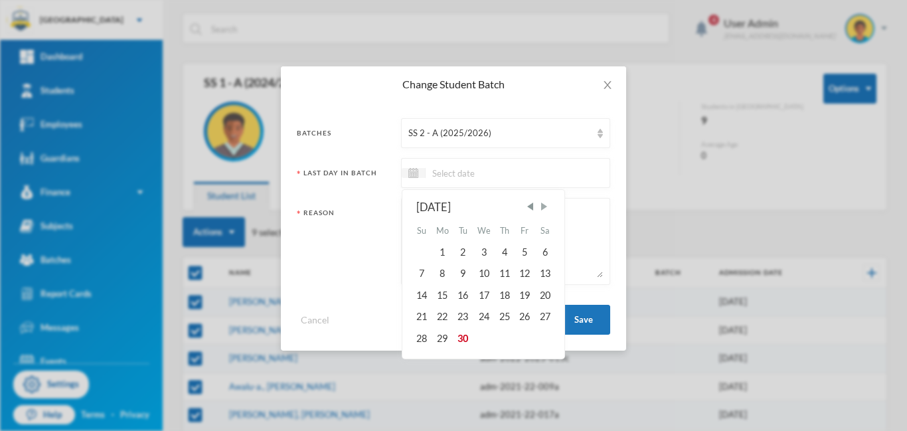
click at [543, 208] on span "Next Month" at bounding box center [544, 206] width 12 height 12
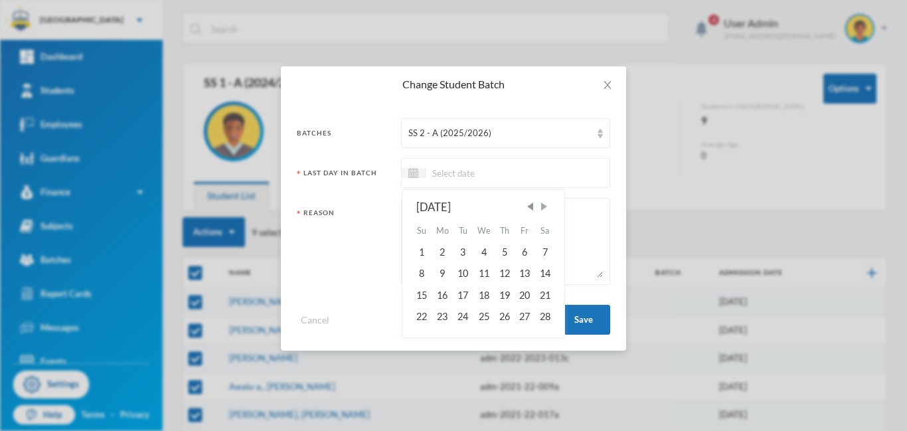
click at [543, 208] on span "Next Month" at bounding box center [544, 206] width 12 height 12
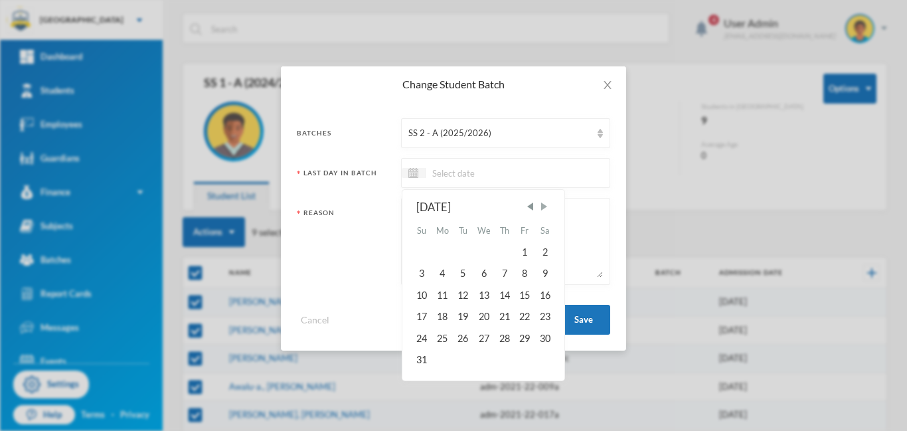
click at [543, 208] on span "Next Month" at bounding box center [544, 206] width 12 height 12
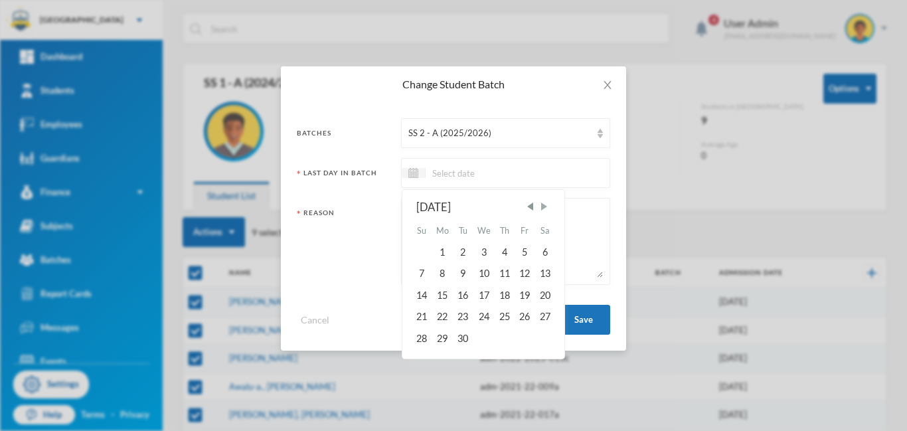
click at [543, 208] on span "Next Month" at bounding box center [544, 206] width 12 height 12
click at [526, 317] on div "24" at bounding box center [524, 316] width 20 height 21
type input "[DATE]"
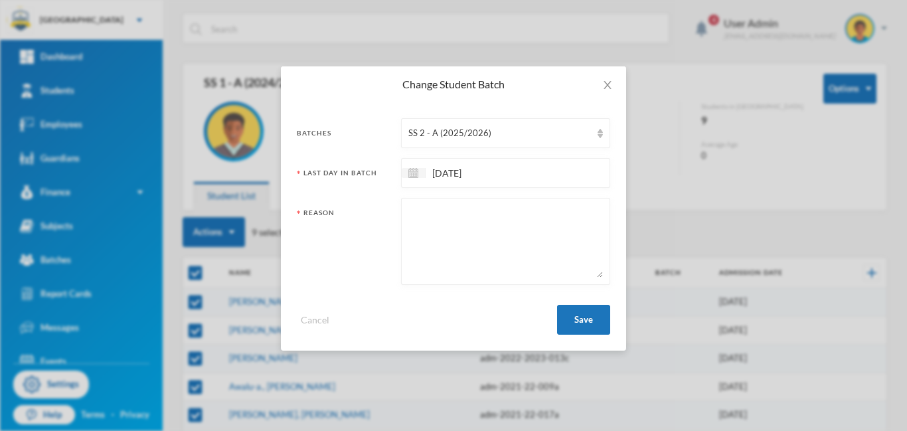
click at [461, 234] on textarea at bounding box center [505, 241] width 194 height 72
type textarea "promotion"
click at [576, 326] on button "Save" at bounding box center [583, 320] width 53 height 30
checkbox input "false"
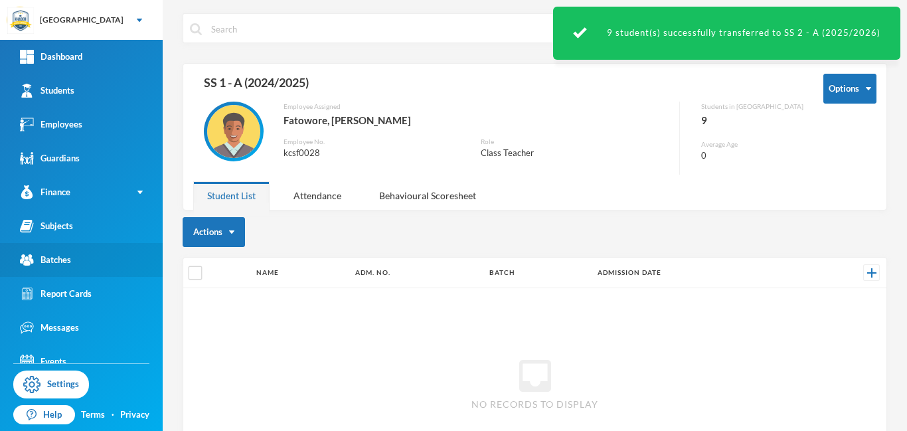
click at [48, 261] on div "Batches" at bounding box center [45, 260] width 51 height 14
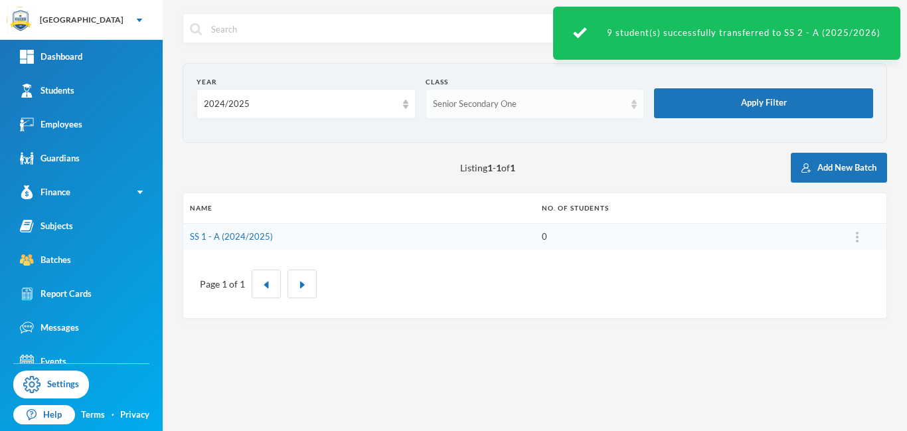
click at [615, 112] on div "Senior Secondary One" at bounding box center [534, 104] width 219 height 30
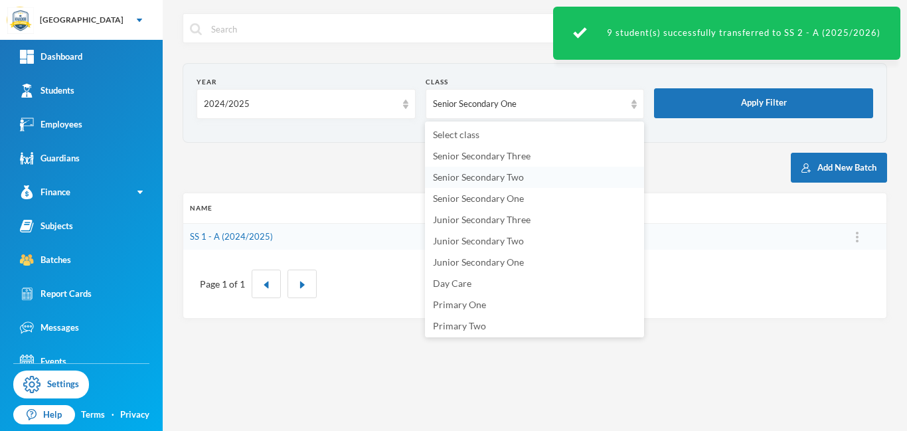
click at [497, 178] on span "Senior Secondary Two" at bounding box center [478, 176] width 91 height 11
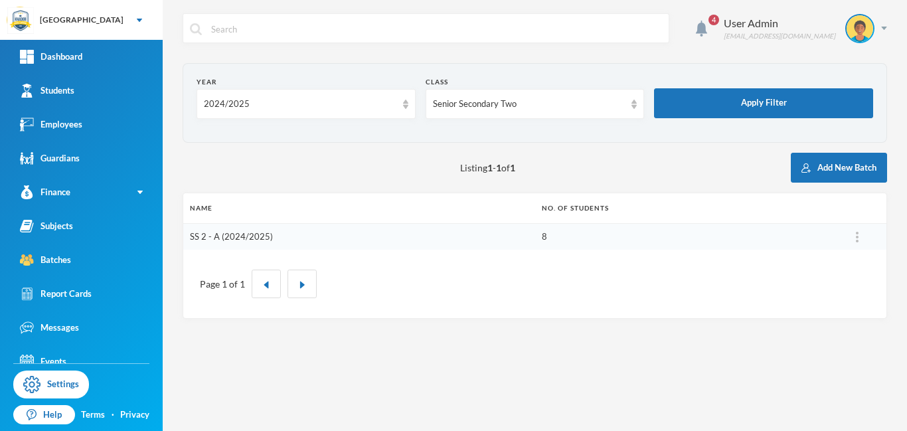
click at [238, 237] on link "SS 2 - A (2024/2025)" at bounding box center [231, 236] width 83 height 11
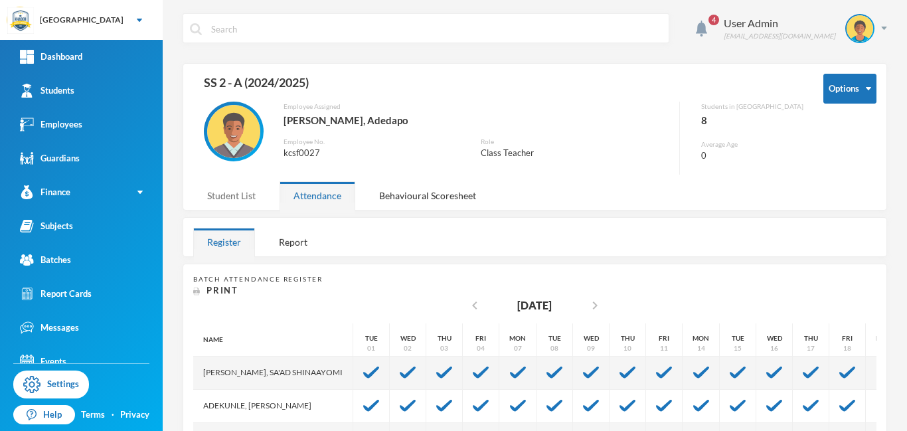
click at [238, 194] on div "Student List" at bounding box center [231, 195] width 76 height 29
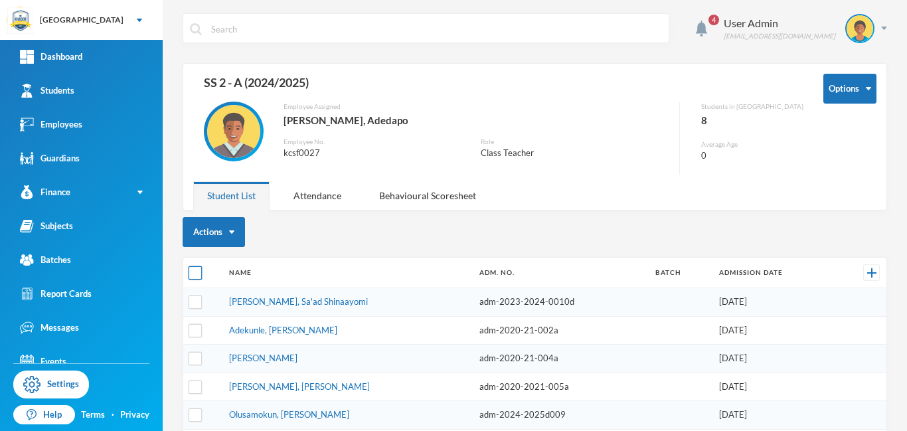
click at [194, 275] on input "checkbox" at bounding box center [196, 273] width 14 height 14
checkbox input "true"
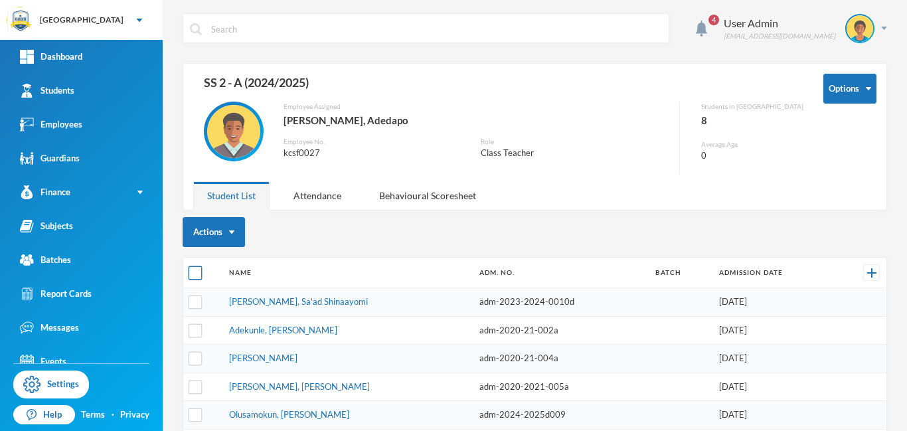
checkbox input "true"
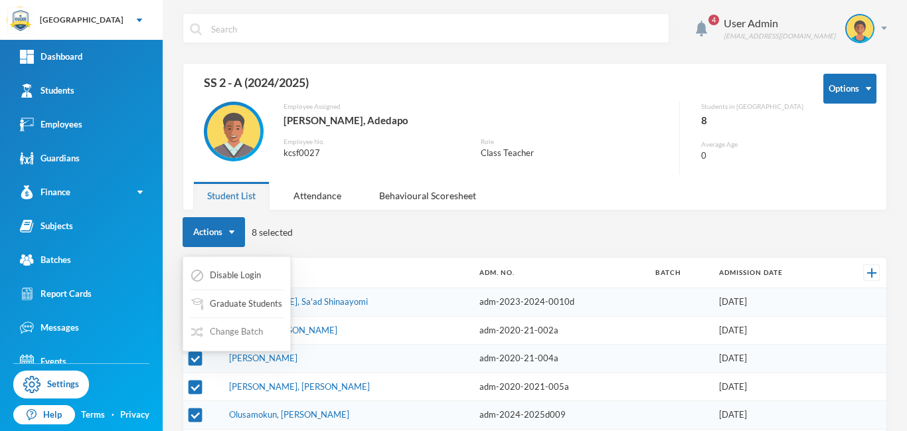
click at [234, 329] on button "Change Batch" at bounding box center [227, 332] width 74 height 24
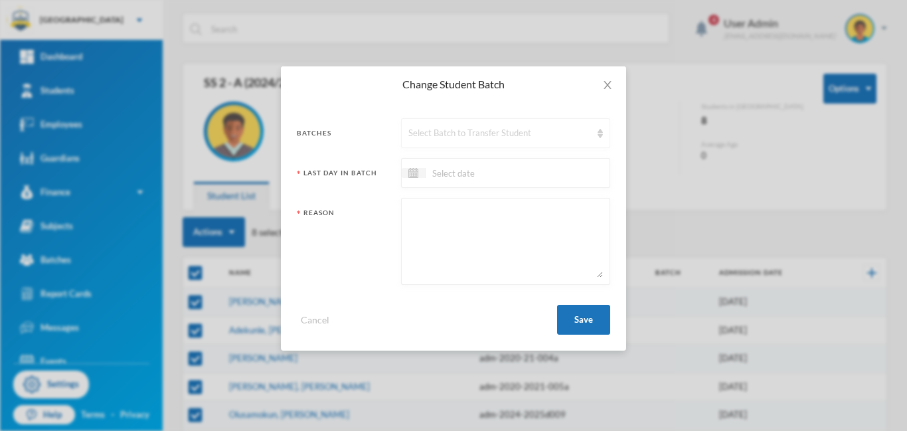
click at [473, 132] on div "Select Batch to Transfer Student" at bounding box center [499, 133] width 183 height 13
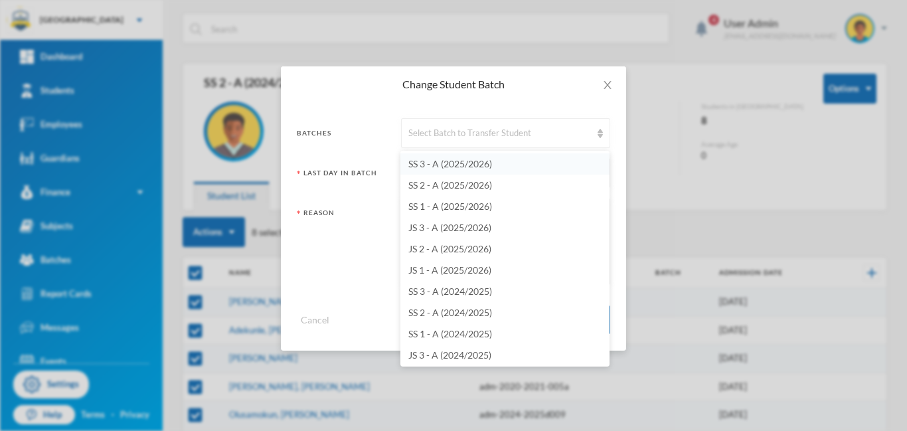
click at [459, 165] on span "SS 3 - A (2025/2026)" at bounding box center [450, 163] width 84 height 11
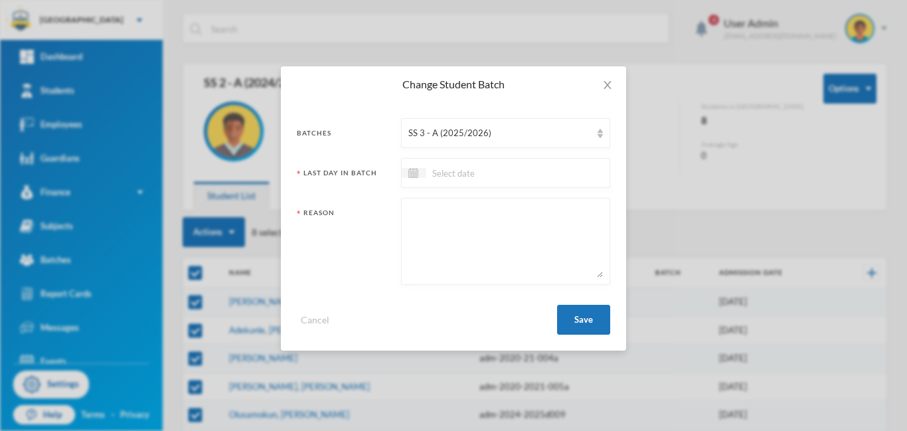
click at [437, 173] on input at bounding box center [481, 172] width 112 height 15
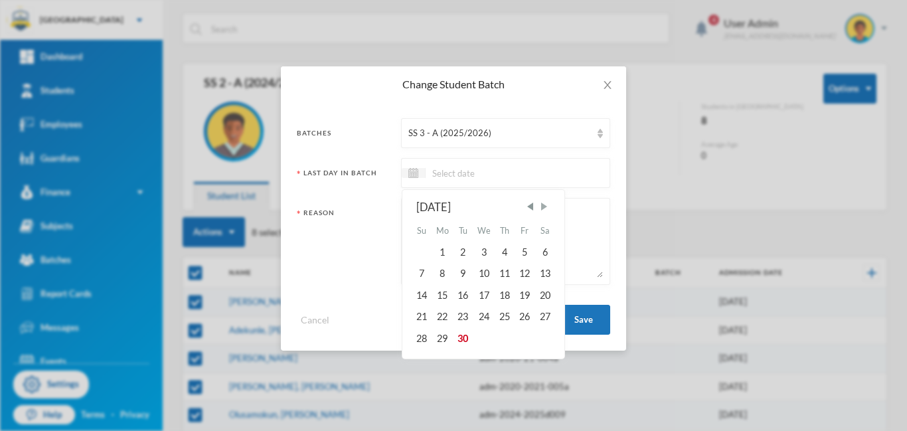
click at [545, 205] on span "Next Month" at bounding box center [544, 206] width 12 height 12
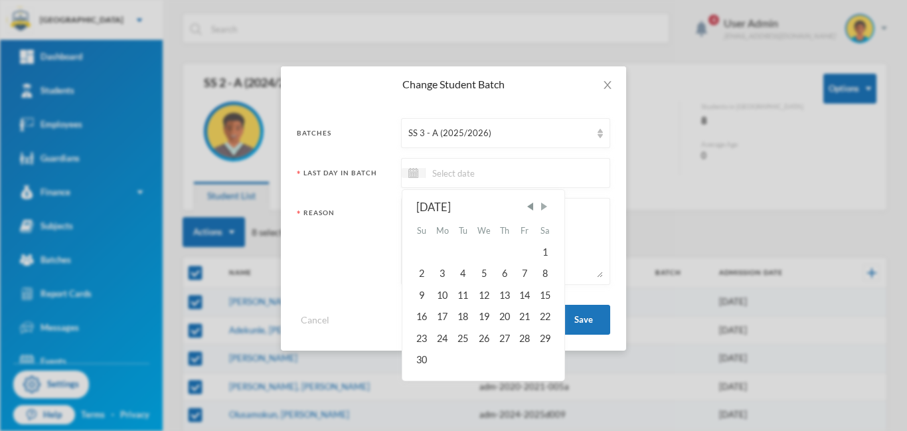
click at [545, 205] on span "Next Month" at bounding box center [544, 206] width 12 height 12
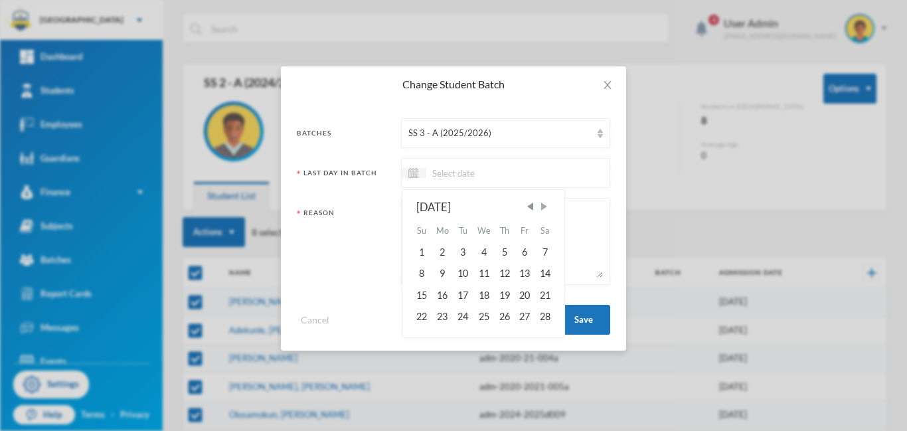
click at [545, 205] on span "Next Month" at bounding box center [544, 206] width 12 height 12
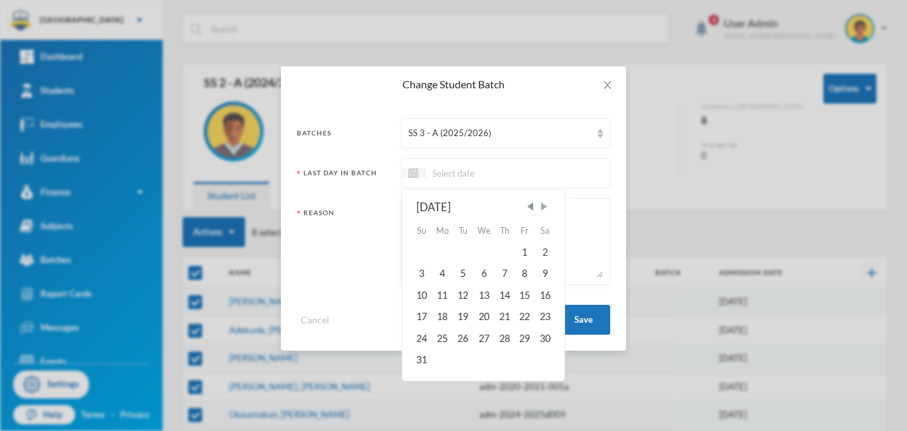
click at [545, 205] on span "Next Month" at bounding box center [544, 206] width 12 height 12
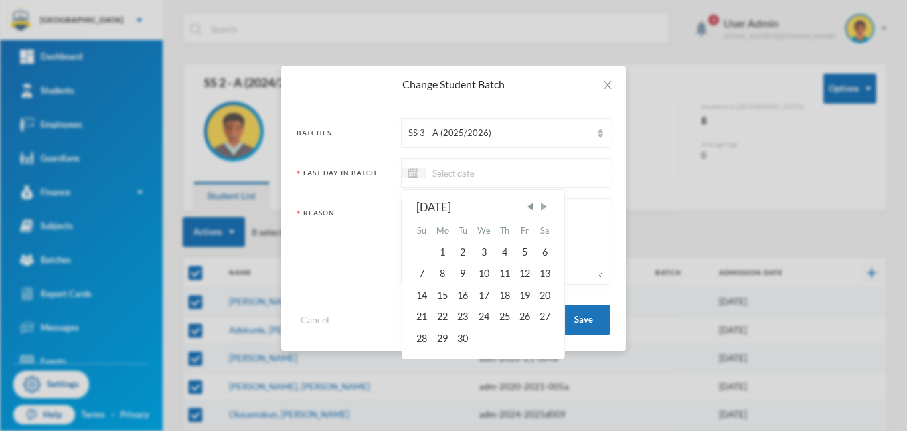
click at [545, 205] on span "Next Month" at bounding box center [544, 206] width 12 height 12
click at [522, 313] on div "24" at bounding box center [524, 316] width 20 height 21
type input "[DATE]"
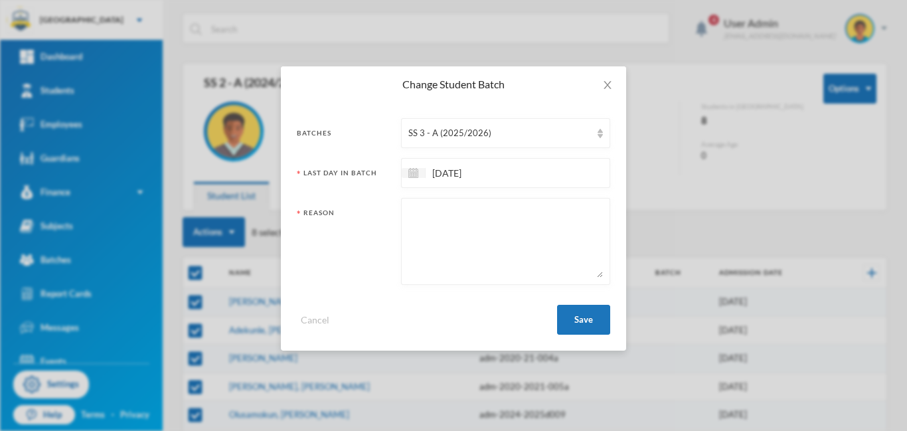
click at [433, 232] on textarea at bounding box center [505, 241] width 194 height 72
type textarea "promotion"
click at [586, 321] on button "Save" at bounding box center [583, 320] width 53 height 30
checkbox input "false"
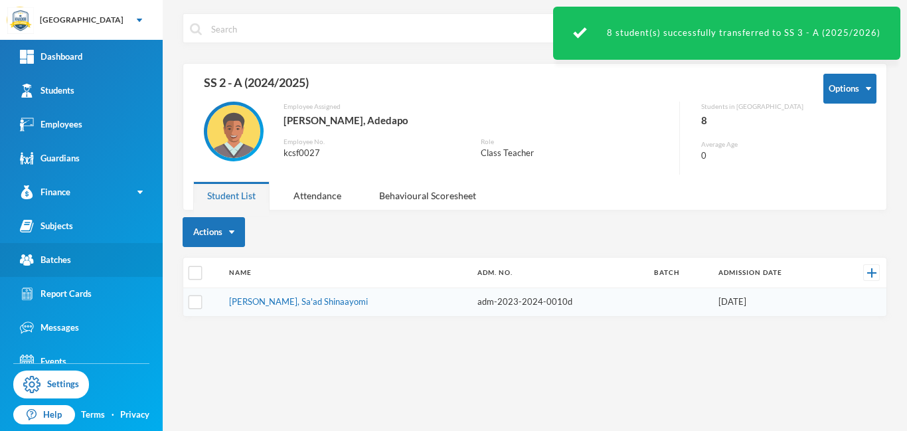
click at [51, 262] on div "Batches" at bounding box center [45, 260] width 51 height 14
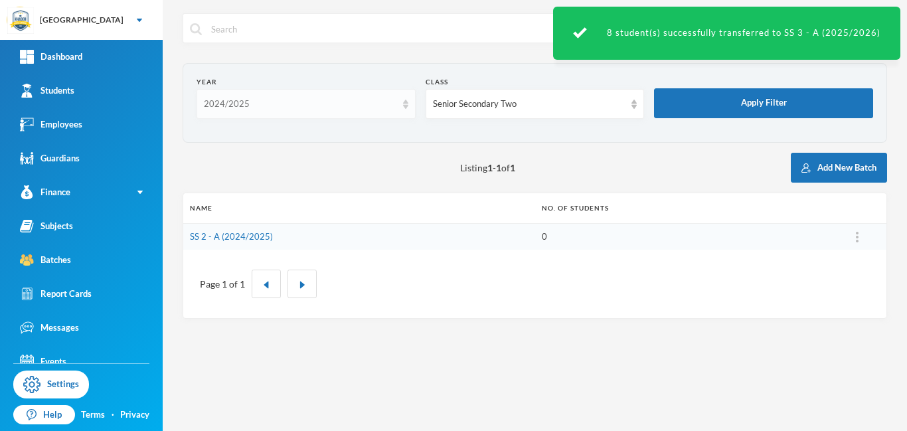
click at [315, 108] on div "2024/2025" at bounding box center [300, 104] width 192 height 13
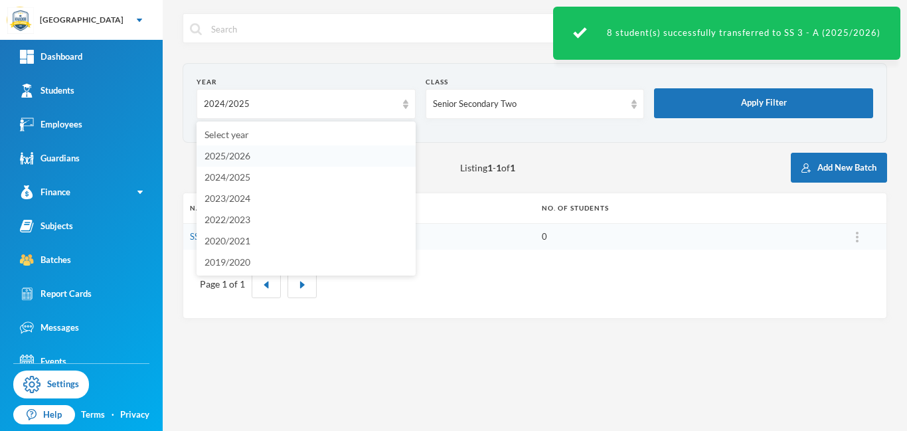
click at [241, 152] on span "2025/2026" at bounding box center [227, 155] width 46 height 11
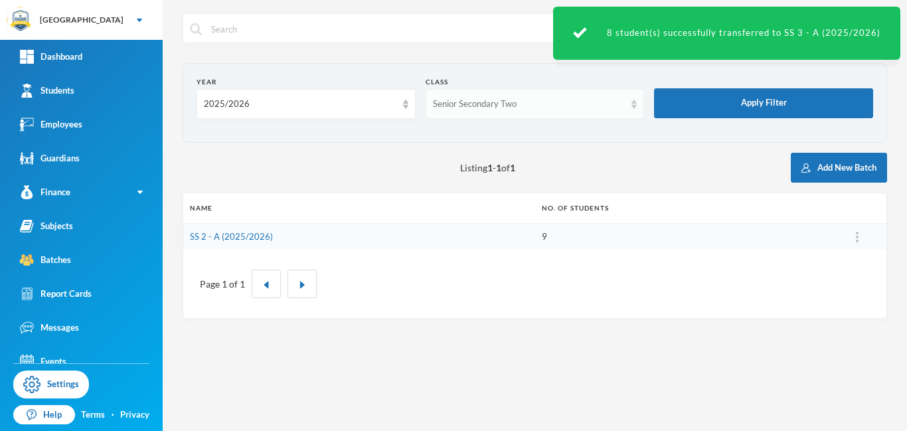
click at [528, 111] on div "Senior Secondary Two" at bounding box center [534, 104] width 219 height 30
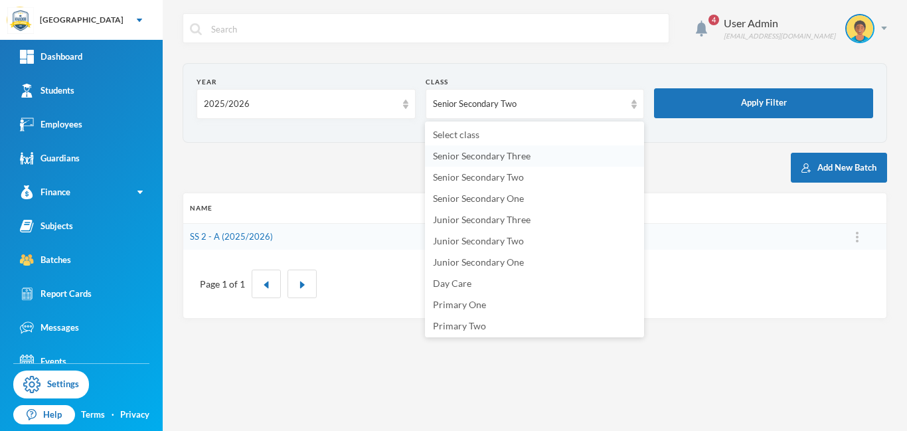
click at [467, 159] on span "Senior Secondary Three" at bounding box center [482, 155] width 98 height 11
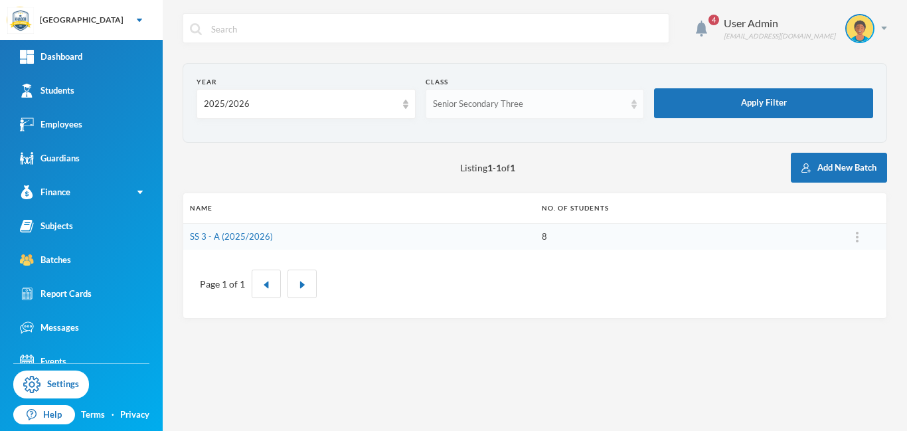
click at [570, 111] on div "Senior Secondary Three" at bounding box center [534, 104] width 219 height 30
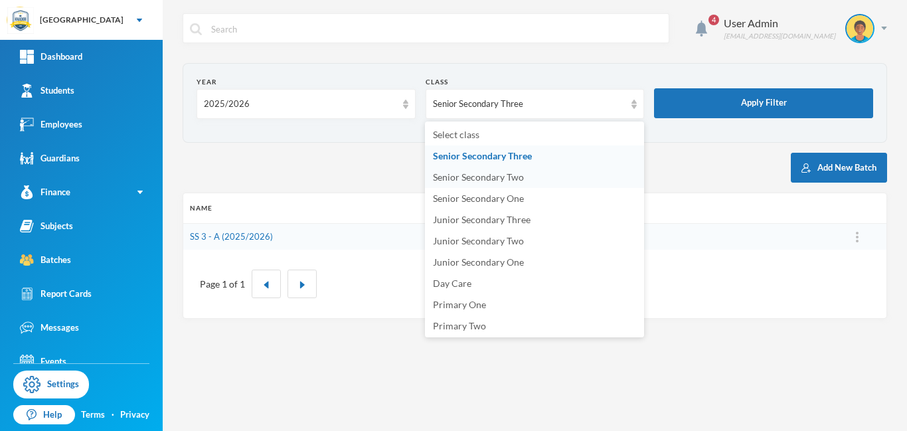
click at [455, 179] on span "Senior Secondary Two" at bounding box center [478, 176] width 91 height 11
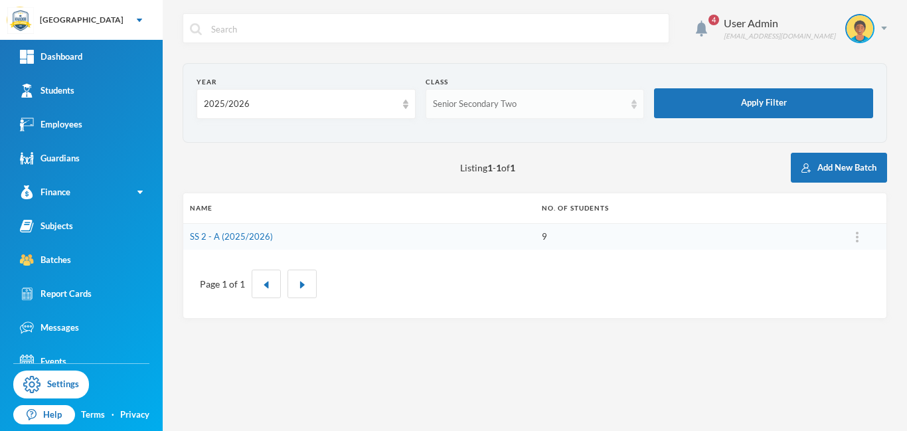
click at [597, 106] on div "Senior Secondary Two" at bounding box center [529, 104] width 192 height 13
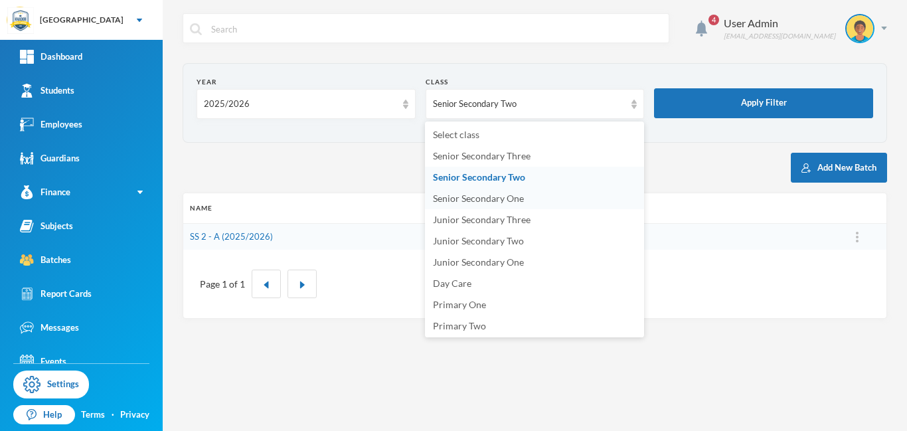
click at [489, 198] on span "Senior Secondary One" at bounding box center [478, 197] width 91 height 11
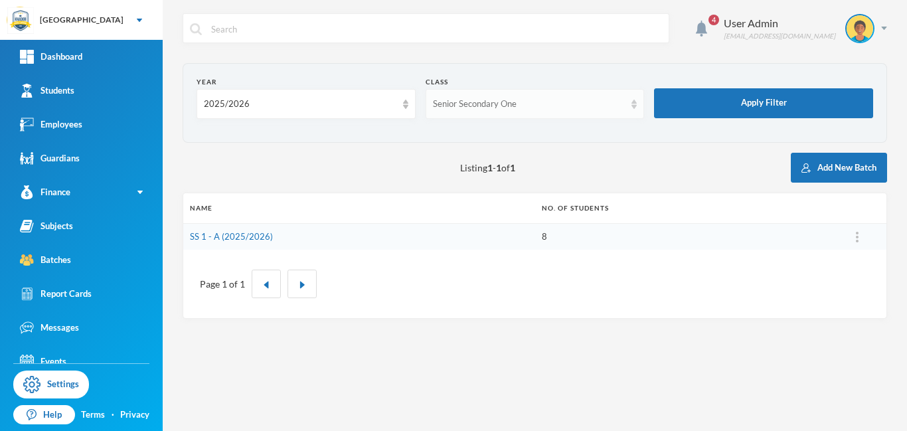
click at [589, 110] on div "Senior Secondary One" at bounding box center [534, 104] width 219 height 30
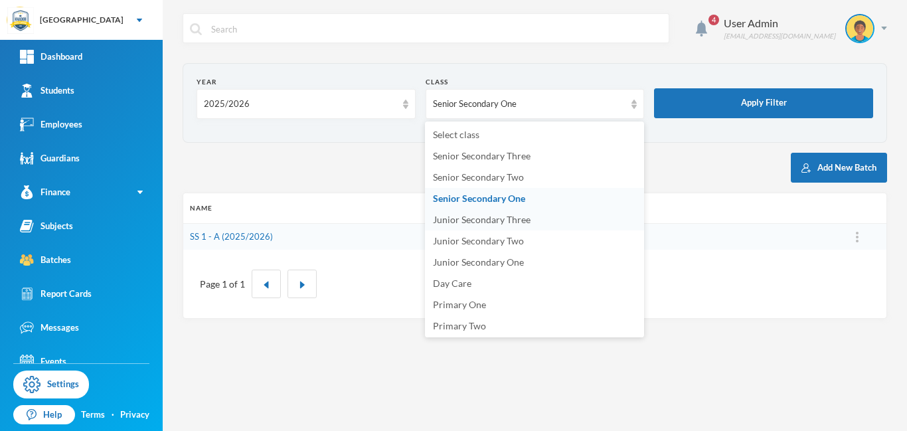
click at [472, 218] on span "Junior Secondary Three" at bounding box center [482, 219] width 98 height 11
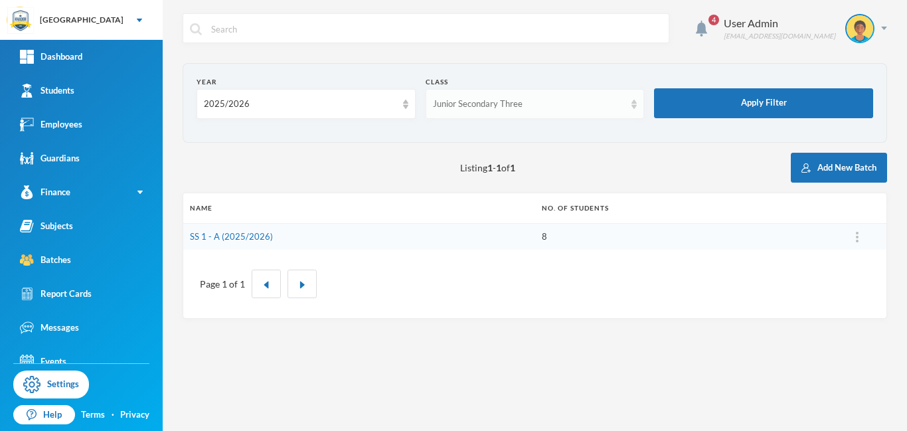
click at [598, 108] on div "Junior Secondary Three" at bounding box center [529, 104] width 192 height 13
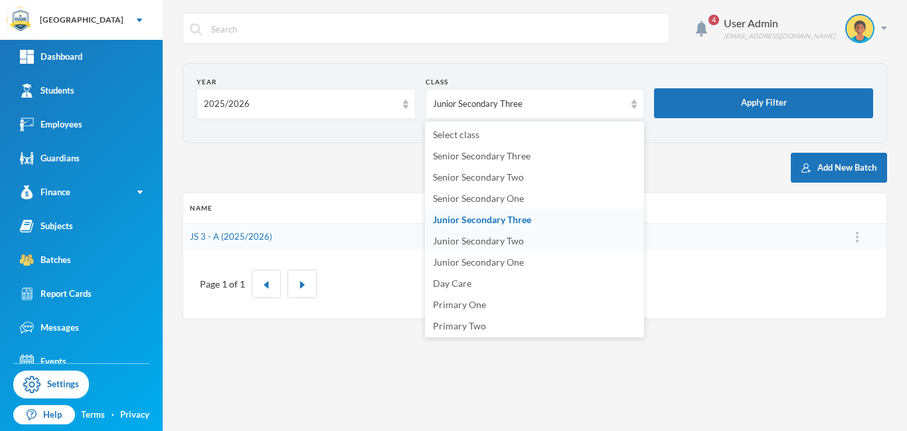
click at [504, 239] on span "Junior Secondary Two" at bounding box center [478, 240] width 91 height 11
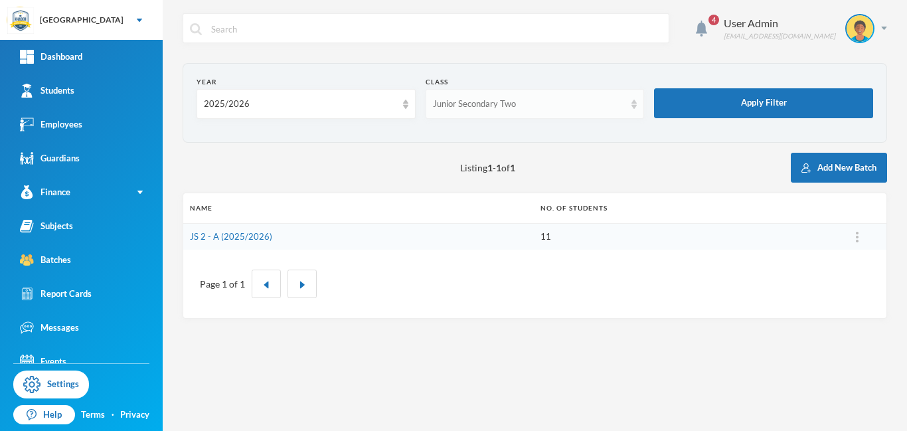
click at [532, 106] on div "Junior Secondary Two" at bounding box center [529, 104] width 192 height 13
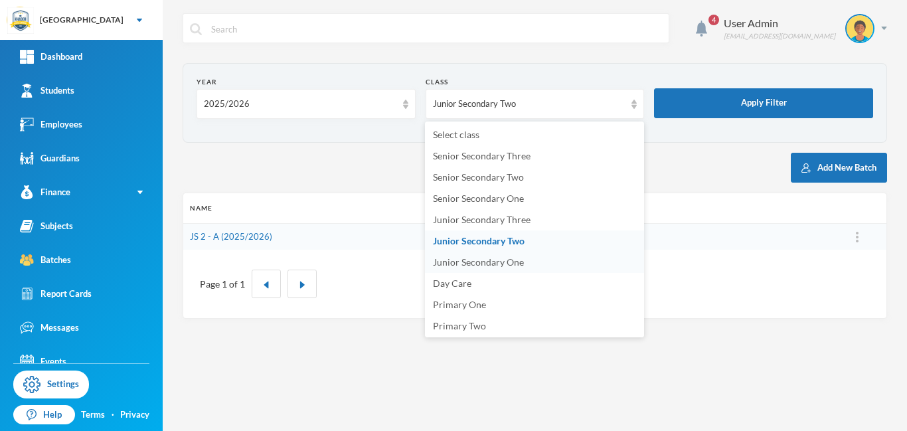
click at [508, 260] on span "Junior Secondary One" at bounding box center [478, 261] width 91 height 11
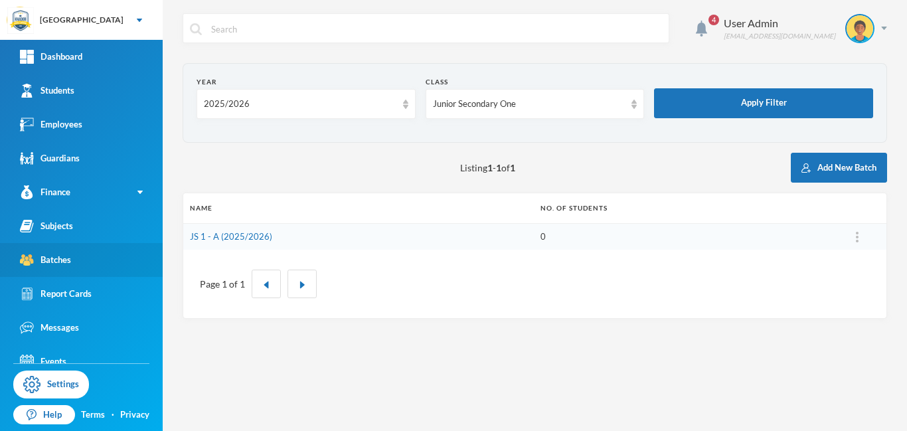
click at [52, 253] on div "Batches" at bounding box center [45, 260] width 51 height 14
click at [391, 106] on div "2025/2026" at bounding box center [300, 104] width 192 height 13
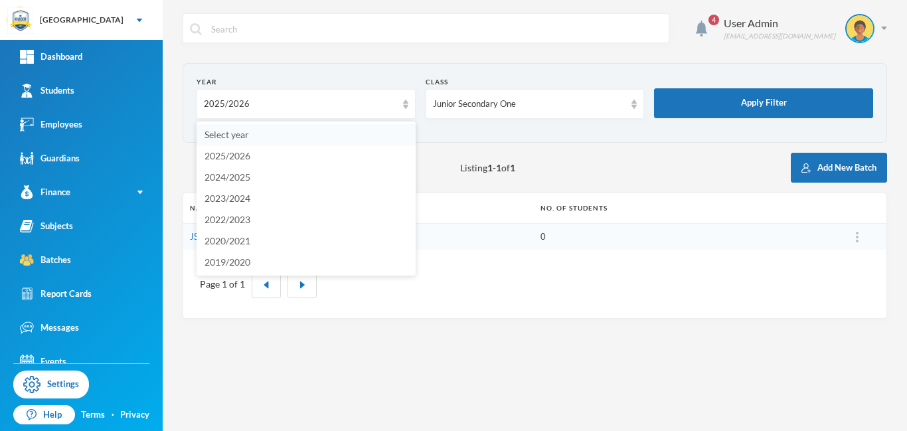
click at [256, 136] on li "Select year" at bounding box center [305, 134] width 219 height 21
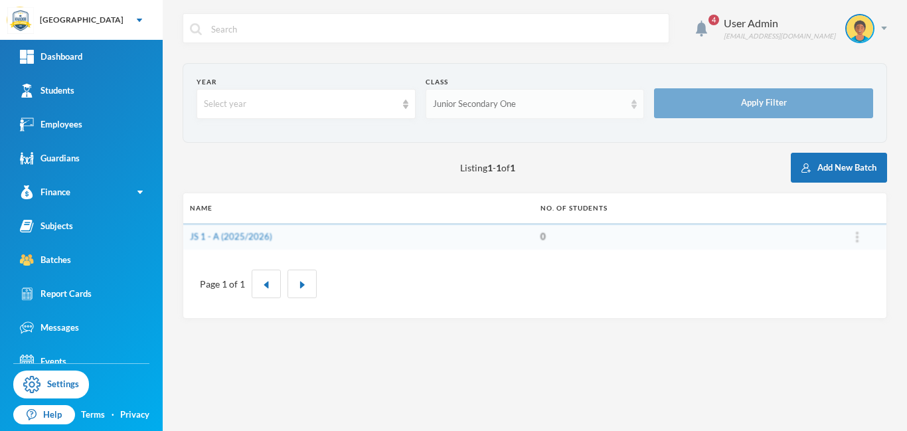
click at [568, 101] on div "Junior Secondary One" at bounding box center [529, 104] width 192 height 13
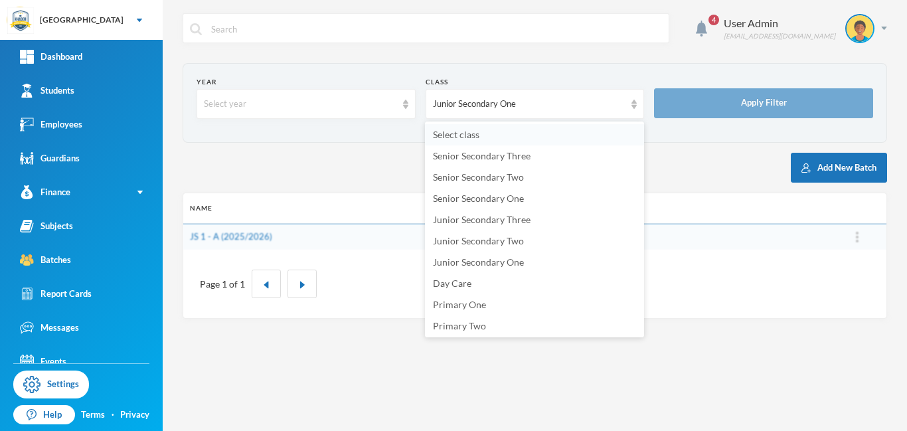
click at [469, 136] on span "Select class" at bounding box center [456, 134] width 46 height 11
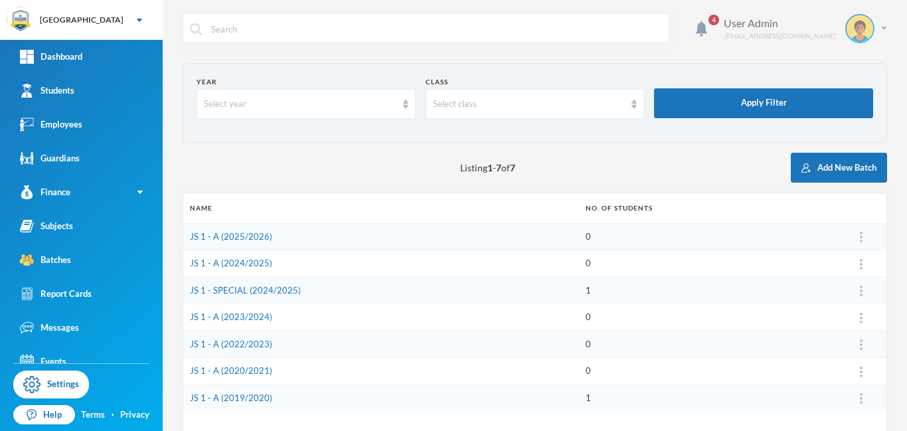
click at [883, 30] on div "User Admin [EMAIL_ADDRESS][DOMAIN_NAME]" at bounding box center [800, 28] width 173 height 29
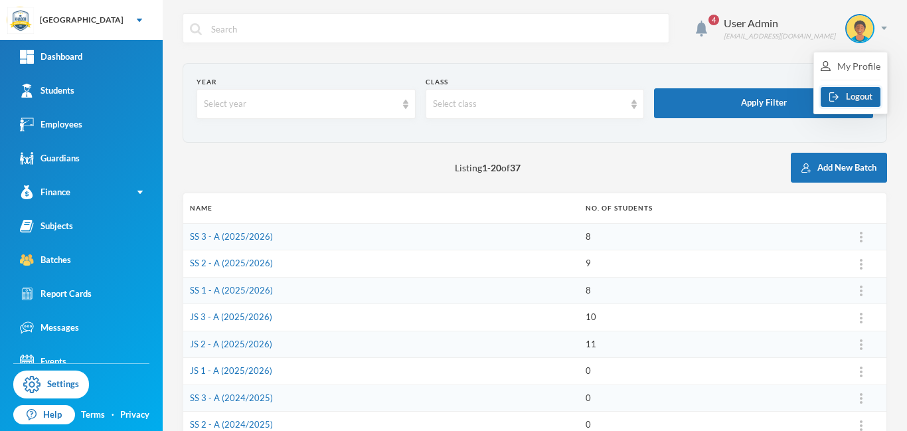
click at [852, 98] on button "Logout" at bounding box center [850, 97] width 60 height 20
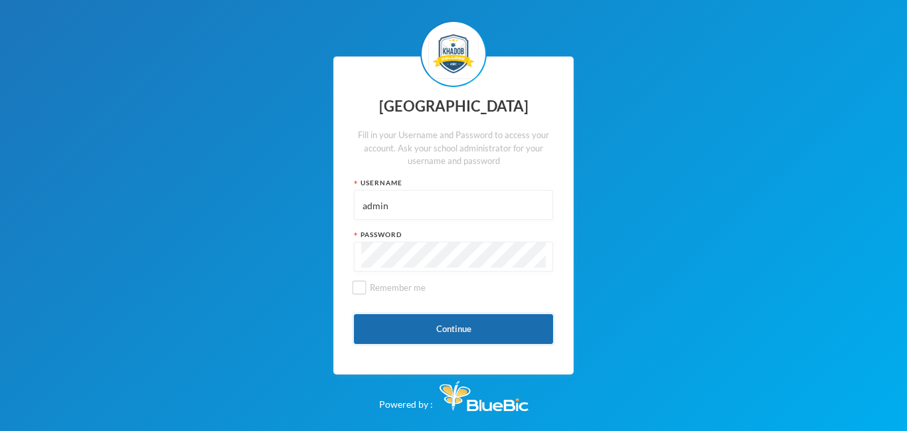
click at [459, 331] on button "Continue" at bounding box center [453, 329] width 199 height 30
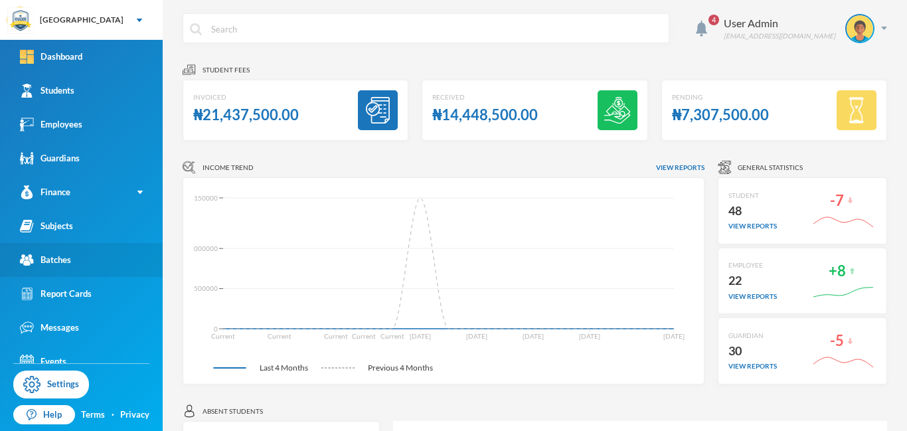
click at [72, 256] on link "Batches" at bounding box center [81, 260] width 163 height 34
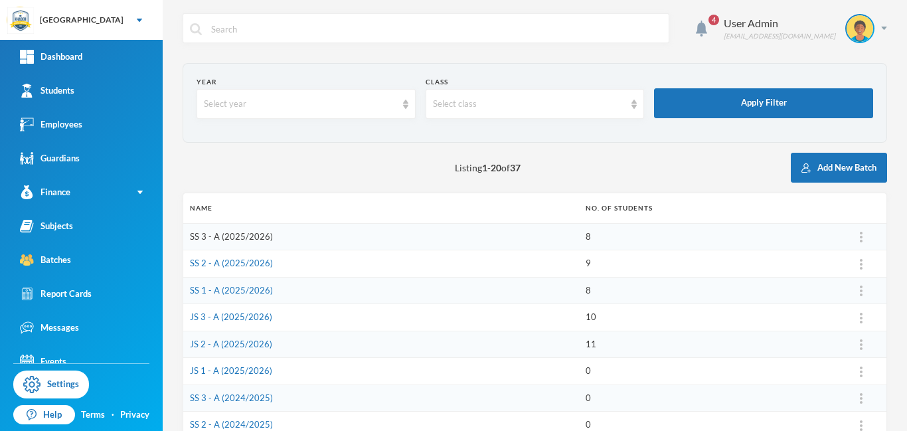
click at [258, 235] on link "SS 3 - A (2025/2026)" at bounding box center [231, 236] width 83 height 11
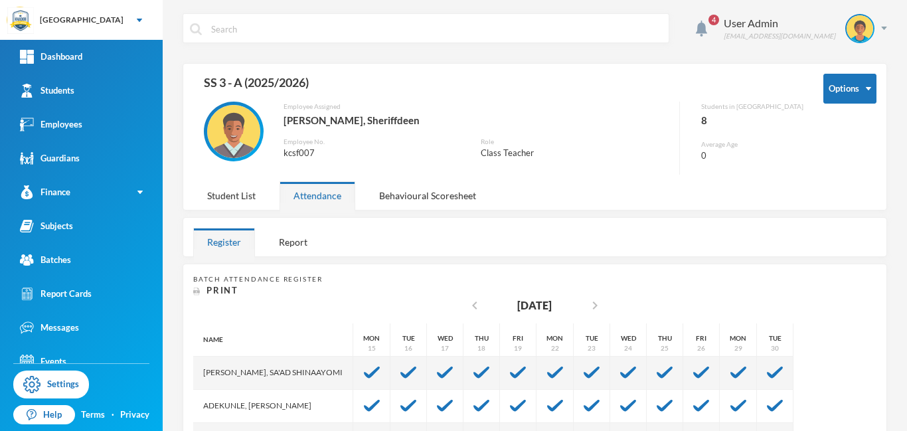
click at [906, 104] on div "4 User Admin [EMAIL_ADDRESS][DOMAIN_NAME] Options SS 3 - A (2025/2026) Employee…" at bounding box center [535, 215] width 744 height 431
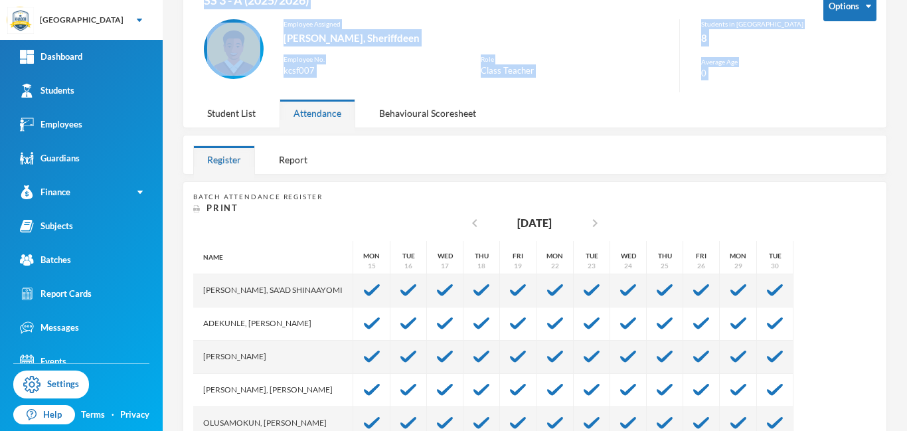
scroll to position [66, 0]
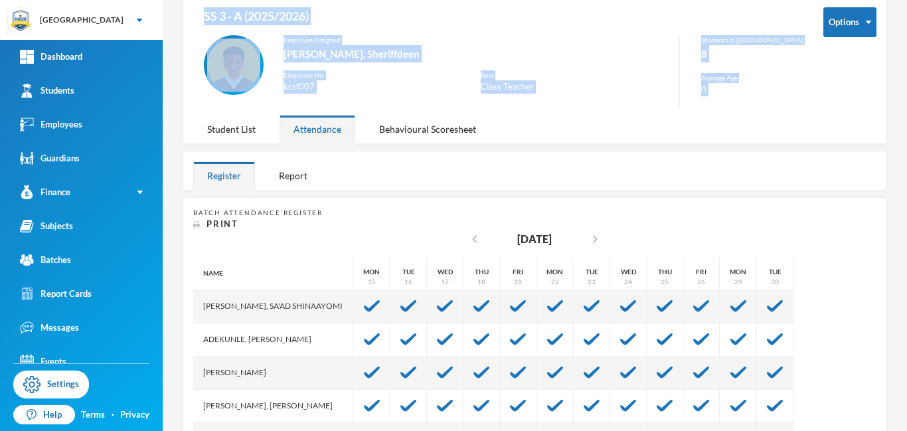
drag, startPoint x: 906, startPoint y: 104, endPoint x: 896, endPoint y: 149, distance: 45.6
click at [896, 149] on div "4 User Admin [EMAIL_ADDRESS][DOMAIN_NAME] Options SS 3 - A (2025/2026) Employee…" at bounding box center [535, 215] width 744 height 431
click at [218, 131] on div "Student List" at bounding box center [231, 129] width 76 height 29
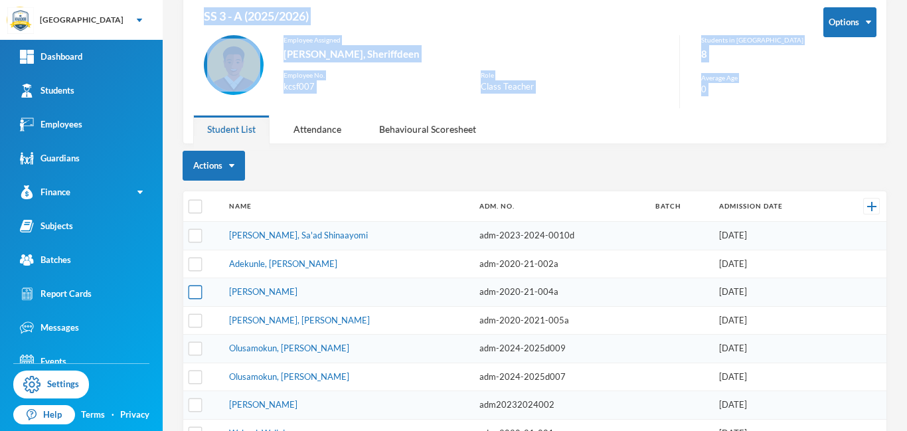
click at [194, 293] on input "checkbox" at bounding box center [196, 292] width 14 height 14
checkbox input "true"
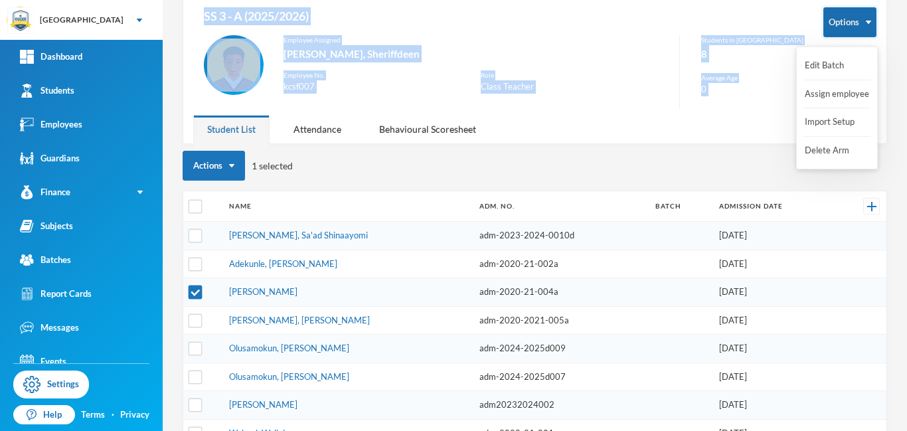
click at [873, 24] on button "Options" at bounding box center [849, 22] width 53 height 30
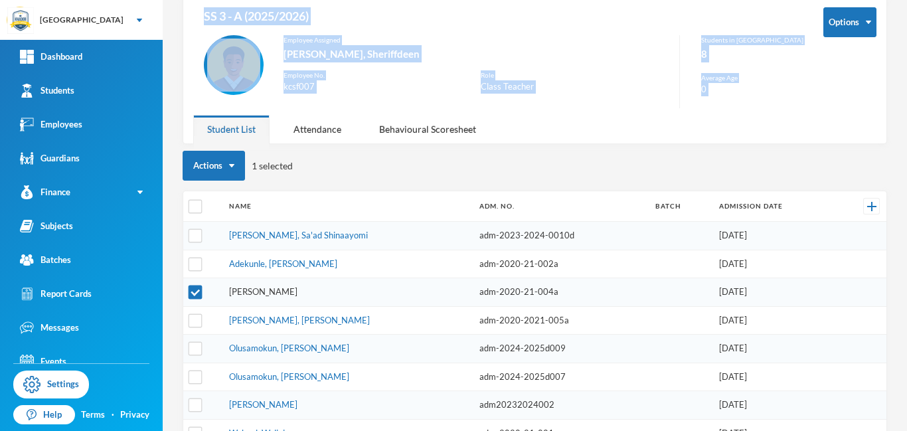
click at [269, 291] on link "[PERSON_NAME]" at bounding box center [263, 291] width 68 height 11
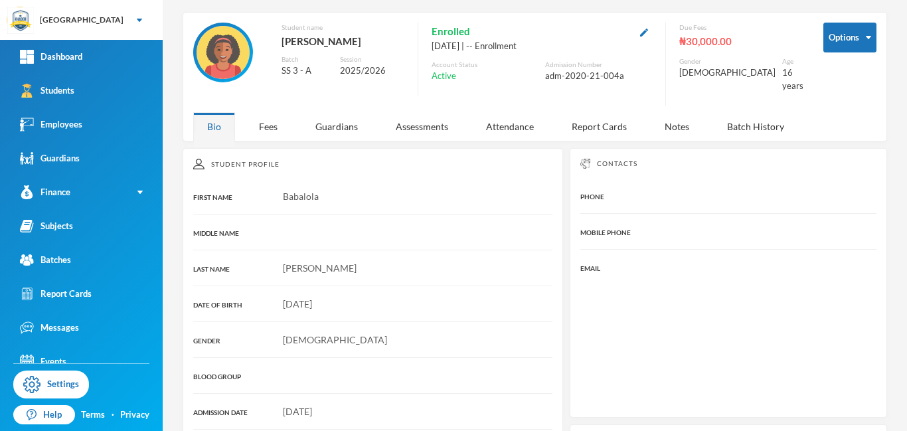
scroll to position [66, 0]
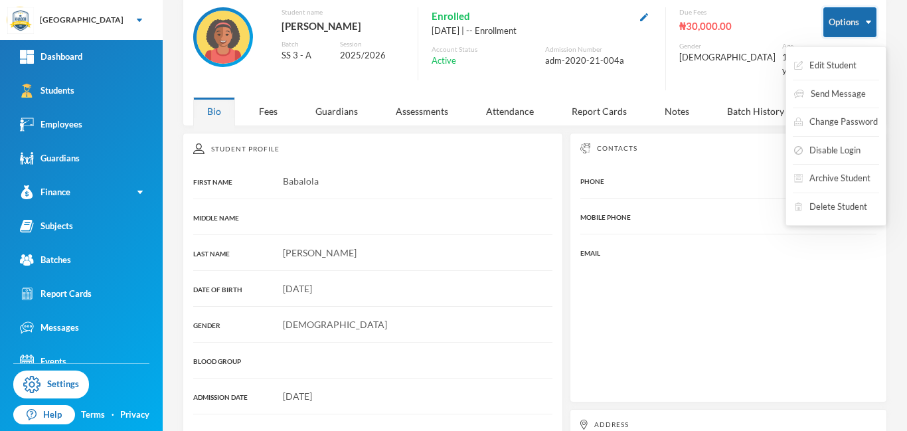
click at [866, 25] on button "Options" at bounding box center [849, 22] width 53 height 30
click at [821, 179] on button "Archive Student" at bounding box center [832, 179] width 79 height 24
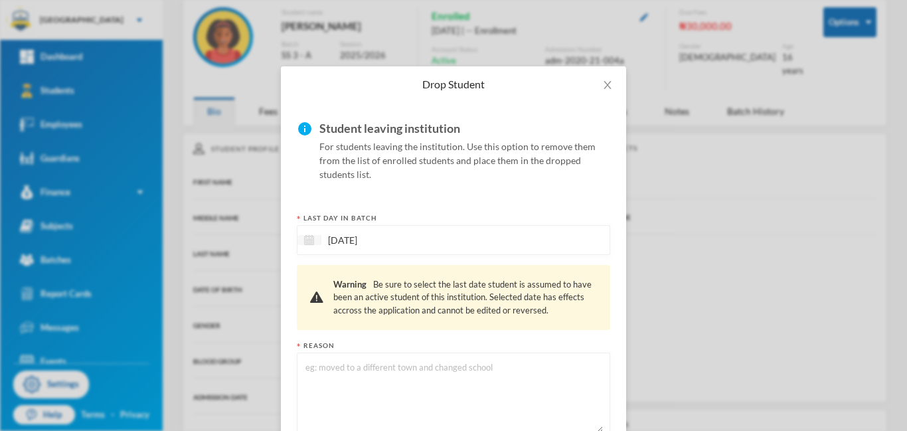
click at [309, 241] on img at bounding box center [309, 240] width 10 height 10
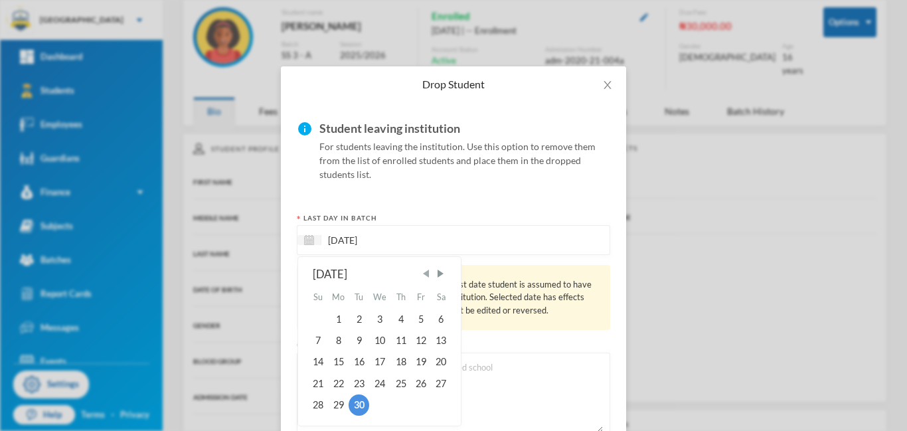
click at [429, 276] on span "Previous Month" at bounding box center [426, 273] width 12 height 12
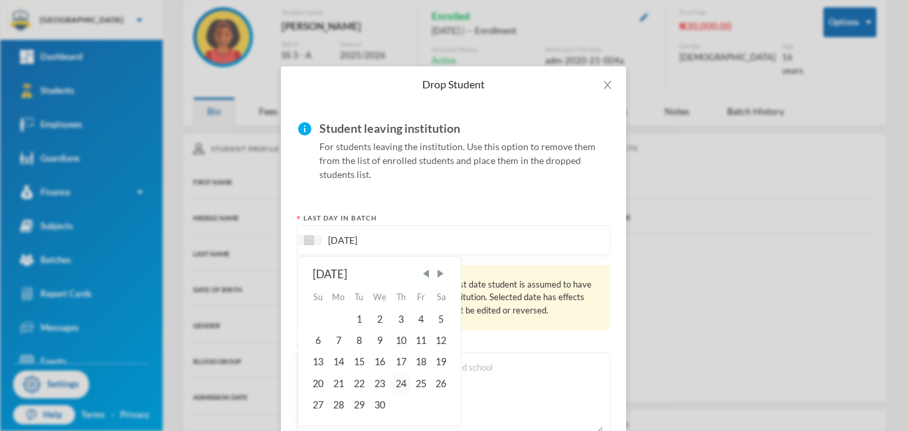
click at [400, 382] on div "24" at bounding box center [400, 383] width 20 height 21
type input "[DATE]"
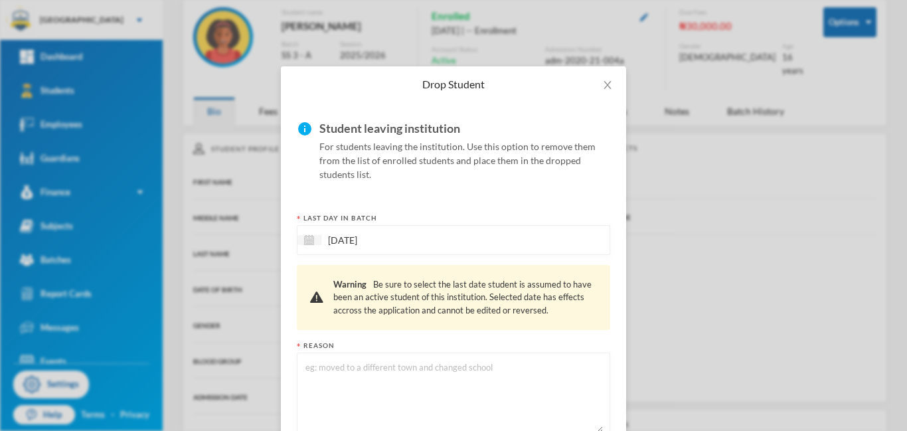
click at [355, 386] on textarea at bounding box center [453, 396] width 299 height 72
type textarea "moved"
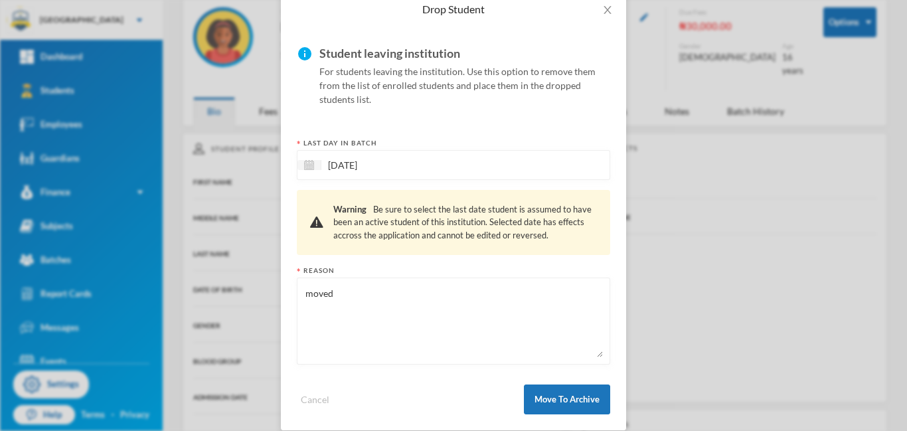
scroll to position [90, 0]
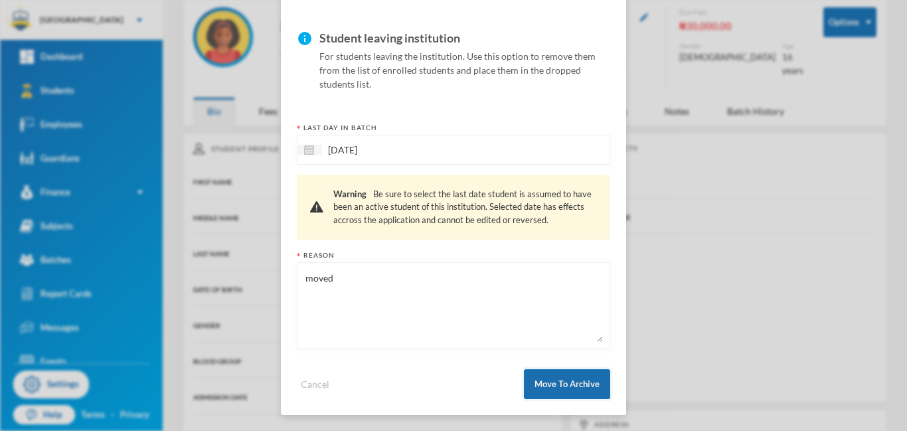
click at [575, 379] on button "Move To Archive" at bounding box center [567, 384] width 86 height 30
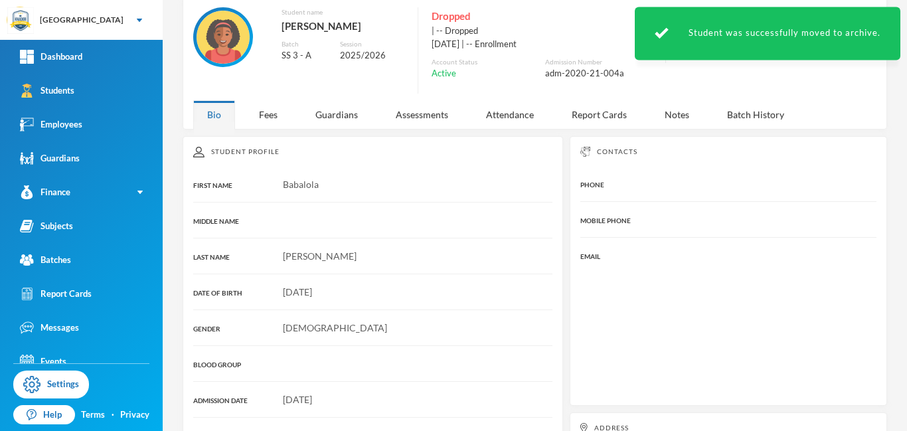
scroll to position [0, 0]
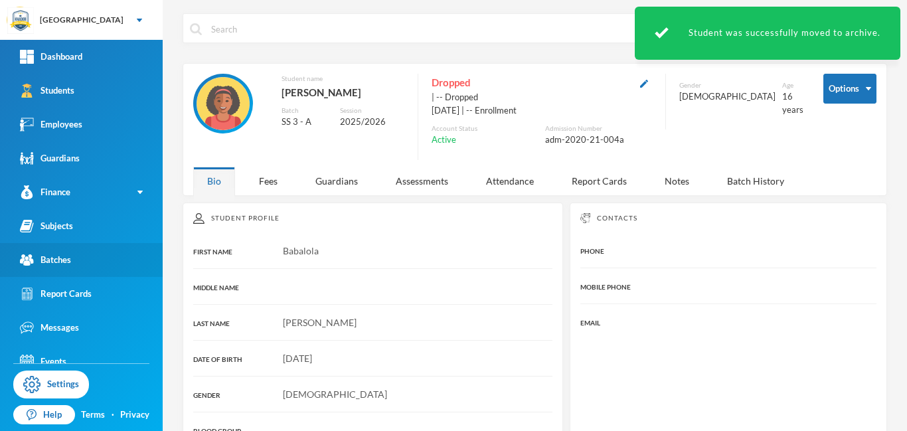
click at [42, 262] on div "Batches" at bounding box center [45, 260] width 51 height 14
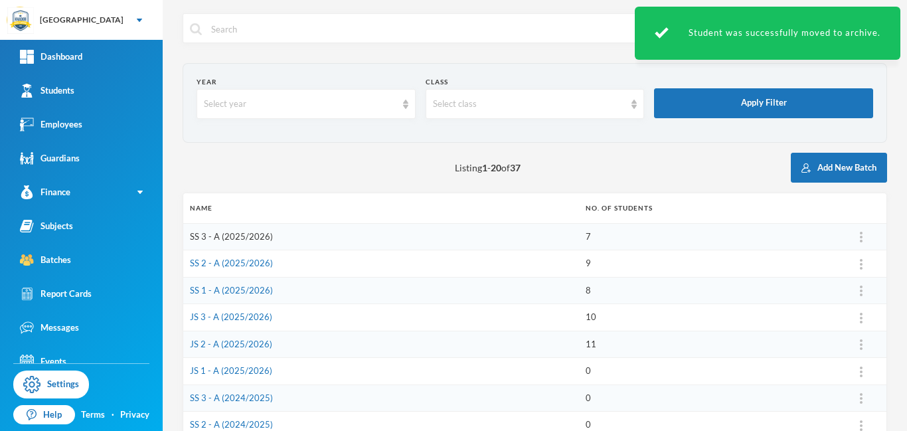
click at [233, 238] on link "SS 3 - A (2025/2026)" at bounding box center [231, 236] width 83 height 11
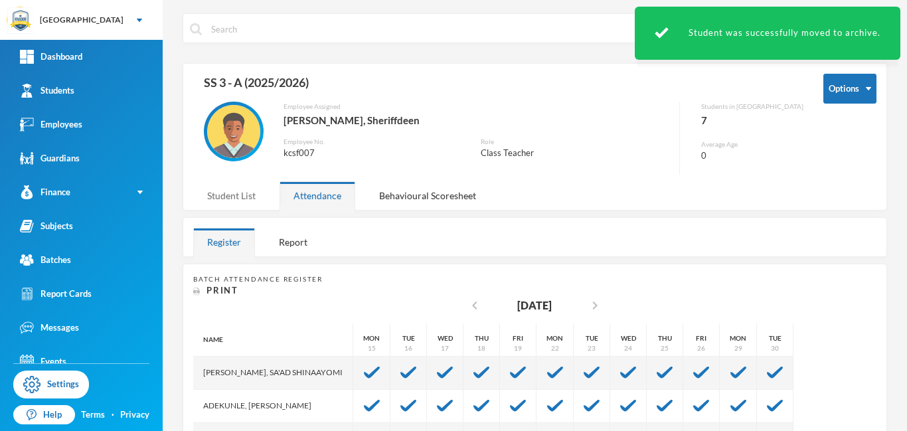
click at [244, 196] on div "Student List" at bounding box center [231, 195] width 76 height 29
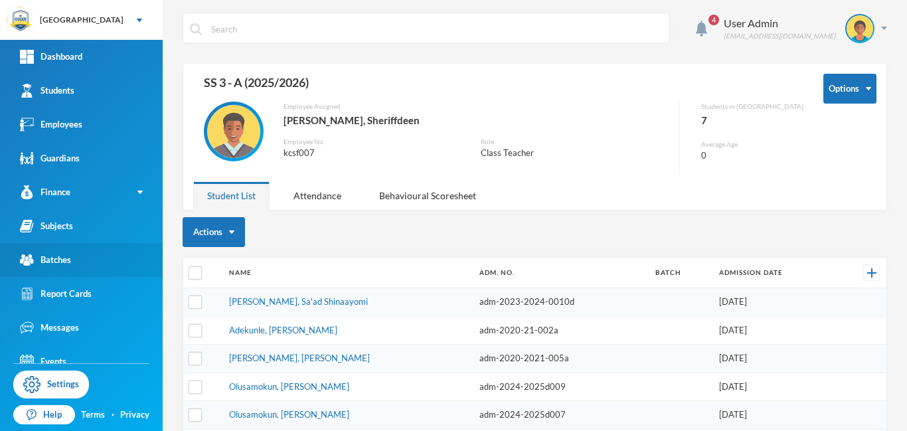
click at [48, 260] on div "Batches" at bounding box center [45, 260] width 51 height 14
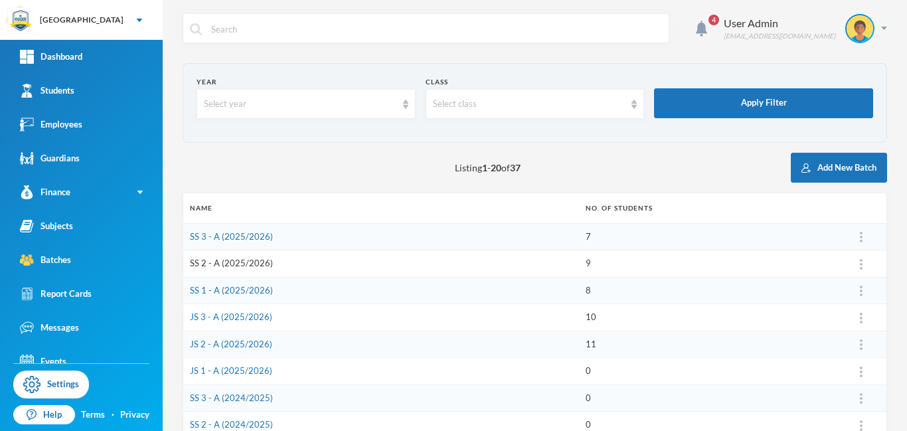
click at [249, 266] on link "SS 2 - A (2025/2026)" at bounding box center [231, 263] width 83 height 11
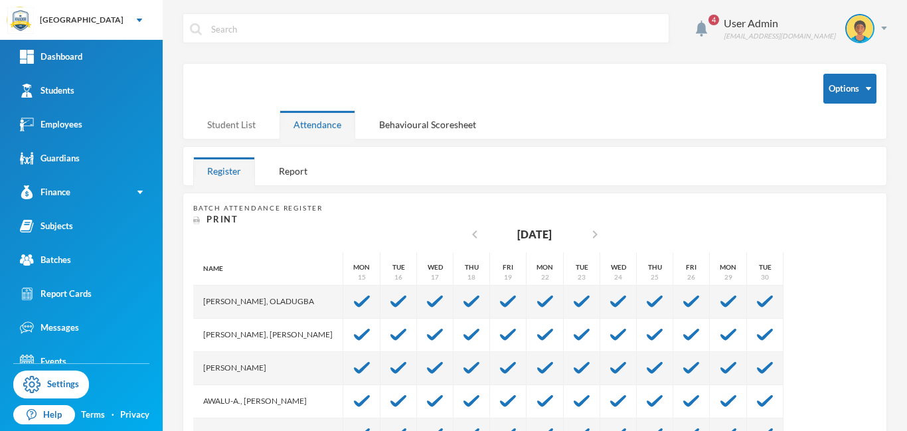
click at [241, 123] on div "Student List" at bounding box center [231, 124] width 76 height 29
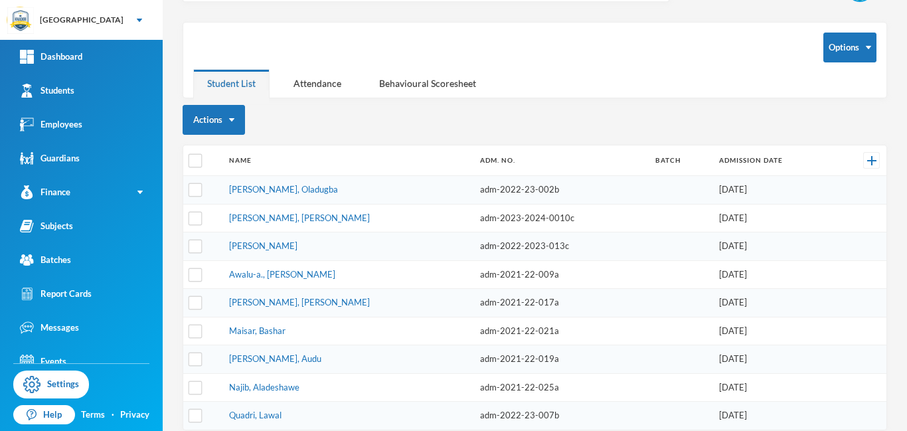
scroll to position [54, 0]
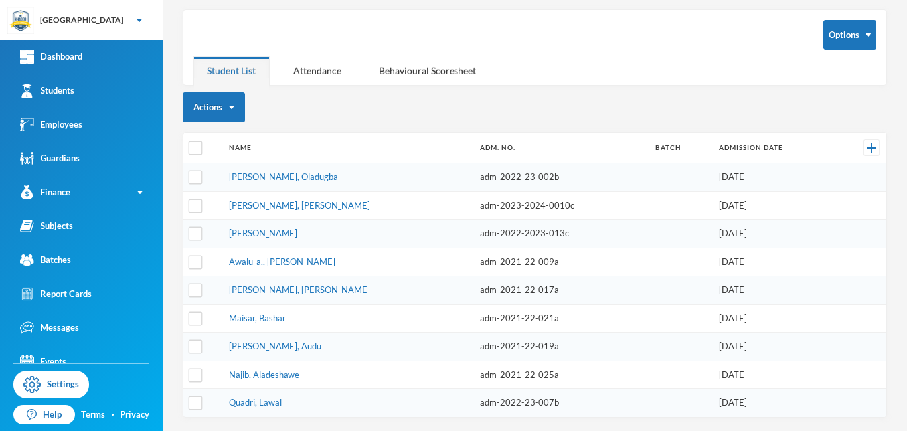
drag, startPoint x: 906, startPoint y: 63, endPoint x: 906, endPoint y: 139, distance: 75.7
click at [906, 139] on div "4 User Admin [EMAIL_ADDRESS][DOMAIN_NAME] Options Student List Attendance Behav…" at bounding box center [535, 215] width 744 height 431
click at [388, 115] on div "Actions" at bounding box center [535, 107] width 704 height 30
click at [259, 319] on link "Maisar, Bashar" at bounding box center [257, 318] width 56 height 11
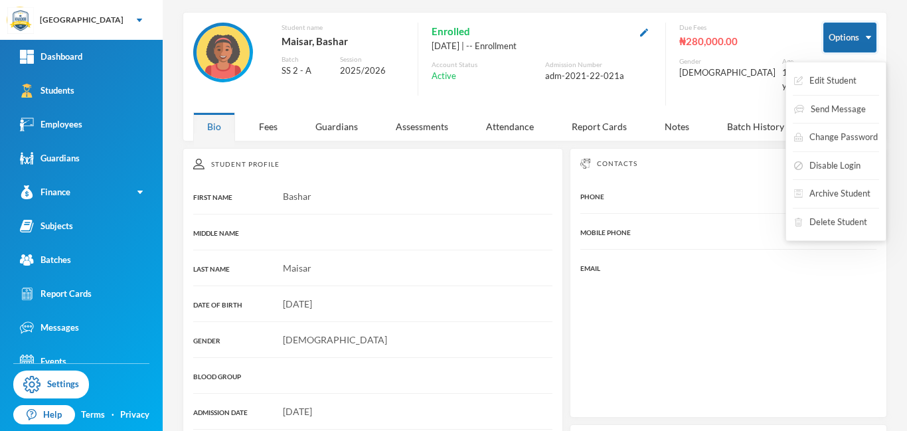
scroll to position [54, 0]
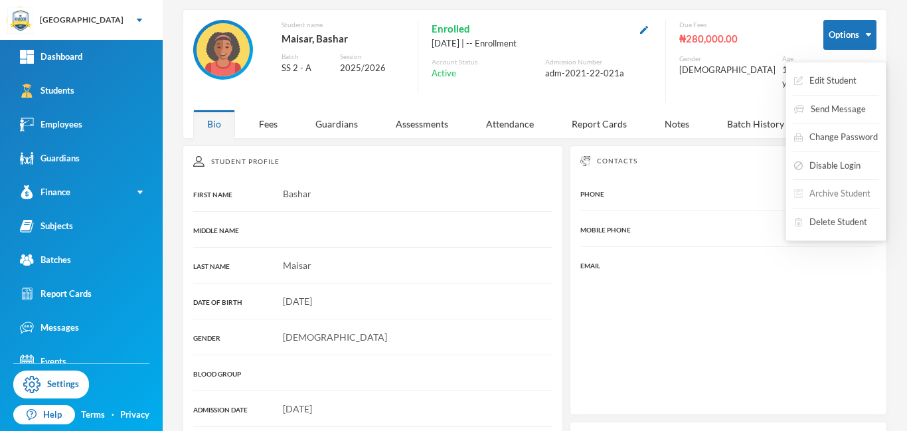
click at [851, 193] on button "Archive Student" at bounding box center [832, 194] width 79 height 24
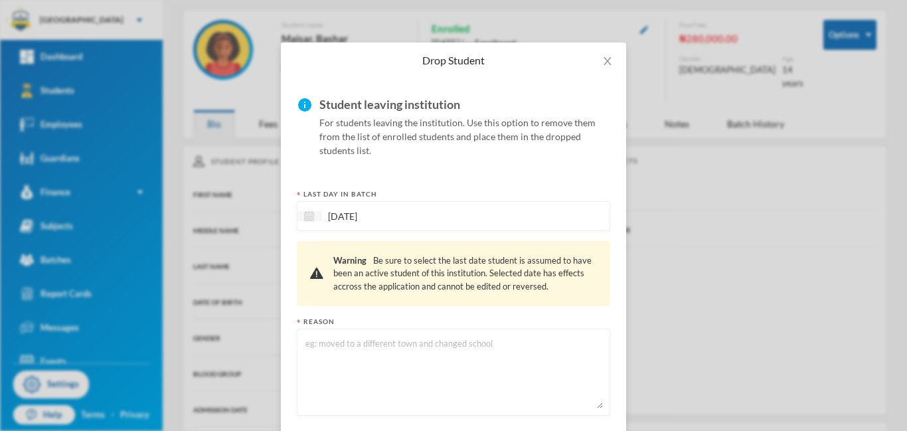
click at [311, 215] on img at bounding box center [309, 216] width 10 height 10
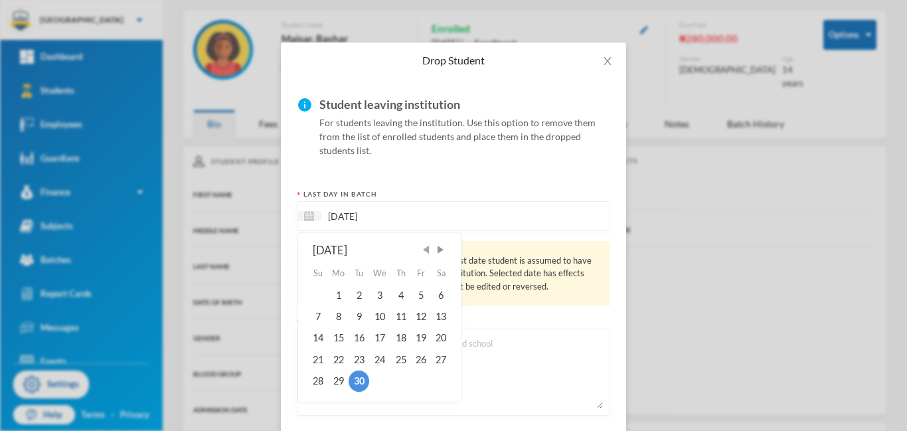
click at [427, 250] on span "Previous Month" at bounding box center [426, 250] width 12 height 12
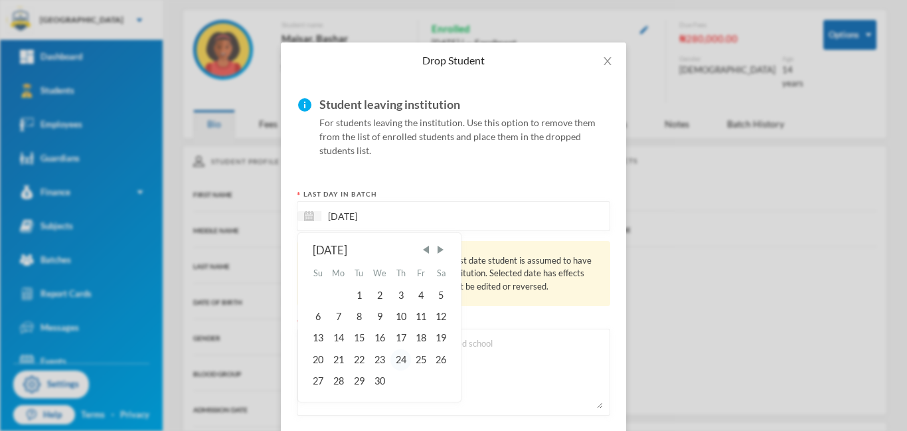
click at [403, 364] on div "24" at bounding box center [400, 359] width 20 height 21
type input "[DATE]"
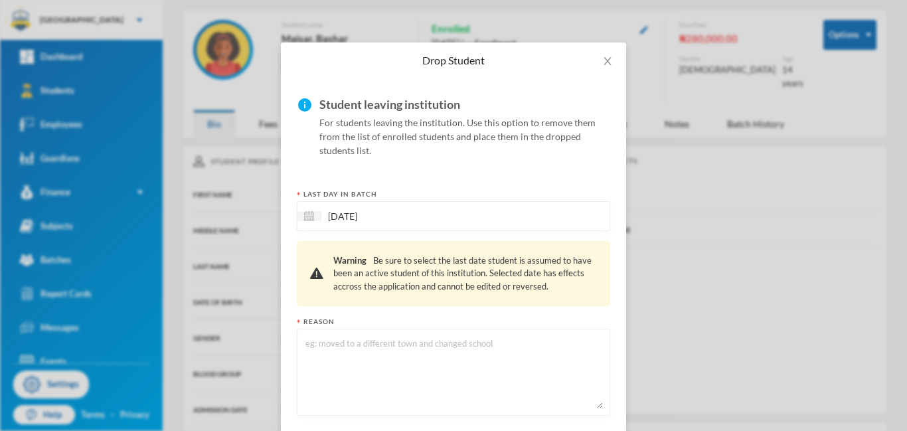
click at [427, 355] on textarea at bounding box center [453, 372] width 299 height 72
type textarea "moved"
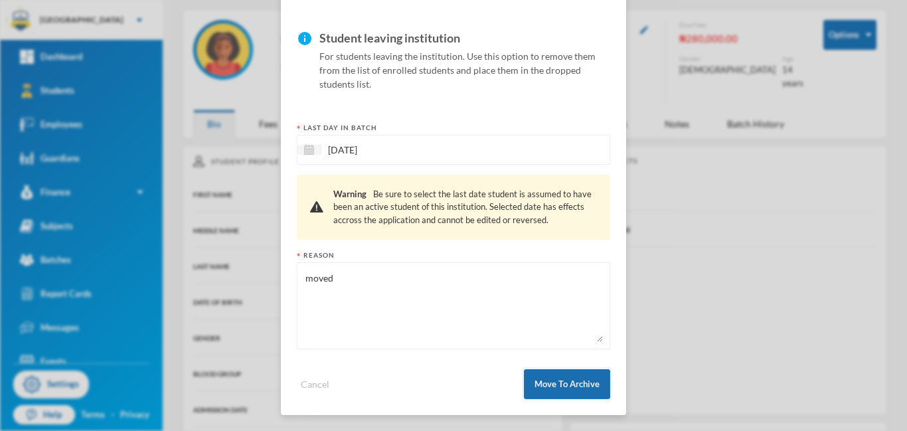
click at [568, 386] on button "Move To Archive" at bounding box center [567, 384] width 86 height 30
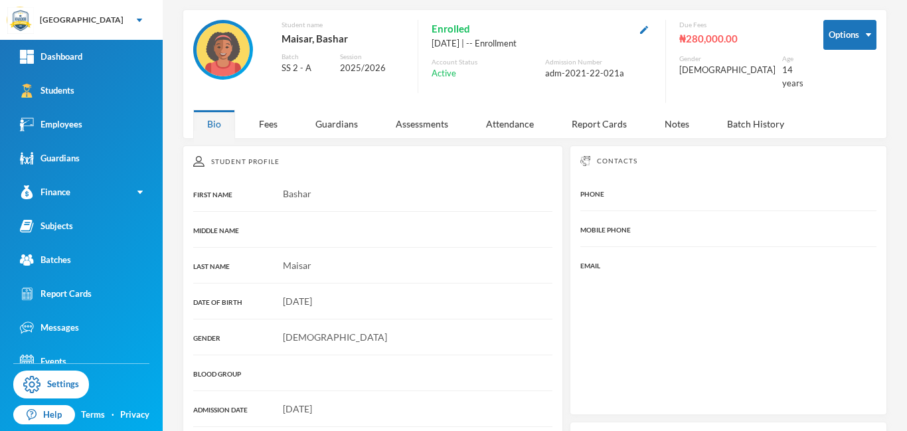
scroll to position [24, 0]
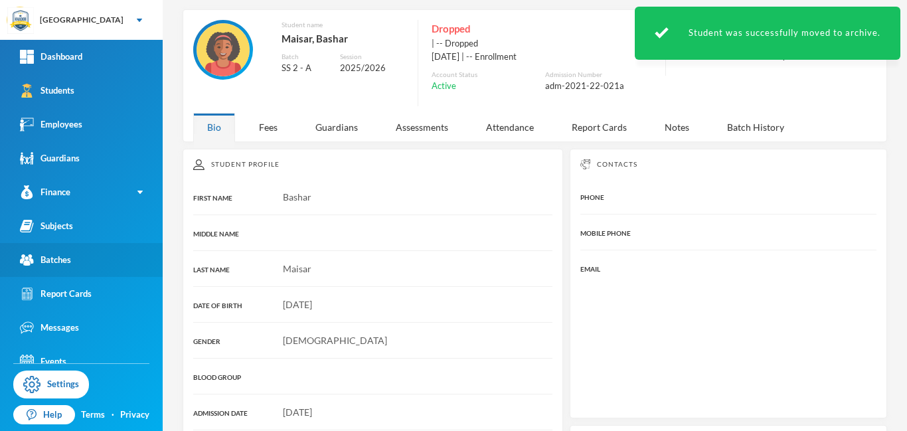
click at [62, 264] on div "Batches" at bounding box center [45, 260] width 51 height 14
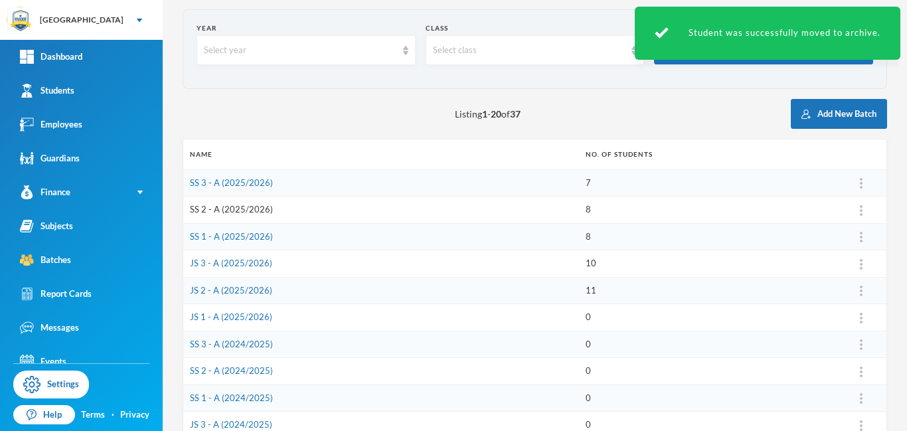
click at [256, 208] on link "SS 2 - A (2025/2026)" at bounding box center [231, 209] width 83 height 11
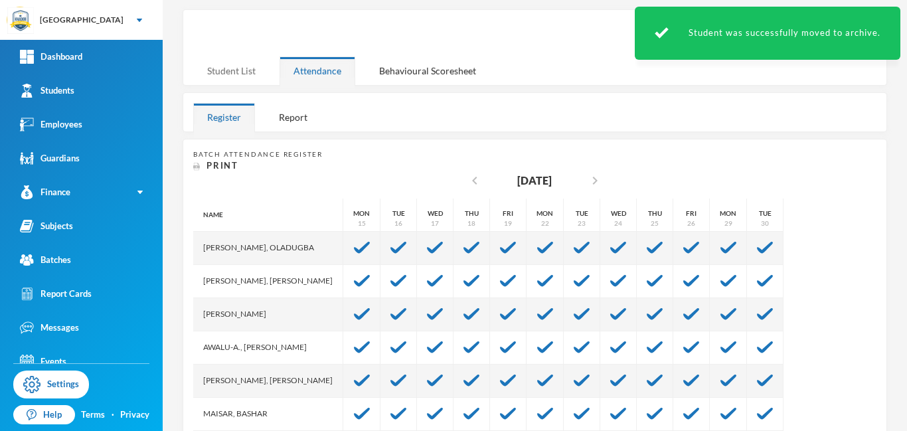
click at [238, 74] on div "Student List" at bounding box center [231, 70] width 76 height 29
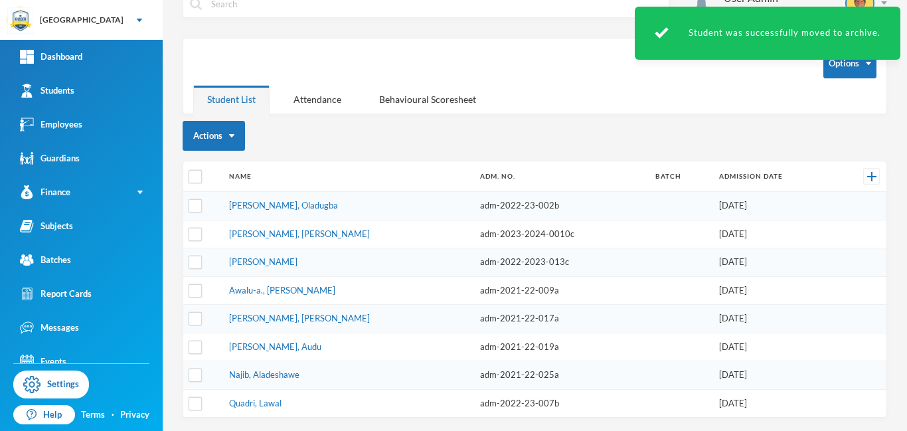
scroll to position [25, 0]
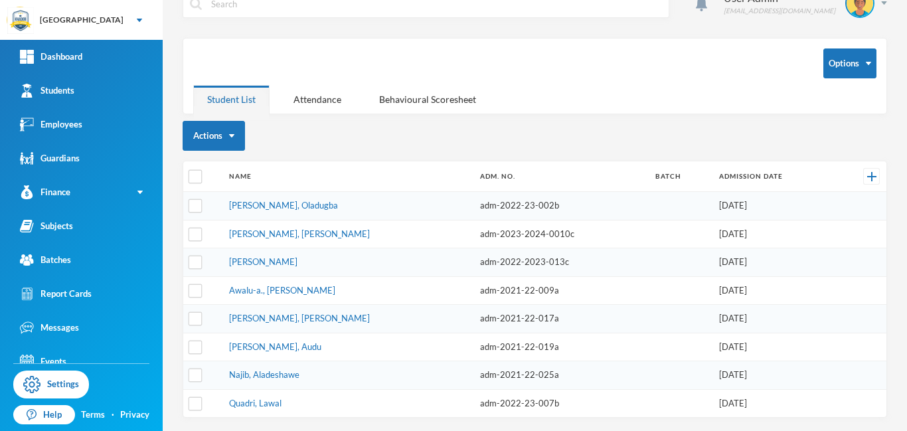
drag, startPoint x: 905, startPoint y: 119, endPoint x: 905, endPoint y: 194, distance: 74.3
click at [905, 194] on div "4 User Admin [EMAIL_ADDRESS][DOMAIN_NAME] Options Student List Attendance Behav…" at bounding box center [535, 215] width 744 height 431
click at [838, 141] on div "Actions" at bounding box center [535, 136] width 704 height 30
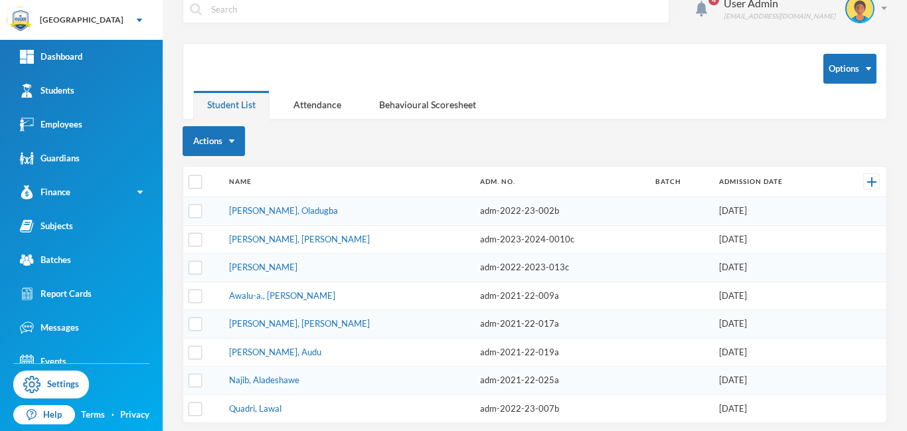
scroll to position [0, 0]
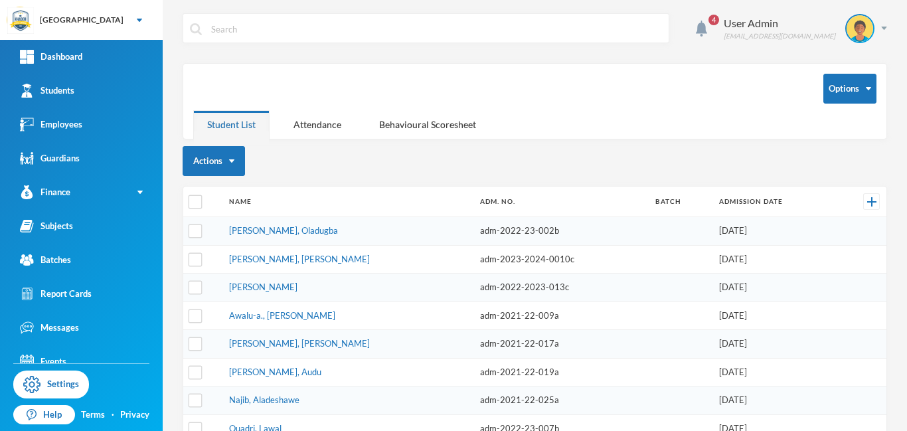
drag, startPoint x: 906, startPoint y: 188, endPoint x: 906, endPoint y: 94, distance: 93.6
click at [906, 94] on div "4 User Admin [EMAIL_ADDRESS][DOMAIN_NAME] Options Student List Attendance Behav…" at bounding box center [535, 215] width 744 height 431
click at [563, 164] on div "Actions" at bounding box center [535, 161] width 704 height 30
click at [46, 262] on div "Batches" at bounding box center [45, 260] width 51 height 14
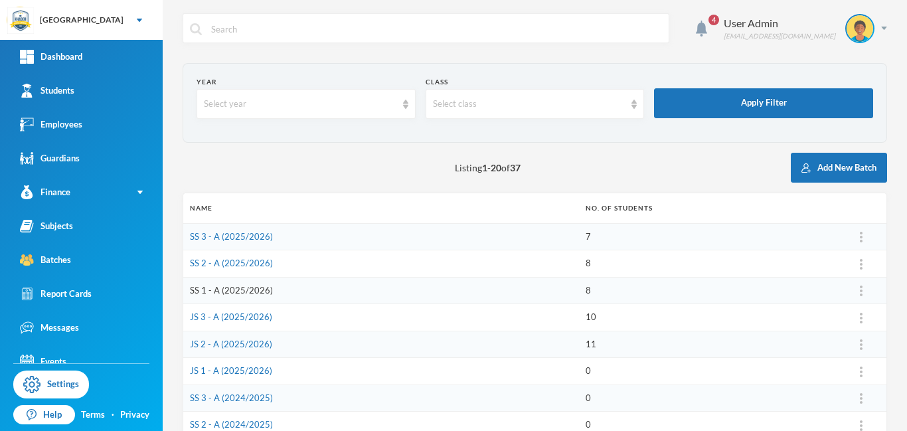
click at [236, 291] on link "SS 1 - A (2025/2026)" at bounding box center [231, 290] width 83 height 11
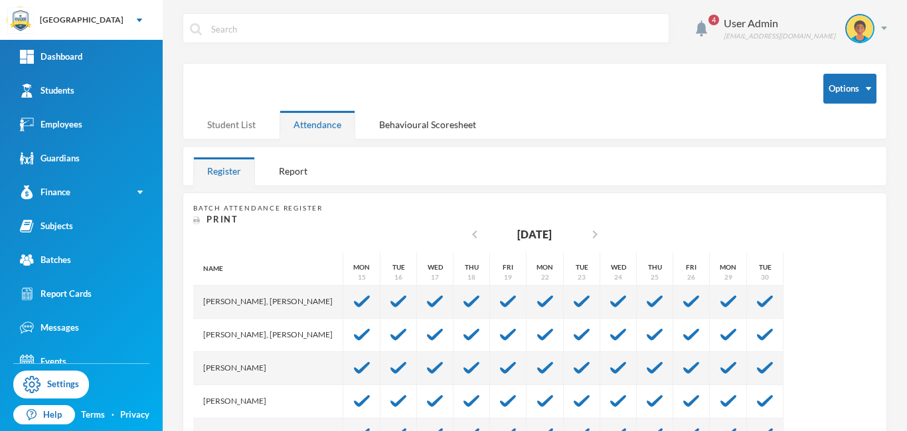
click at [239, 128] on div "Student List" at bounding box center [231, 124] width 76 height 29
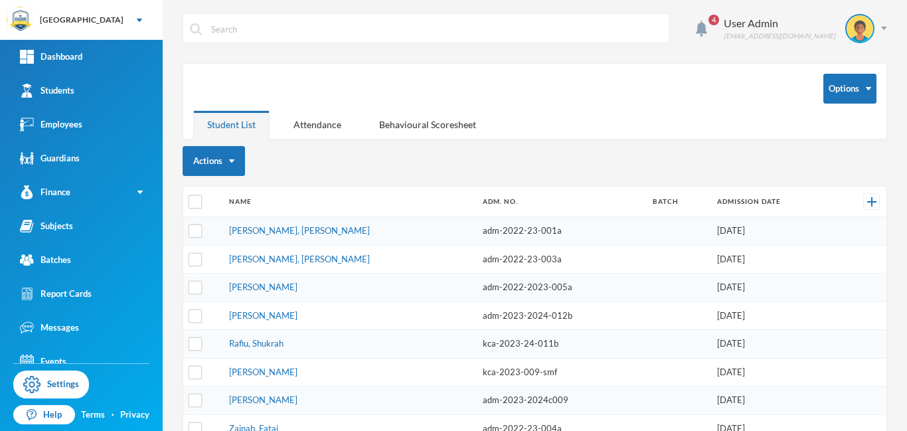
scroll to position [25, 0]
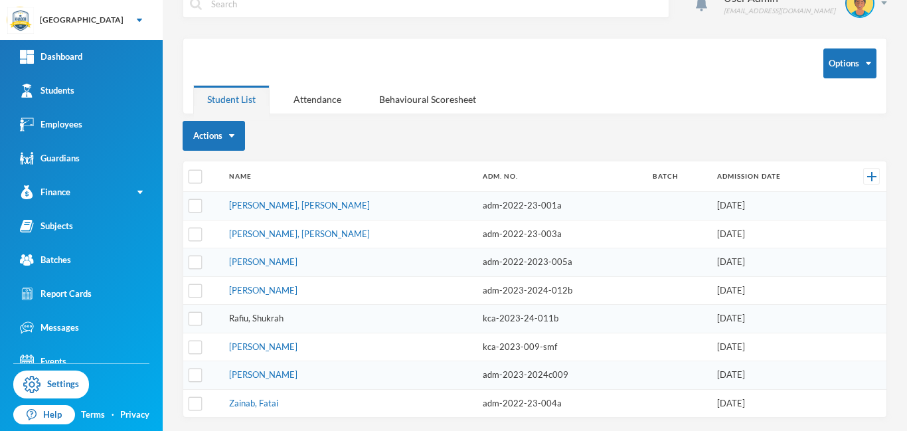
click at [256, 321] on link "Rafiu, Shukrah" at bounding box center [256, 318] width 54 height 11
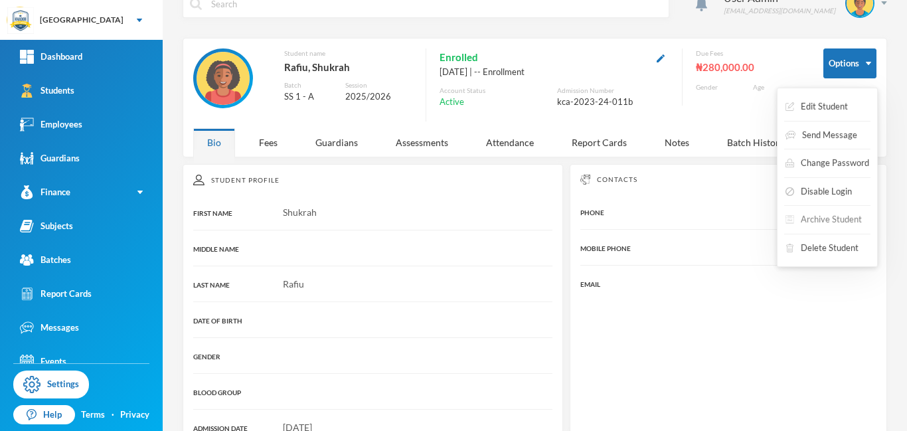
click at [826, 218] on button "Archive Student" at bounding box center [823, 220] width 79 height 24
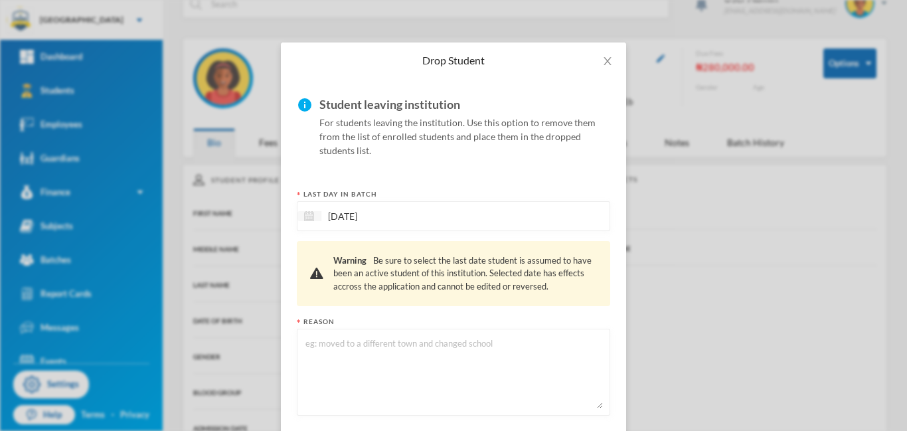
click at [309, 214] on img at bounding box center [309, 216] width 10 height 10
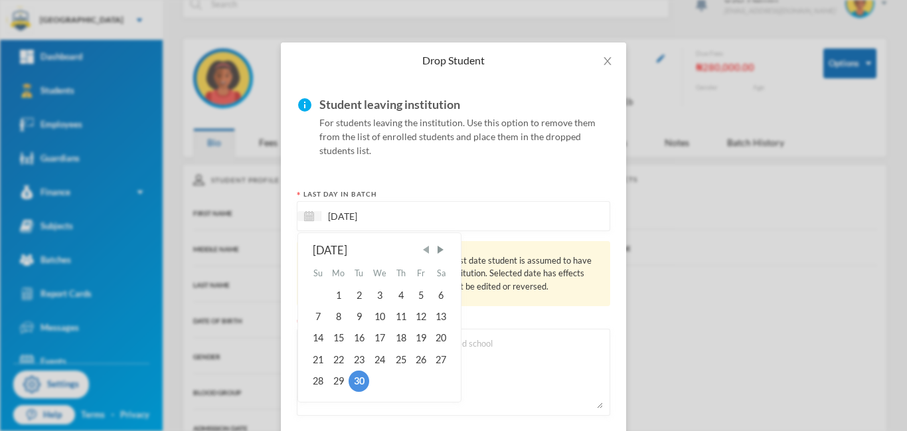
click at [429, 250] on span "Previous Month" at bounding box center [426, 250] width 12 height 12
click at [400, 358] on div "24" at bounding box center [400, 359] width 20 height 21
type input "[DATE]"
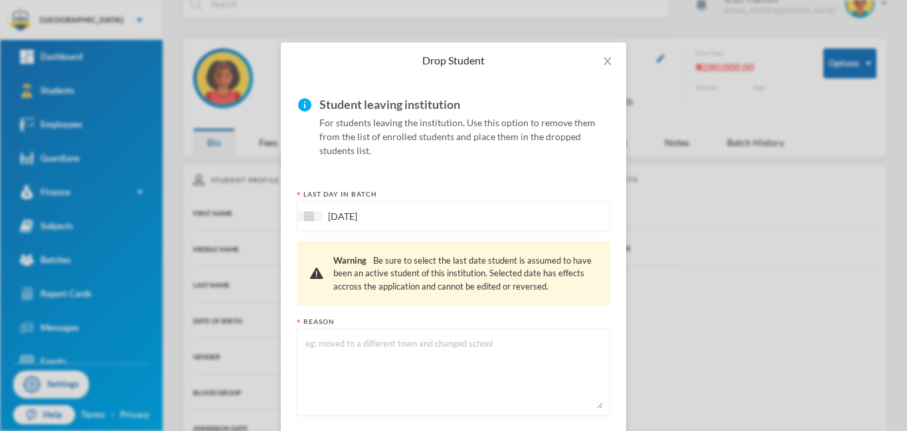
click at [332, 362] on textarea at bounding box center [453, 372] width 299 height 72
type textarea "changed"
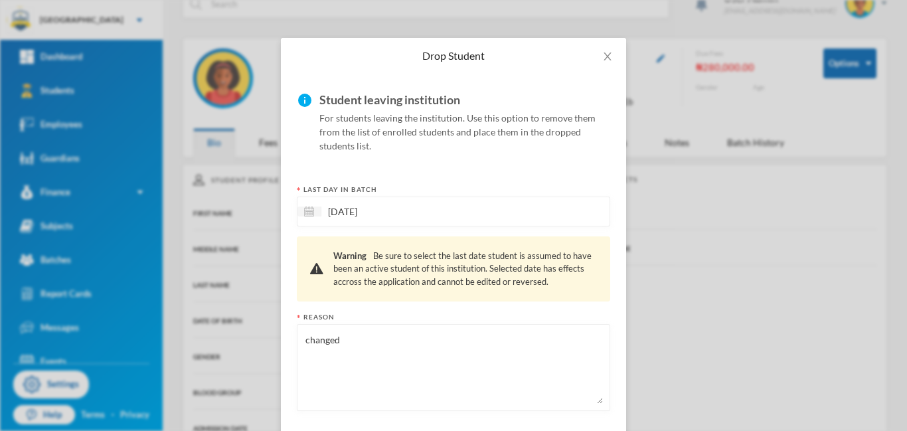
scroll to position [90, 0]
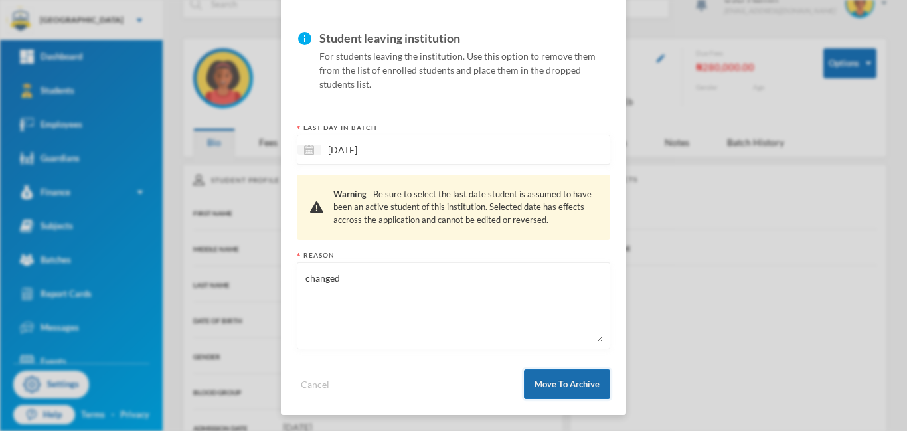
click at [568, 388] on button "Move To Archive" at bounding box center [567, 384] width 86 height 30
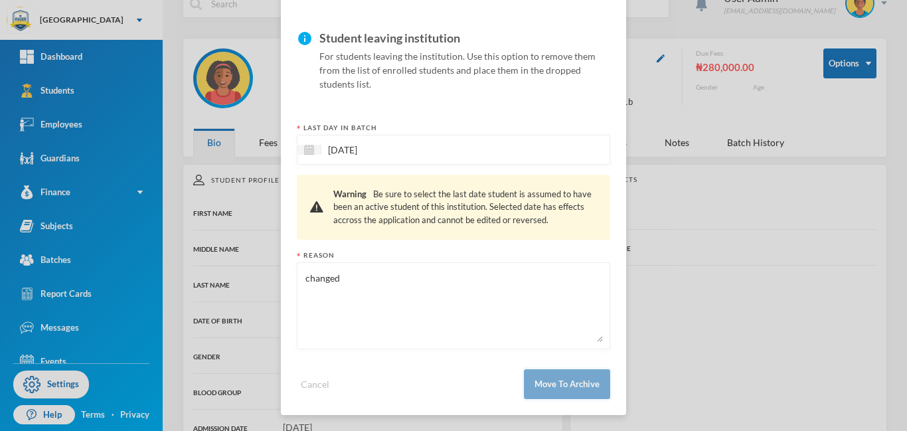
scroll to position [24, 0]
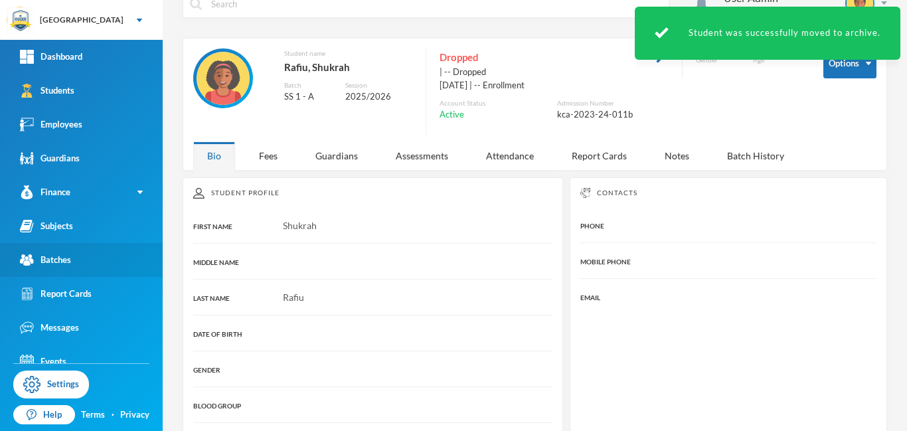
click at [66, 262] on div "Batches" at bounding box center [45, 260] width 51 height 14
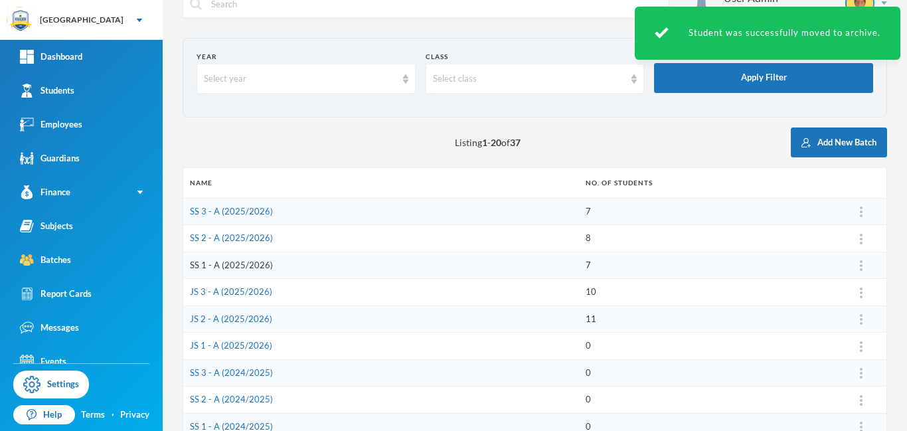
click at [224, 269] on link "SS 1 - A (2025/2026)" at bounding box center [231, 265] width 83 height 11
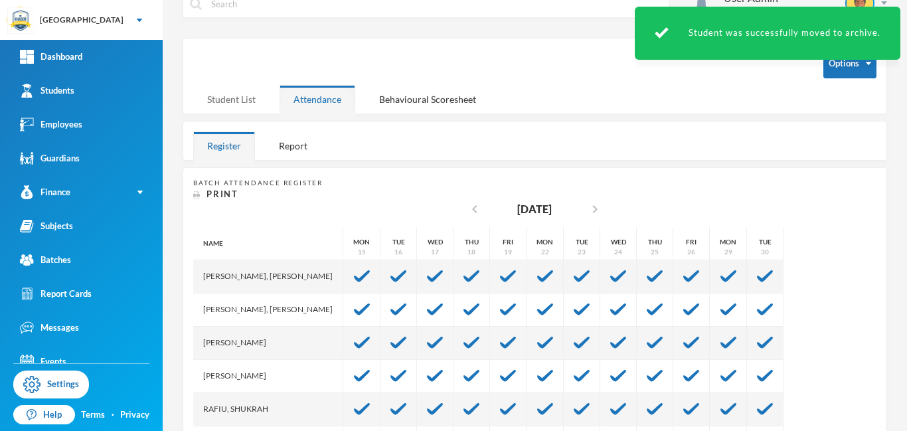
click at [242, 102] on div "Student List" at bounding box center [231, 99] width 76 height 29
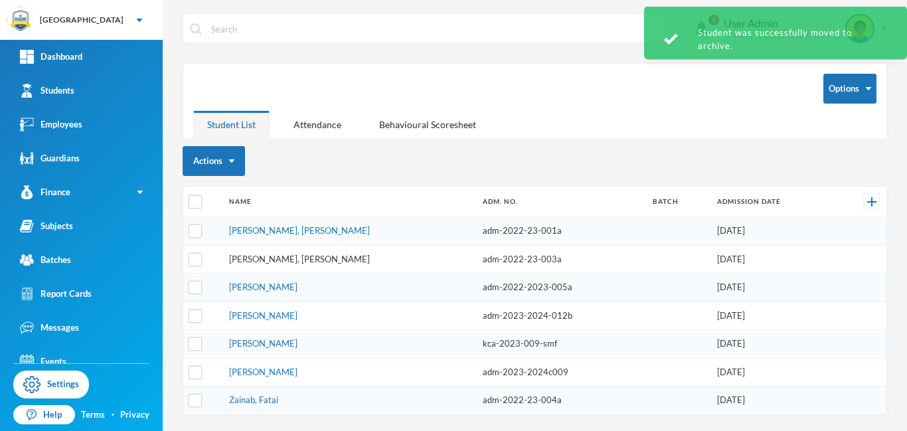
click at [247, 262] on link "[PERSON_NAME], [PERSON_NAME]" at bounding box center [299, 259] width 141 height 11
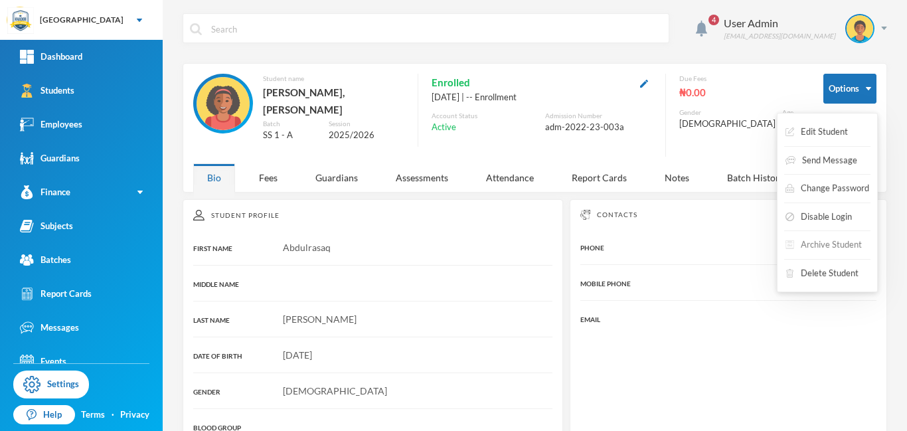
click at [822, 243] on button "Archive Student" at bounding box center [823, 245] width 79 height 24
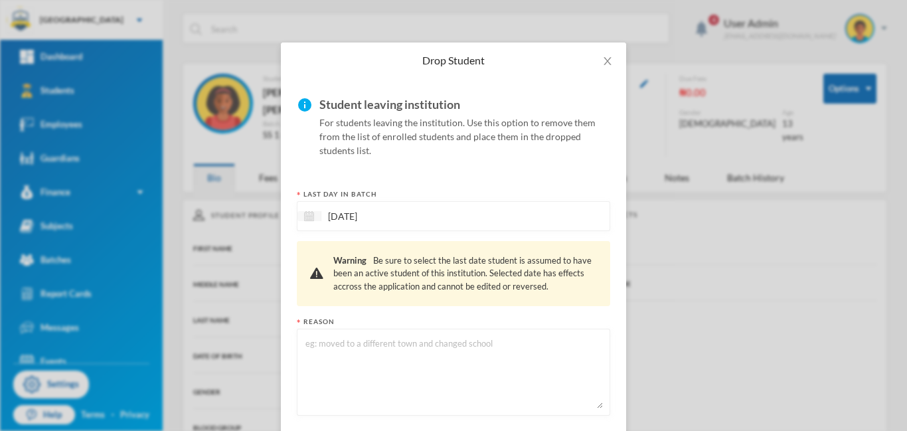
click at [308, 213] on img at bounding box center [309, 216] width 10 height 10
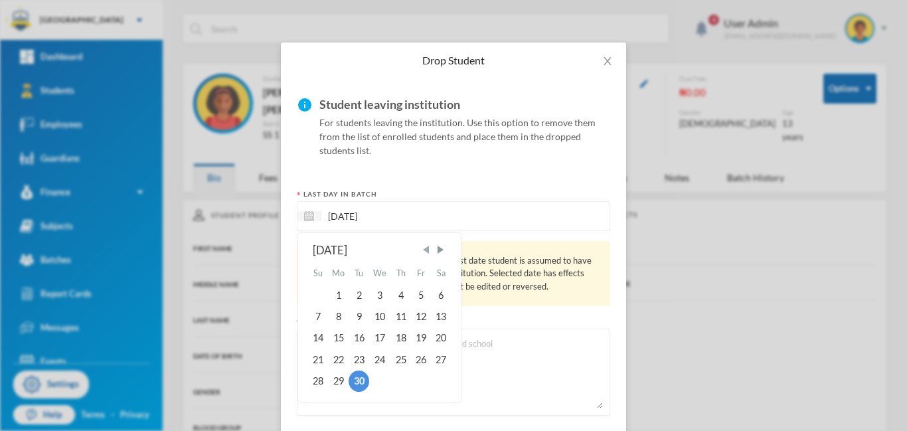
click at [431, 250] on span "Previous Month" at bounding box center [426, 250] width 12 height 12
click at [437, 250] on span "Next Month" at bounding box center [440, 250] width 12 height 12
click at [406, 360] on div "24" at bounding box center [400, 359] width 20 height 21
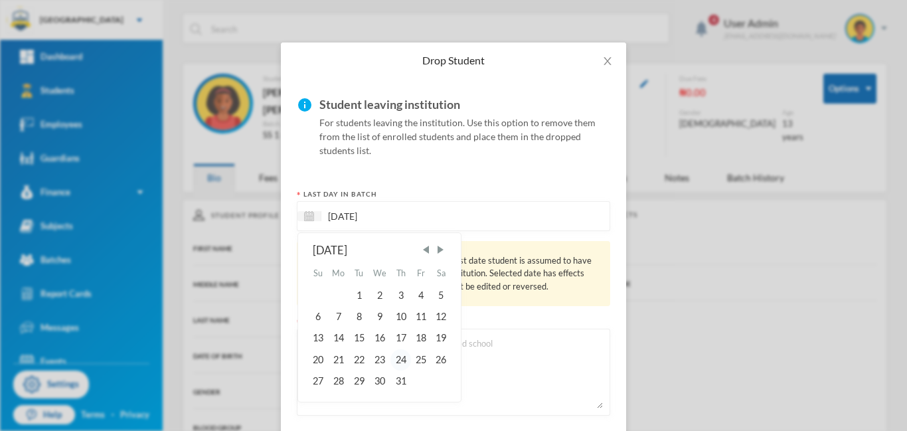
type input "[DATE]"
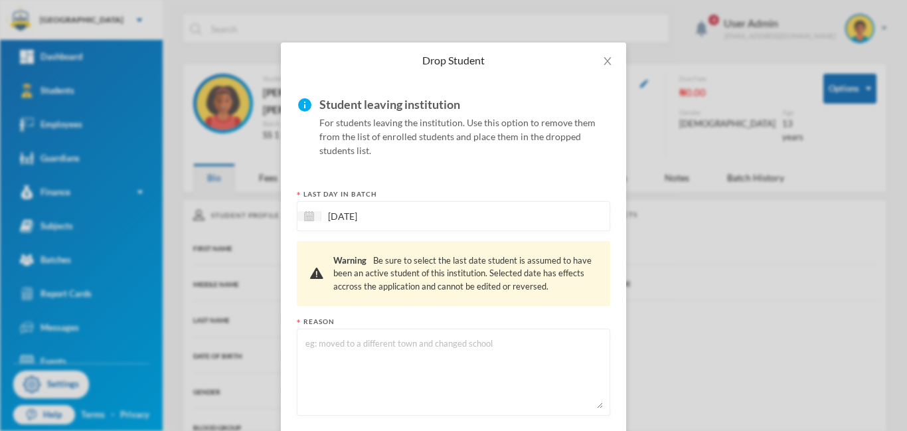
click at [331, 353] on textarea at bounding box center [453, 372] width 299 height 72
type textarea "changed"
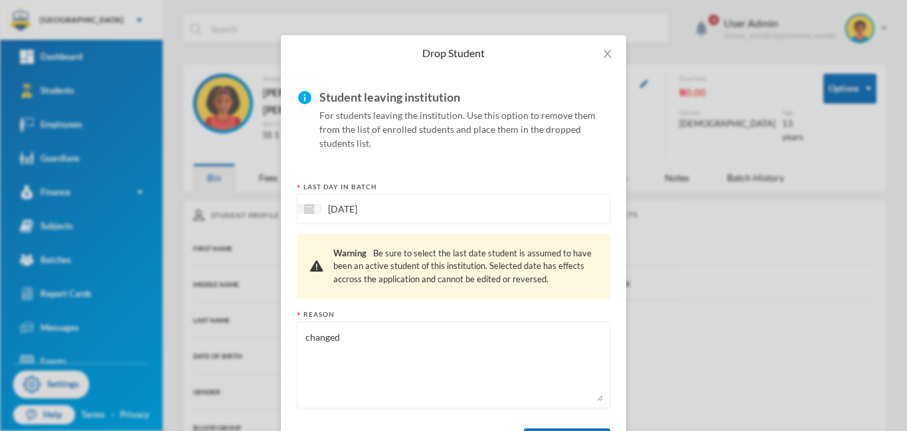
scroll to position [90, 0]
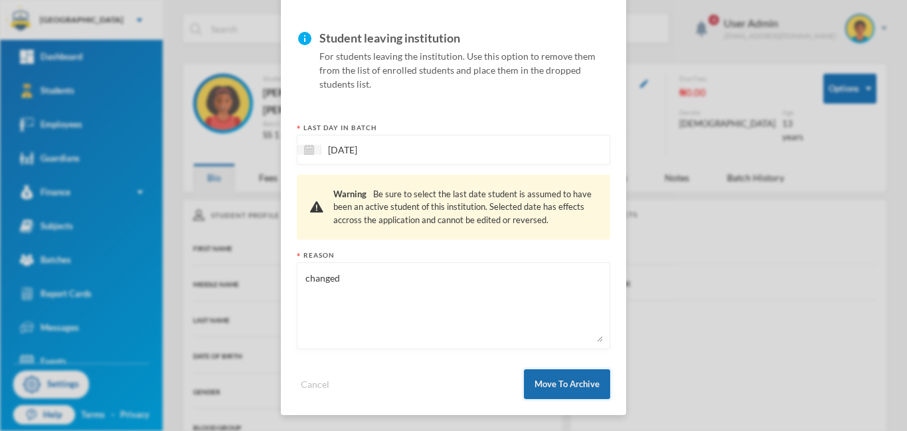
click at [556, 386] on button "Move To Archive" at bounding box center [567, 384] width 86 height 30
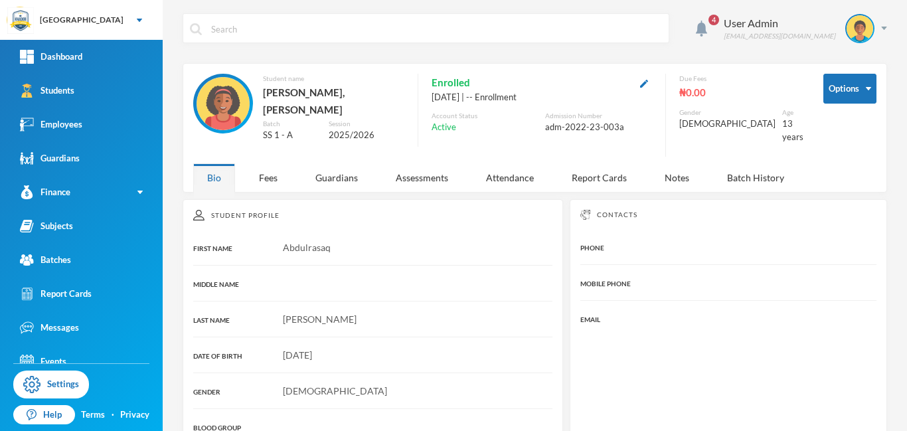
scroll to position [24, 0]
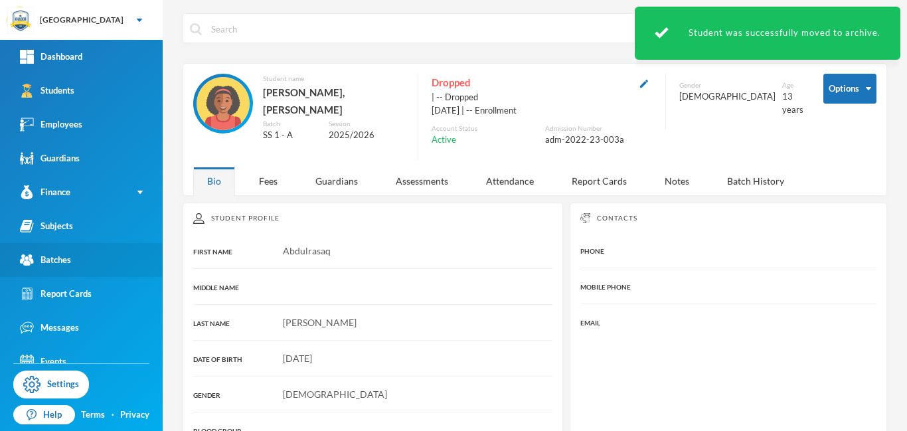
click at [52, 261] on div "Batches" at bounding box center [45, 260] width 51 height 14
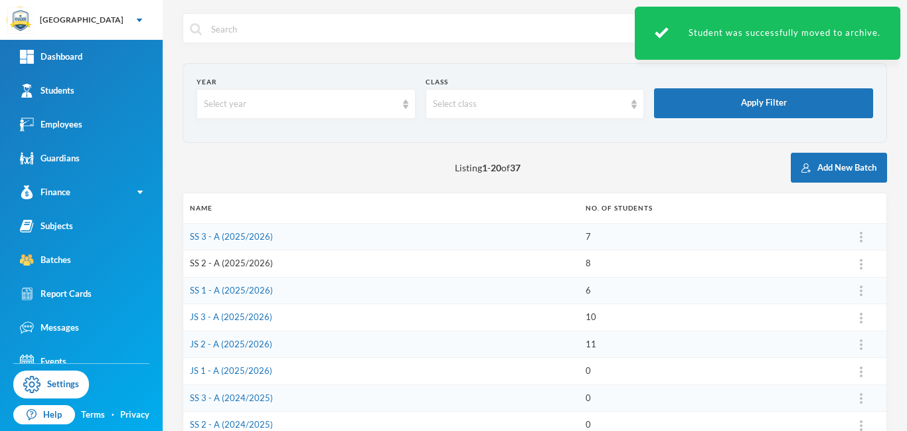
click at [236, 264] on link "SS 2 - A (2025/2026)" at bounding box center [231, 263] width 83 height 11
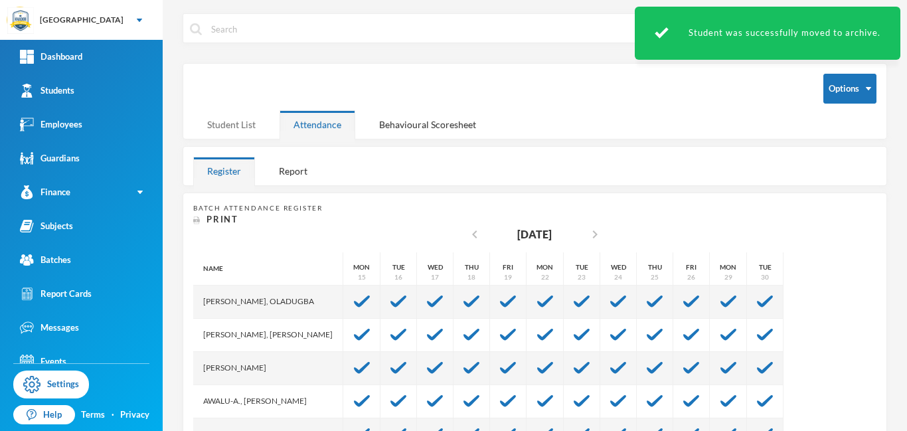
click at [230, 122] on div "Student List" at bounding box center [231, 124] width 76 height 29
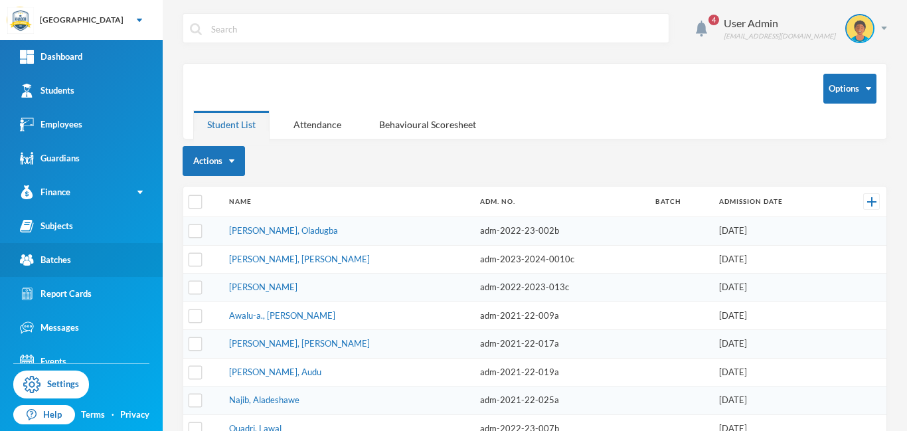
click at [51, 259] on div "Batches" at bounding box center [45, 260] width 51 height 14
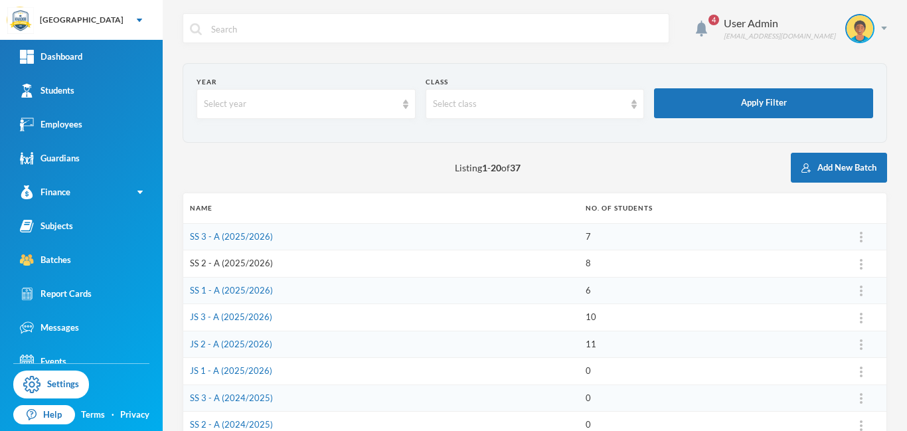
click at [253, 262] on link "SS 2 - A (2025/2026)" at bounding box center [231, 263] width 83 height 11
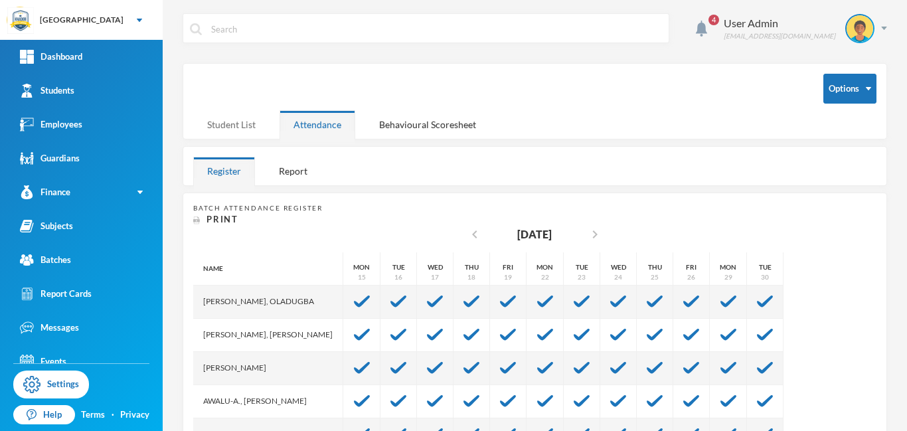
click at [232, 127] on div "Student List" at bounding box center [231, 124] width 76 height 29
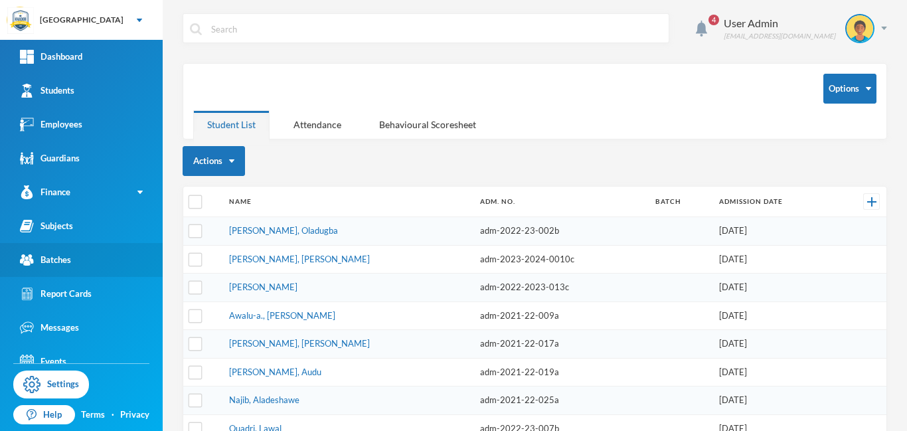
click at [68, 260] on div "Batches" at bounding box center [45, 260] width 51 height 14
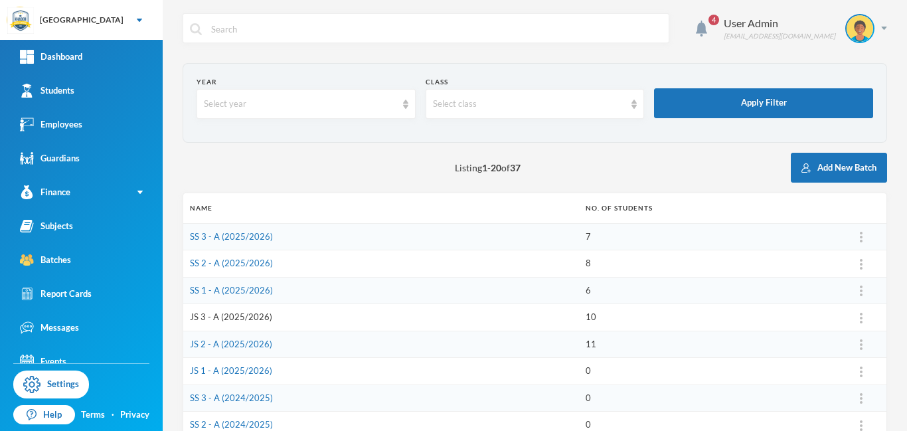
click at [201, 320] on link "JS 3 - A (2025/2026)" at bounding box center [231, 316] width 82 height 11
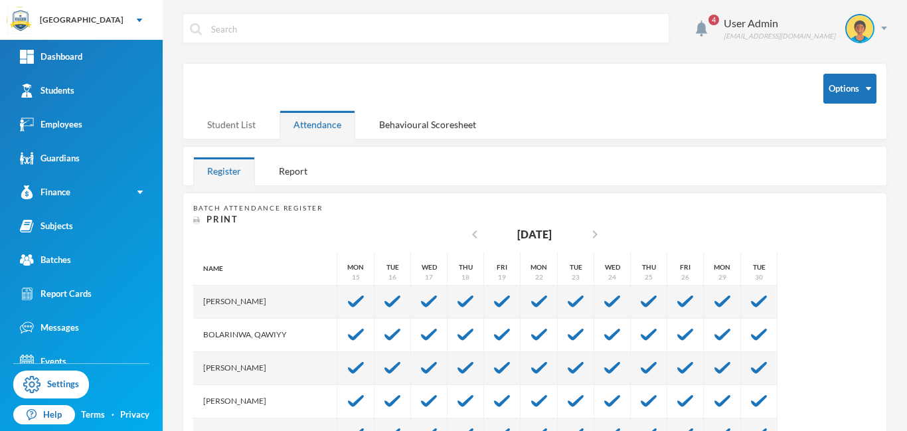
click at [223, 124] on div "Student List" at bounding box center [231, 124] width 76 height 29
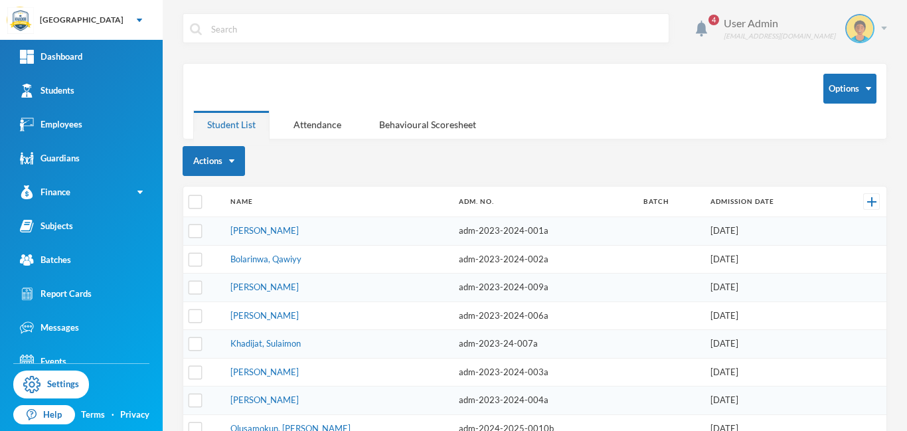
click at [883, 28] on img at bounding box center [884, 28] width 6 height 3
click at [864, 94] on button "Logout" at bounding box center [850, 97] width 60 height 20
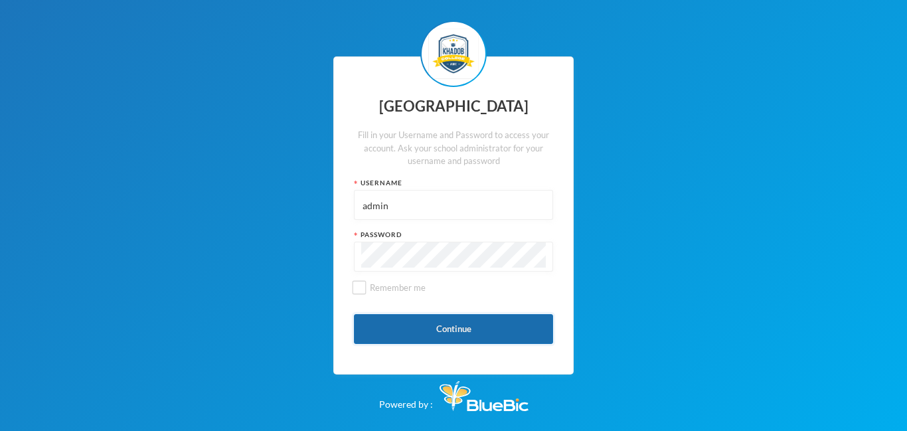
click at [449, 330] on button "Continue" at bounding box center [453, 329] width 199 height 30
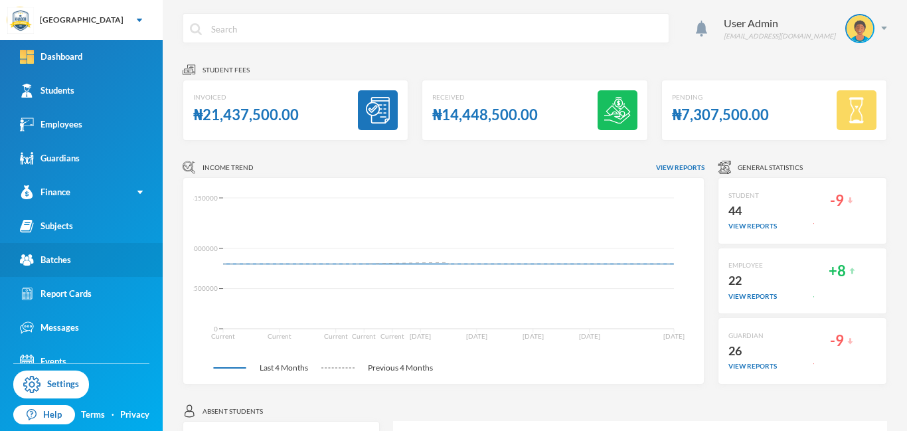
click at [62, 260] on div "Batches" at bounding box center [45, 260] width 51 height 14
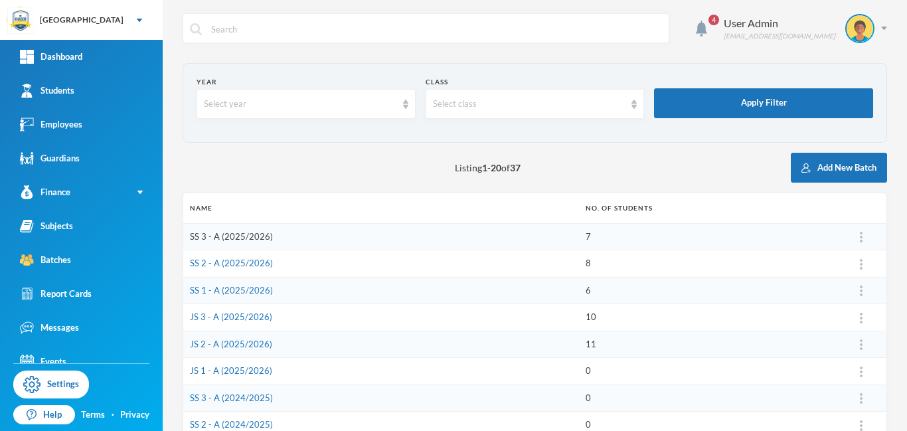
click at [236, 236] on link "SS 3 - A (2025/2026)" at bounding box center [231, 236] width 83 height 11
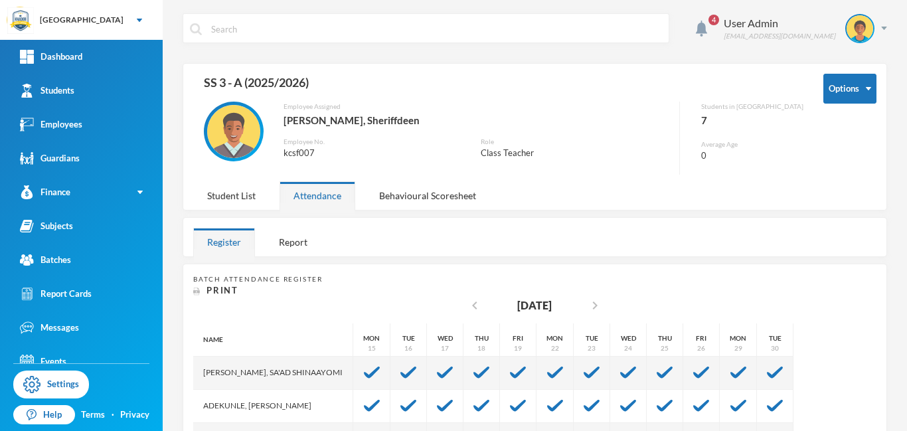
drag, startPoint x: 906, startPoint y: 106, endPoint x: 895, endPoint y: -47, distance: 153.1
click at [895, 0] on html "Khadob College Your Bluebic Account Khadob College Add a New School Dashboard S…" at bounding box center [453, 215] width 907 height 431
click at [53, 255] on div "Batches" at bounding box center [45, 260] width 51 height 14
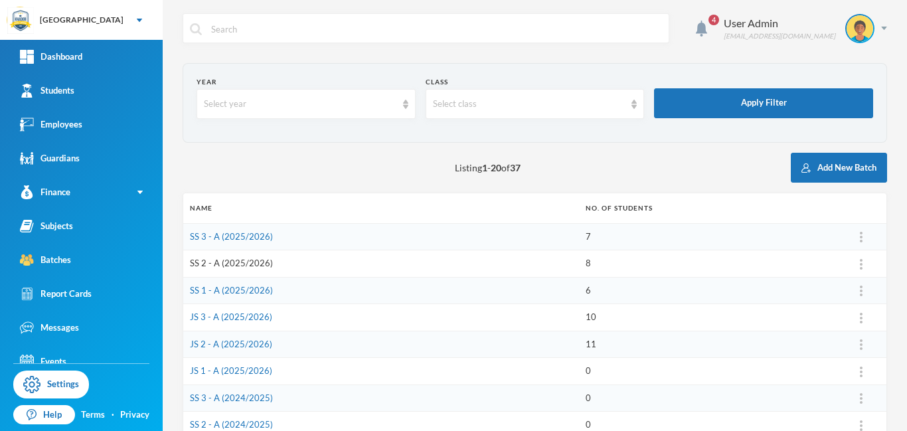
click at [251, 264] on link "SS 2 - A (2025/2026)" at bounding box center [231, 263] width 83 height 11
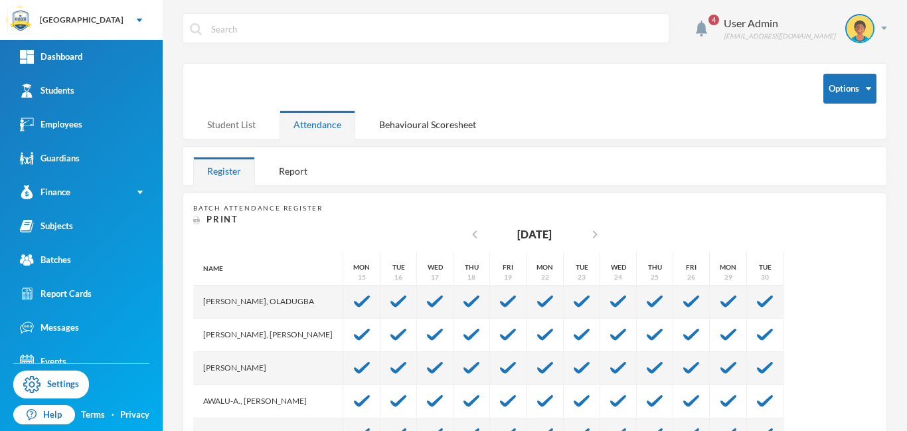
click at [229, 125] on div "Student List" at bounding box center [231, 124] width 76 height 29
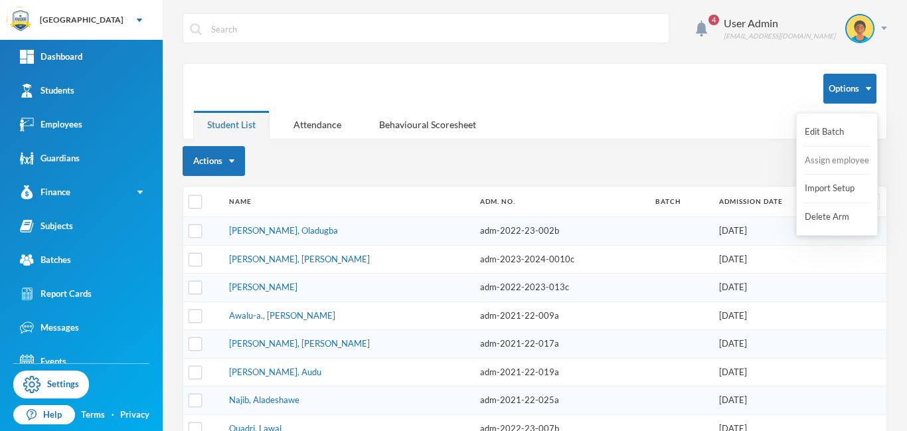
click at [833, 161] on button "Assign employee" at bounding box center [836, 161] width 67 height 24
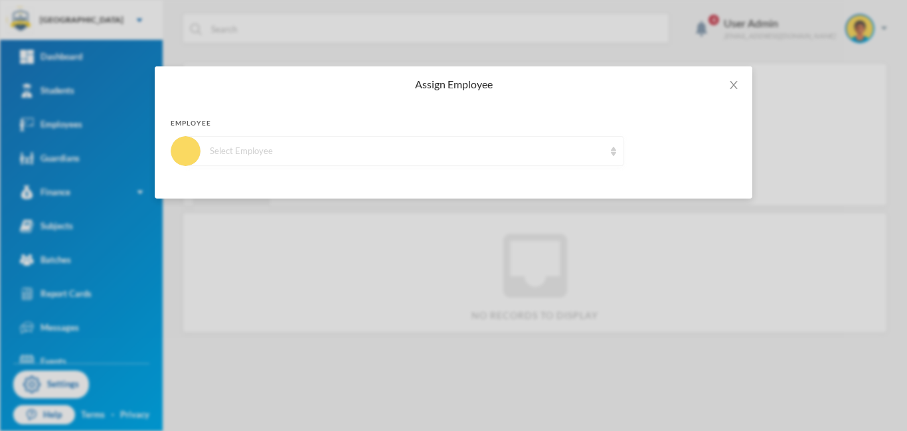
click at [271, 154] on div "Select Employee" at bounding box center [407, 151] width 394 height 13
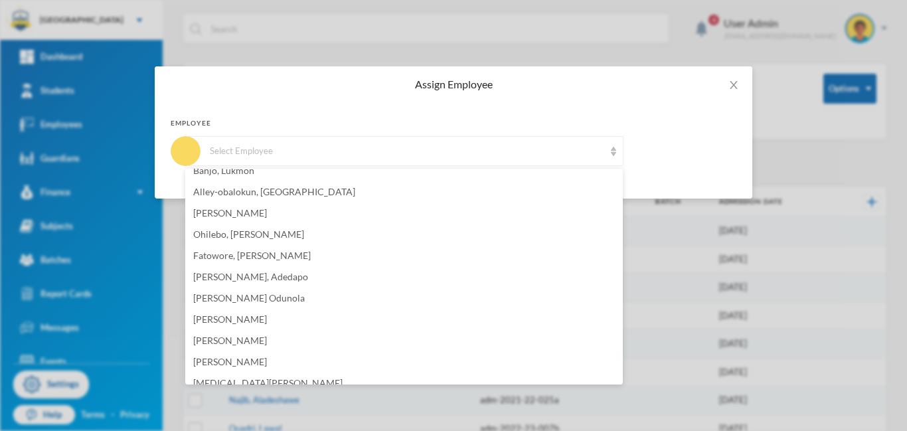
scroll to position [183, 0]
drag, startPoint x: 618, startPoint y: 205, endPoint x: 630, endPoint y: 289, distance: 85.1
click at [630, 289] on body "Khadob College Your Bluebic Account Khadob College Add a New School Dashboard S…" at bounding box center [453, 215] width 907 height 431
click at [267, 276] on li "[PERSON_NAME], Adedapo" at bounding box center [403, 274] width 437 height 21
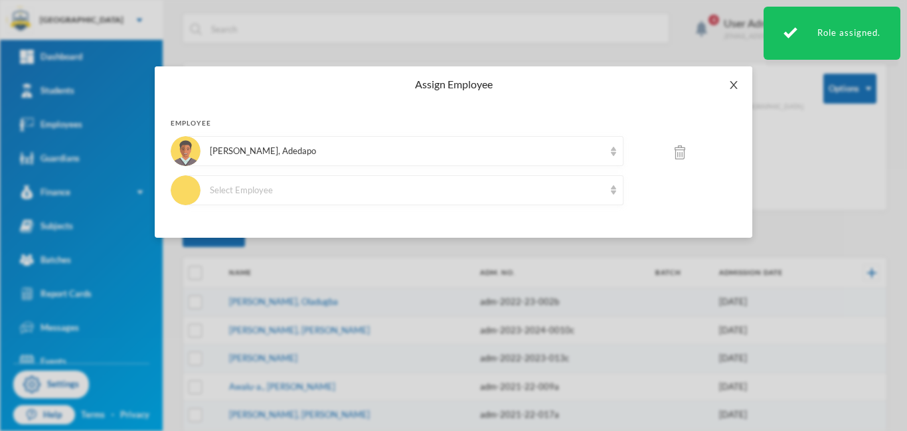
click at [733, 84] on icon "icon: close" at bounding box center [733, 85] width 11 height 11
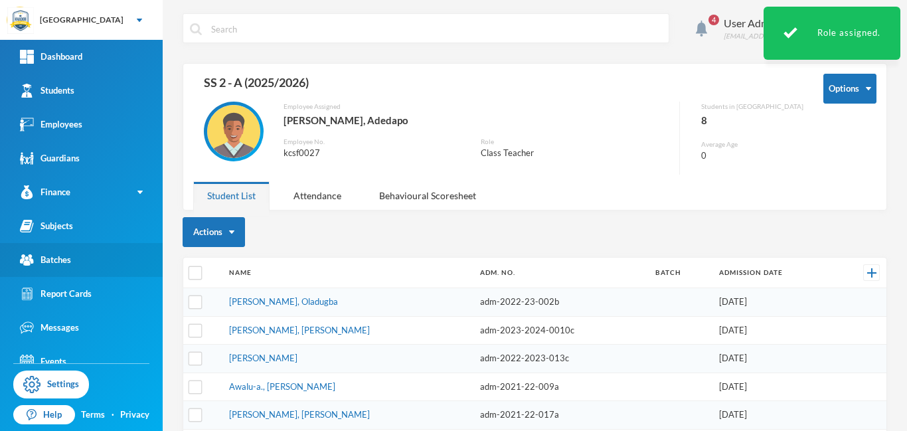
click at [50, 257] on div "Batches" at bounding box center [45, 260] width 51 height 14
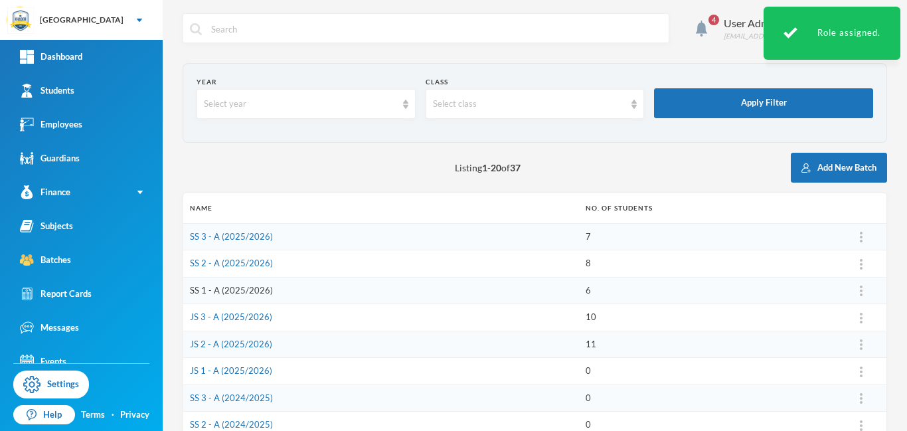
click at [244, 290] on link "SS 1 - A (2025/2026)" at bounding box center [231, 290] width 83 height 11
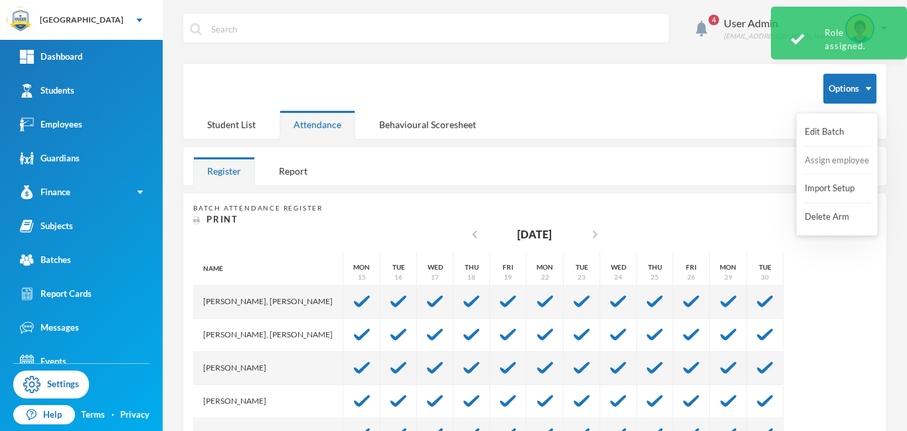
click at [840, 159] on button "Assign employee" at bounding box center [836, 161] width 67 height 24
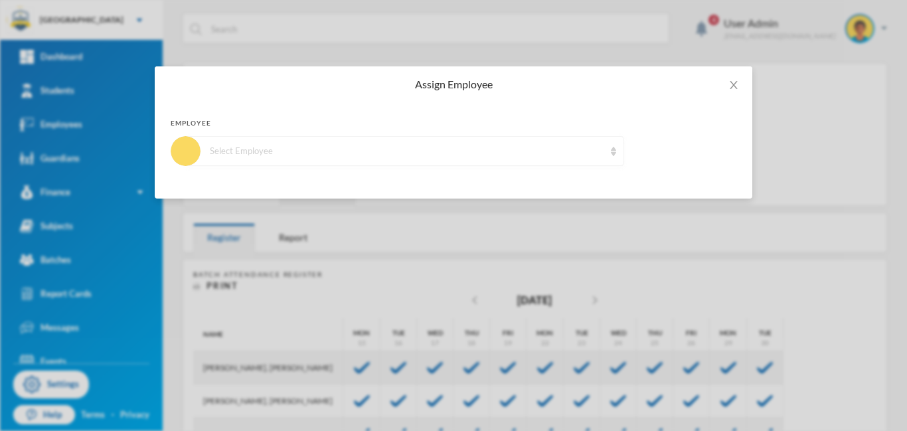
click at [323, 151] on div "Select Employee" at bounding box center [407, 151] width 394 height 13
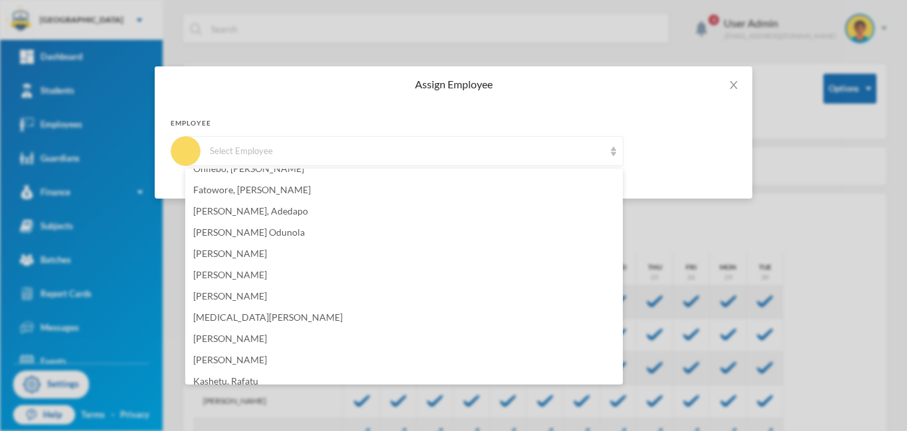
scroll to position [257, 0]
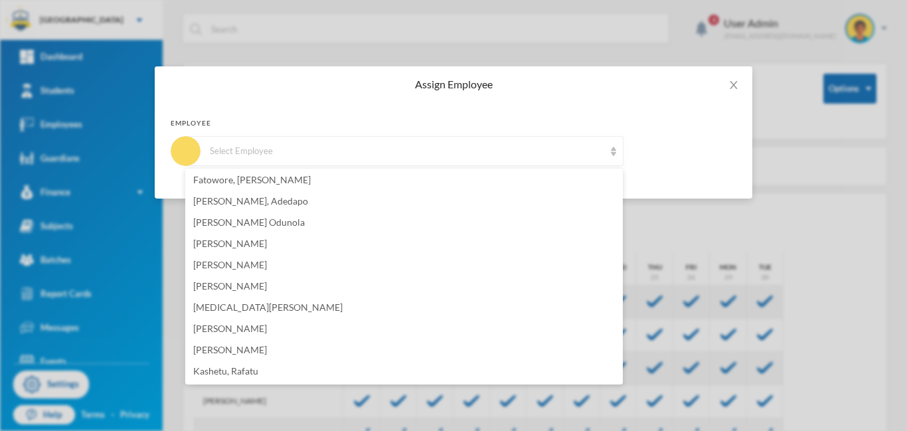
drag, startPoint x: 617, startPoint y: 238, endPoint x: 648, endPoint y: 372, distance: 137.0
click at [648, 372] on body "Khadob College Your Bluebic Account Khadob College Add a New School Dashboard S…" at bounding box center [453, 215] width 907 height 431
click at [260, 350] on span "[PERSON_NAME]" at bounding box center [230, 349] width 74 height 11
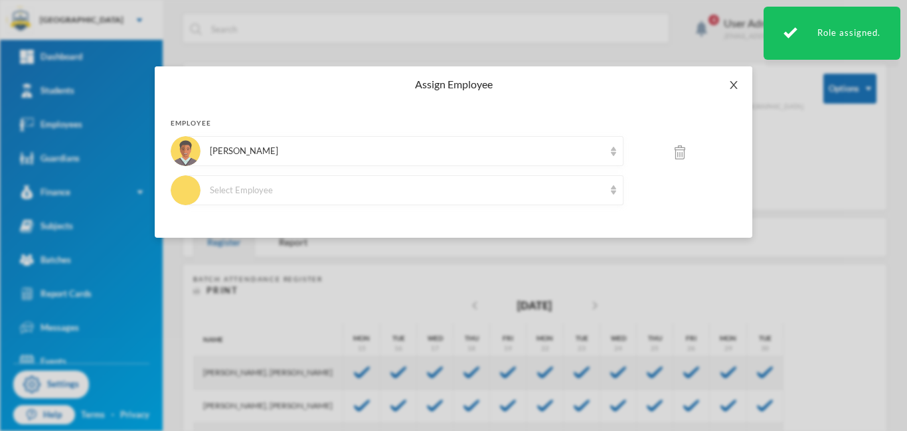
click at [741, 82] on span "Close" at bounding box center [733, 84] width 37 height 37
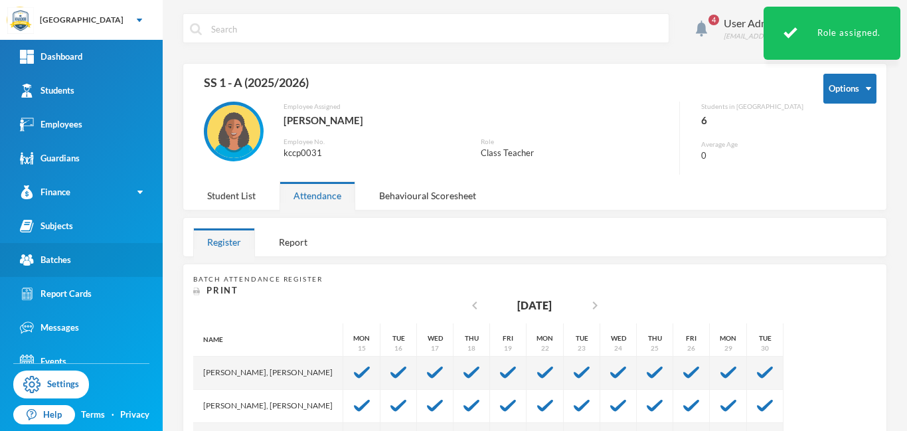
click at [54, 264] on div "Batches" at bounding box center [45, 260] width 51 height 14
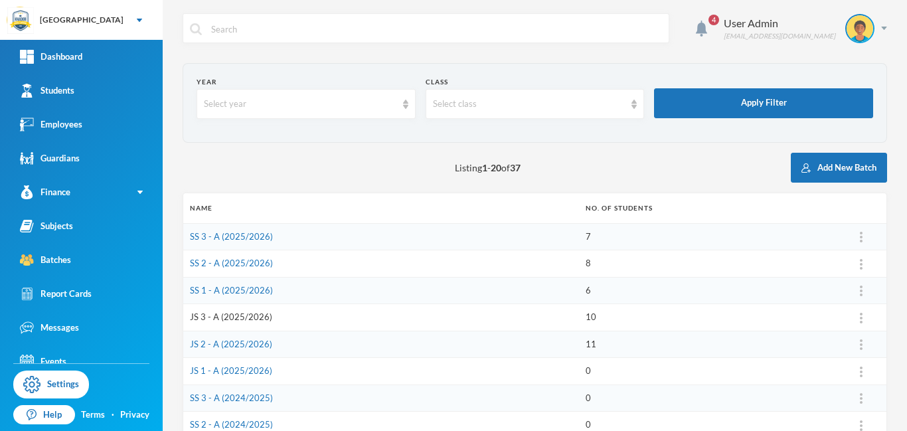
click at [246, 317] on link "JS 3 - A (2025/2026)" at bounding box center [231, 316] width 82 height 11
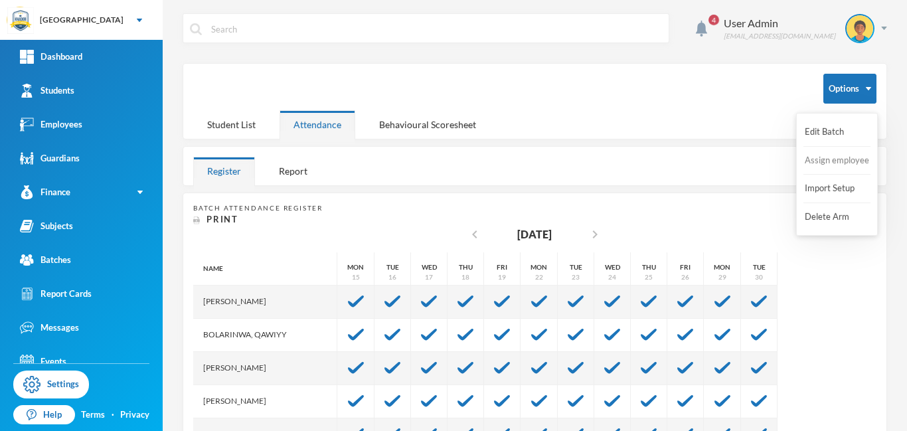
click at [855, 161] on button "Assign employee" at bounding box center [836, 161] width 67 height 24
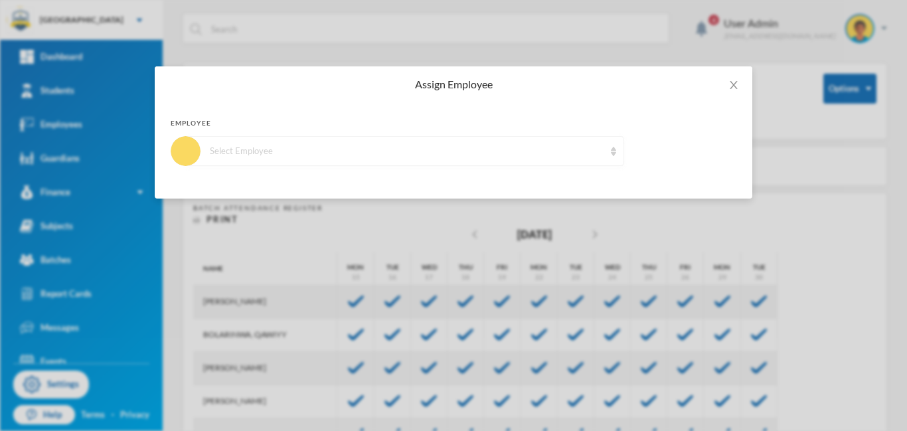
click at [285, 154] on div "Select Employee" at bounding box center [407, 151] width 394 height 13
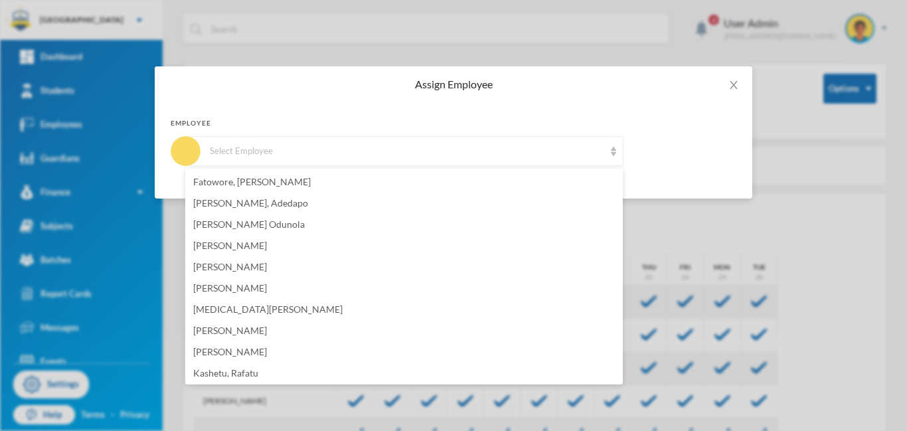
scroll to position [257, 0]
click at [221, 264] on span "[PERSON_NAME]" at bounding box center [230, 264] width 74 height 11
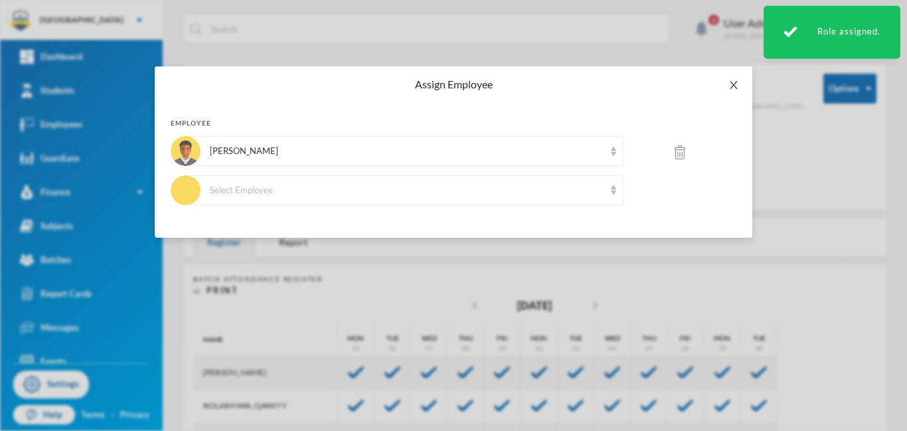
click at [733, 86] on icon "icon: close" at bounding box center [733, 85] width 11 height 11
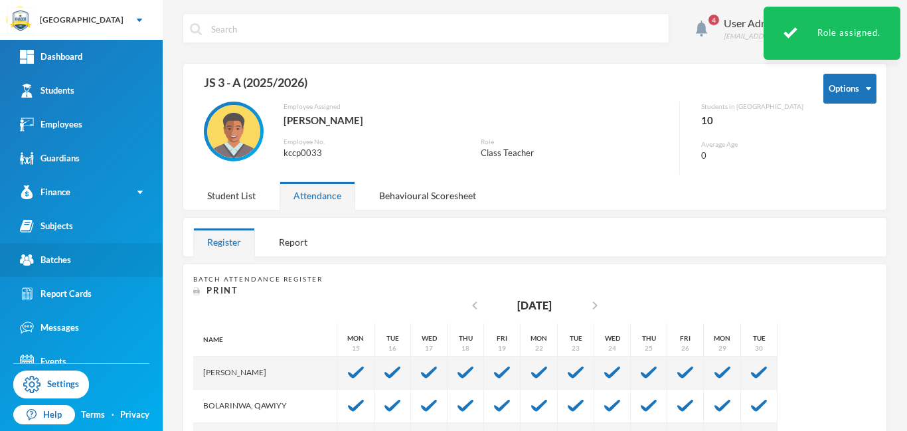
click at [57, 254] on div "Batches" at bounding box center [45, 260] width 51 height 14
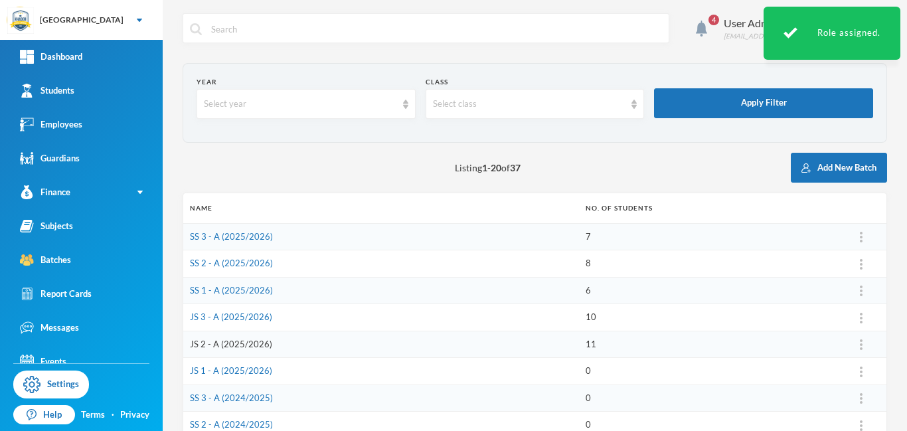
click at [232, 343] on link "JS 2 - A (2025/2026)" at bounding box center [231, 344] width 82 height 11
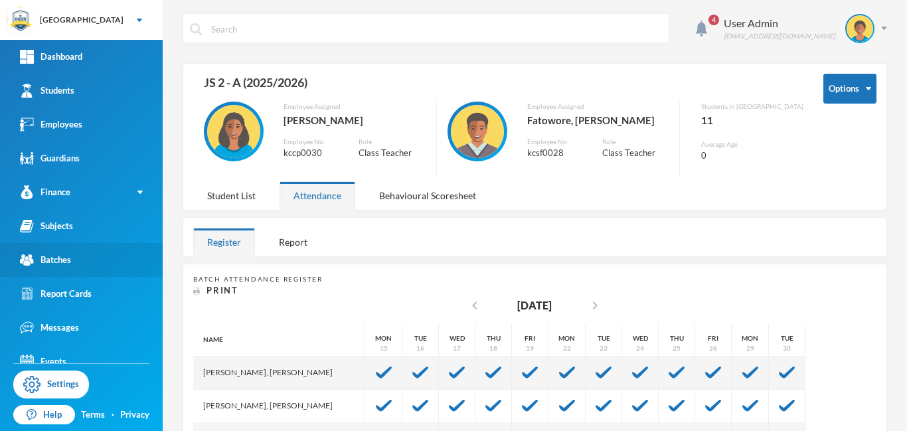
click at [53, 267] on link "Batches" at bounding box center [81, 260] width 163 height 34
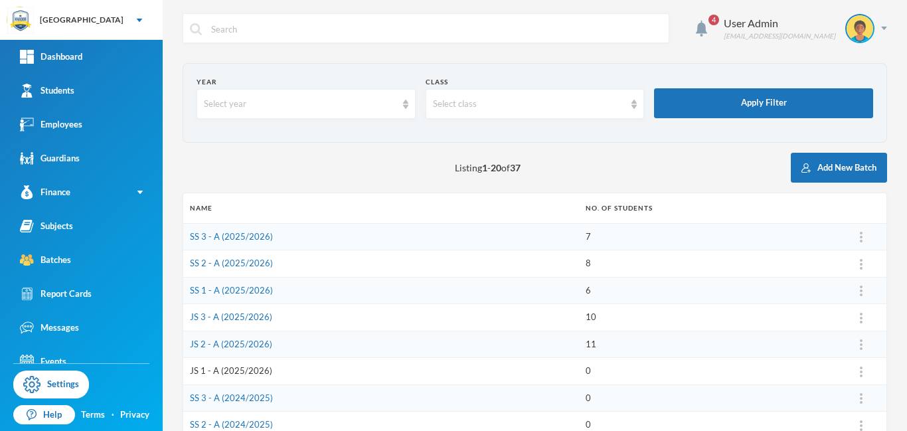
click at [258, 372] on link "JS 1 - A (2025/2026)" at bounding box center [231, 370] width 82 height 11
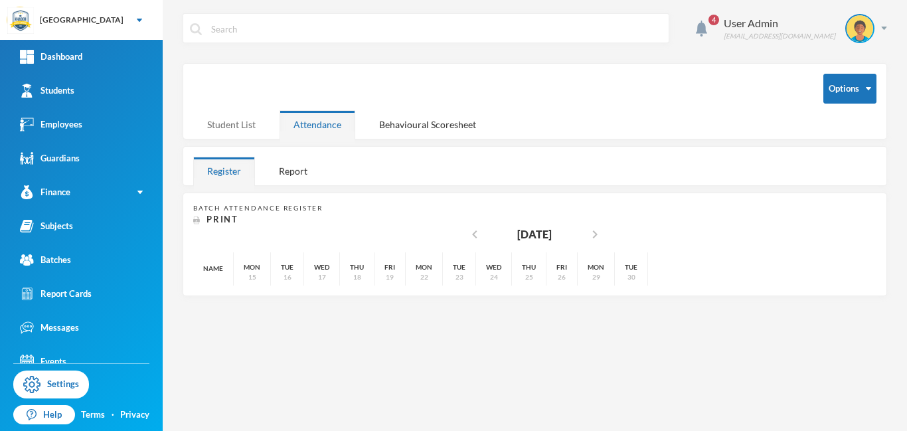
click at [237, 127] on div "Student List" at bounding box center [231, 124] width 76 height 29
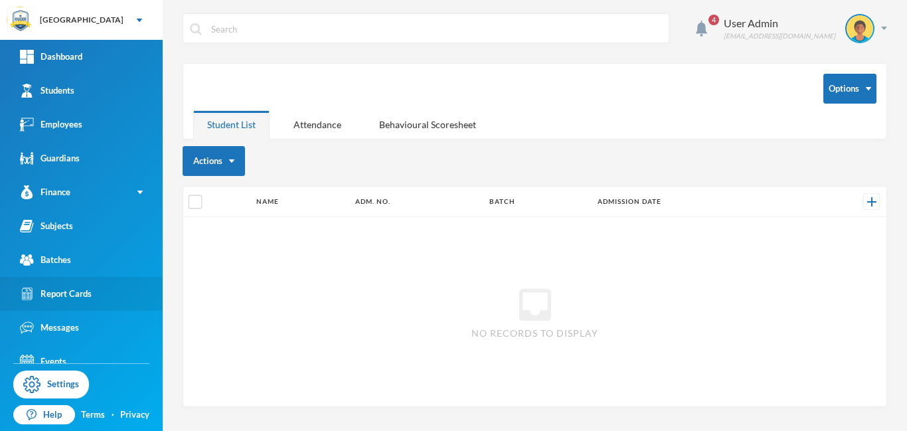
click at [76, 289] on div "Report Cards" at bounding box center [56, 294] width 72 height 14
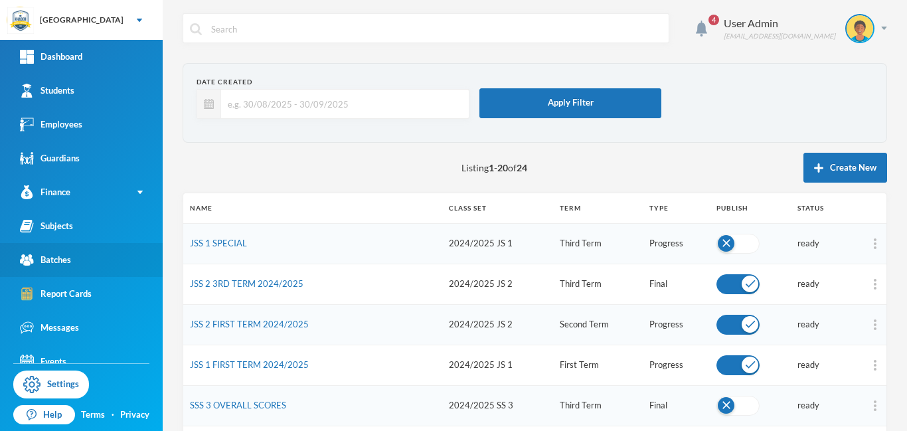
click at [59, 266] on div "Batches" at bounding box center [45, 260] width 51 height 14
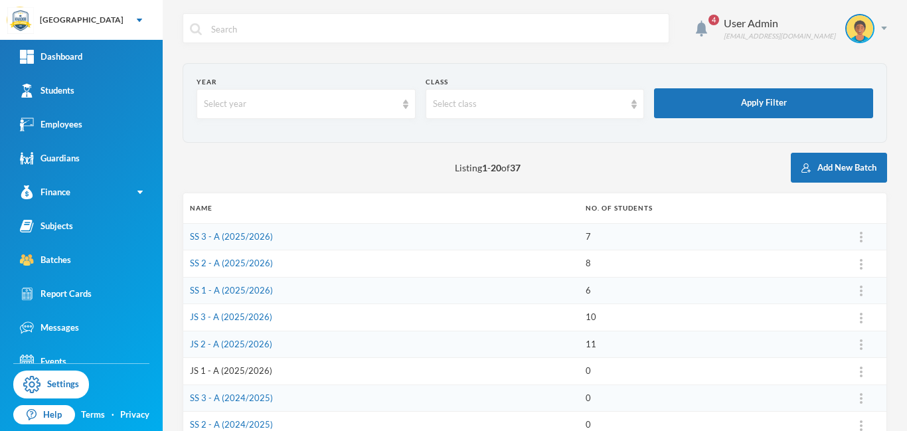
click at [249, 373] on link "JS 1 - A (2025/2026)" at bounding box center [231, 370] width 82 height 11
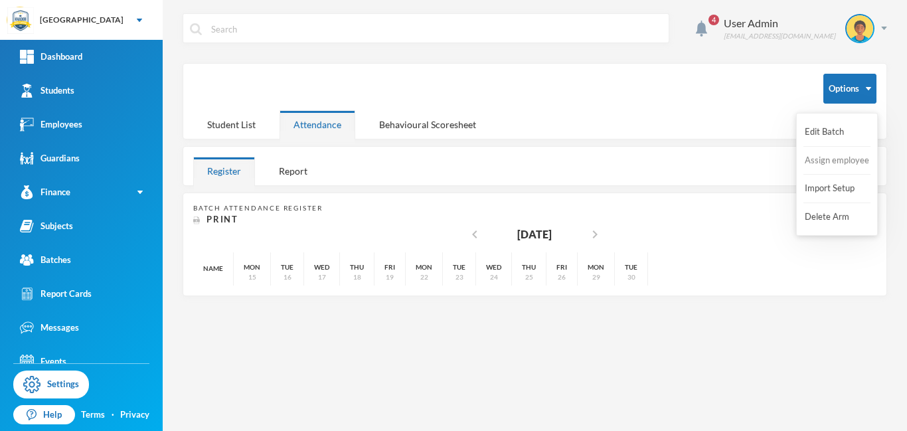
click at [839, 161] on button "Assign employee" at bounding box center [836, 161] width 67 height 24
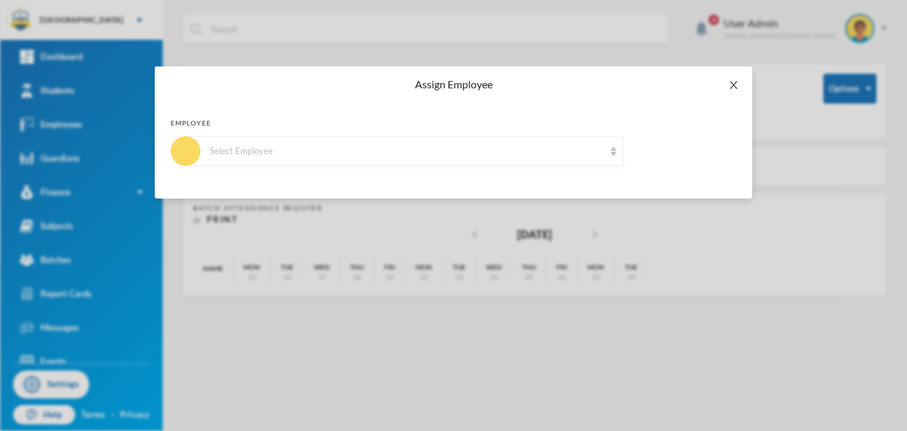
click at [731, 82] on icon "icon: close" at bounding box center [732, 85] width 7 height 8
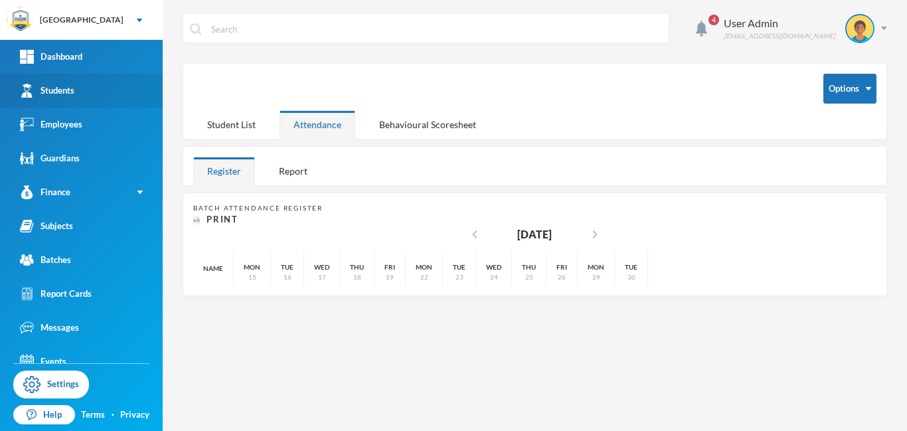
click at [72, 88] on div "Students" at bounding box center [47, 91] width 54 height 14
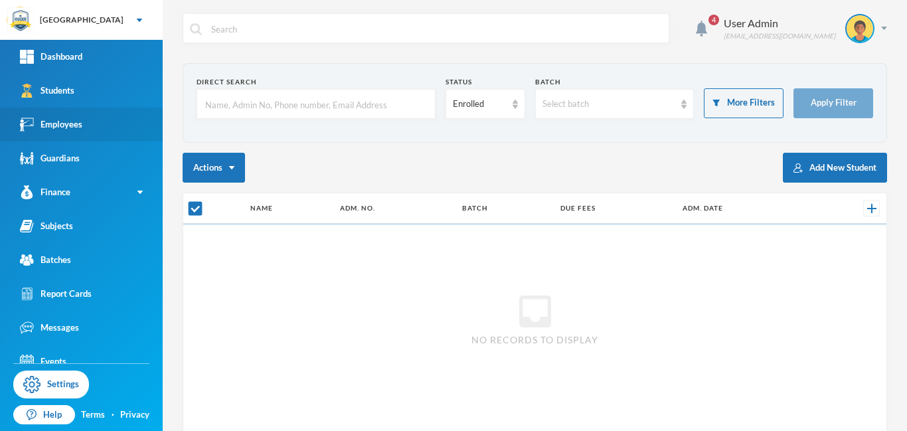
checkbox input "false"
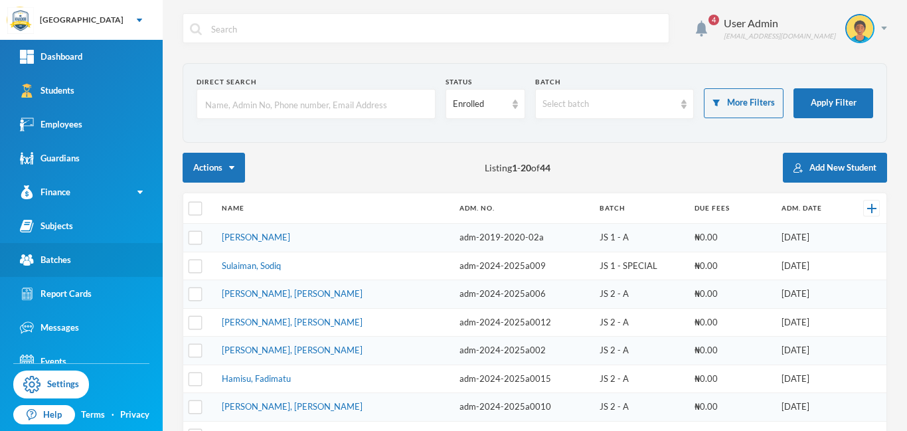
click at [54, 259] on div "Batches" at bounding box center [45, 260] width 51 height 14
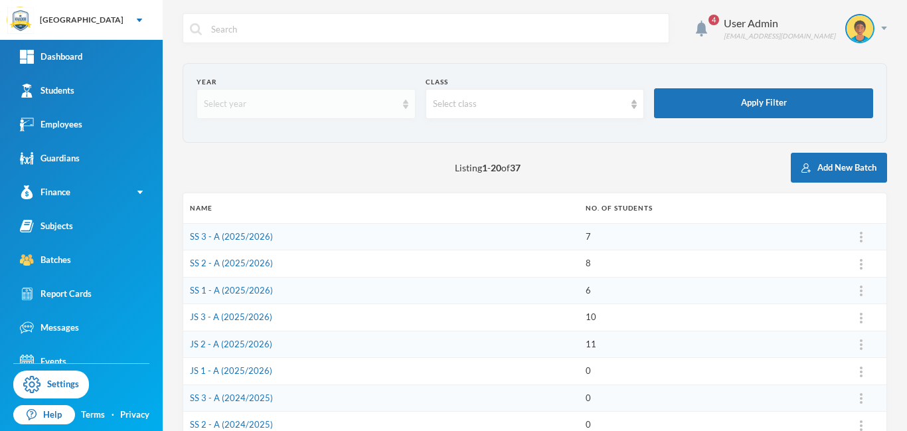
click at [314, 106] on div "Select year" at bounding box center [300, 104] width 192 height 13
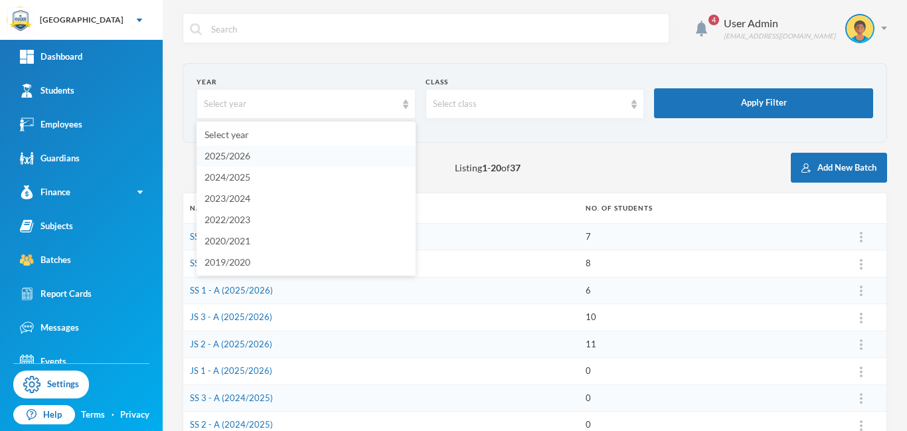
click at [246, 158] on span "2025/2026" at bounding box center [227, 155] width 46 height 11
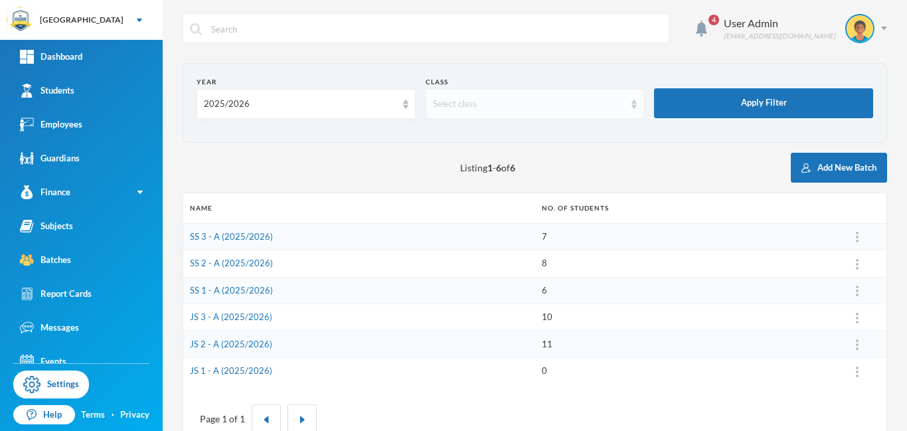
click at [496, 104] on div "Select class" at bounding box center [529, 104] width 192 height 13
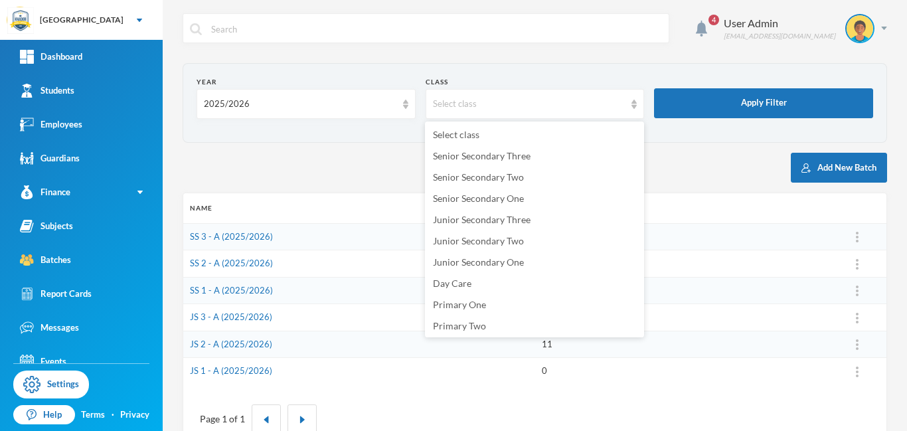
click at [175, 143] on div "4 User Admin [EMAIL_ADDRESS][DOMAIN_NAME] Year 2025/2026 Class Select class App…" at bounding box center [535, 215] width 744 height 431
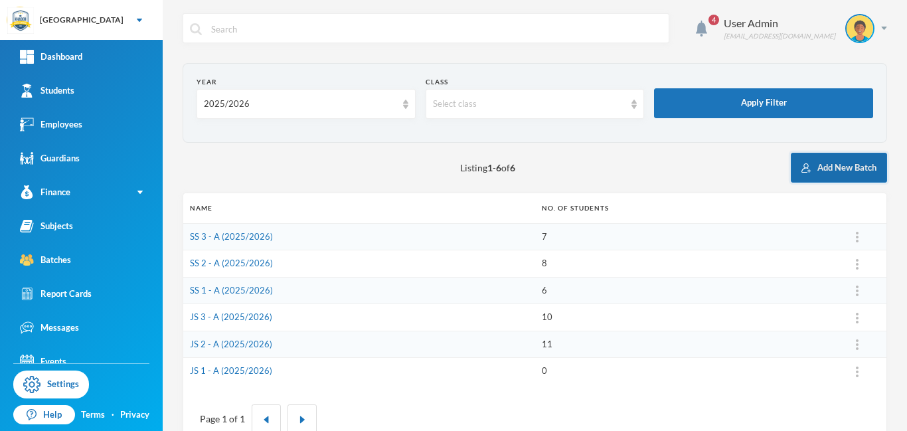
click at [837, 169] on button "Add New Batch" at bounding box center [839, 168] width 96 height 30
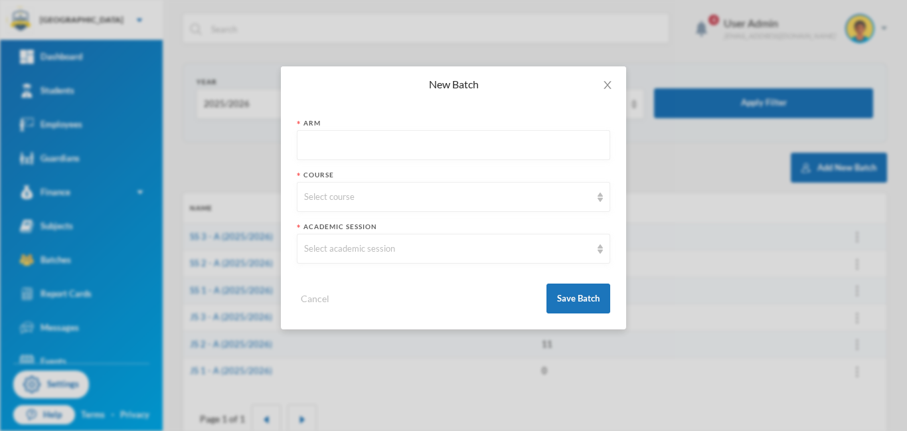
click at [376, 149] on input "text" at bounding box center [453, 146] width 299 height 30
type input "s"
type input "SPECIAL"
click at [378, 208] on div "Select course" at bounding box center [453, 197] width 313 height 30
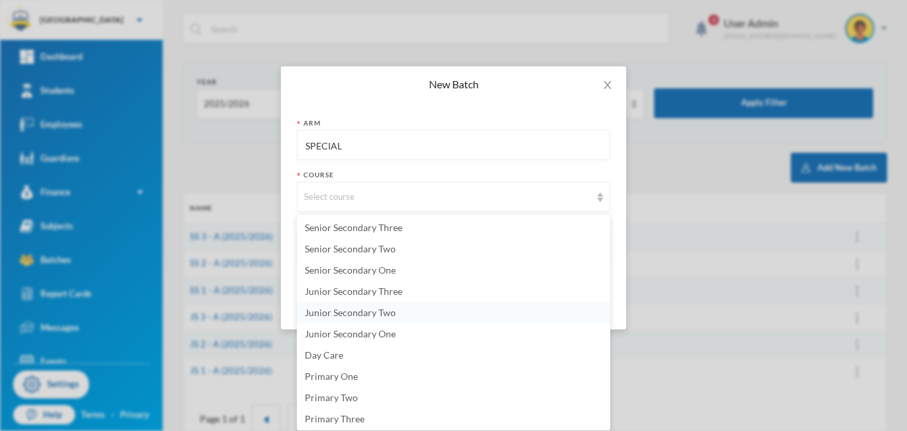
click at [384, 314] on span "Junior Secondary Two" at bounding box center [350, 312] width 91 height 11
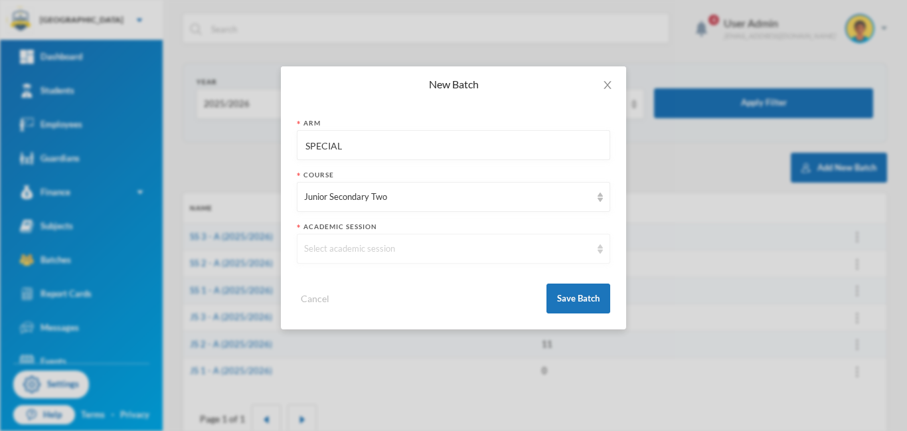
click at [361, 250] on div "Select academic session" at bounding box center [447, 248] width 287 height 13
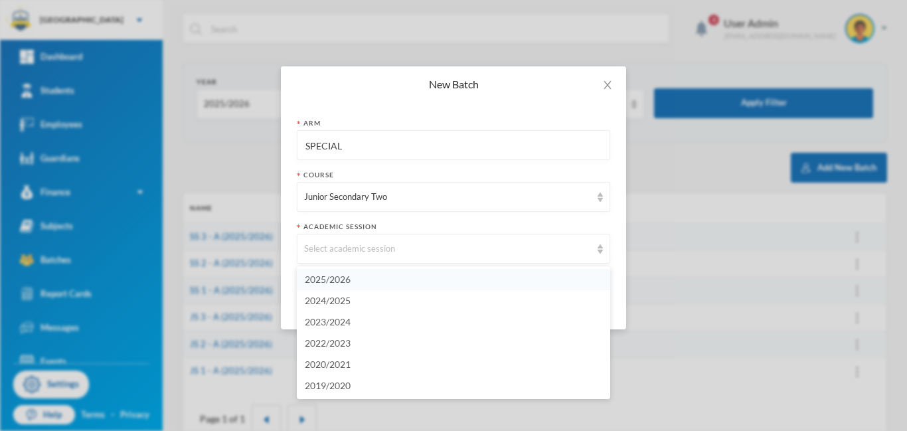
click at [351, 279] on li "2025/2026" at bounding box center [453, 279] width 313 height 21
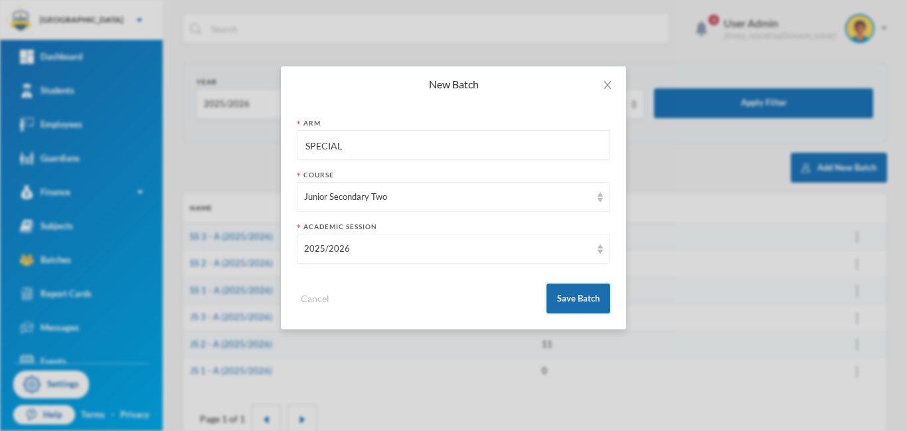
click at [577, 302] on button "Save Batch" at bounding box center [578, 298] width 64 height 30
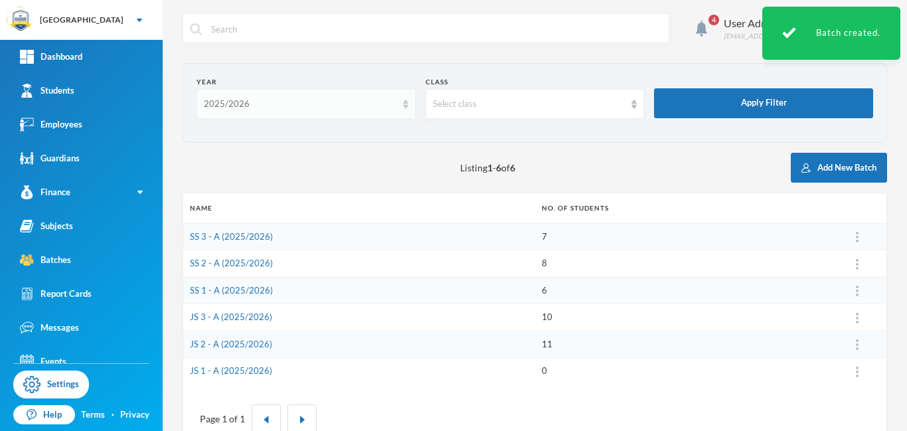
click at [366, 104] on div "2025/2026" at bounding box center [300, 104] width 192 height 13
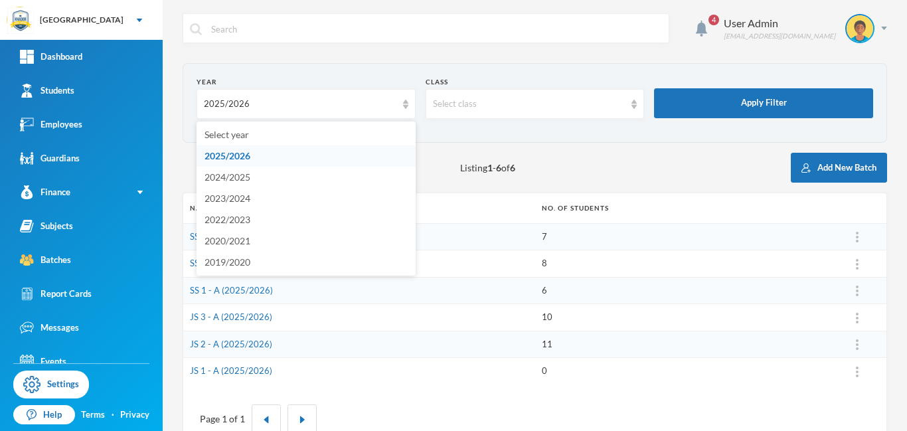
click at [512, 128] on form "Year 2025/2026 Class Select class Apply Filter" at bounding box center [534, 103] width 676 height 52
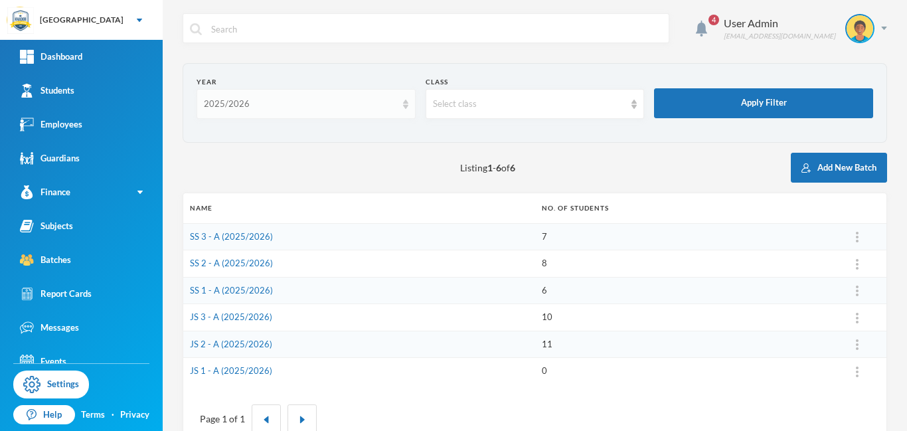
click at [370, 106] on div "2025/2026" at bounding box center [300, 104] width 192 height 13
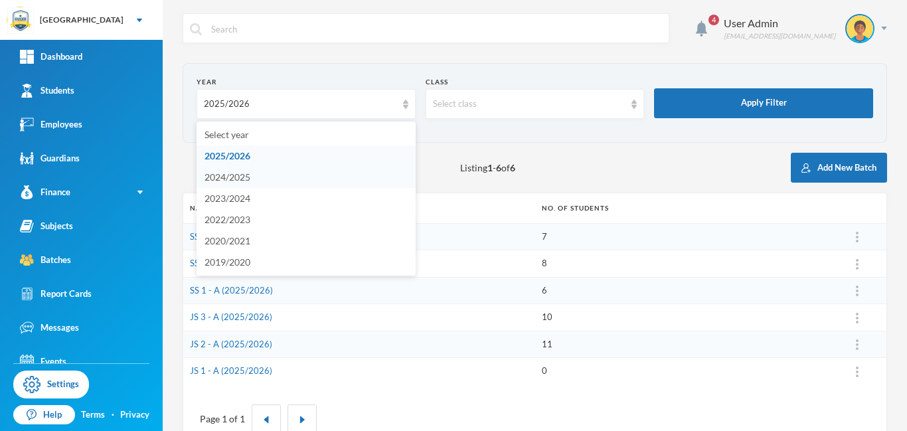
click at [254, 176] on li "2024/2025" at bounding box center [305, 177] width 219 height 21
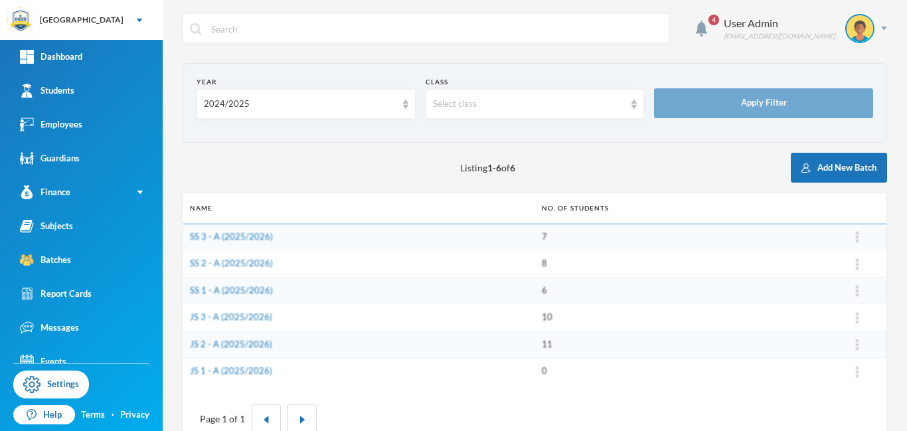
click at [275, 162] on div "Listing 1 - 6 of 6 Add New Batch" at bounding box center [535, 168] width 704 height 30
click at [296, 125] on form "Year 2024/2025 Class Select class Apply Filter" at bounding box center [534, 103] width 676 height 52
click at [304, 102] on div "2024/2025" at bounding box center [300, 104] width 192 height 13
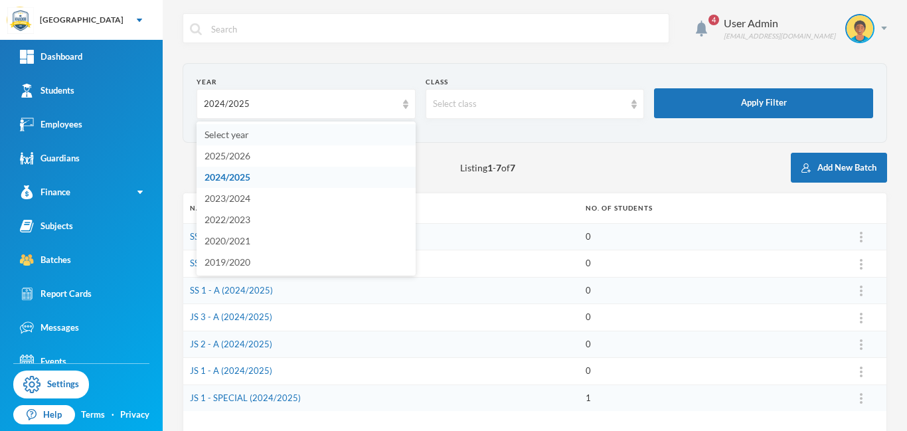
click at [221, 133] on span "Select year" at bounding box center [226, 134] width 44 height 11
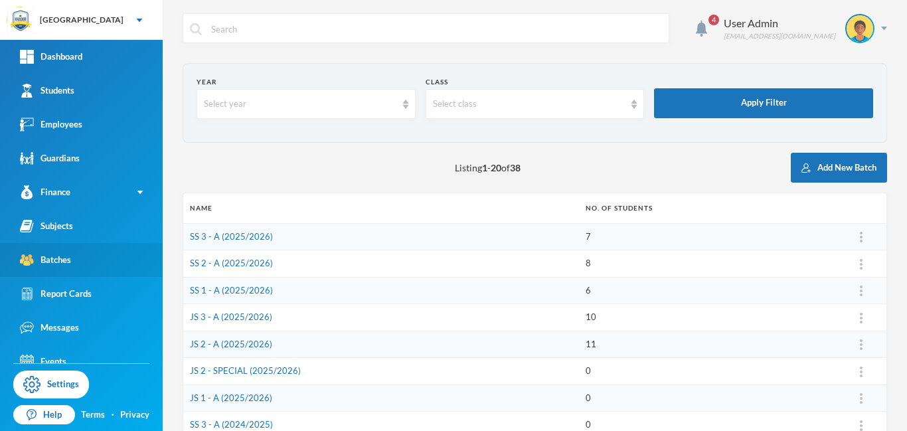
click at [58, 257] on div "Batches" at bounding box center [45, 260] width 51 height 14
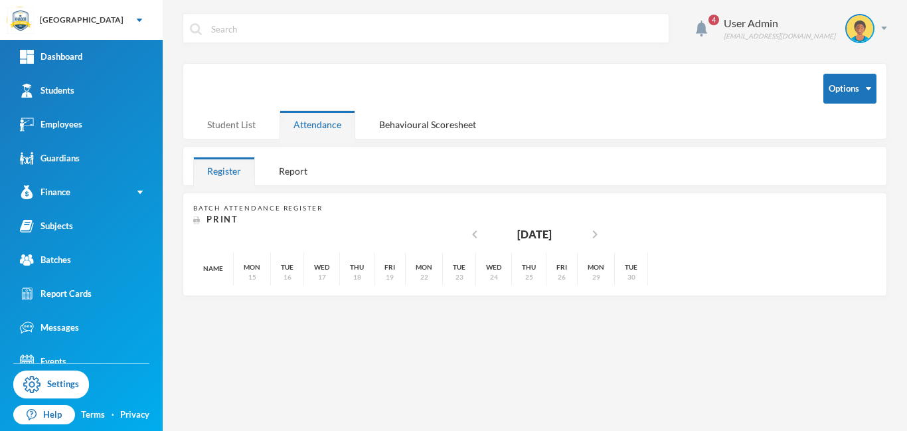
click at [236, 124] on div "Student List" at bounding box center [231, 124] width 76 height 29
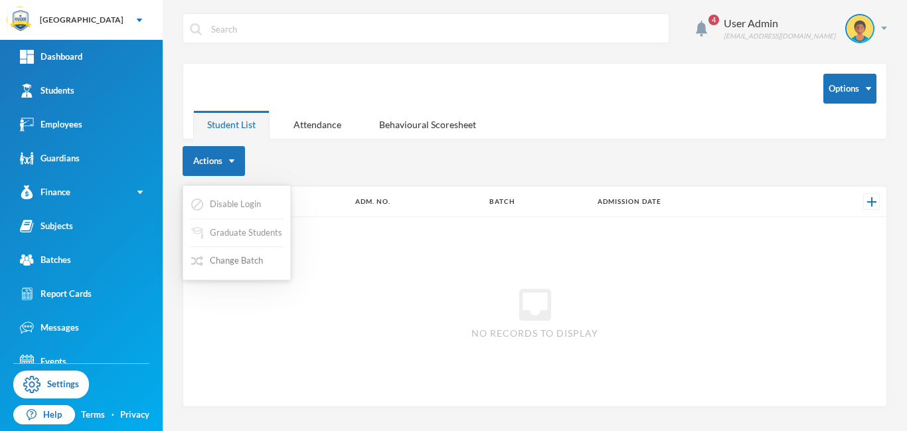
click at [238, 265] on button "Change Batch" at bounding box center [227, 261] width 74 height 24
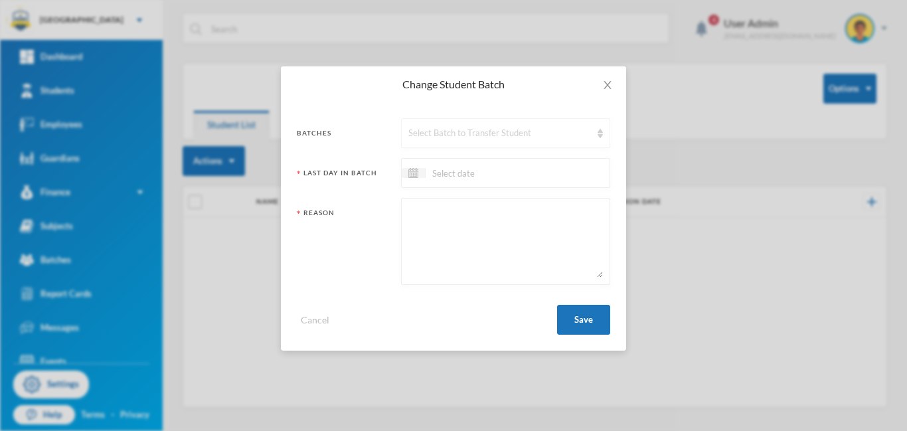
click at [439, 141] on div "Select Batch to Transfer Student" at bounding box center [505, 133] width 209 height 30
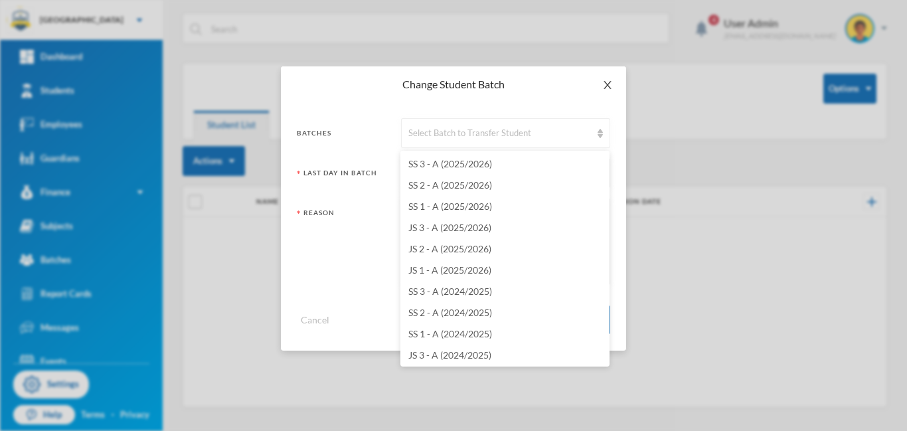
click at [611, 82] on icon "icon: close" at bounding box center [607, 85] width 11 height 11
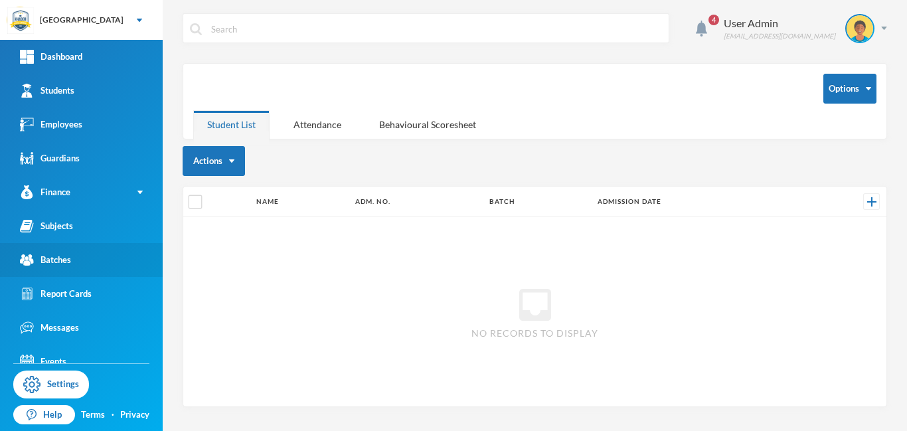
click at [51, 267] on link "Batches" at bounding box center [81, 260] width 163 height 34
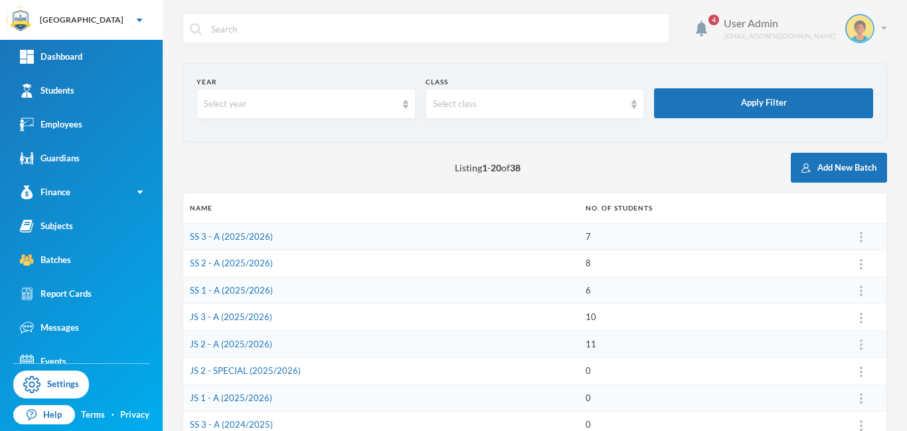
click at [886, 29] on img at bounding box center [884, 28] width 6 height 3
click at [854, 92] on button "Logout" at bounding box center [850, 97] width 60 height 20
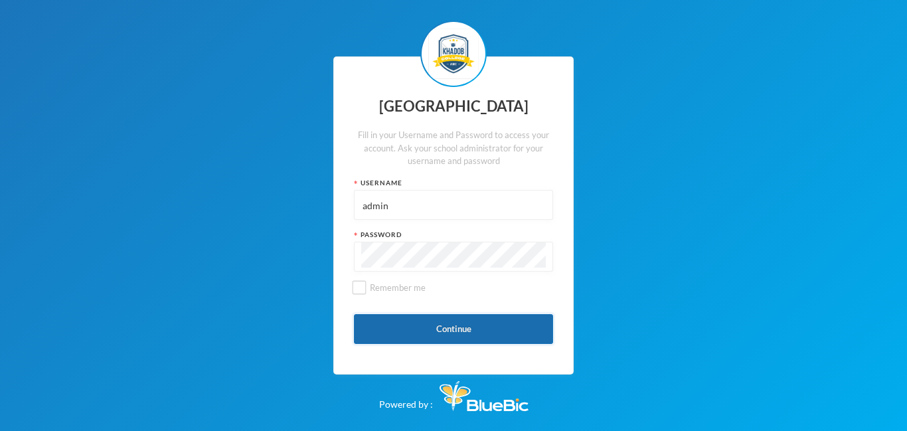
click at [465, 325] on button "Continue" at bounding box center [453, 329] width 199 height 30
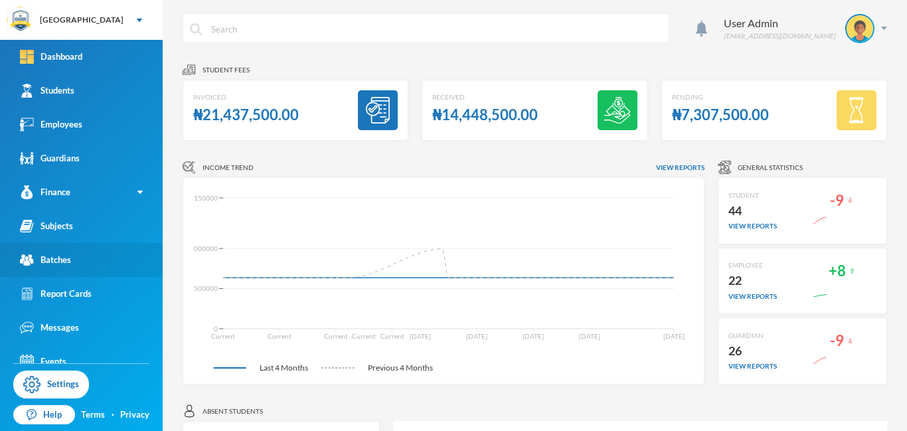
click at [50, 266] on div "Batches" at bounding box center [45, 260] width 51 height 14
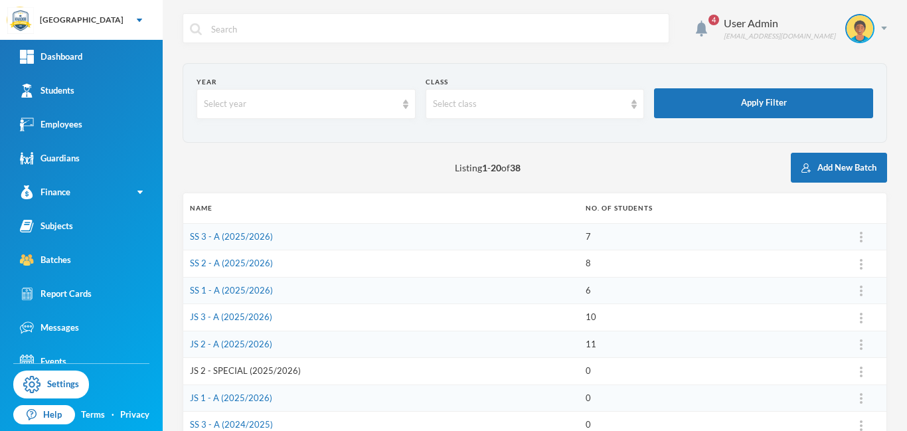
click at [282, 369] on link "JS 2 - SPECIAL (2025/2026)" at bounding box center [245, 370] width 111 height 11
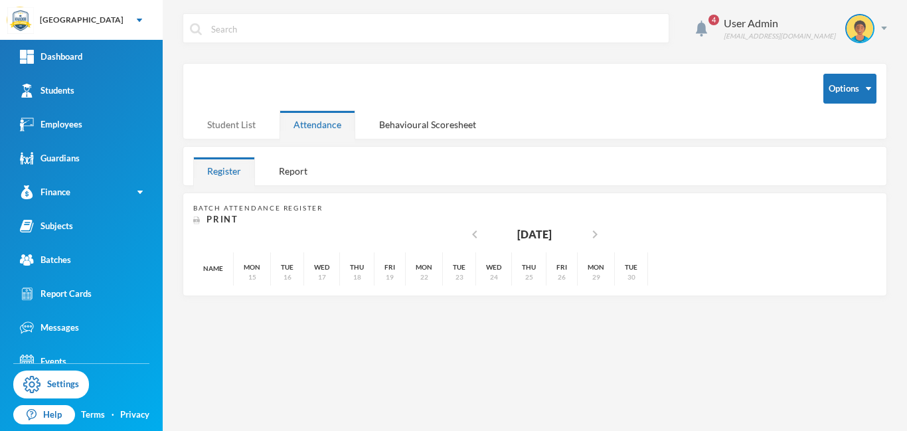
click at [226, 127] on div "Student List" at bounding box center [231, 124] width 76 height 29
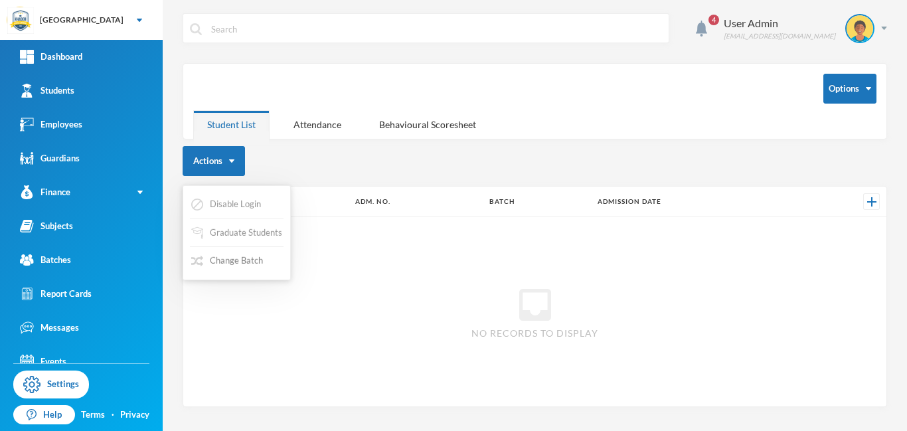
click at [253, 263] on button "Change Batch" at bounding box center [227, 261] width 74 height 24
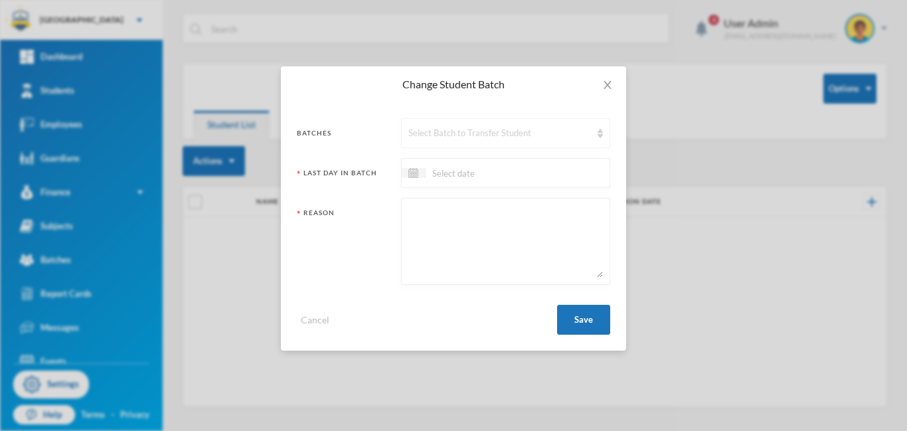
click at [461, 133] on div "Select Batch to Transfer Student" at bounding box center [499, 133] width 183 height 13
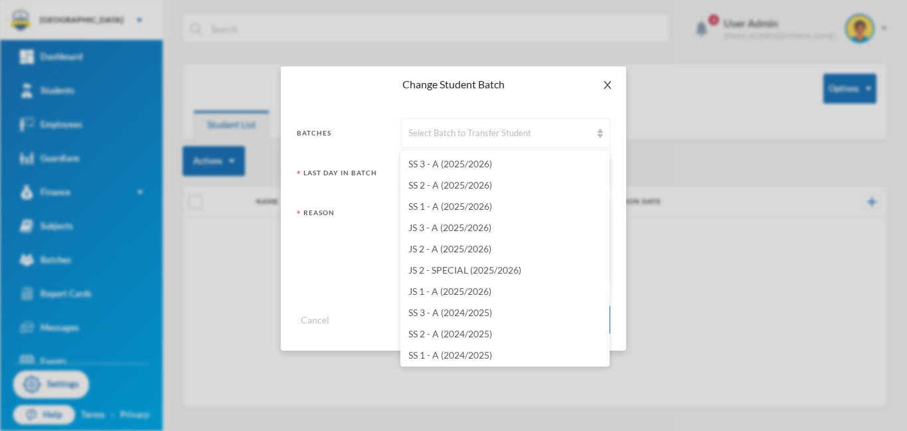
click at [607, 88] on icon "icon: close" at bounding box center [607, 85] width 11 height 11
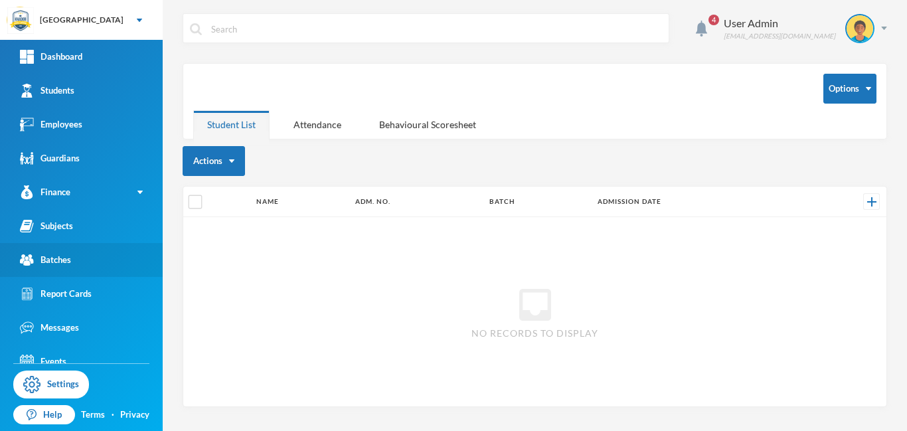
click at [72, 260] on link "Batches" at bounding box center [81, 260] width 163 height 34
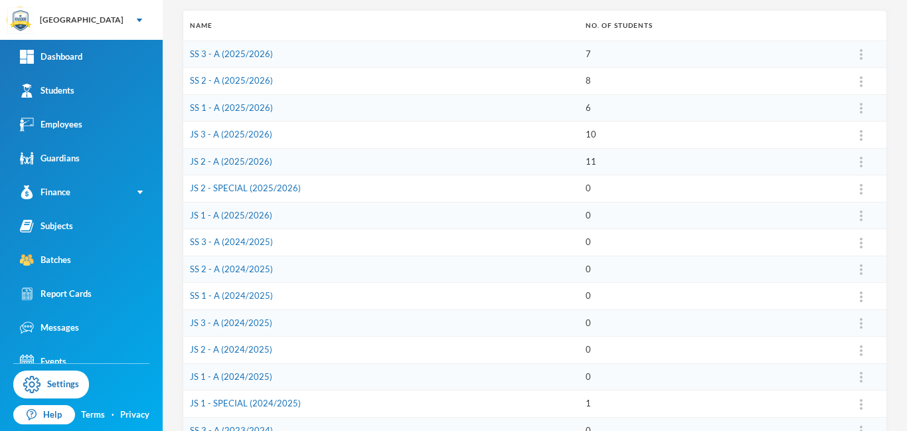
scroll to position [184, 0]
click at [230, 400] on link "JS 1 - SPECIAL (2024/2025)" at bounding box center [245, 401] width 111 height 11
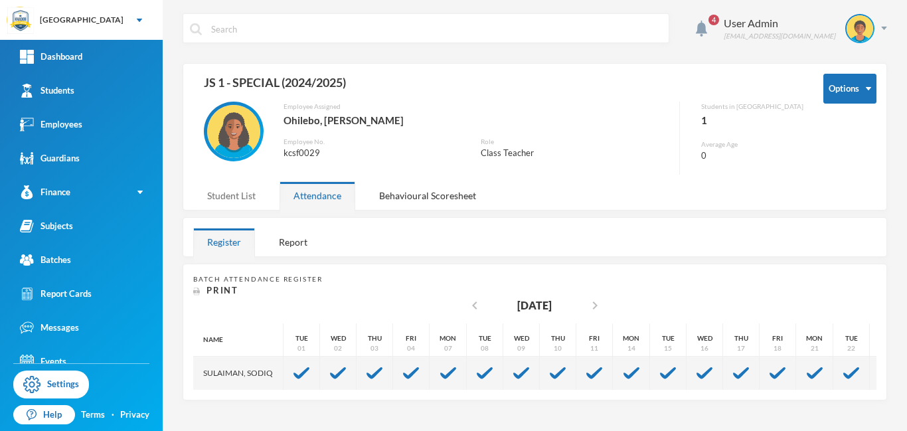
click at [233, 194] on div "Student List" at bounding box center [231, 195] width 76 height 29
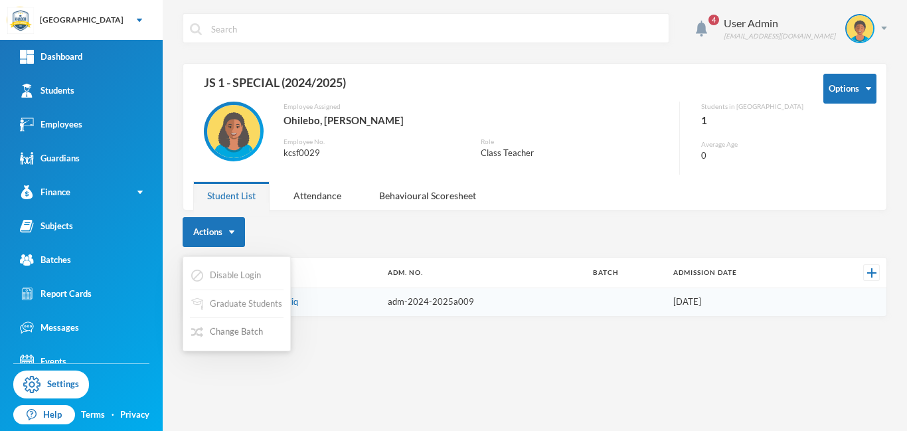
click at [238, 335] on button "Change Batch" at bounding box center [227, 332] width 74 height 24
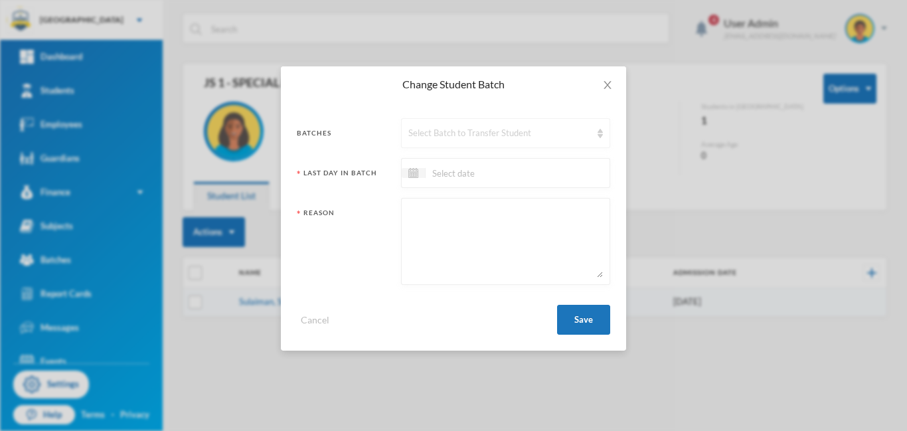
click at [470, 130] on div "Select Batch to Transfer Student" at bounding box center [499, 133] width 183 height 13
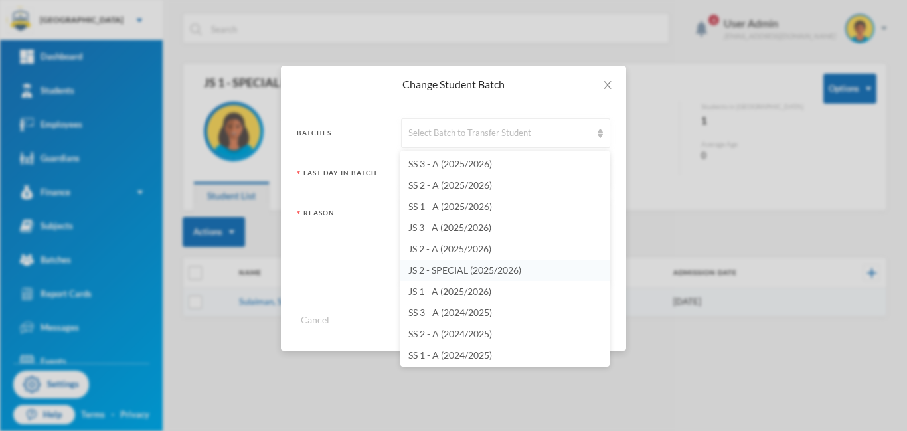
click at [472, 270] on span "JS 2 - SPECIAL (2025/2026)" at bounding box center [464, 269] width 113 height 11
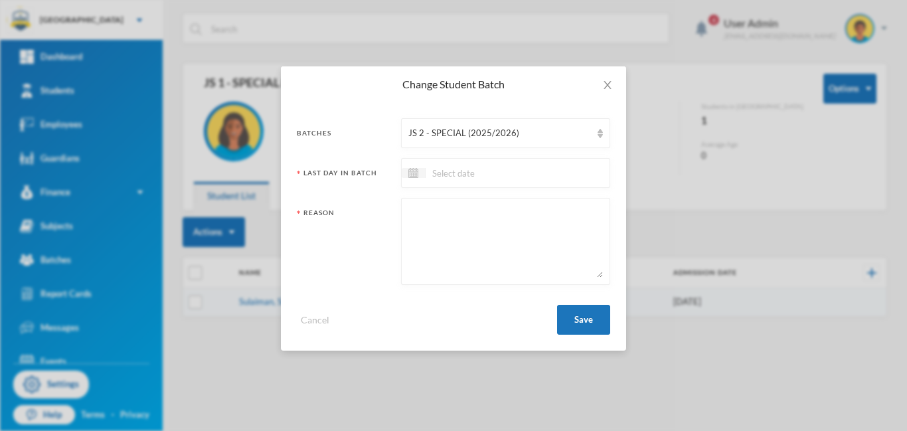
click at [463, 180] on input at bounding box center [481, 172] width 112 height 15
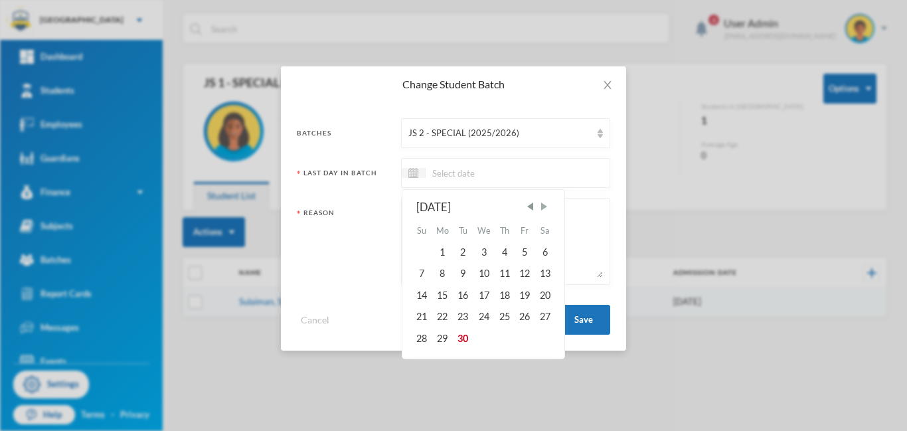
click at [543, 204] on span "Next Month" at bounding box center [544, 206] width 12 height 12
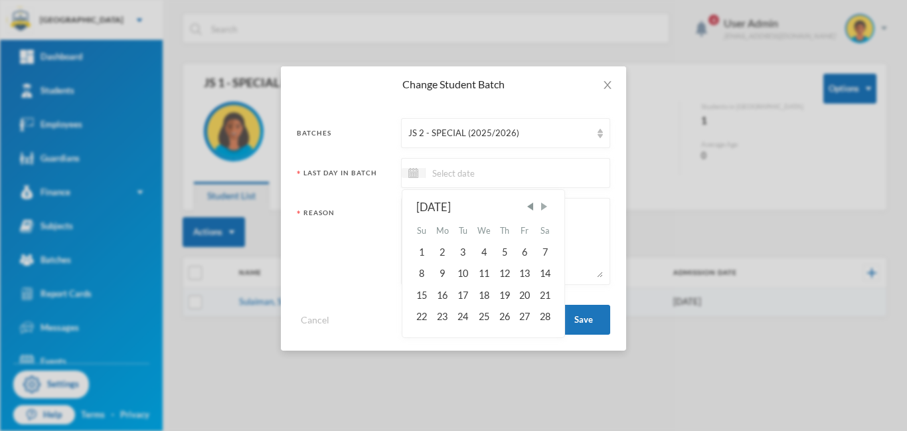
click at [543, 204] on span "Next Month" at bounding box center [544, 206] width 12 height 12
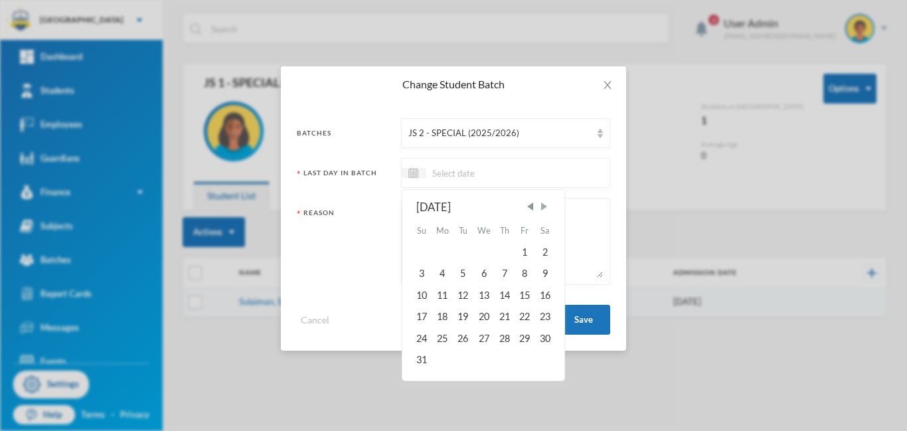
click at [543, 204] on span "Next Month" at bounding box center [544, 206] width 12 height 12
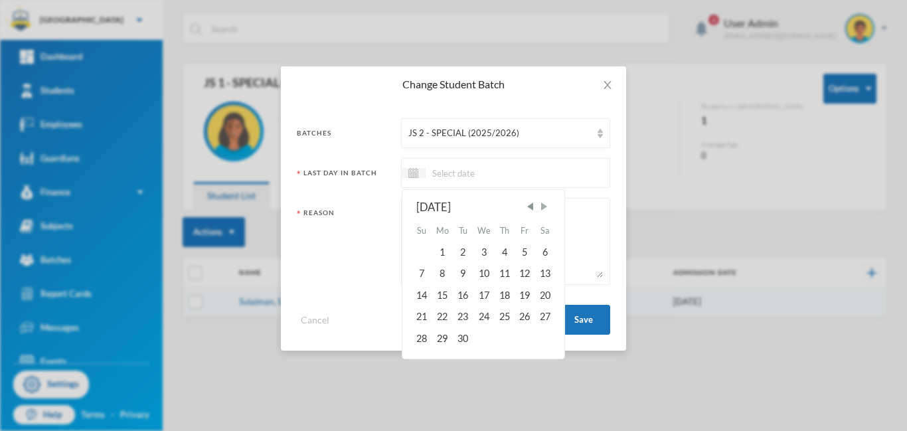
click at [543, 204] on span "Next Month" at bounding box center [544, 206] width 12 height 12
click at [524, 314] on div "24" at bounding box center [524, 316] width 20 height 21
type input "[DATE]"
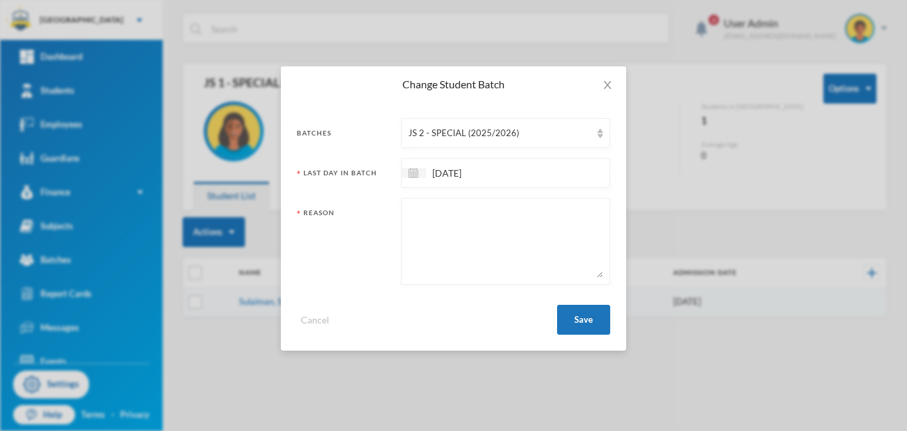
click at [452, 229] on textarea at bounding box center [505, 241] width 194 height 72
click at [593, 323] on button "Save" at bounding box center [583, 320] width 53 height 30
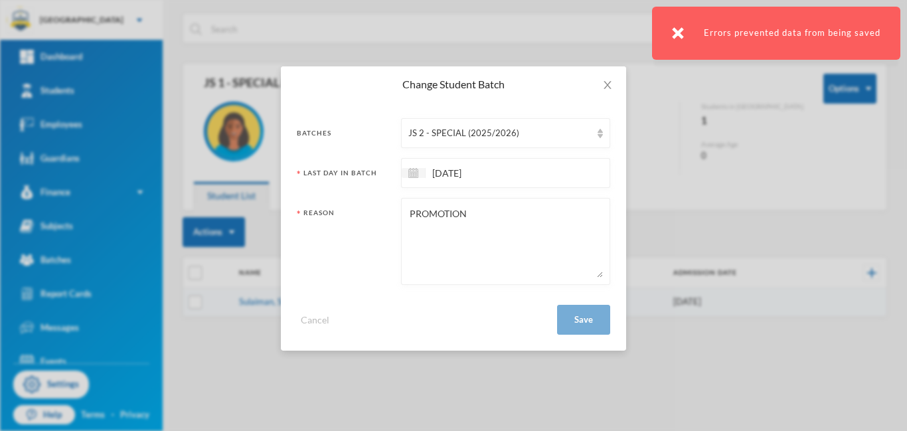
click at [499, 175] on input "[DATE]" at bounding box center [481, 172] width 112 height 15
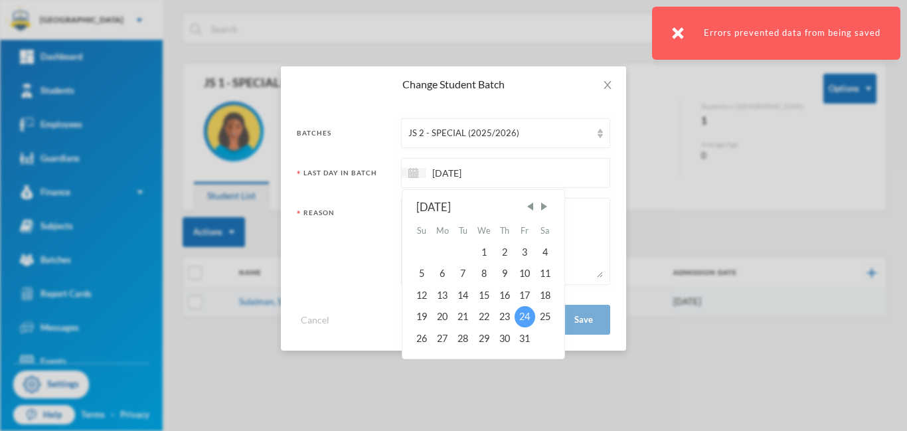
click at [523, 314] on div "24" at bounding box center [524, 316] width 20 height 21
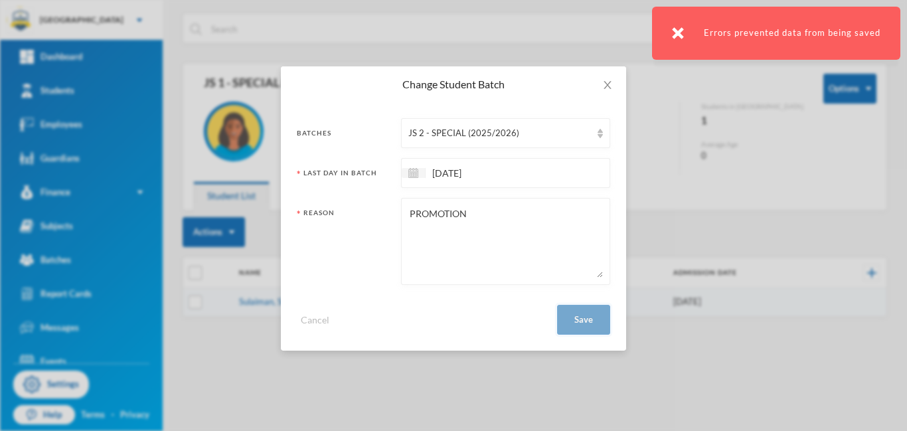
click at [581, 323] on button "Save" at bounding box center [583, 320] width 53 height 30
click at [491, 214] on textarea "PROMOTION" at bounding box center [505, 241] width 194 height 72
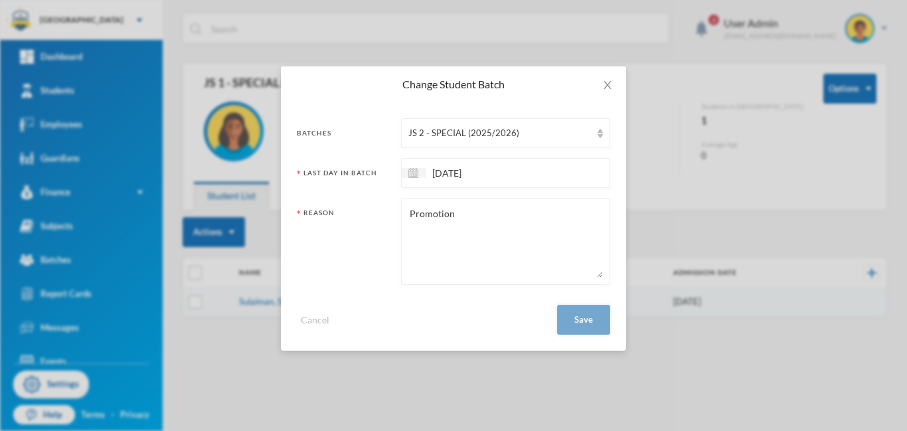
type textarea "Promotion"
click at [569, 324] on button "Save" at bounding box center [583, 320] width 53 height 30
click at [605, 86] on icon "icon: close" at bounding box center [606, 85] width 7 height 8
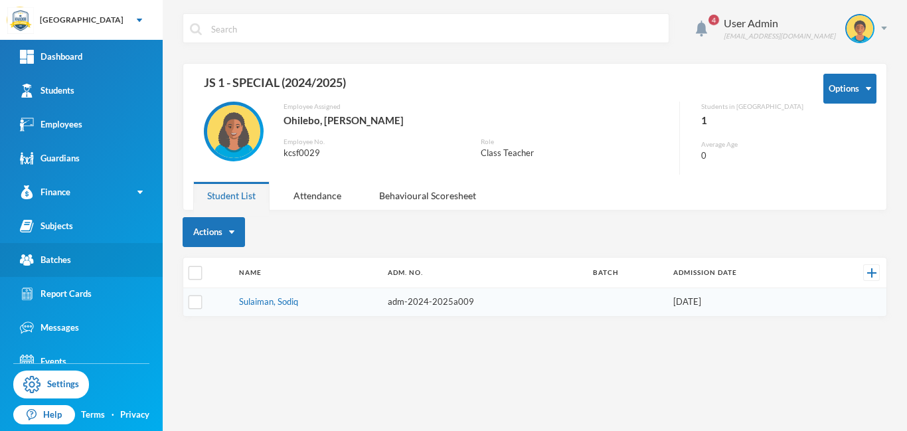
click at [59, 263] on div "Batches" at bounding box center [45, 260] width 51 height 14
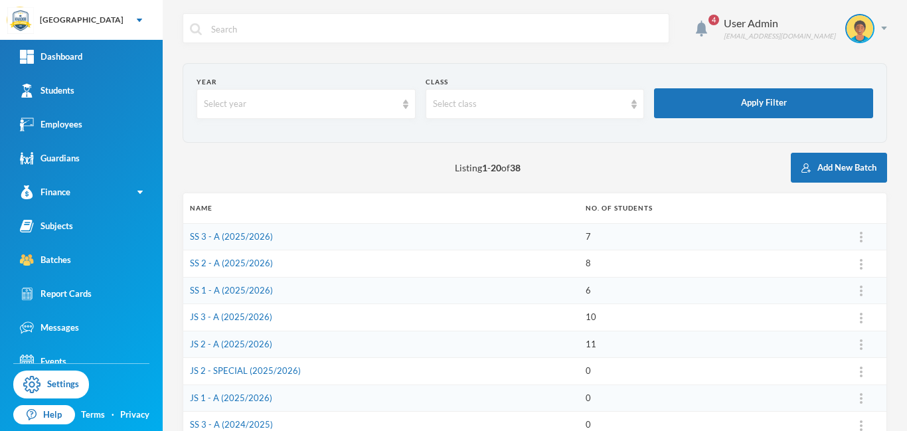
click at [246, 376] on td "JS 2 - SPECIAL (2025/2026)" at bounding box center [381, 371] width 396 height 27
click at [259, 368] on link "JS 2 - SPECIAL (2025/2026)" at bounding box center [245, 370] width 111 height 11
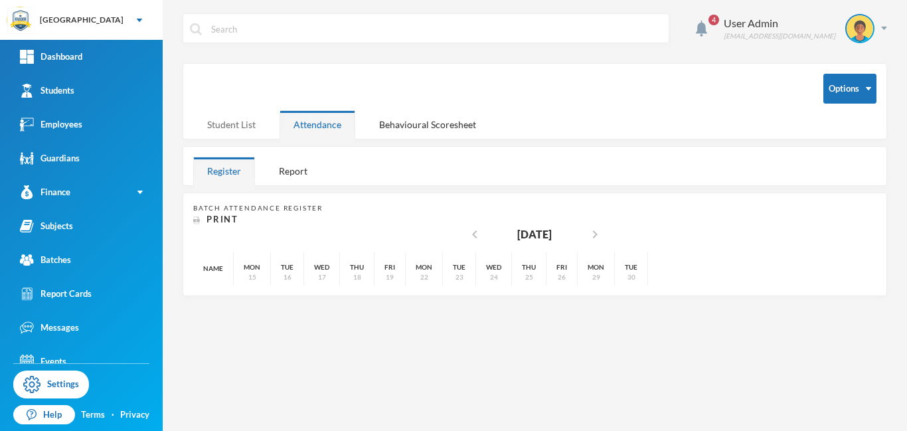
click at [228, 121] on div "Student List" at bounding box center [231, 124] width 76 height 29
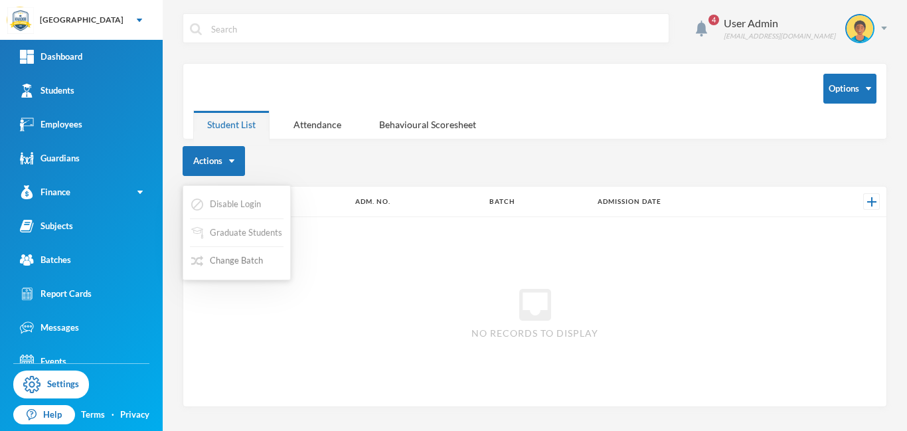
click at [236, 264] on button "Change Batch" at bounding box center [227, 261] width 74 height 24
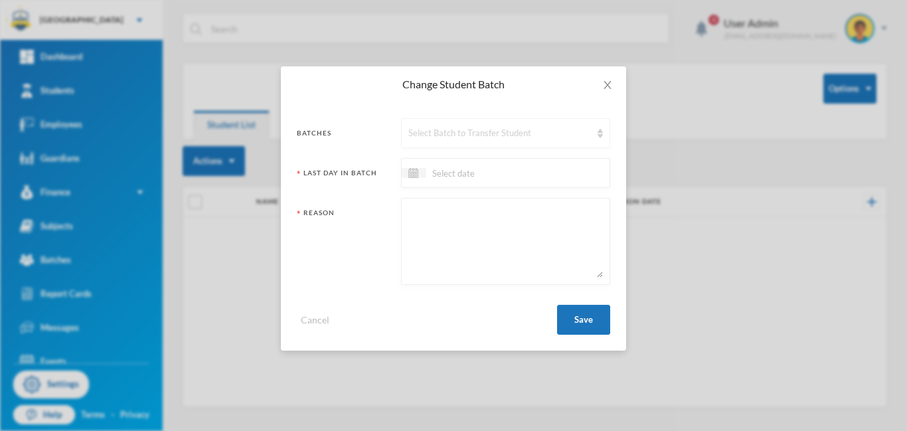
click at [475, 136] on div "Select Batch to Transfer Student" at bounding box center [499, 133] width 183 height 13
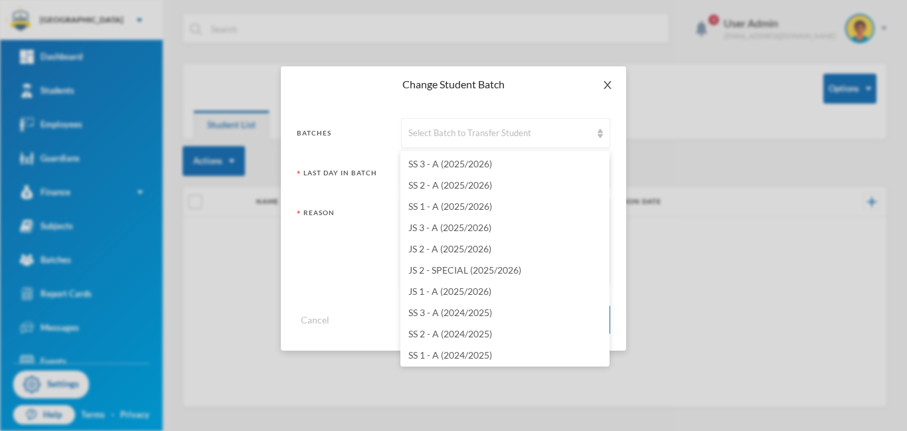
click at [609, 84] on icon "icon: close" at bounding box center [606, 85] width 7 height 8
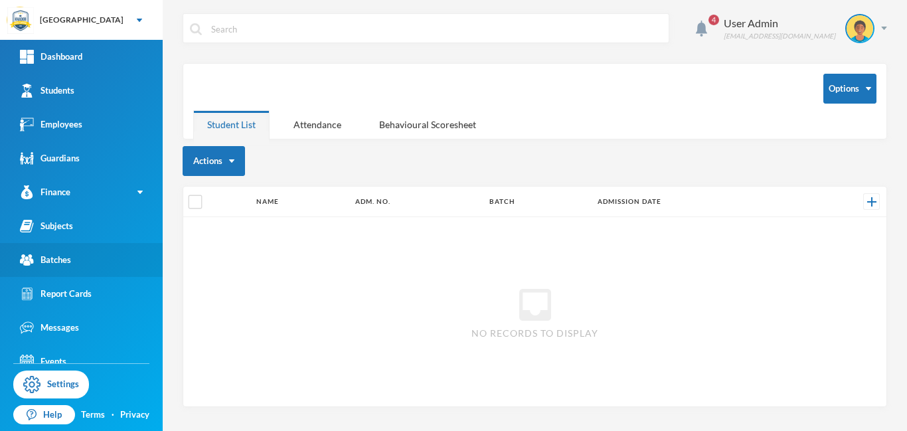
click at [58, 260] on div "Batches" at bounding box center [45, 260] width 51 height 14
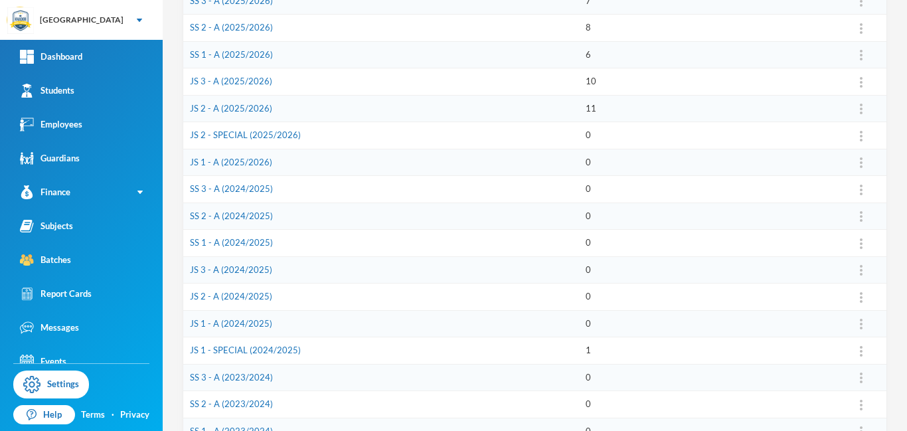
scroll to position [237, 0]
click at [223, 344] on link "JS 1 - SPECIAL (2024/2025)" at bounding box center [245, 348] width 111 height 11
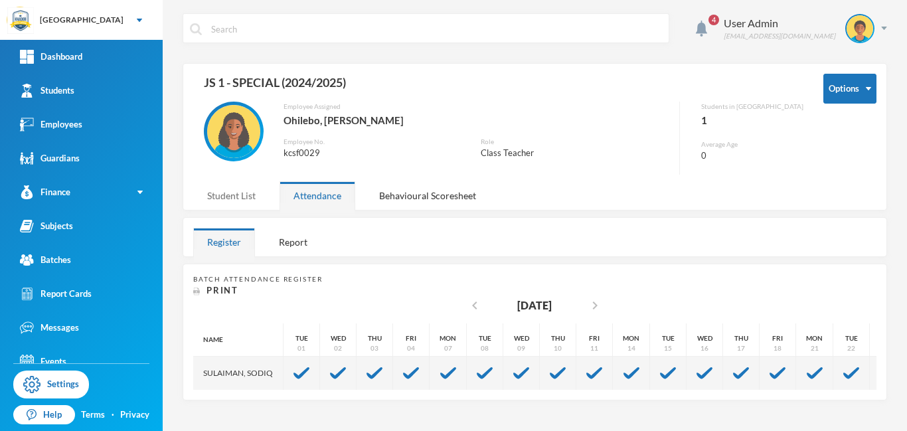
click at [245, 194] on div "Student List" at bounding box center [231, 195] width 76 height 29
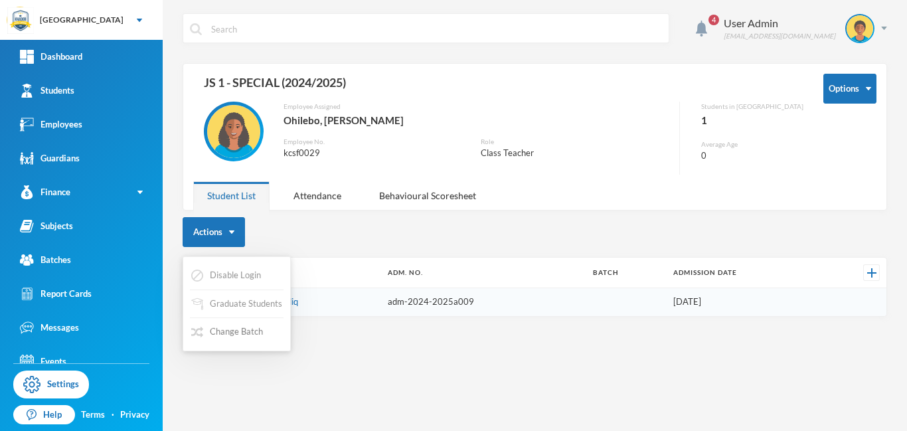
click at [231, 335] on button "Change Batch" at bounding box center [227, 332] width 74 height 24
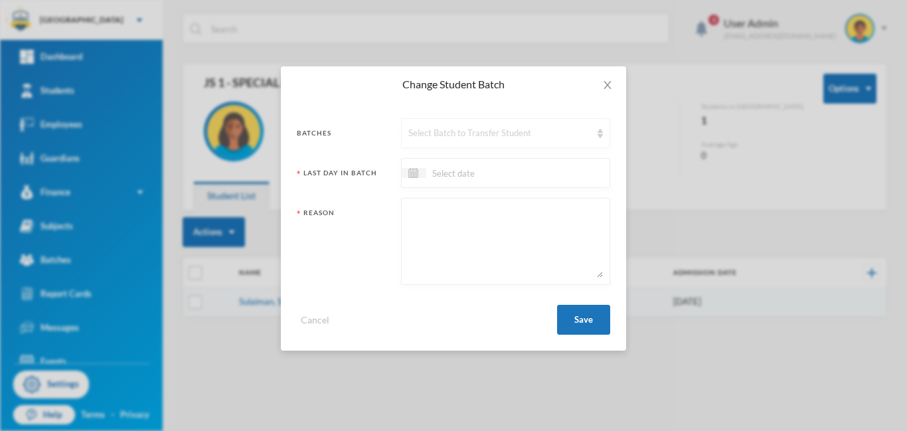
click at [471, 139] on div "Select Batch to Transfer Student" at bounding box center [499, 133] width 183 height 13
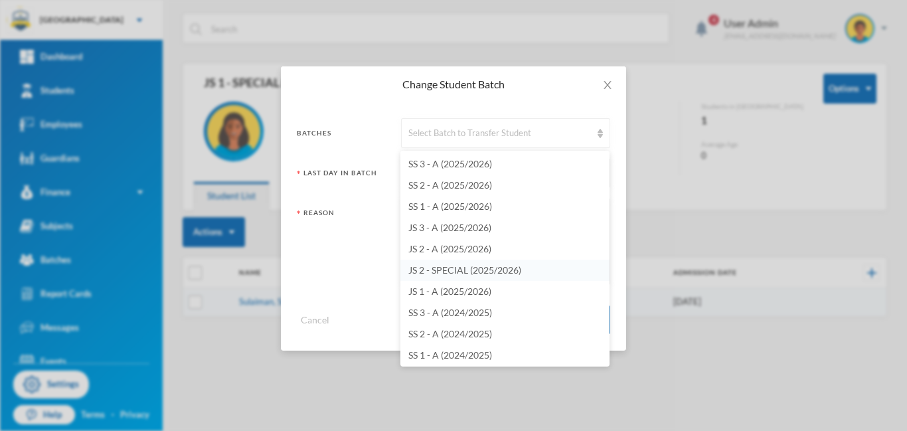
click at [461, 271] on span "JS 2 - SPECIAL (2025/2026)" at bounding box center [464, 269] width 113 height 11
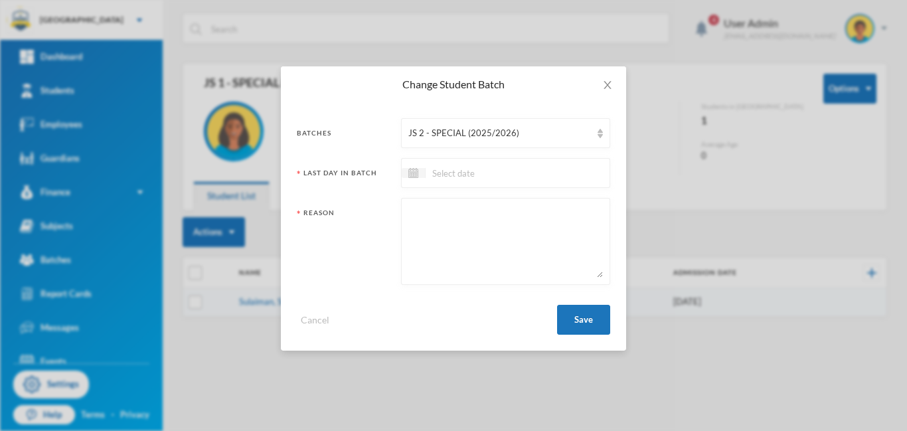
click at [514, 169] on input at bounding box center [481, 172] width 112 height 15
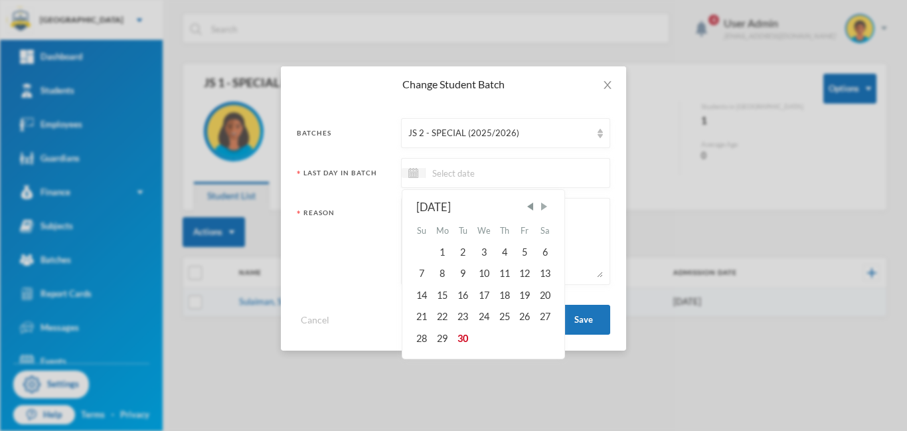
click at [546, 209] on span "Next Month" at bounding box center [544, 206] width 12 height 12
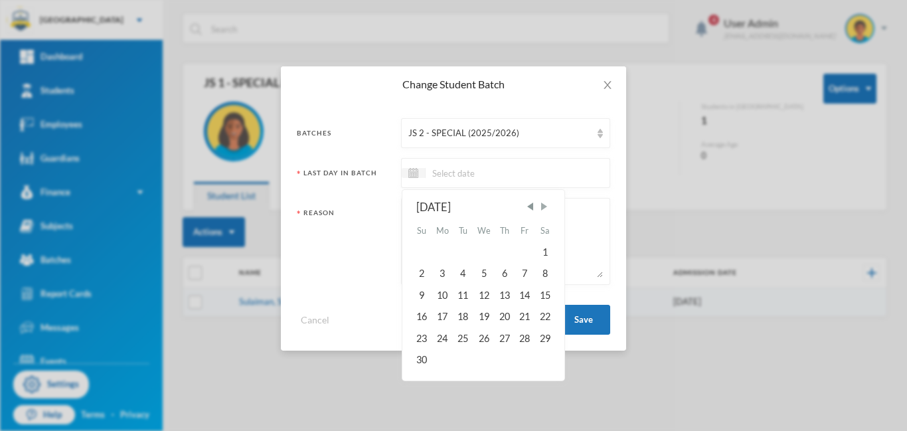
click at [546, 209] on span "Next Month" at bounding box center [544, 206] width 12 height 12
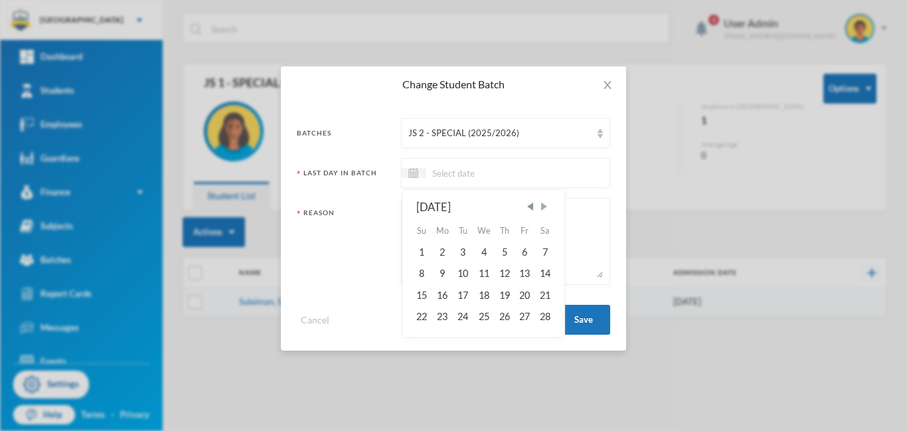
click at [546, 209] on span "Next Month" at bounding box center [544, 206] width 12 height 12
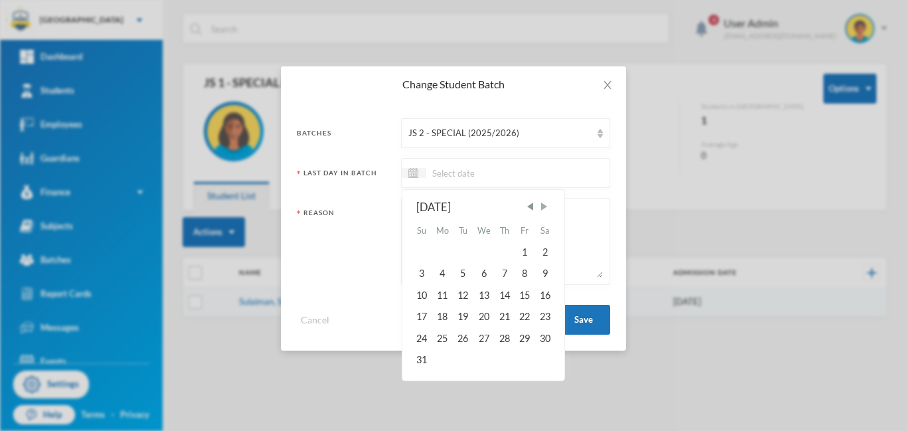
click at [546, 209] on span "Next Month" at bounding box center [544, 206] width 12 height 12
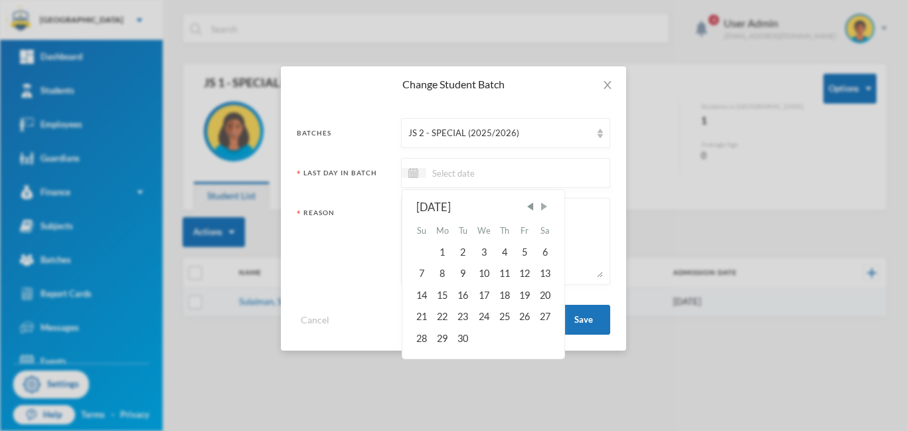
click at [546, 209] on span "Next Month" at bounding box center [544, 206] width 12 height 12
click at [527, 315] on div "24" at bounding box center [524, 316] width 20 height 21
type input "[DATE]"
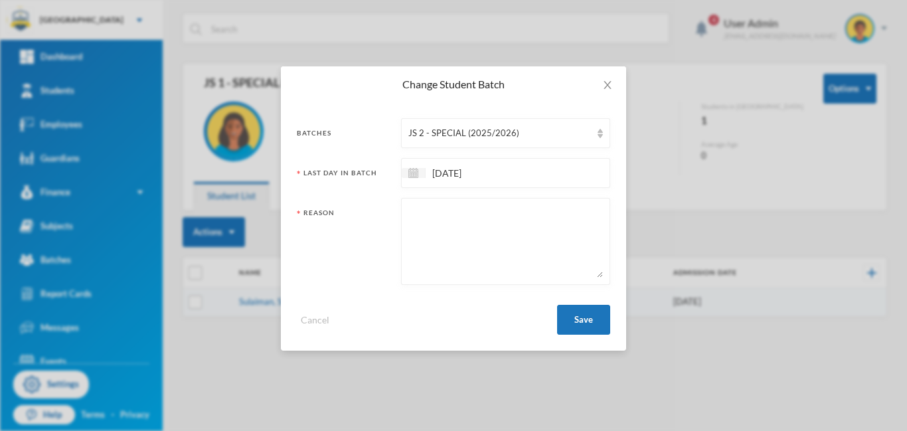
click at [437, 218] on textarea at bounding box center [505, 241] width 194 height 72
type textarea "promotion"
click at [574, 321] on button "Save" at bounding box center [583, 320] width 53 height 30
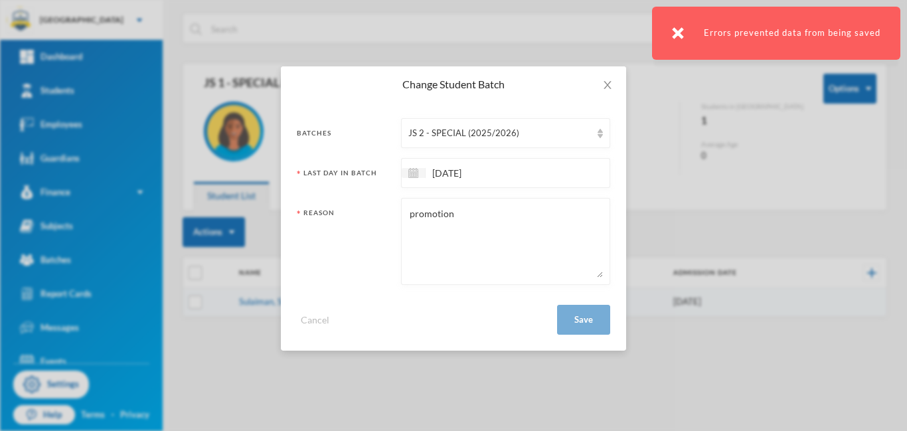
click at [682, 35] on img at bounding box center [678, 33] width 12 height 12
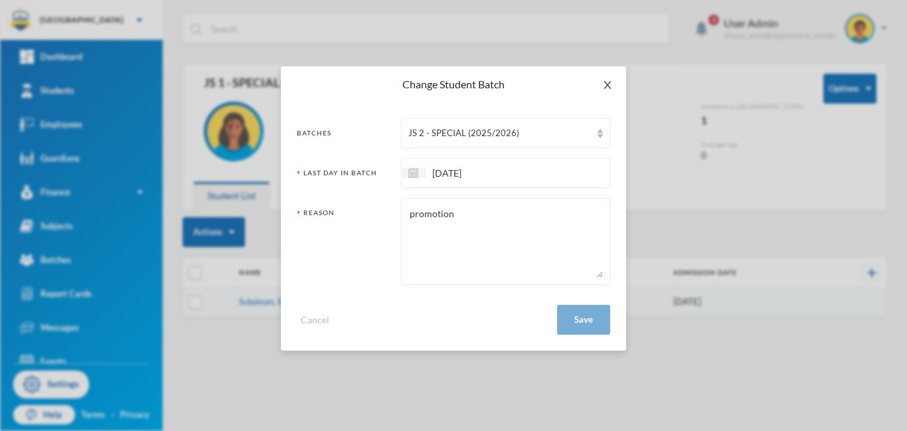
click at [607, 86] on icon "icon: close" at bounding box center [607, 85] width 11 height 11
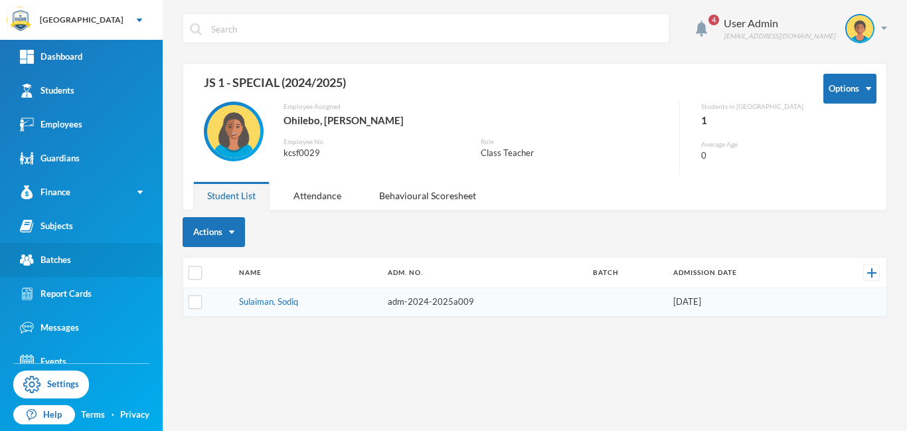
click at [48, 258] on div "Batches" at bounding box center [45, 260] width 51 height 14
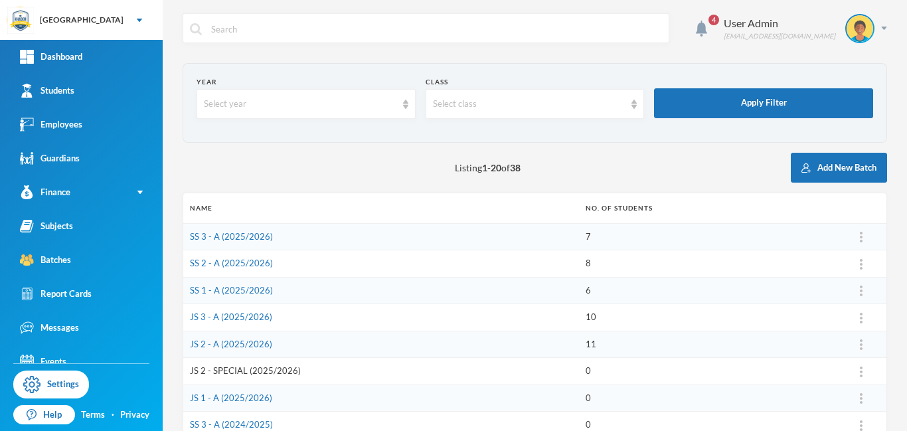
click at [230, 368] on link "JS 2 - SPECIAL (2025/2026)" at bounding box center [245, 370] width 111 height 11
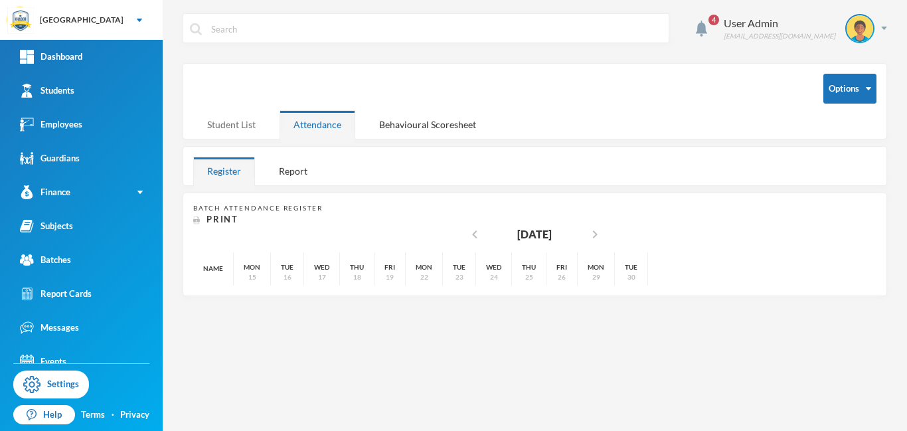
click at [236, 129] on div "Student List" at bounding box center [231, 124] width 76 height 29
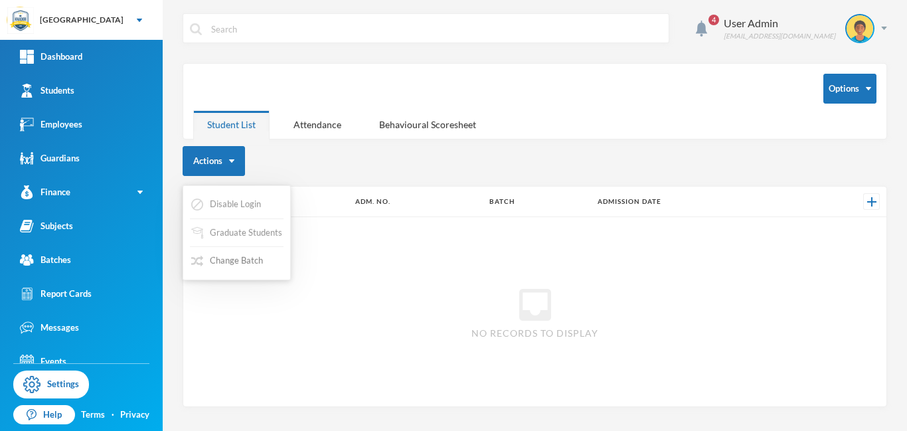
click at [230, 263] on button "Change Batch" at bounding box center [227, 261] width 74 height 24
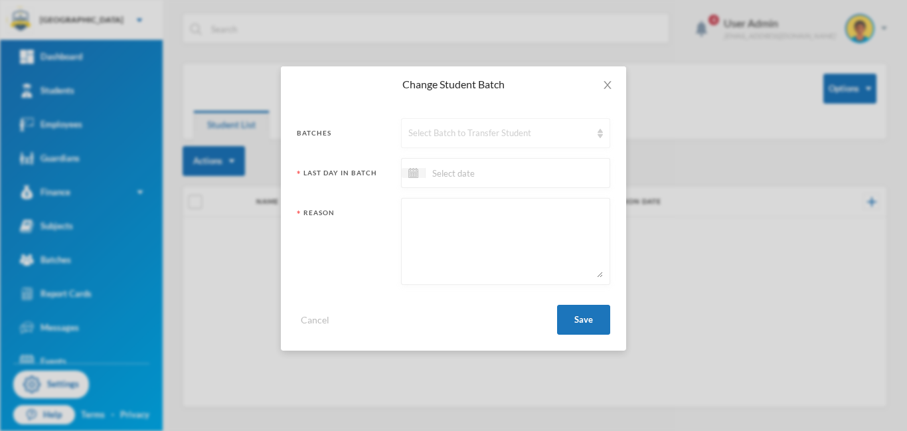
click at [509, 143] on div "Select Batch to Transfer Student" at bounding box center [505, 133] width 209 height 30
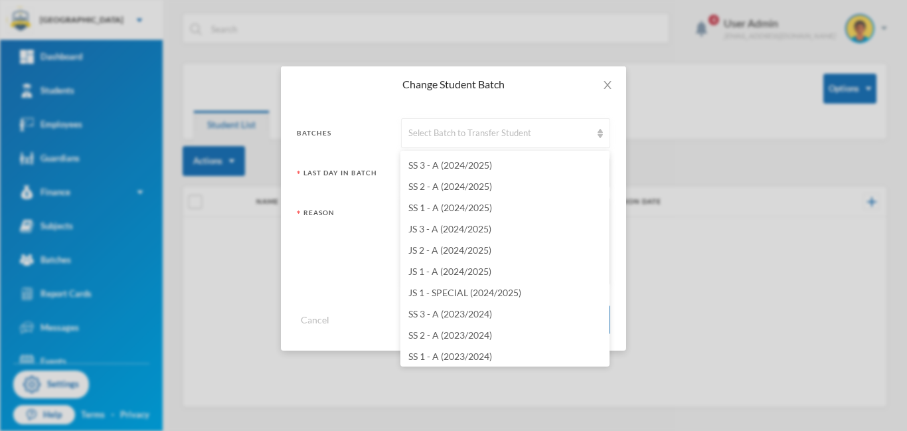
scroll to position [150, 0]
click at [491, 293] on span "JS 1 - SPECIAL (2024/2025)" at bounding box center [464, 289] width 113 height 11
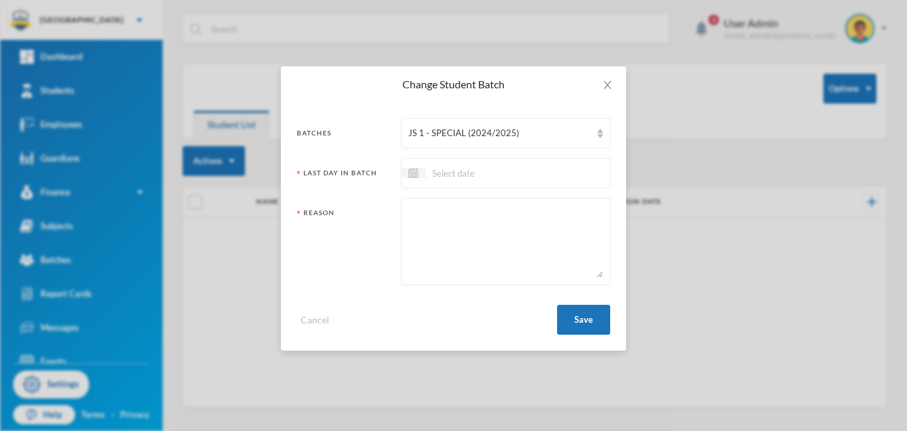
click at [467, 171] on input at bounding box center [481, 172] width 112 height 15
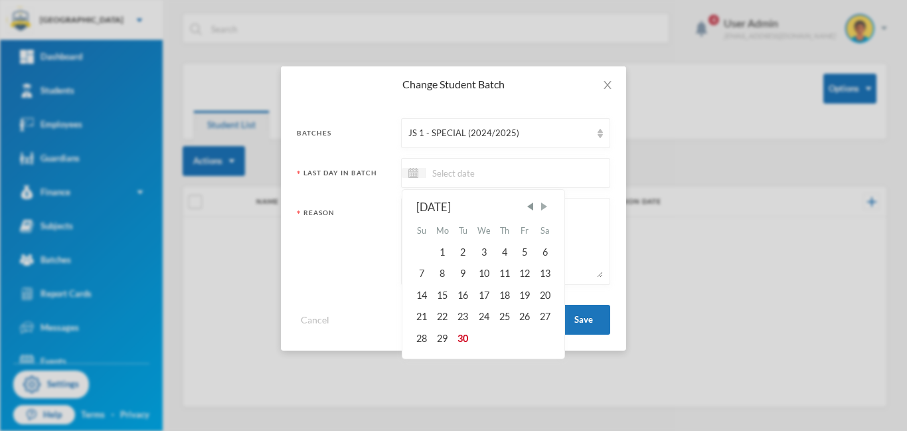
click at [540, 211] on span "Next Month" at bounding box center [544, 206] width 12 height 12
click at [546, 206] on span "Next Month" at bounding box center [544, 206] width 12 height 12
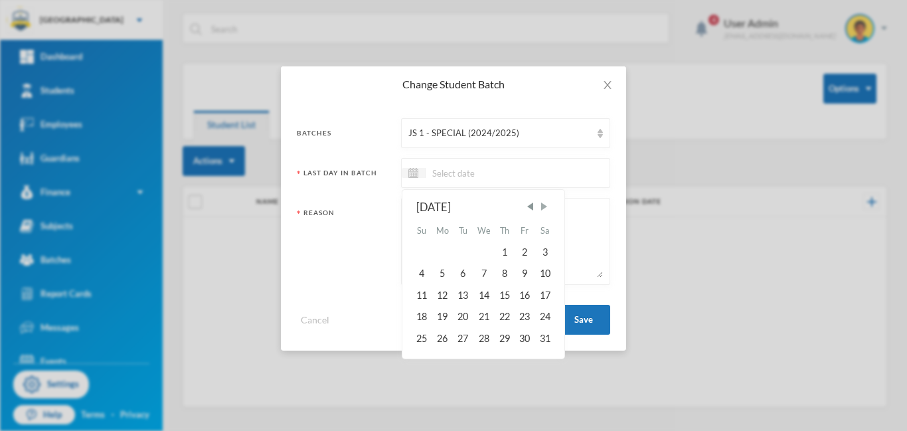
click at [546, 206] on span "Next Month" at bounding box center [544, 206] width 12 height 12
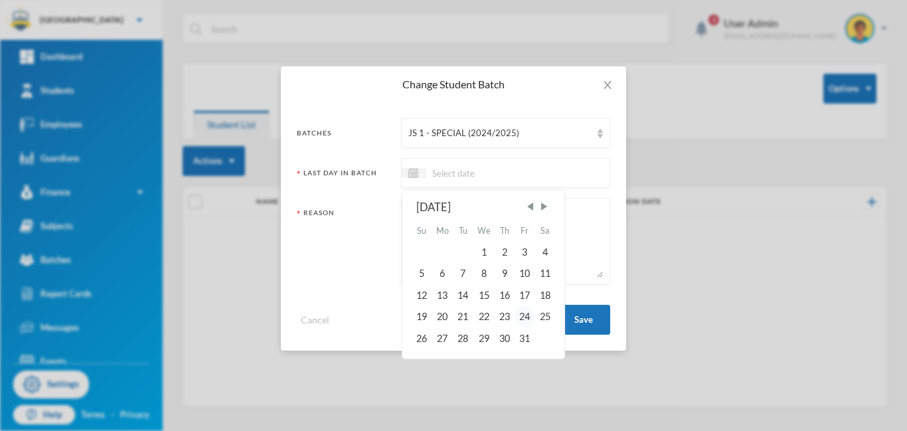
click at [523, 315] on div "24" at bounding box center [524, 316] width 20 height 21
type input "[DATE]"
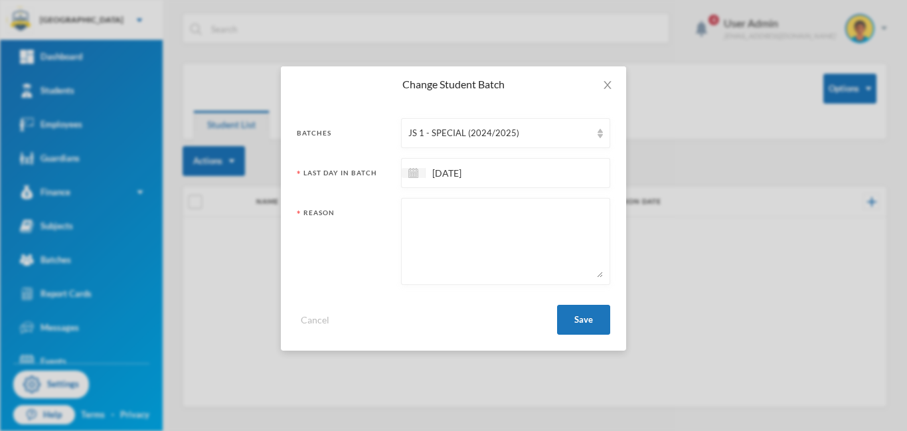
click at [426, 228] on textarea at bounding box center [505, 241] width 194 height 72
type textarea "promotion"
click at [574, 323] on button "Save" at bounding box center [583, 320] width 53 height 30
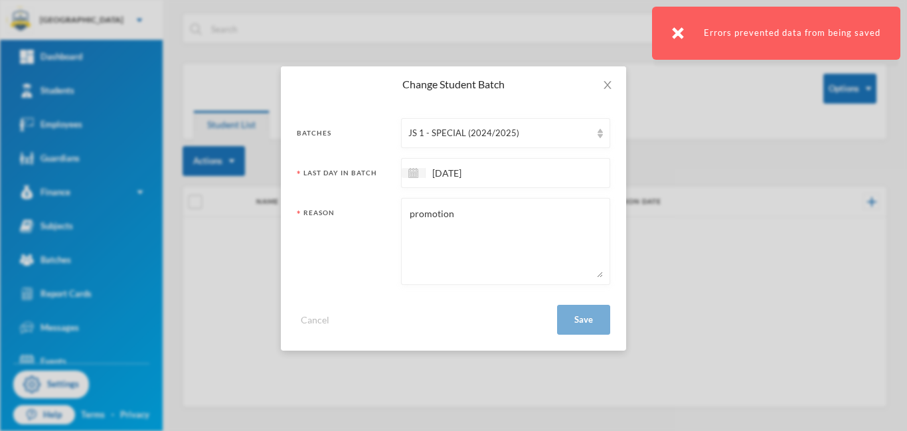
click at [677, 37] on img at bounding box center [678, 33] width 12 height 12
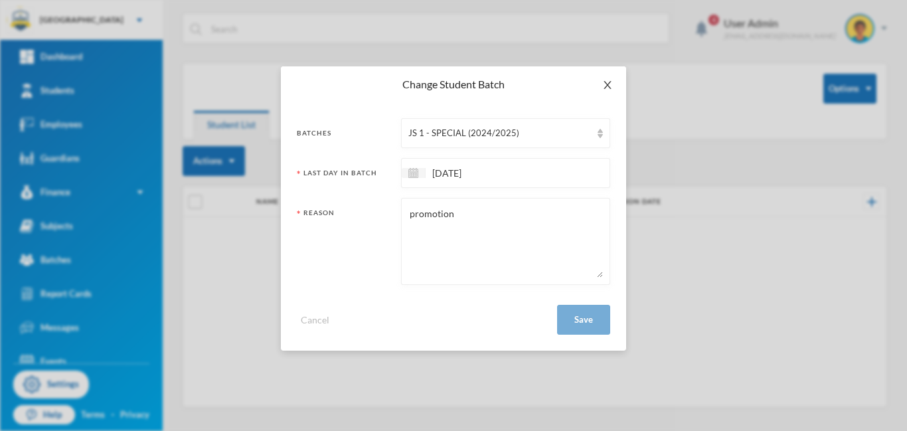
click at [606, 85] on icon "icon: close" at bounding box center [606, 85] width 7 height 8
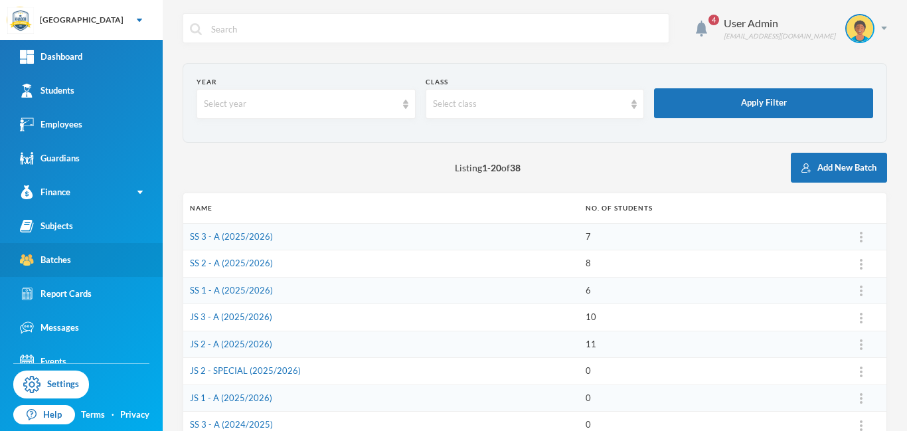
click at [56, 258] on div "Batches" at bounding box center [45, 260] width 51 height 14
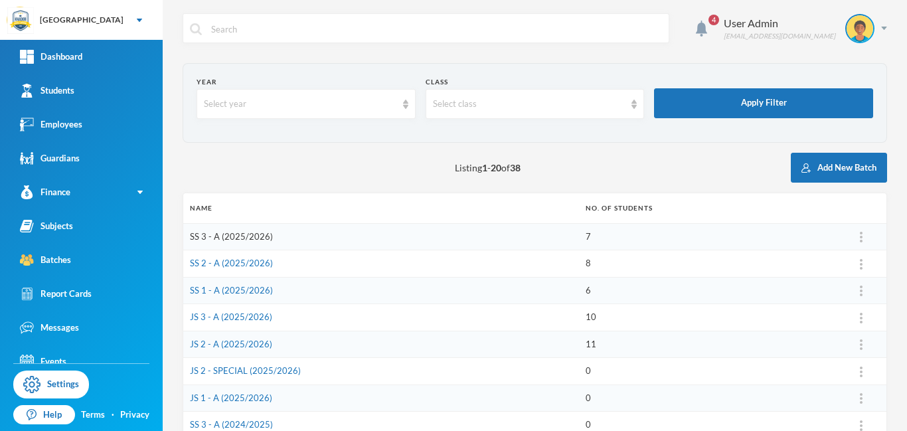
click at [222, 238] on link "SS 3 - A (2025/2026)" at bounding box center [231, 236] width 83 height 11
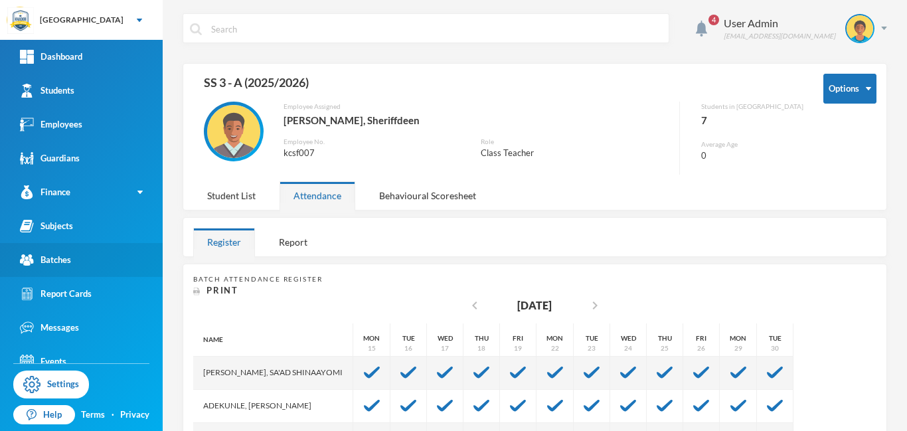
click at [61, 261] on div "Batches" at bounding box center [45, 260] width 51 height 14
click at [56, 259] on div "Batches" at bounding box center [45, 260] width 51 height 14
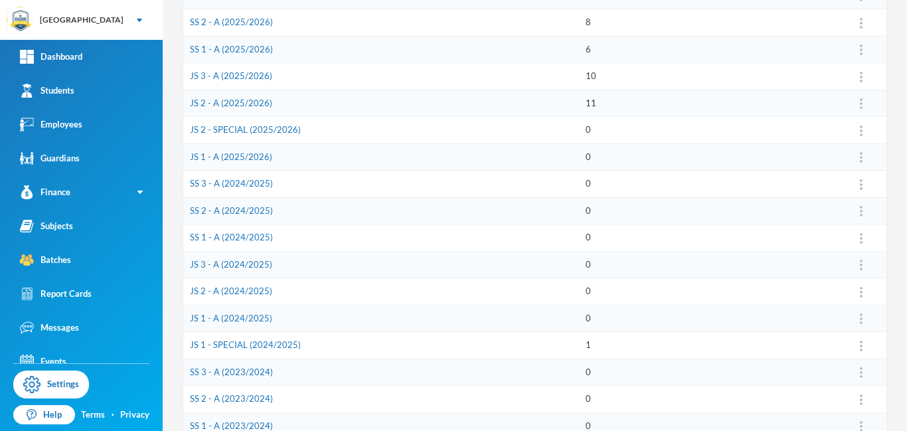
scroll to position [279, 0]
